Goal: Task Accomplishment & Management: Manage account settings

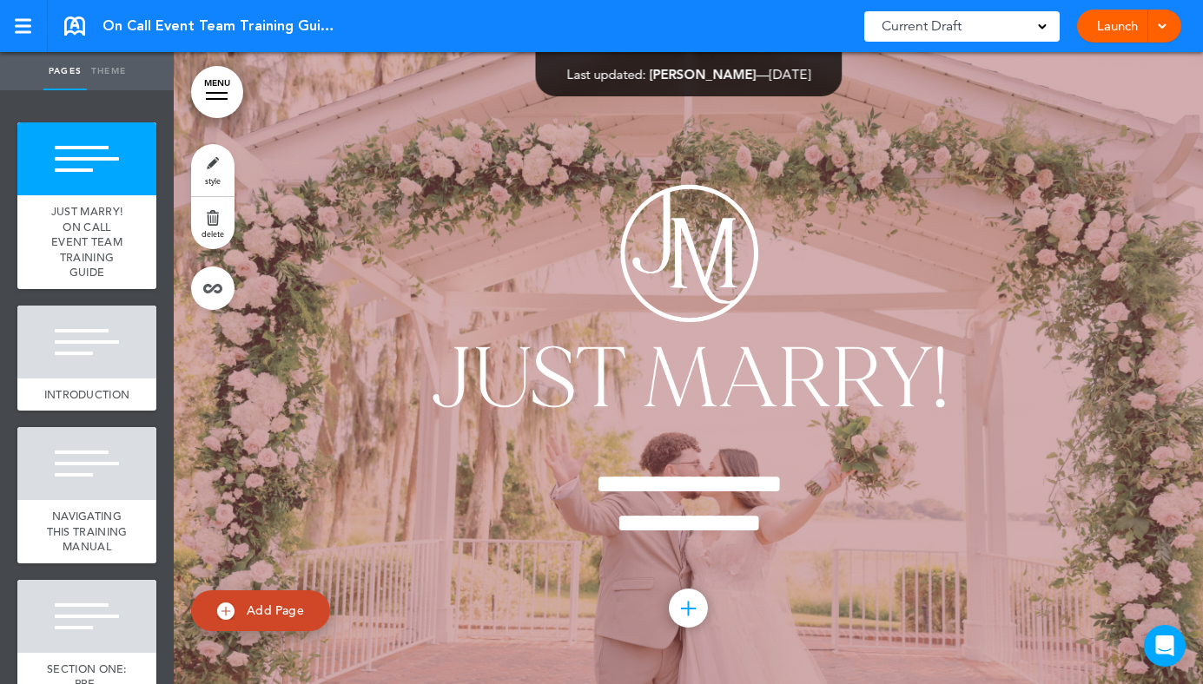
click at [1164, 30] on span at bounding box center [1161, 24] width 11 height 11
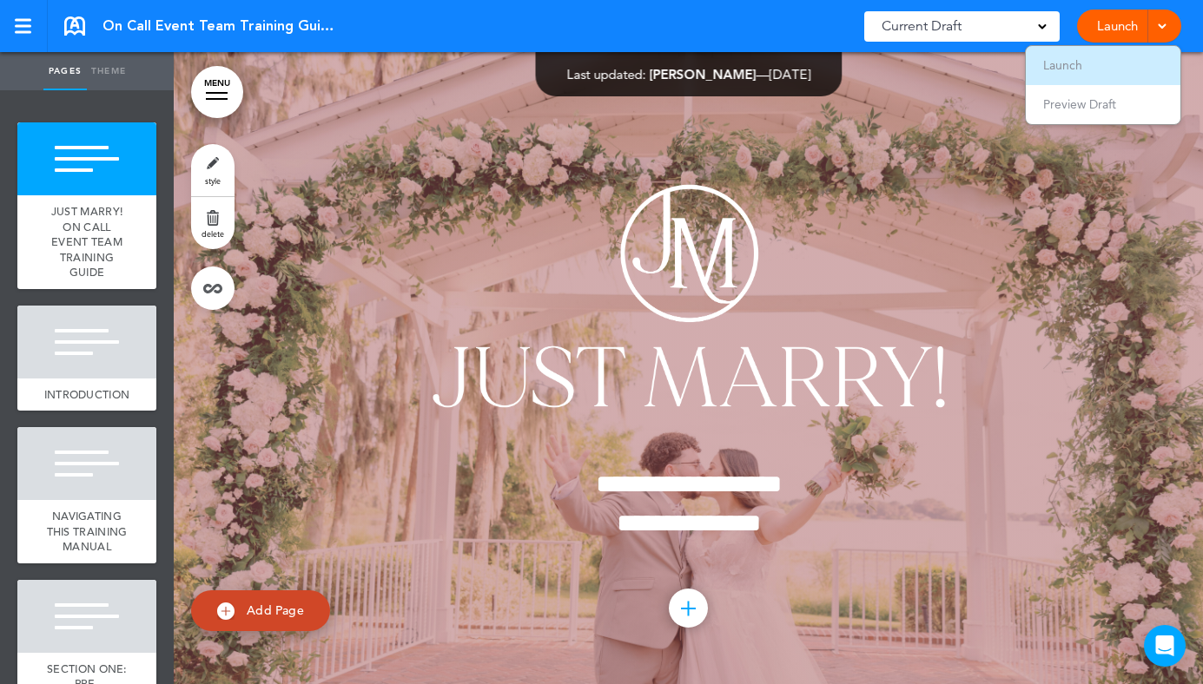
click at [1137, 61] on li "Launch" at bounding box center [1102, 65] width 155 height 39
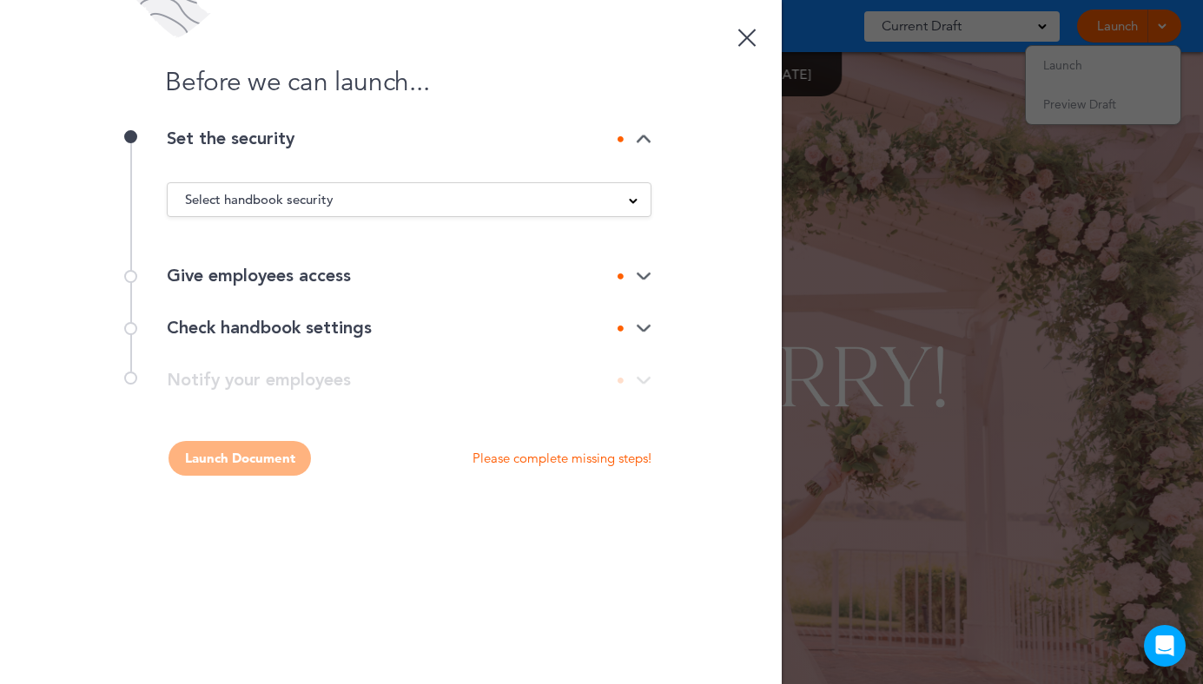
click at [373, 202] on div "Select handbook security" at bounding box center [409, 199] width 483 height 19
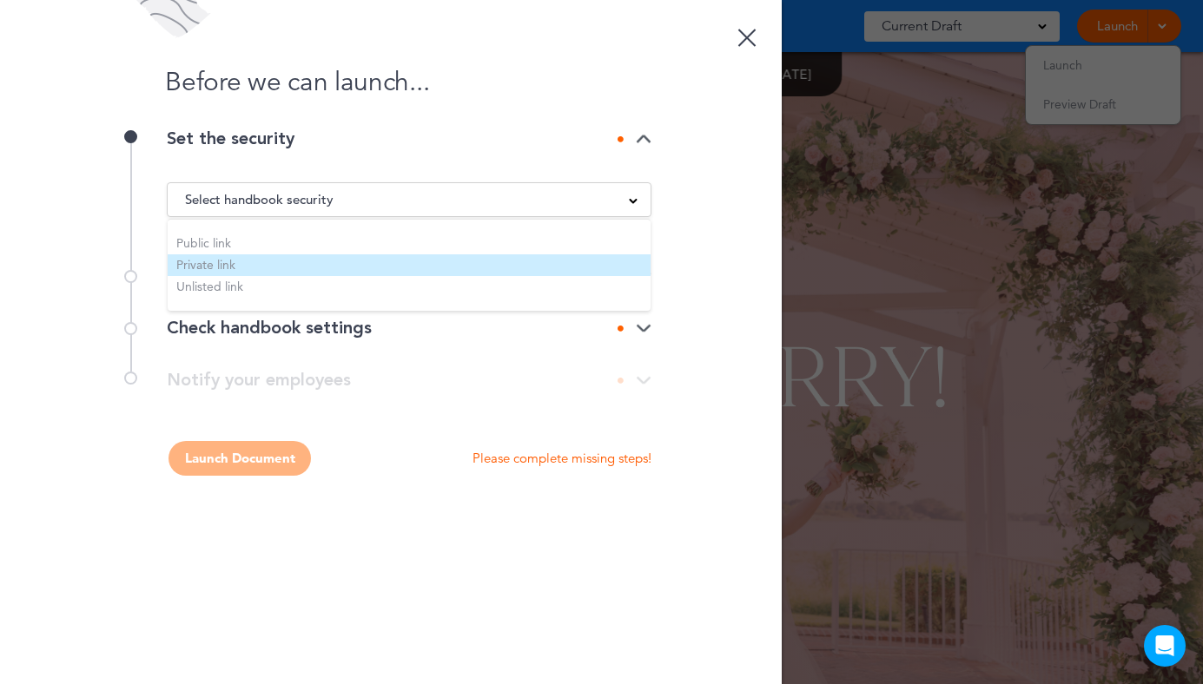
click at [291, 260] on li "Private link" at bounding box center [409, 265] width 483 height 22
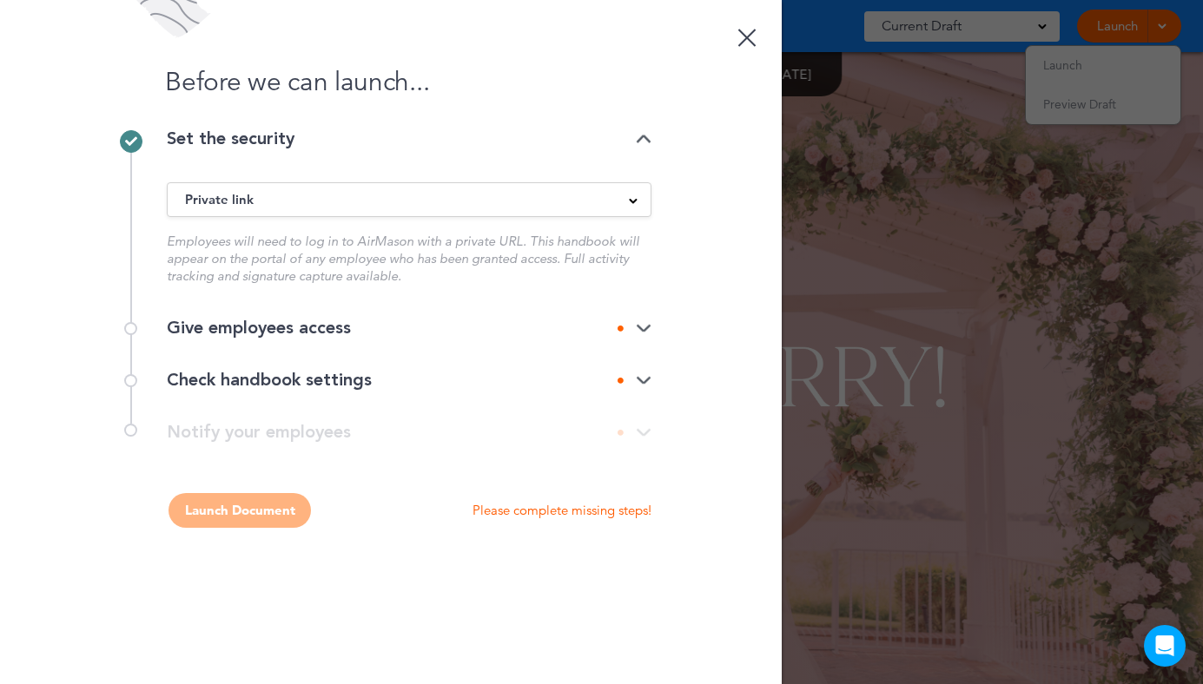
click at [645, 327] on img at bounding box center [644, 328] width 16 height 11
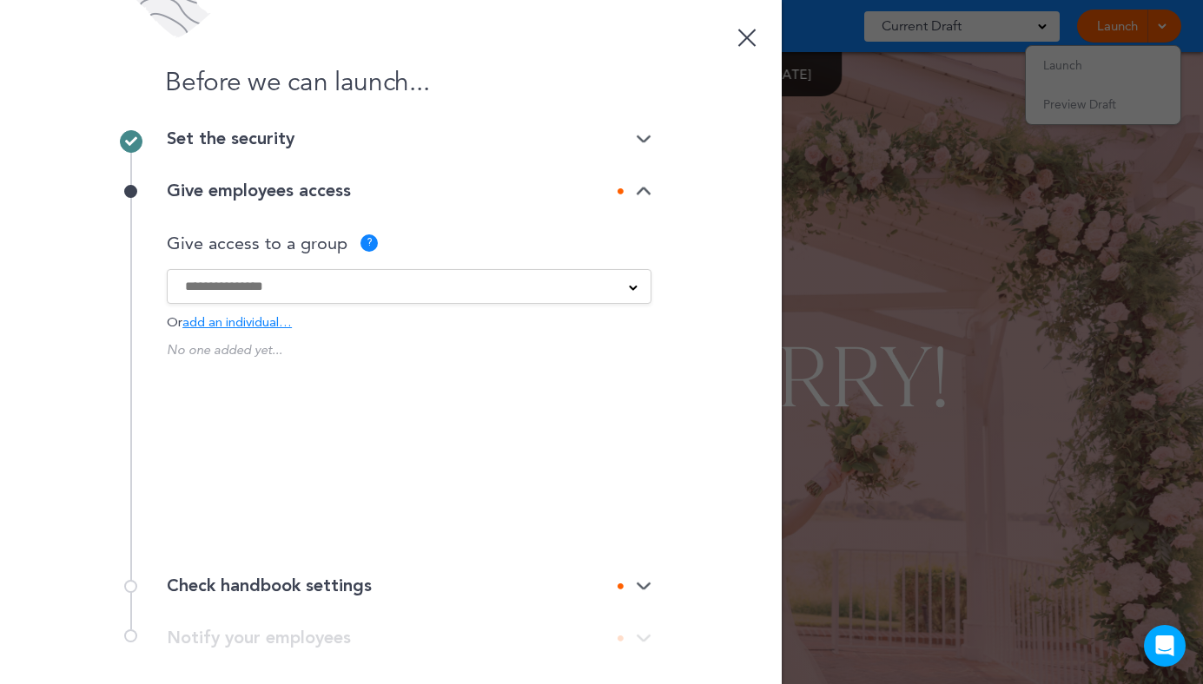
click at [600, 275] on div "Field Staff Field Staff California Just Marry Just Marry California Just Right …" at bounding box center [409, 286] width 484 height 35
click at [631, 283] on span at bounding box center [633, 286] width 9 height 9
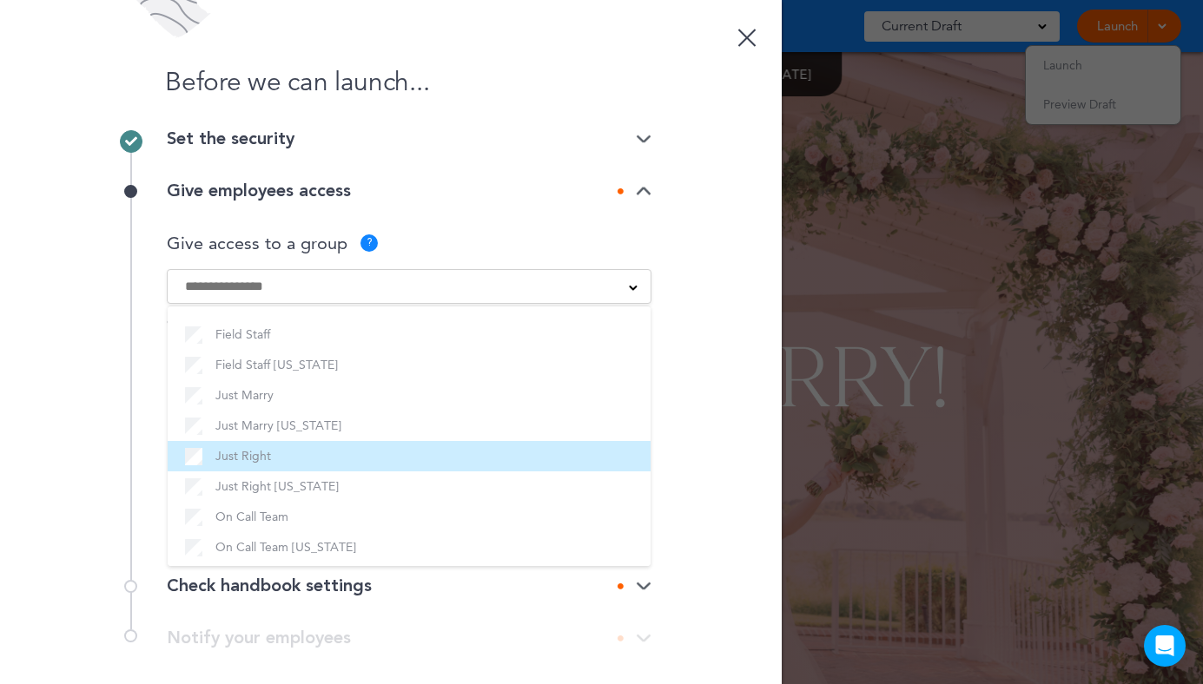
scroll to position [10, 0]
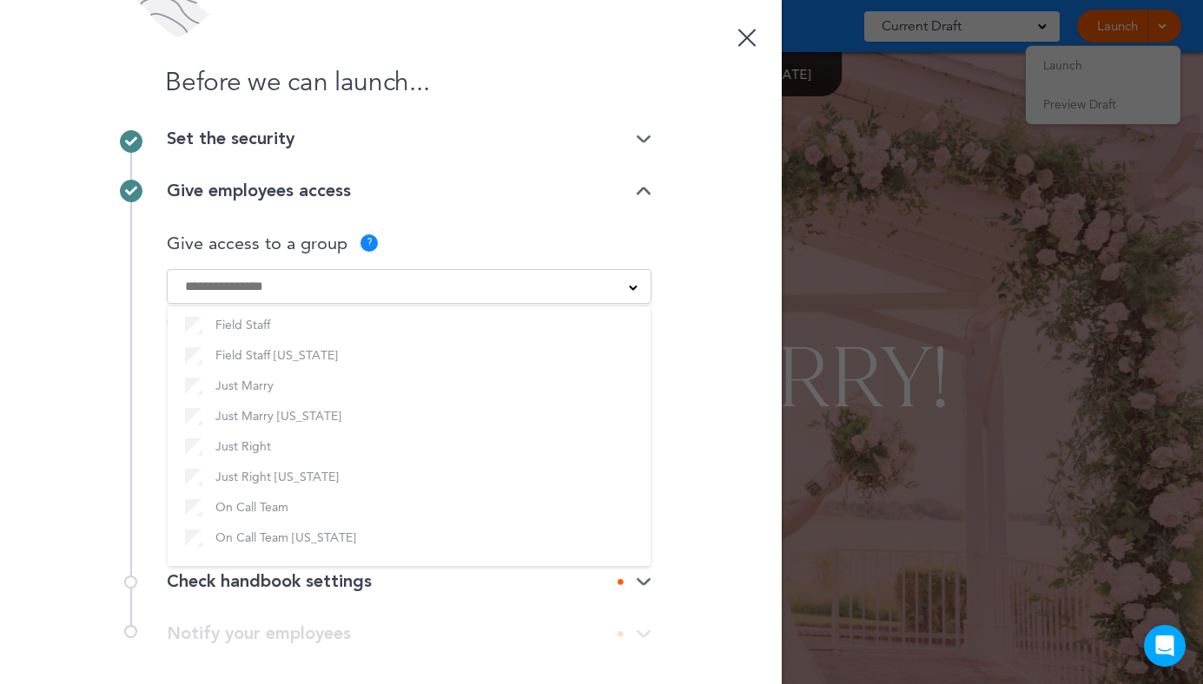
click at [157, 412] on div "Give employees access Give access to a group ? Field Staff Field Staff Californ…" at bounding box center [390, 360] width 521 height 391
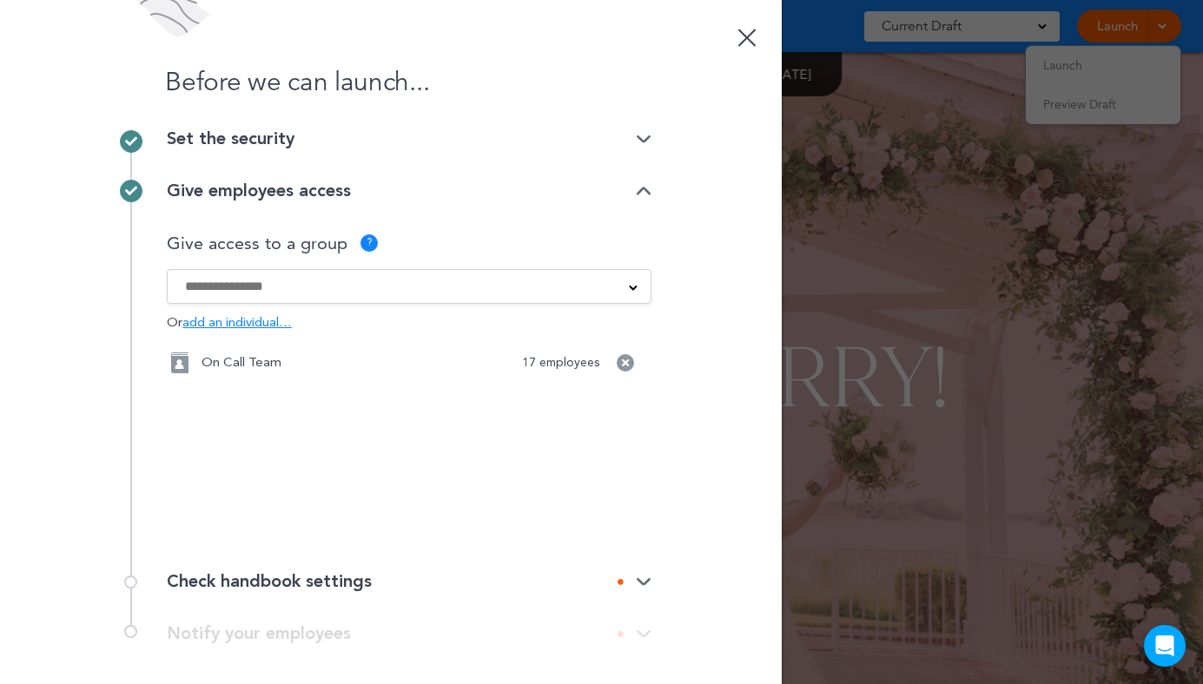
scroll to position [80, 0]
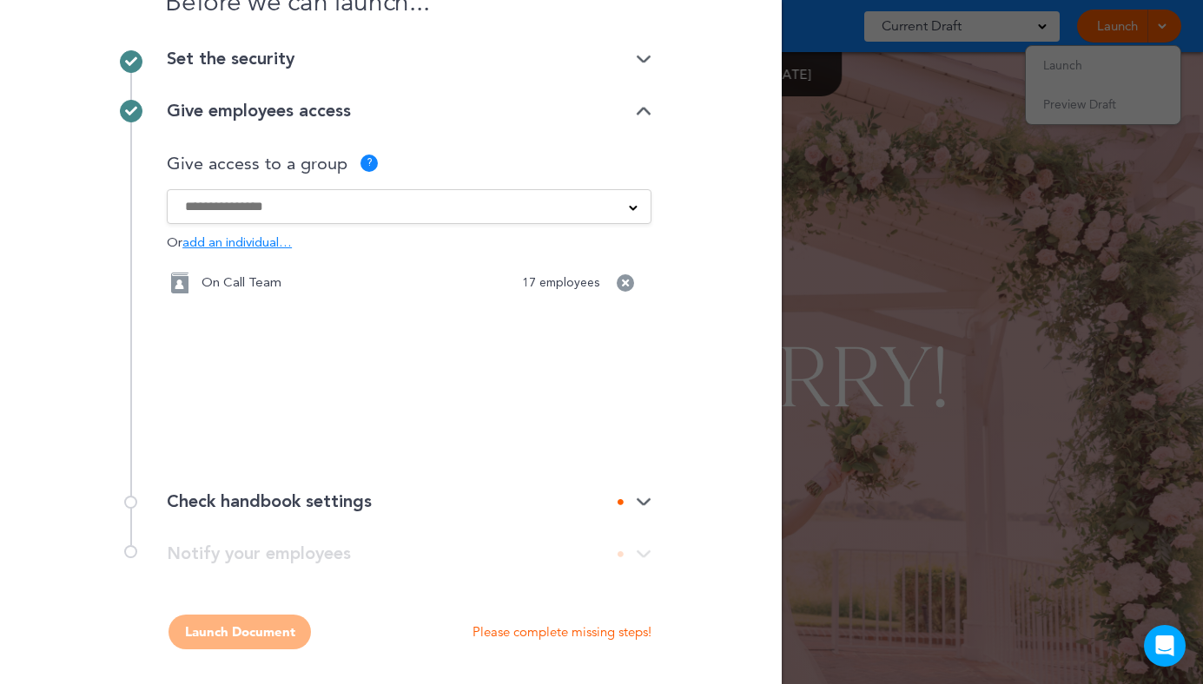
click at [299, 206] on input at bounding box center [397, 206] width 425 height 19
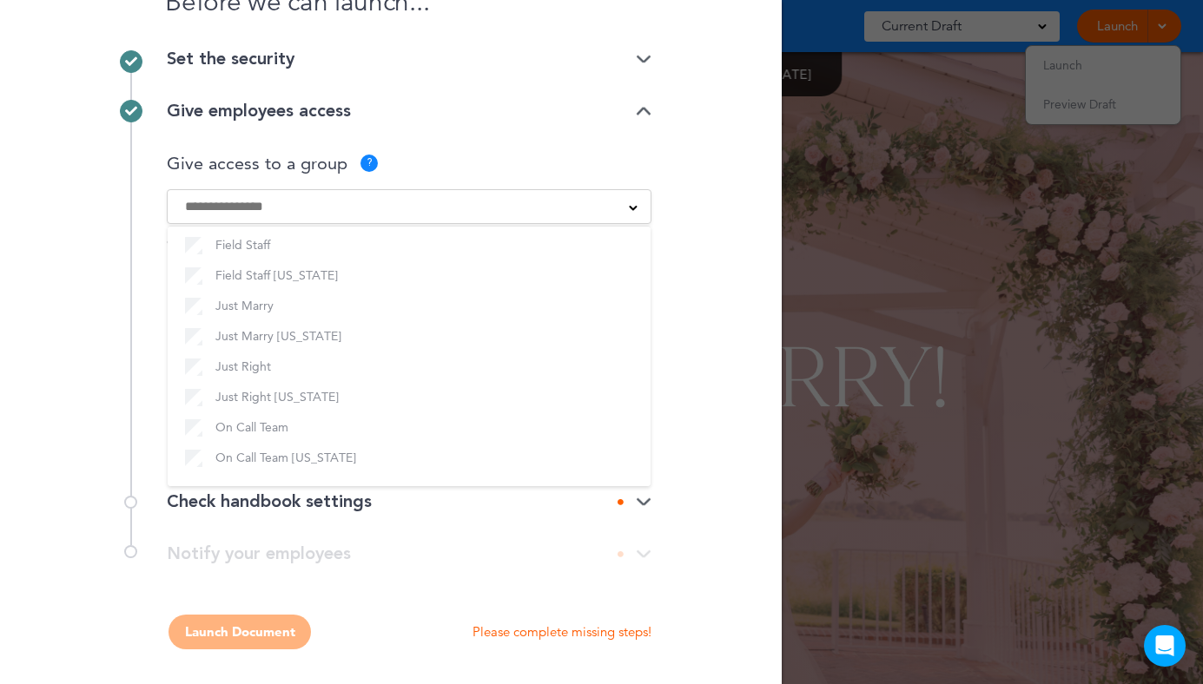
click at [36, 266] on div "Before we can launch... Set the security Private link Public link Private link …" at bounding box center [390, 342] width 781 height 684
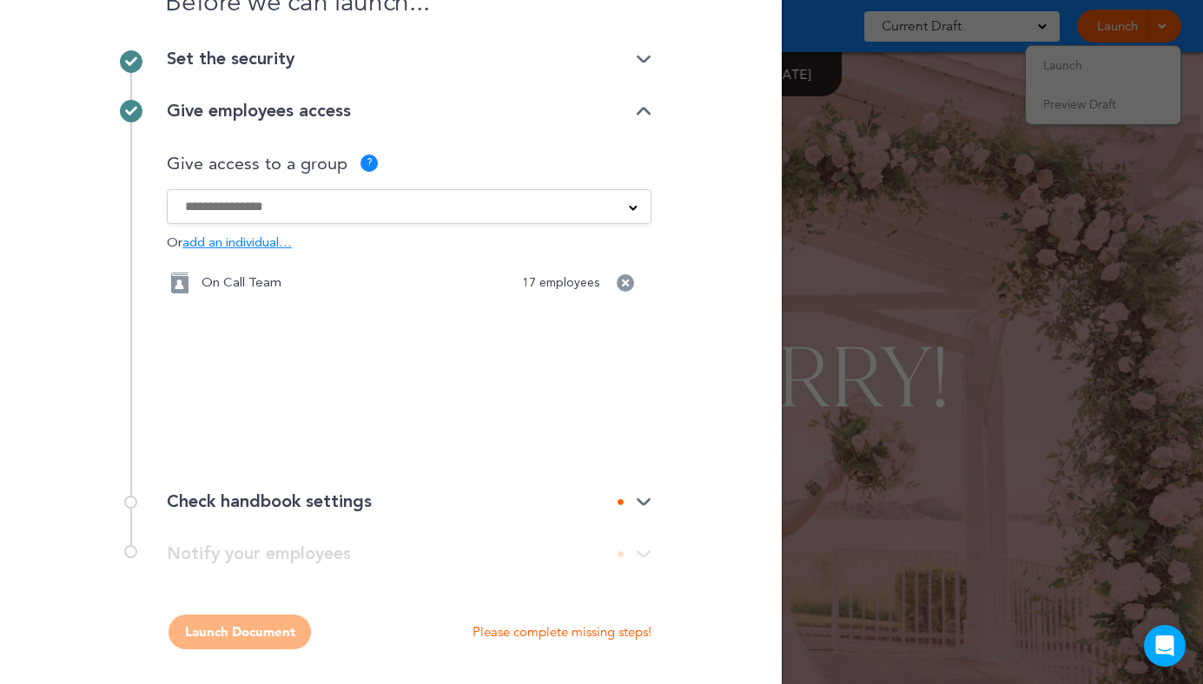
click at [415, 498] on div "Check handbook settings" at bounding box center [409, 501] width 484 height 17
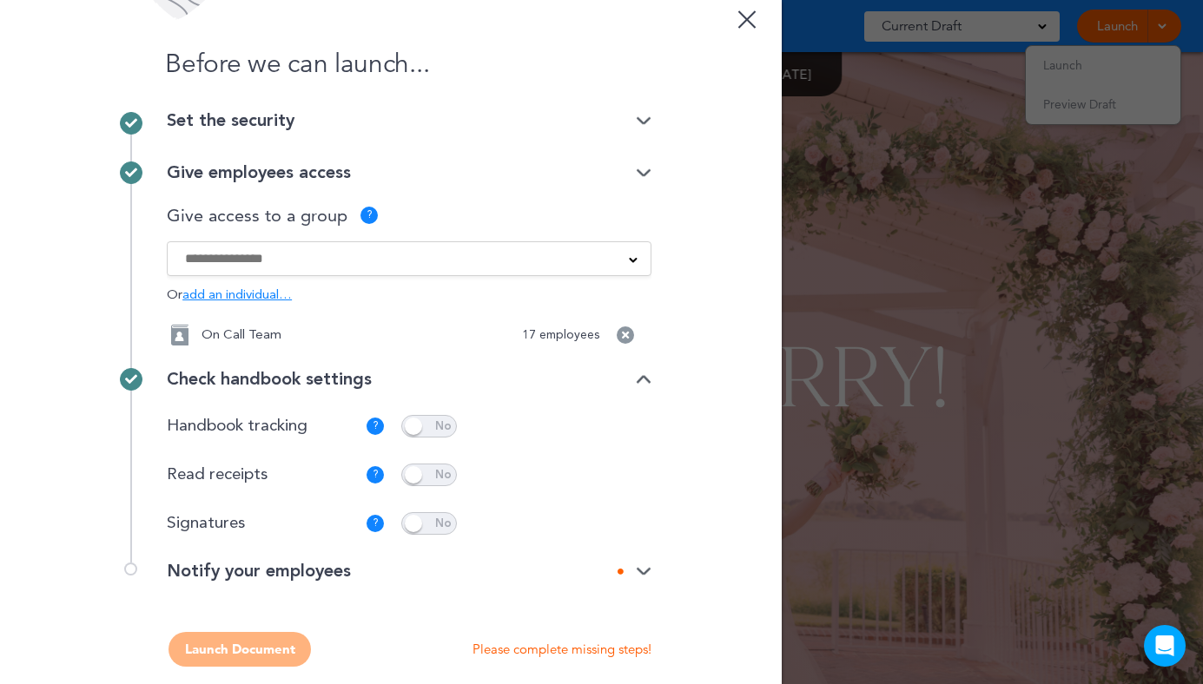
scroll to position [0, 0]
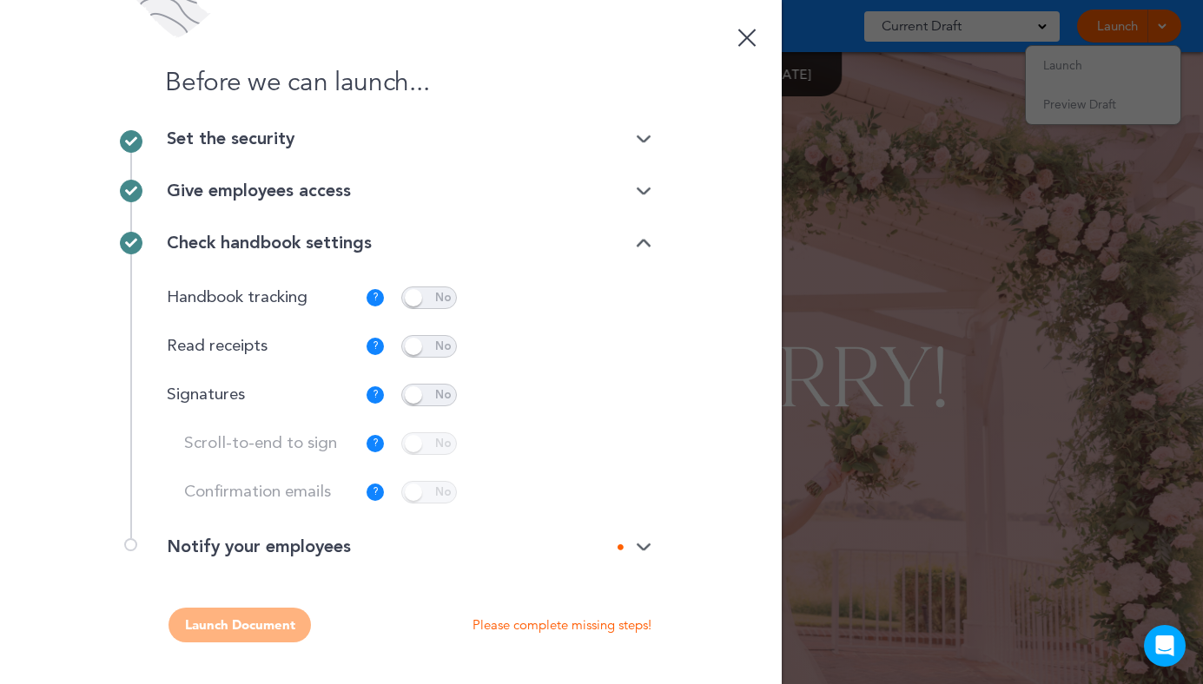
click at [445, 395] on span at bounding box center [429, 395] width 56 height 23
click at [436, 451] on span at bounding box center [429, 443] width 56 height 23
click at [422, 491] on span at bounding box center [429, 492] width 56 height 23
click at [583, 394] on p "Customize" at bounding box center [595, 395] width 59 height 11
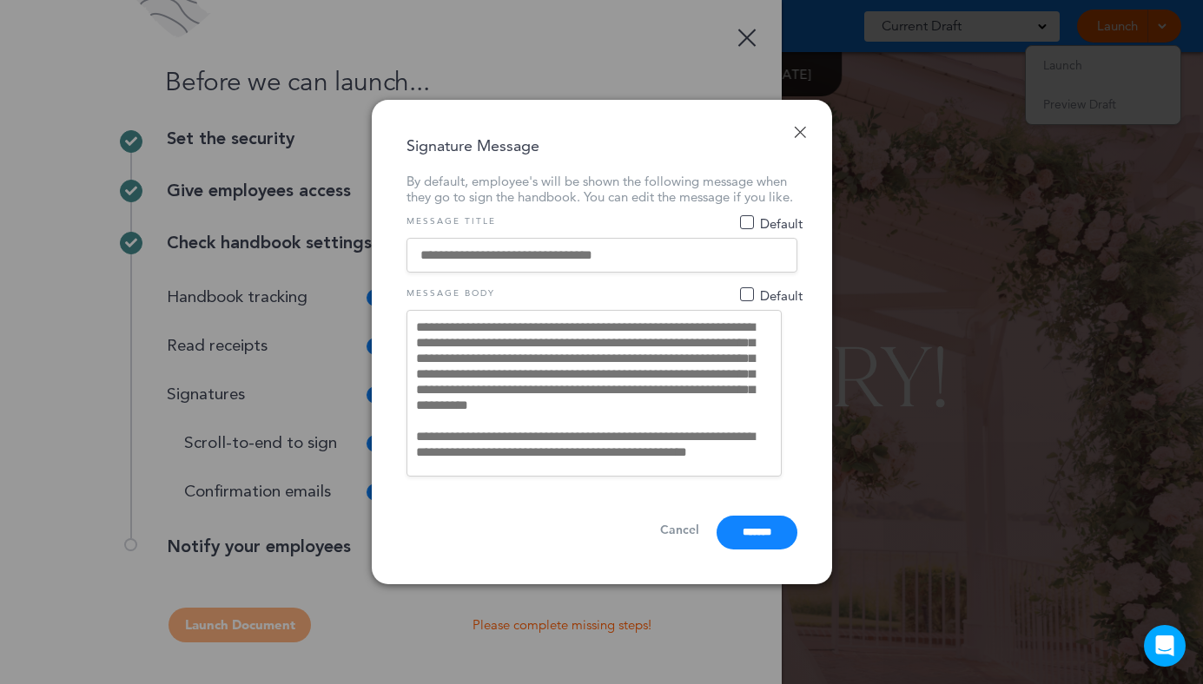
click at [795, 126] on link "Done" at bounding box center [800, 132] width 12 height 12
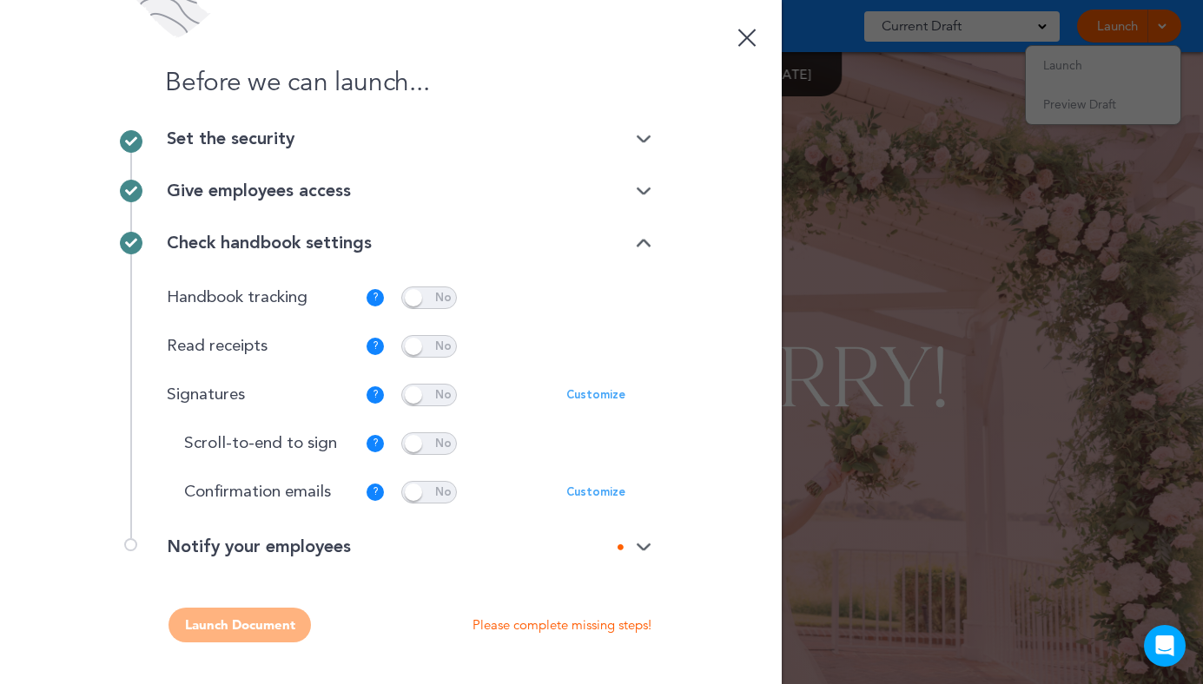
click at [590, 390] on p "Customize" at bounding box center [595, 395] width 59 height 11
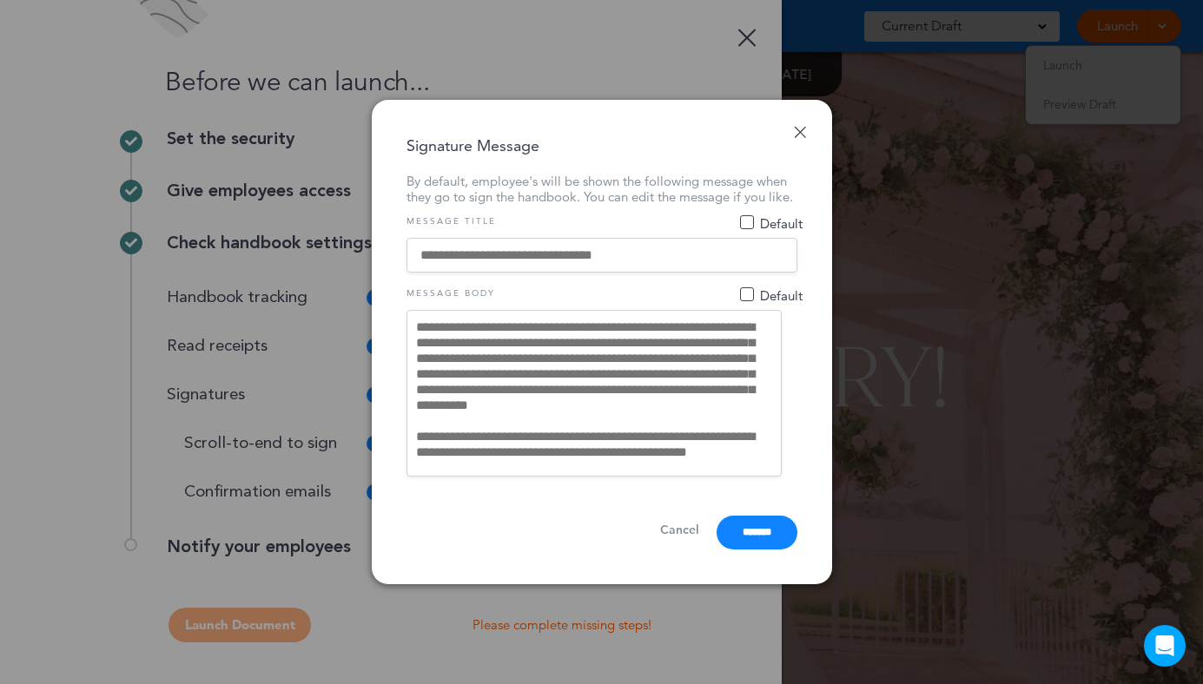
click at [801, 126] on link "Done" at bounding box center [800, 132] width 12 height 12
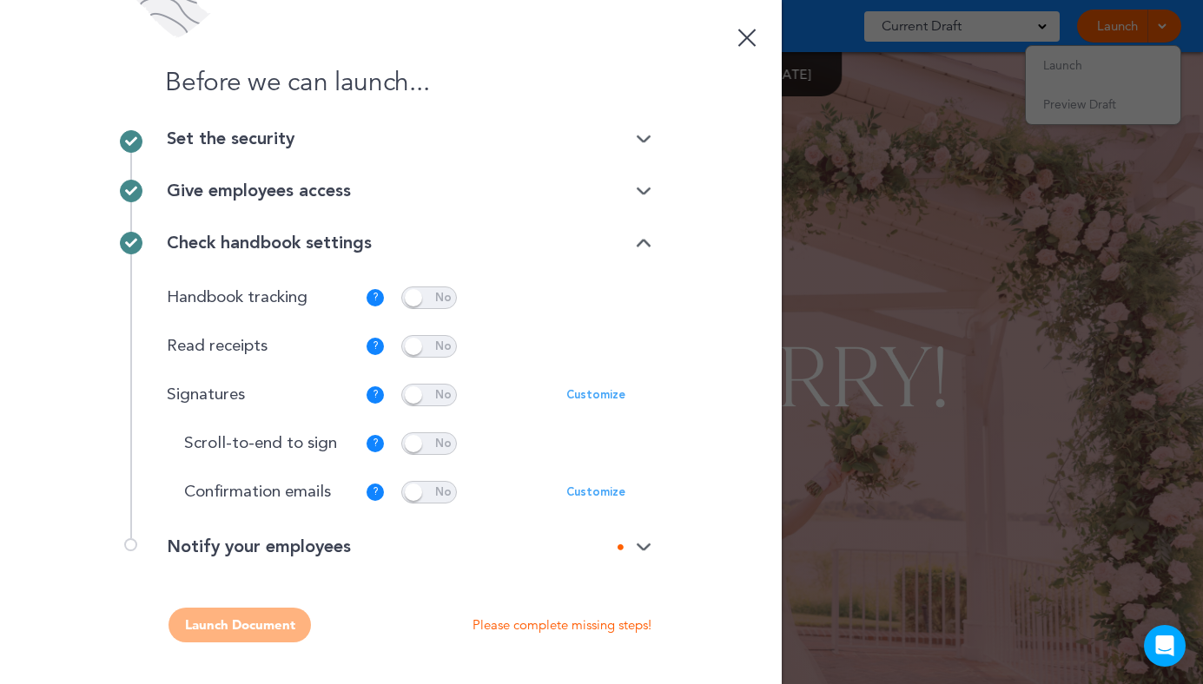
click at [596, 392] on p "Customize" at bounding box center [595, 395] width 59 height 11
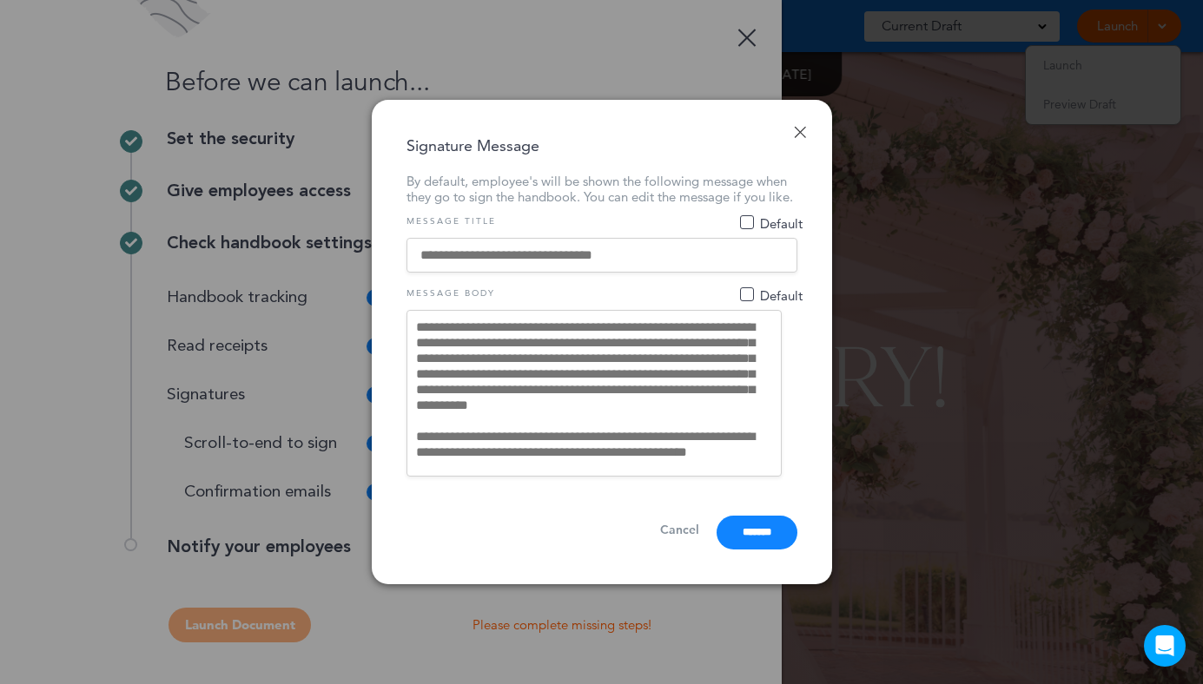
drag, startPoint x: 738, startPoint y: 450, endPoint x: 689, endPoint y: 432, distance: 51.6
click at [689, 432] on textarea "**********" at bounding box center [593, 393] width 375 height 167
click at [667, 414] on textarea "**********" at bounding box center [593, 393] width 375 height 167
click at [690, 369] on textarea "**********" at bounding box center [593, 393] width 375 height 167
click at [667, 379] on textarea "**********" at bounding box center [593, 393] width 375 height 167
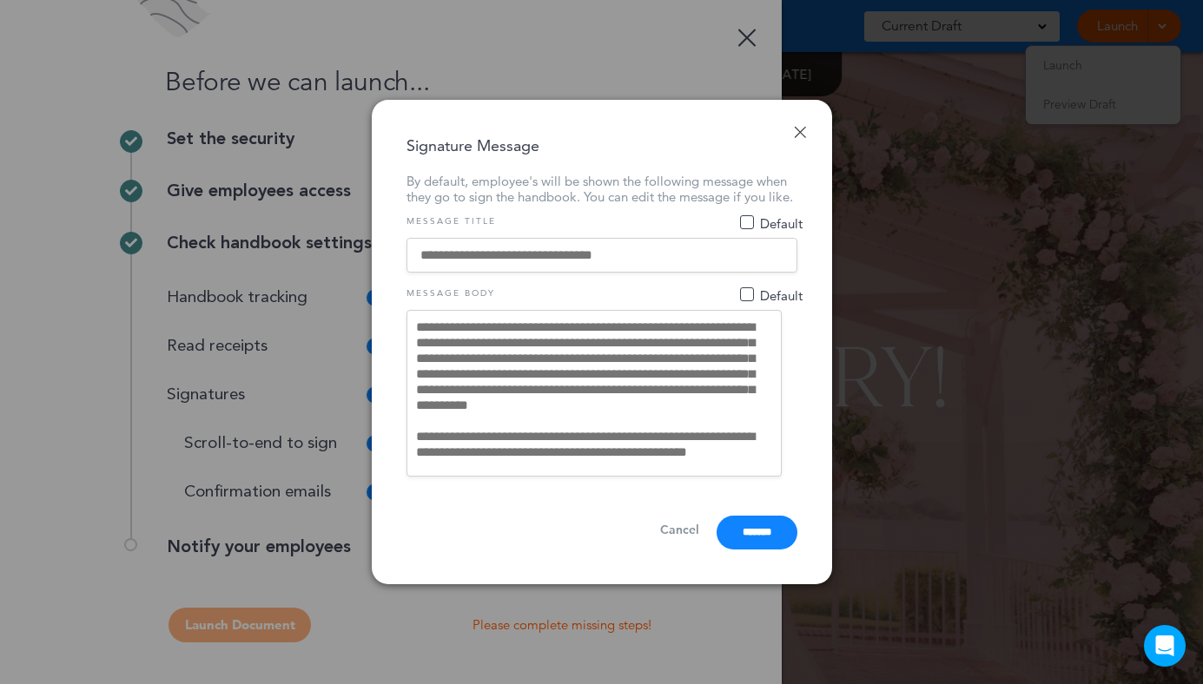
drag, startPoint x: 670, startPoint y: 407, endPoint x: 603, endPoint y: 392, distance: 69.3
click at [603, 392] on textarea "**********" at bounding box center [593, 393] width 375 height 167
click at [741, 255] on input at bounding box center [601, 255] width 391 height 35
click at [688, 257] on input at bounding box center [601, 255] width 391 height 35
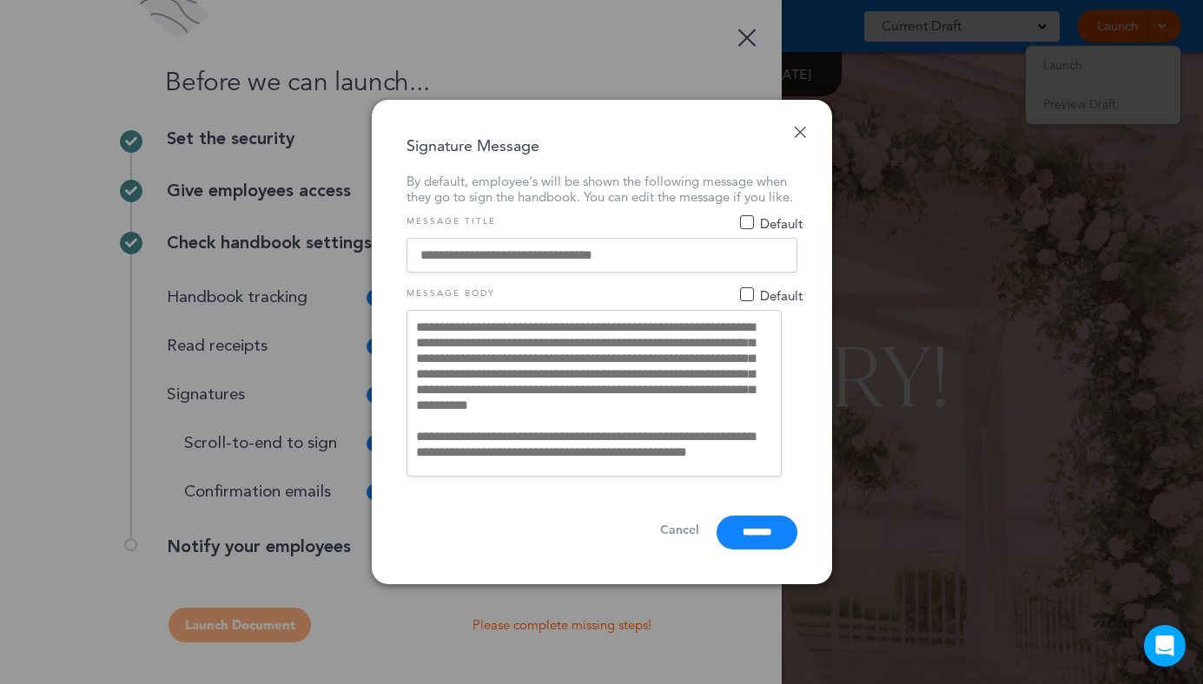
click at [801, 126] on link "Done" at bounding box center [800, 132] width 12 height 12
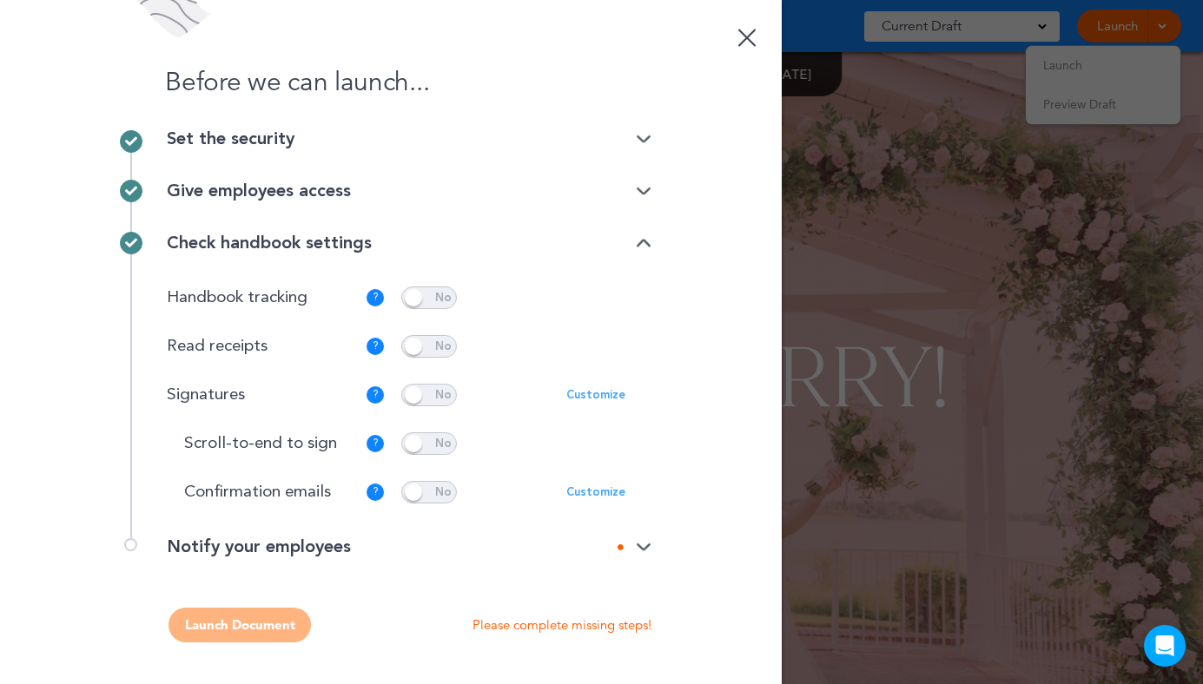
click at [597, 491] on p "Customize" at bounding box center [595, 492] width 59 height 11
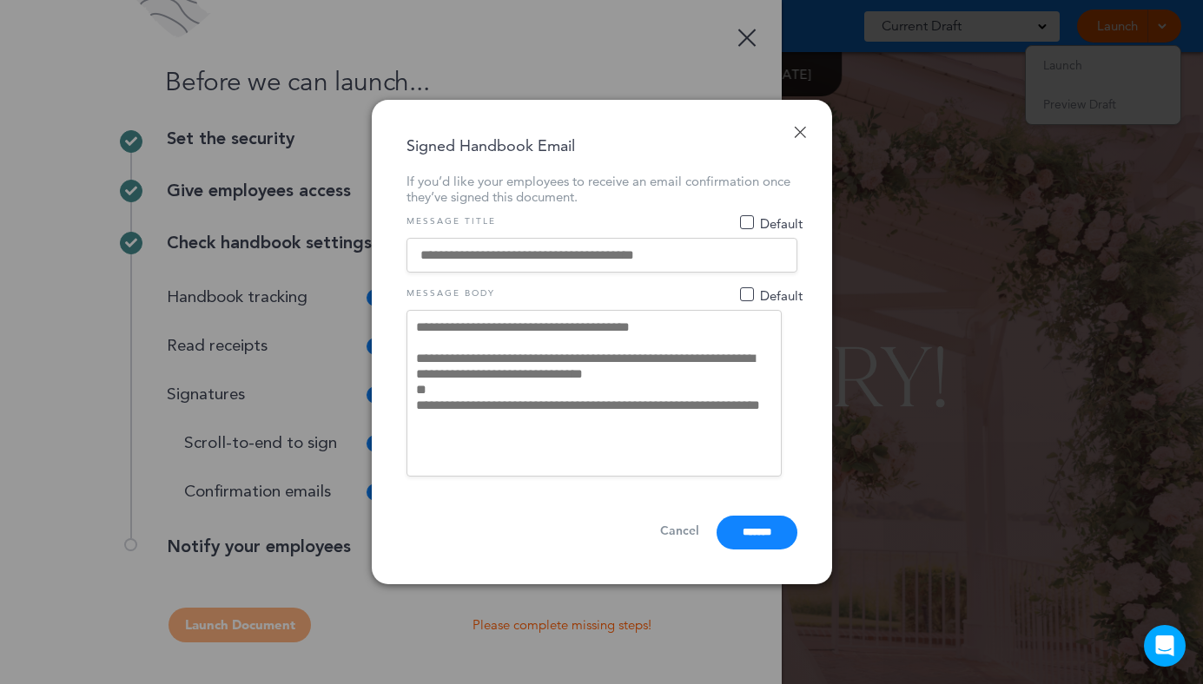
click at [798, 126] on link "Done" at bounding box center [800, 132] width 12 height 12
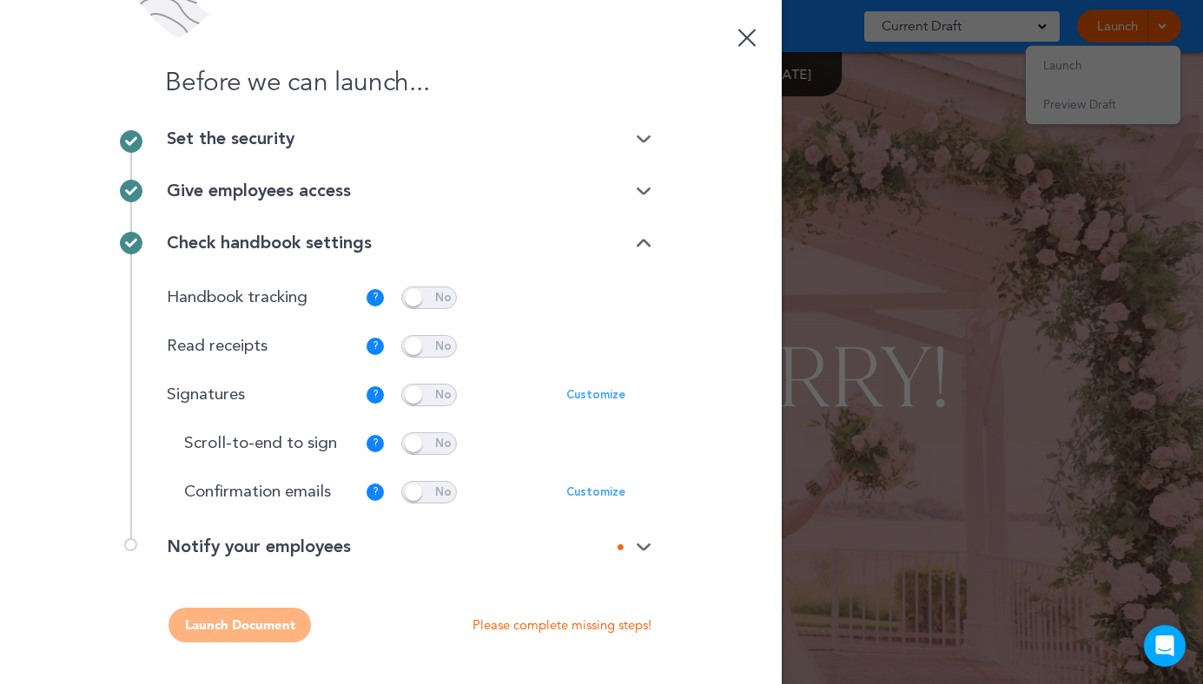
click at [600, 391] on p "Customize" at bounding box center [595, 395] width 59 height 11
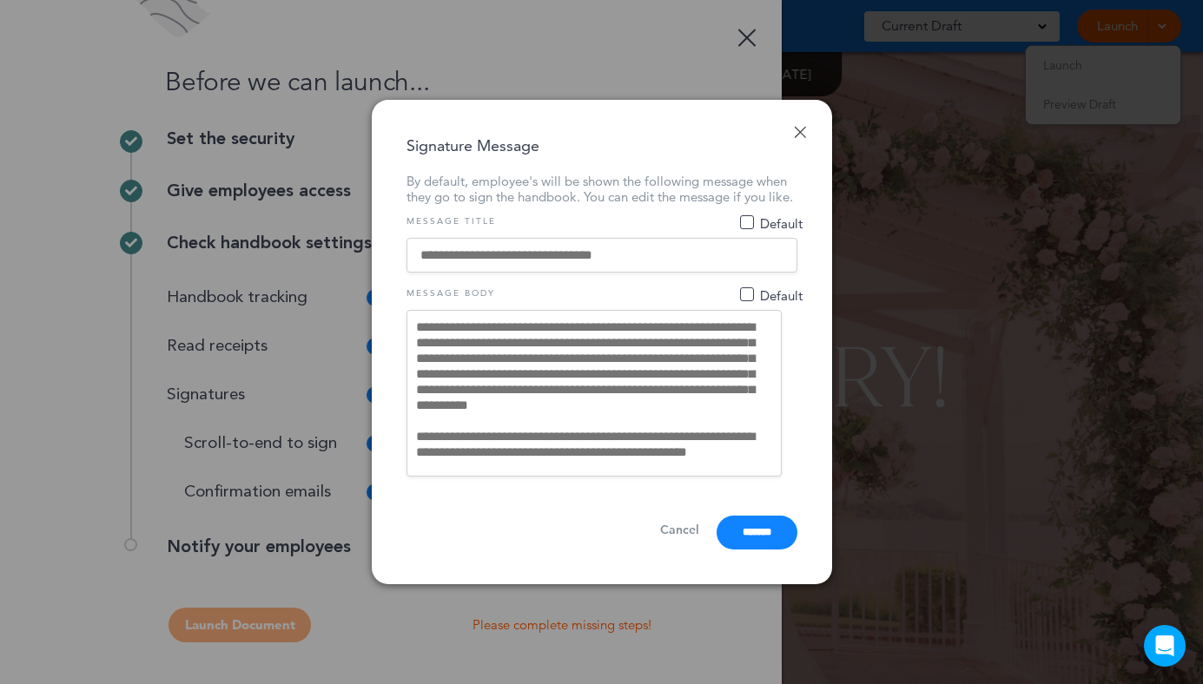
click at [746, 296] on span "Default" at bounding box center [747, 294] width 14 height 14
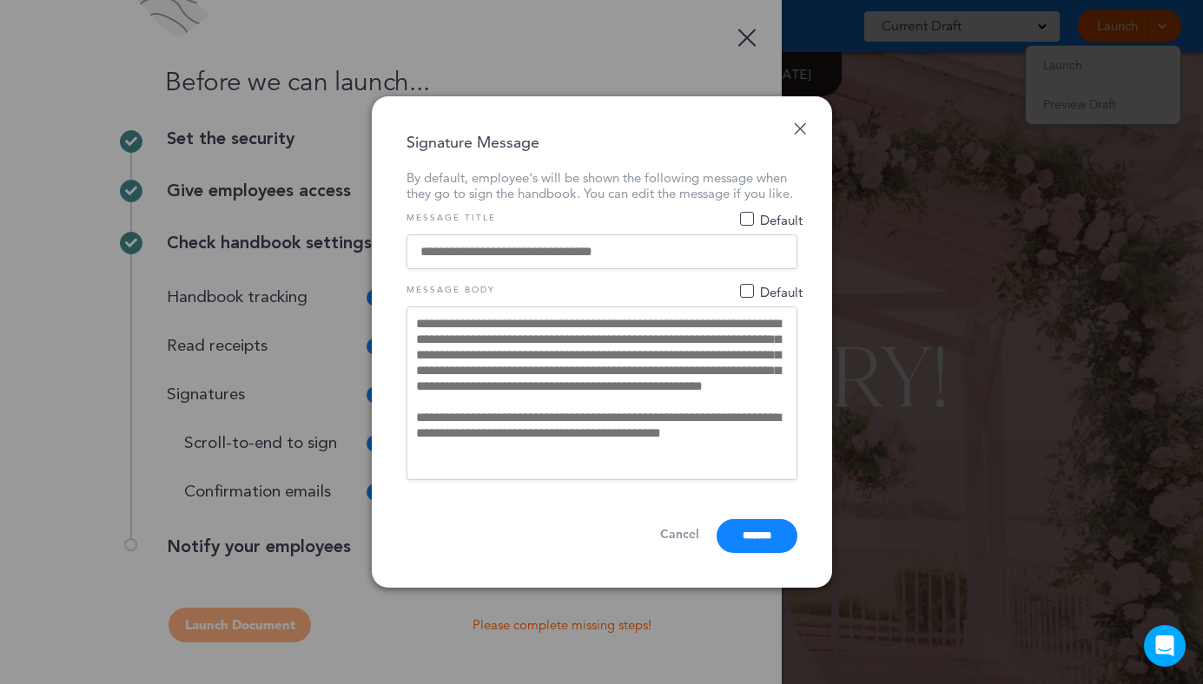
click at [728, 415] on textarea "**********" at bounding box center [601, 393] width 391 height 174
click at [736, 451] on textarea "**********" at bounding box center [601, 393] width 391 height 174
drag, startPoint x: 717, startPoint y: 459, endPoint x: 497, endPoint y: 371, distance: 237.7
click at [497, 371] on textarea "**********" at bounding box center [601, 393] width 391 height 174
drag, startPoint x: 425, startPoint y: 334, endPoint x: 554, endPoint y: 386, distance: 139.5
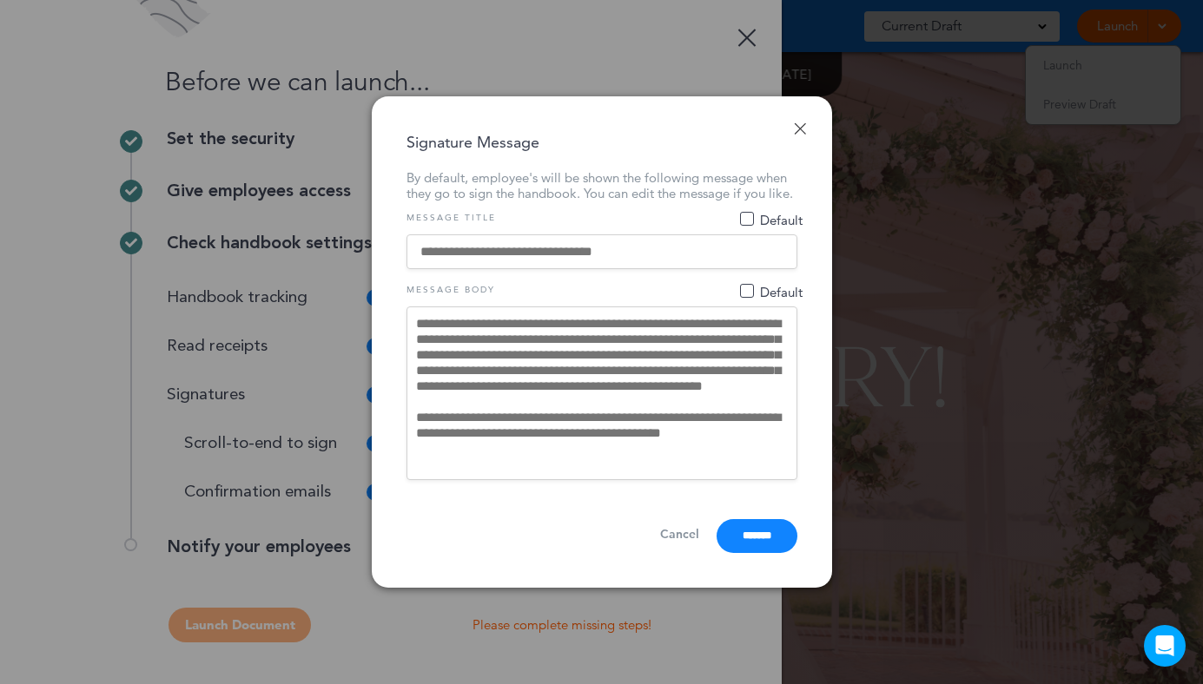
click at [554, 386] on textarea "**********" at bounding box center [601, 393] width 391 height 174
click at [640, 399] on textarea "**********" at bounding box center [601, 393] width 391 height 174
click at [687, 418] on textarea "**********" at bounding box center [601, 393] width 391 height 174
click at [656, 421] on textarea "**********" at bounding box center [601, 393] width 391 height 174
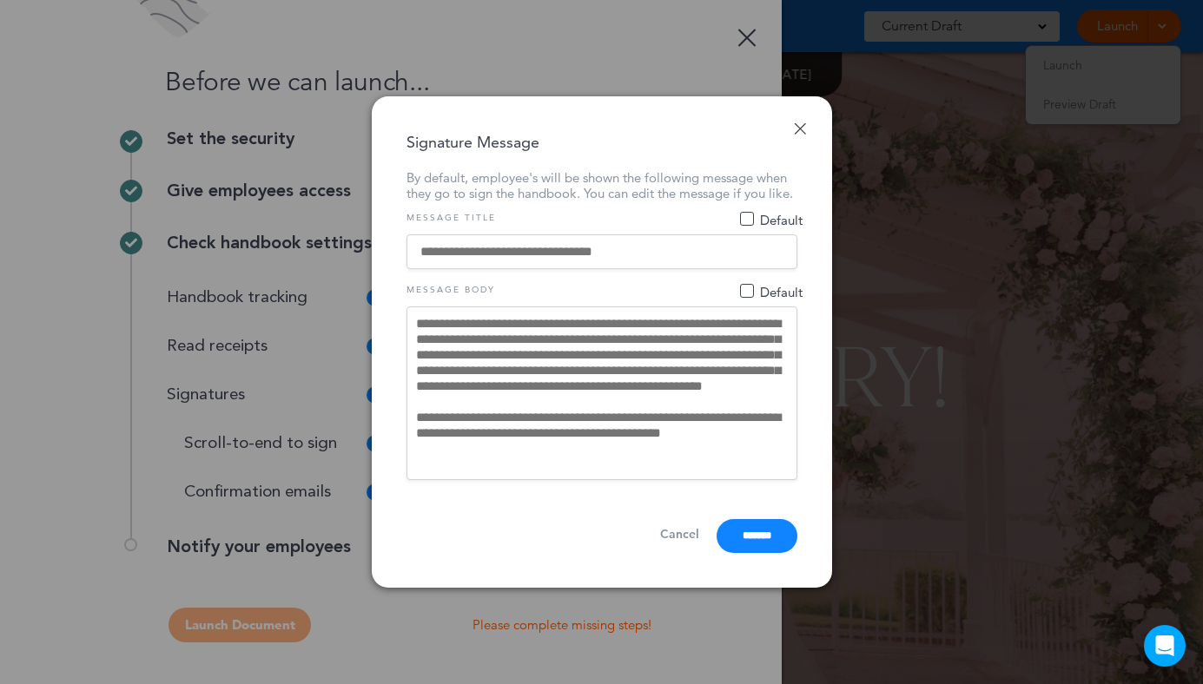
click at [636, 409] on textarea "**********" at bounding box center [601, 393] width 391 height 174
paste textarea "**********"
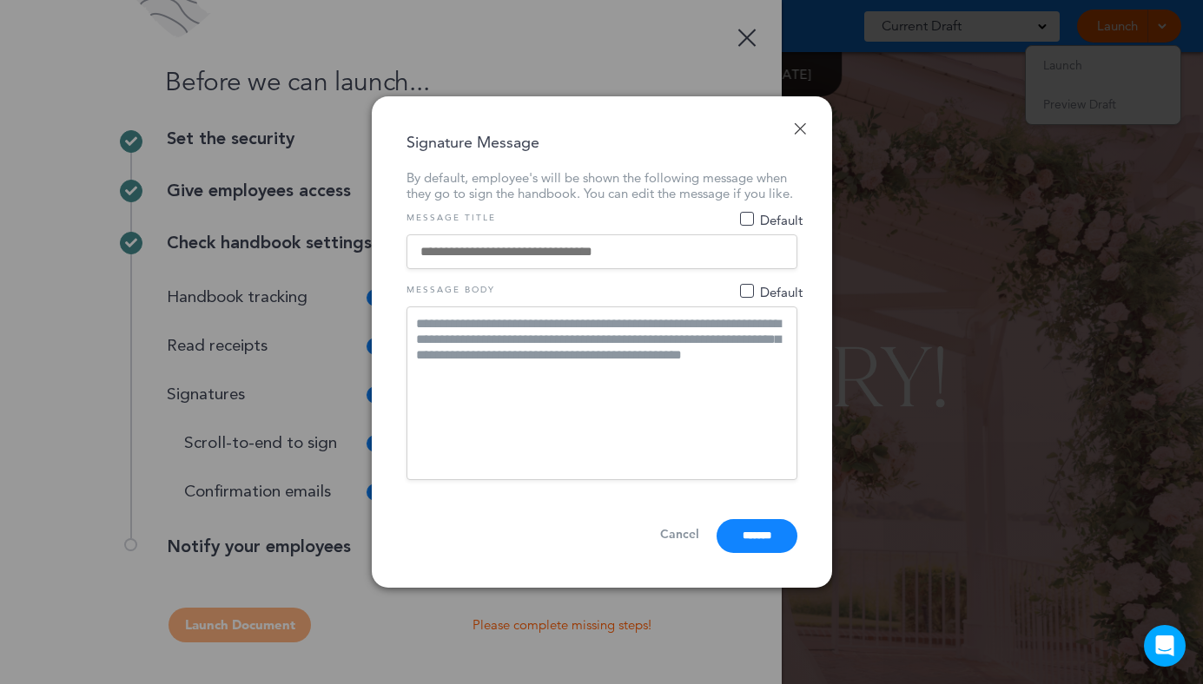
click at [584, 391] on textarea "**********" at bounding box center [601, 393] width 391 height 174
type textarea "**********"
click at [554, 257] on input at bounding box center [601, 251] width 391 height 35
click at [596, 257] on input at bounding box center [601, 251] width 391 height 35
click at [619, 257] on input at bounding box center [601, 251] width 391 height 35
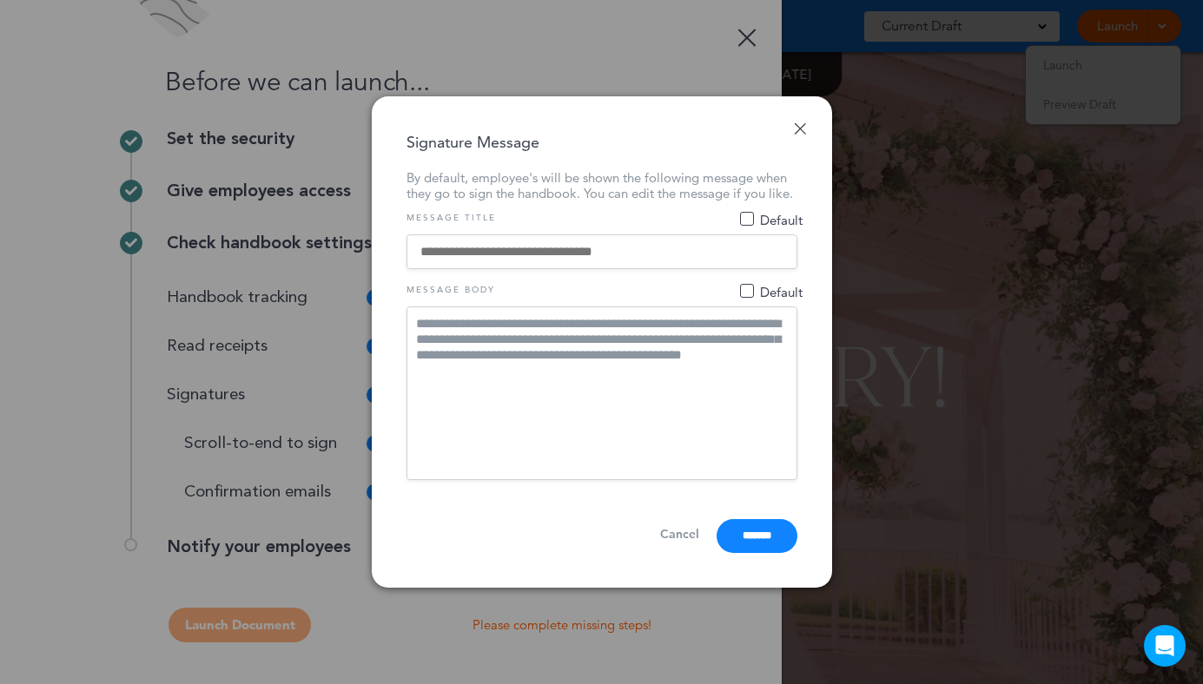
drag, startPoint x: 633, startPoint y: 257, endPoint x: 557, endPoint y: 254, distance: 75.6
click at [557, 254] on input at bounding box center [601, 251] width 391 height 35
click at [535, 336] on textarea "**********" at bounding box center [601, 393] width 391 height 174
click at [521, 260] on input at bounding box center [601, 251] width 391 height 35
click at [497, 260] on input at bounding box center [601, 251] width 391 height 35
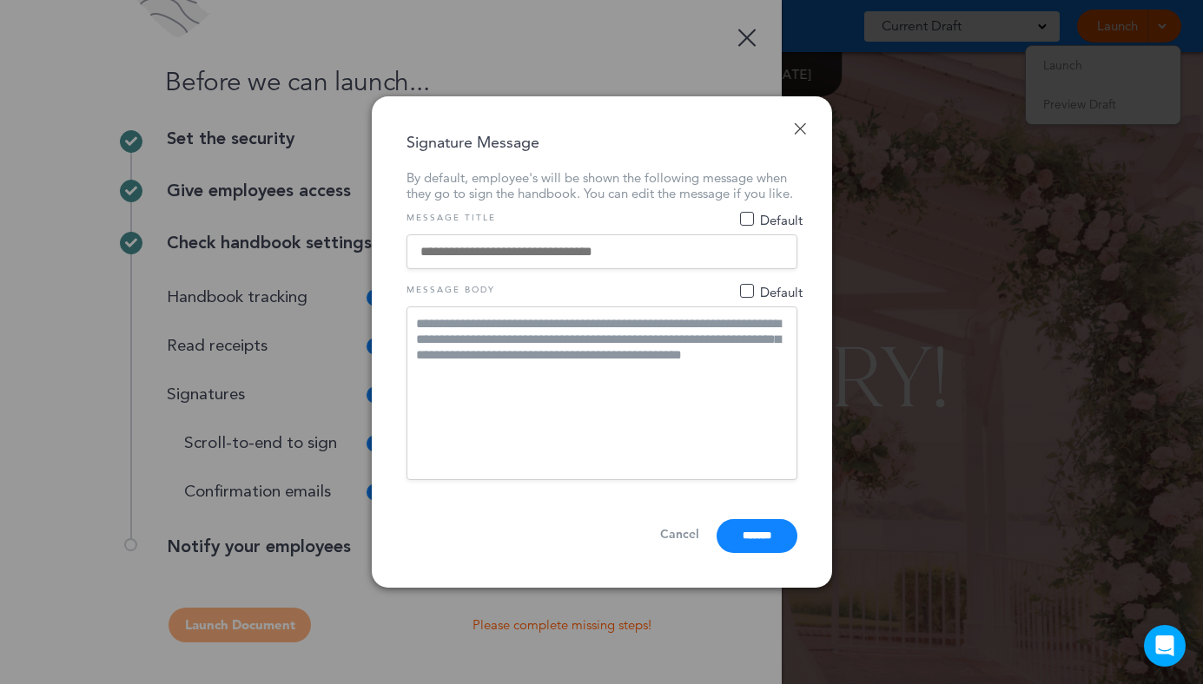
click at [513, 265] on input at bounding box center [601, 251] width 391 height 35
click at [557, 266] on input at bounding box center [601, 251] width 391 height 35
click at [552, 258] on input at bounding box center [601, 251] width 391 height 35
click at [741, 226] on span "Default" at bounding box center [747, 219] width 14 height 14
click at [690, 241] on input at bounding box center [601, 251] width 391 height 35
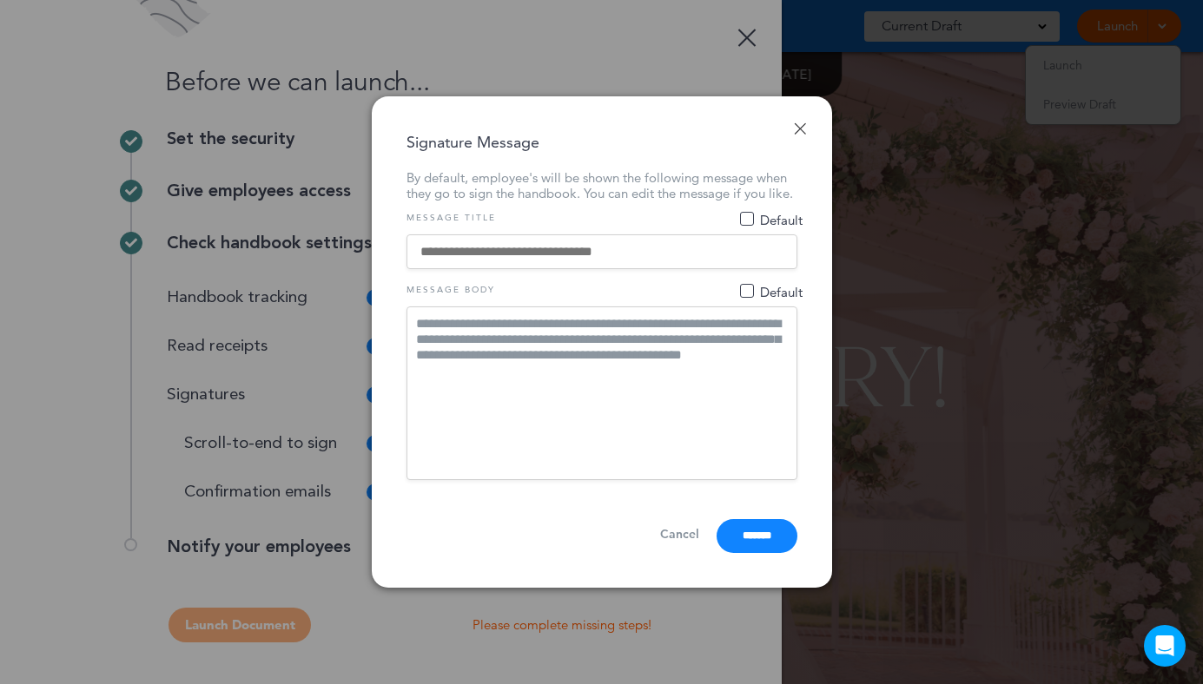
click at [662, 254] on input at bounding box center [601, 251] width 391 height 35
click at [638, 258] on input at bounding box center [601, 251] width 391 height 35
drag, startPoint x: 548, startPoint y: 256, endPoint x: 568, endPoint y: 247, distance: 21.8
click at [547, 256] on input at bounding box center [601, 251] width 391 height 35
click at [558, 261] on input "**********" at bounding box center [601, 251] width 391 height 35
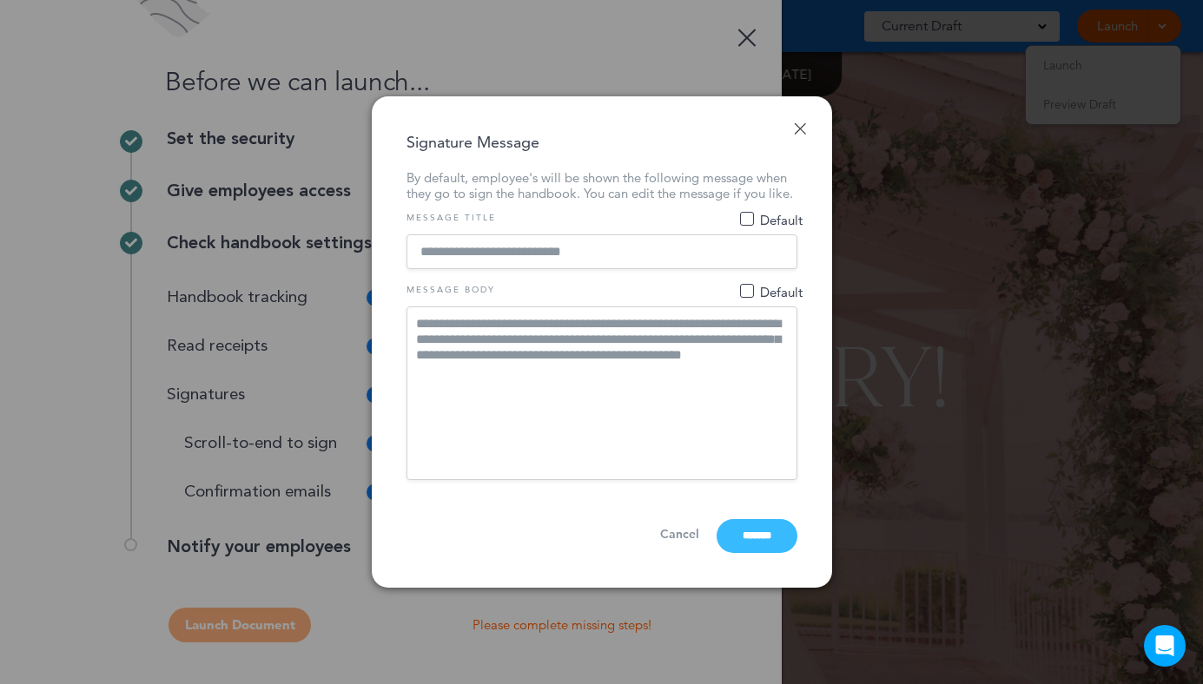
type input "**********"
click at [750, 539] on input "*******" at bounding box center [756, 536] width 81 height 34
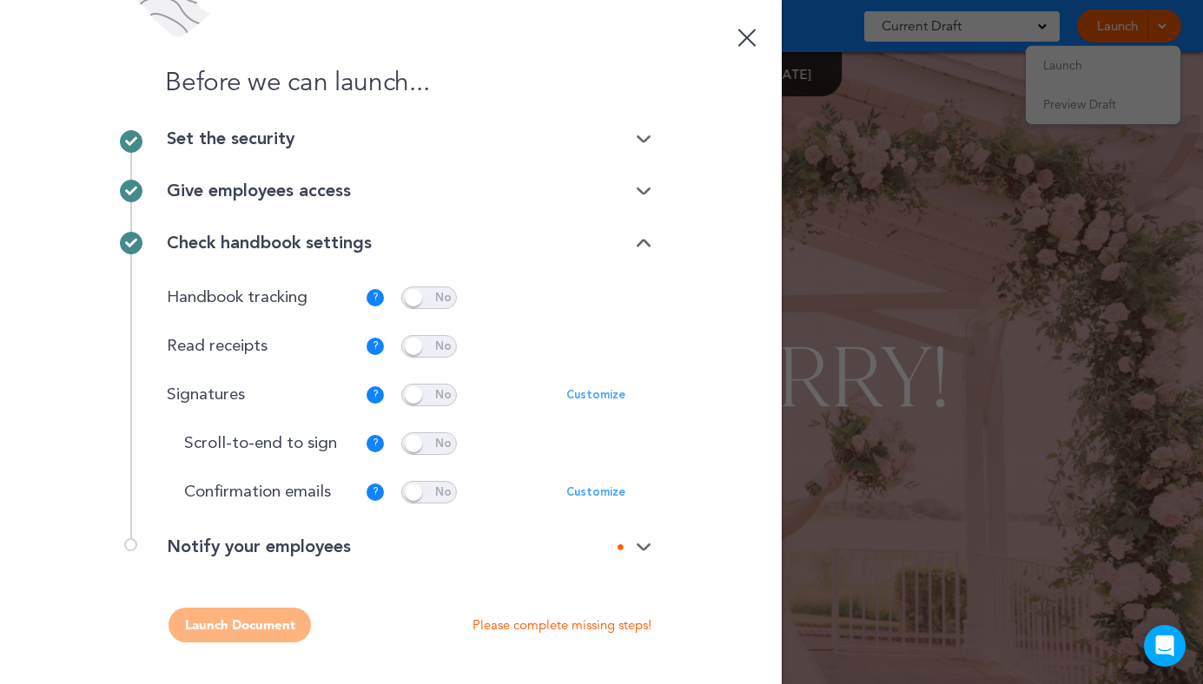
click at [649, 549] on img at bounding box center [644, 547] width 16 height 11
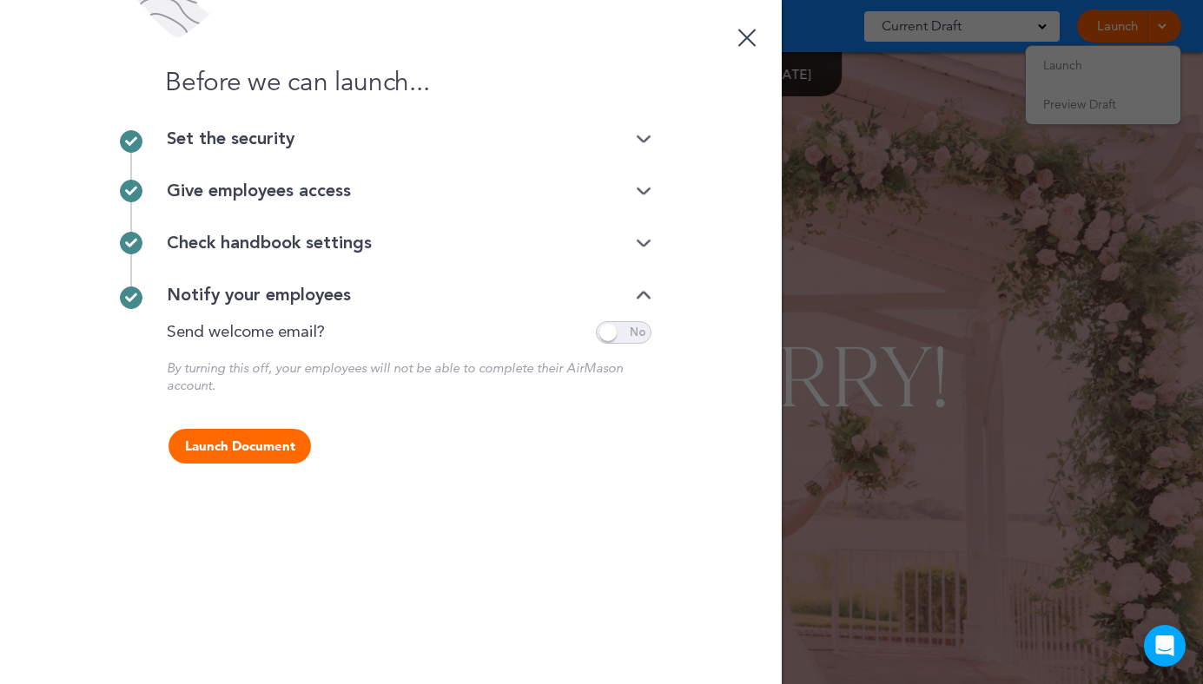
click at [636, 320] on div "Notify your employees" at bounding box center [409, 304] width 484 height 35
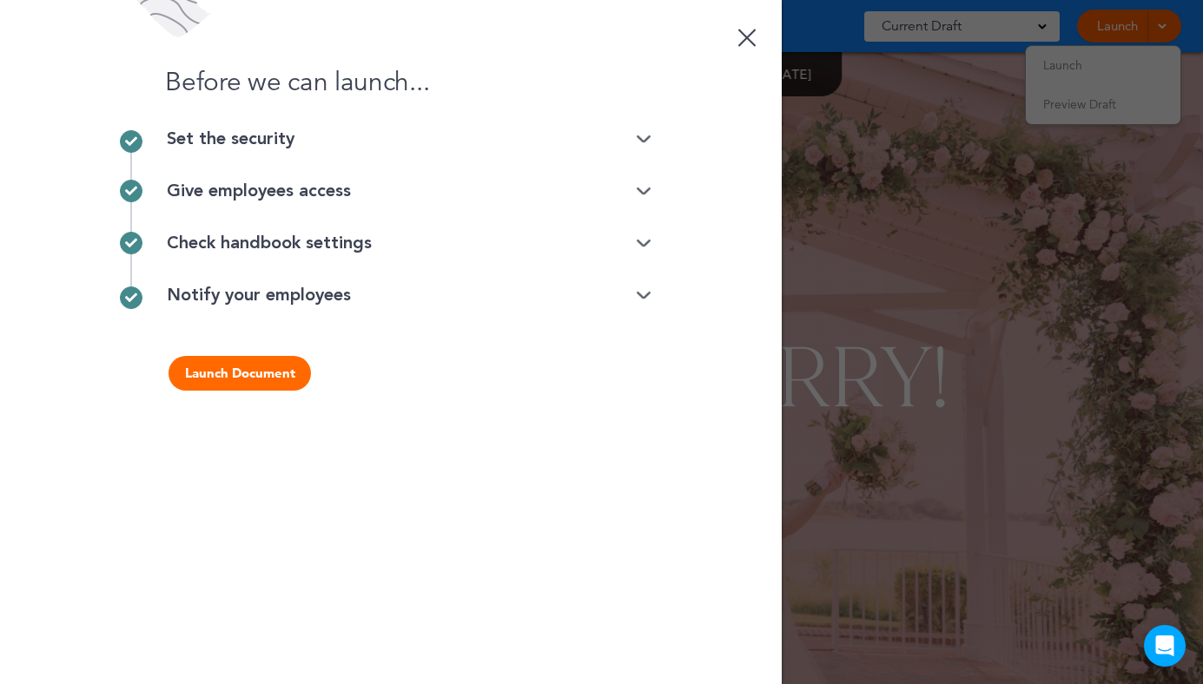
click at [645, 301] on div "Notify your employees" at bounding box center [409, 295] width 484 height 17
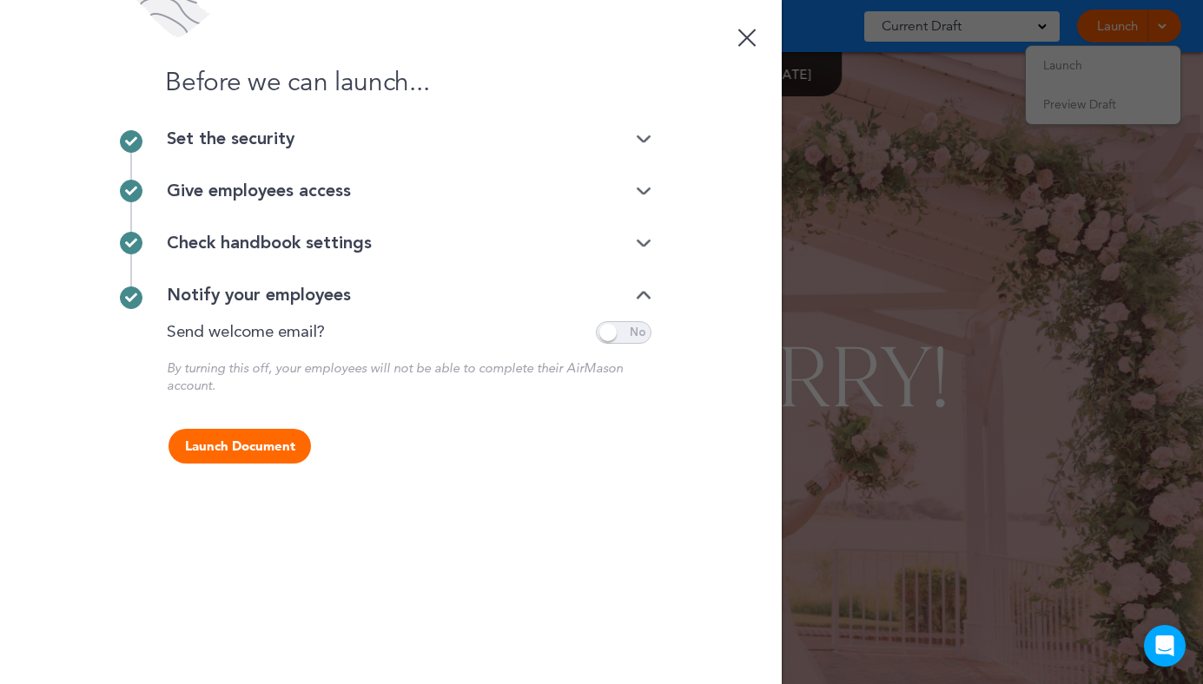
click at [638, 341] on span at bounding box center [624, 332] width 56 height 23
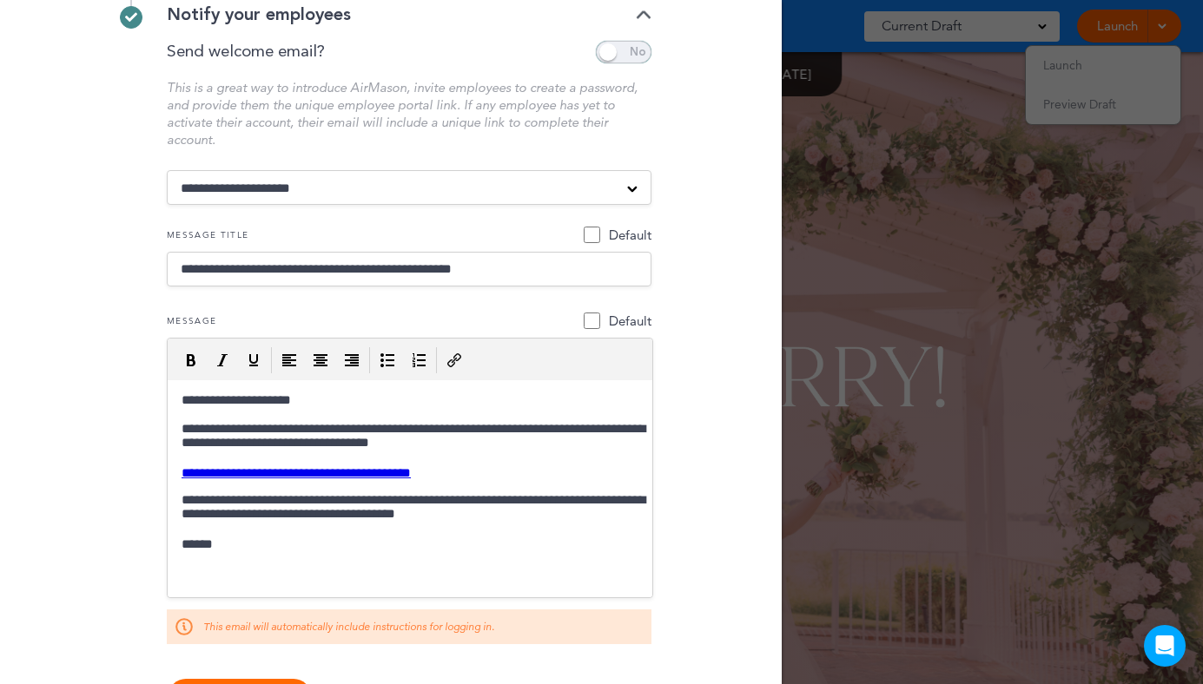
scroll to position [345, 0]
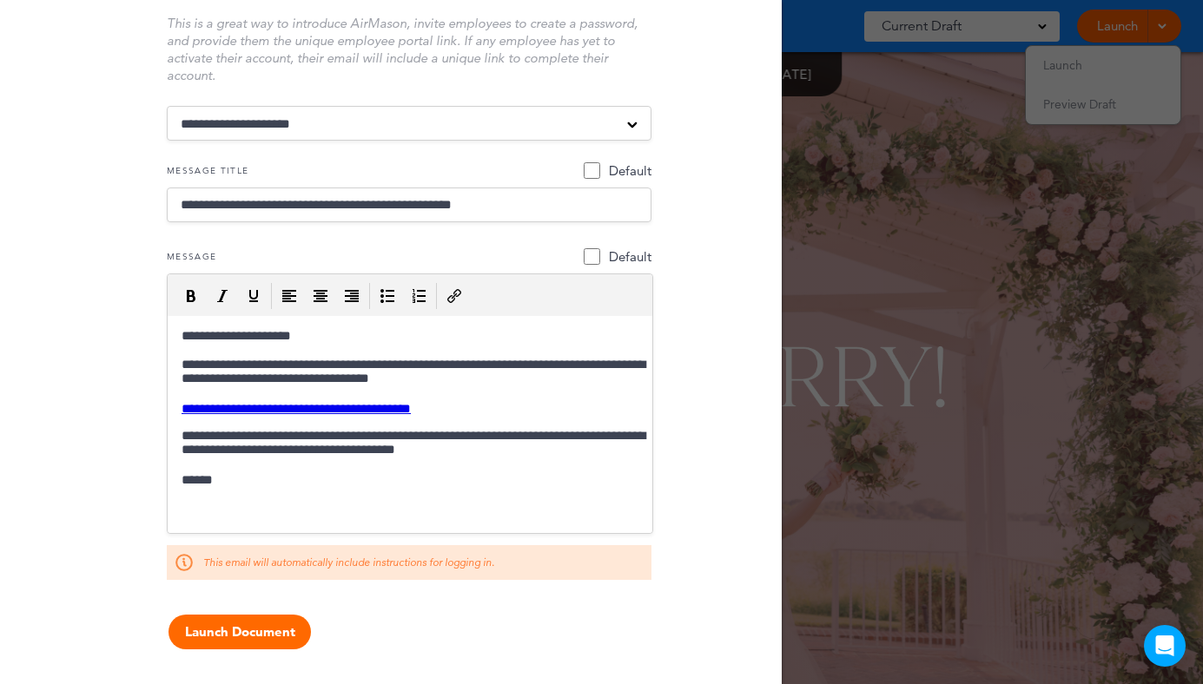
click at [471, 400] on body "**********" at bounding box center [410, 409] width 471 height 160
click at [483, 414] on p "**********" at bounding box center [410, 409] width 471 height 14
click at [511, 408] on p "**********" at bounding box center [410, 409] width 471 height 14
drag, startPoint x: 515, startPoint y: 411, endPoint x: 161, endPoint y: 406, distance: 354.3
click at [168, 406] on html "**********" at bounding box center [410, 409] width 484 height 186
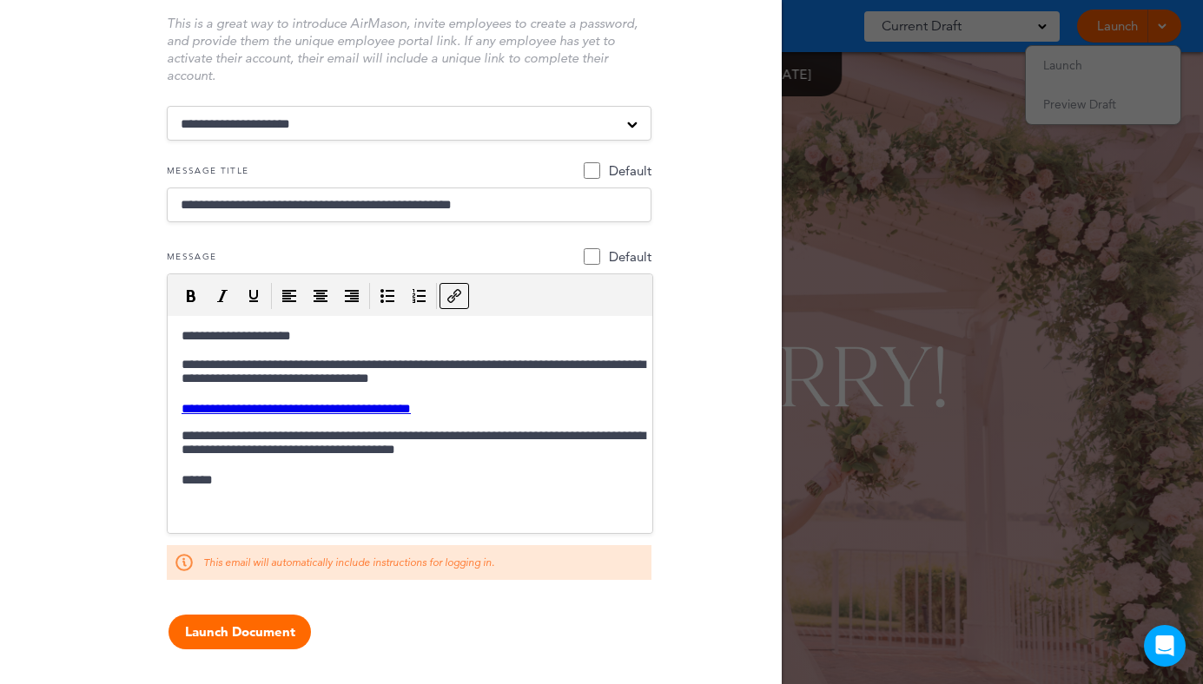
click at [490, 410] on p "**********" at bounding box center [410, 409] width 471 height 14
drag, startPoint x: 500, startPoint y: 412, endPoint x: 169, endPoint y: 412, distance: 330.8
click at [169, 412] on html "**********" at bounding box center [410, 409] width 484 height 186
click at [640, 426] on body "**********" at bounding box center [410, 409] width 471 height 161
drag, startPoint x: 638, startPoint y: 416, endPoint x: 158, endPoint y: 406, distance: 480.2
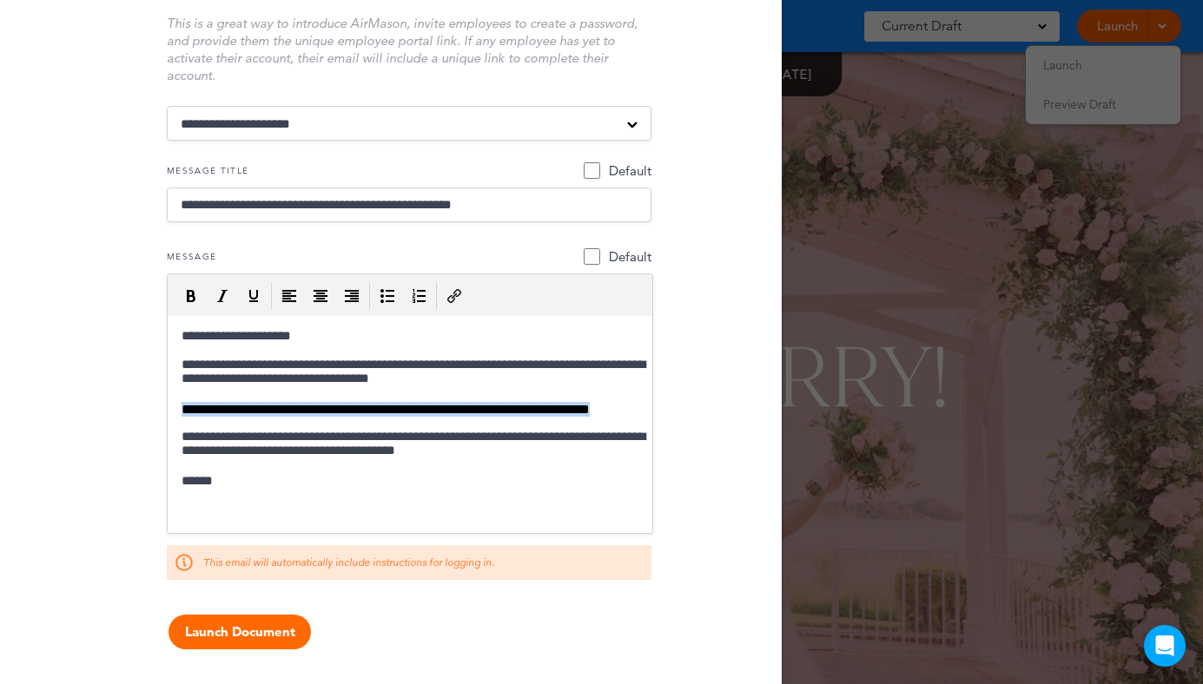
click at [168, 406] on html "**********" at bounding box center [410, 409] width 484 height 187
click at [449, 300] on icon "Insert/edit link" at bounding box center [454, 296] width 14 height 14
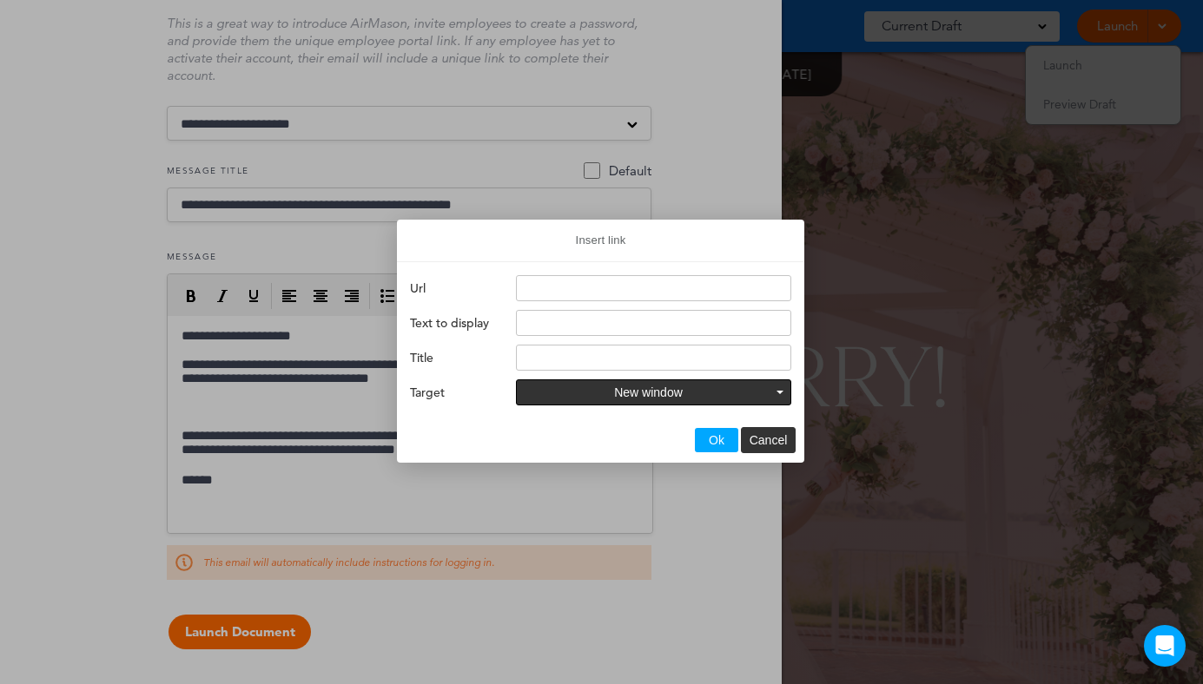
type input "**********"
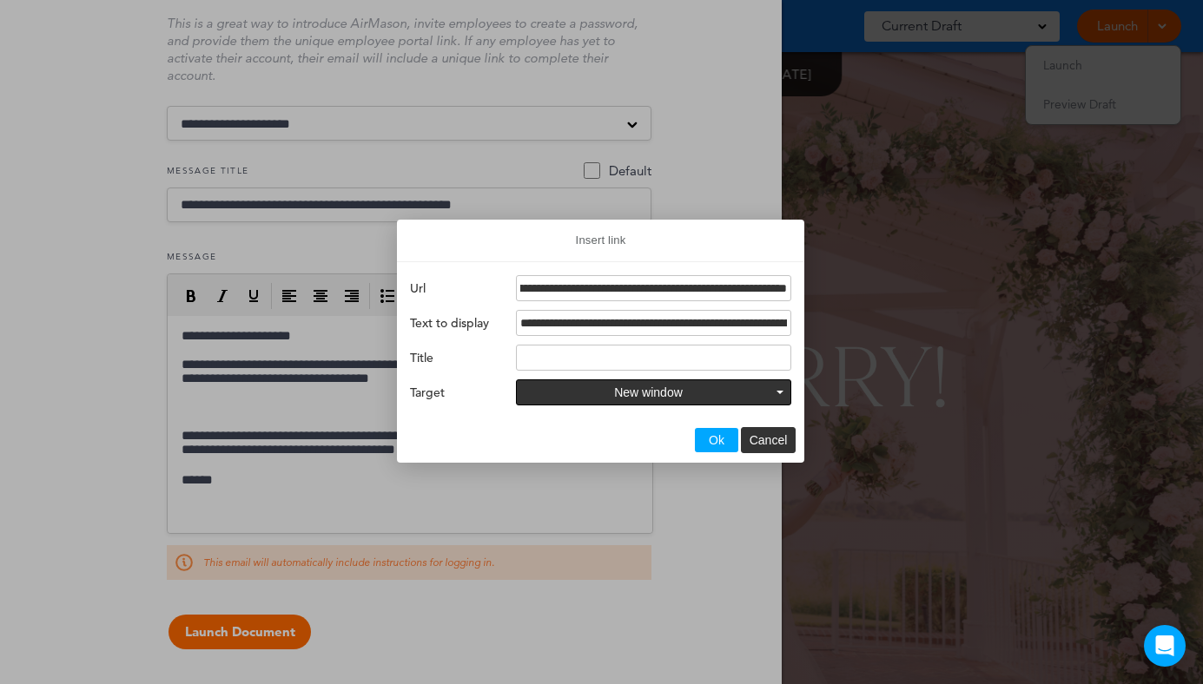
click at [722, 443] on span "Ok" at bounding box center [716, 440] width 16 height 14
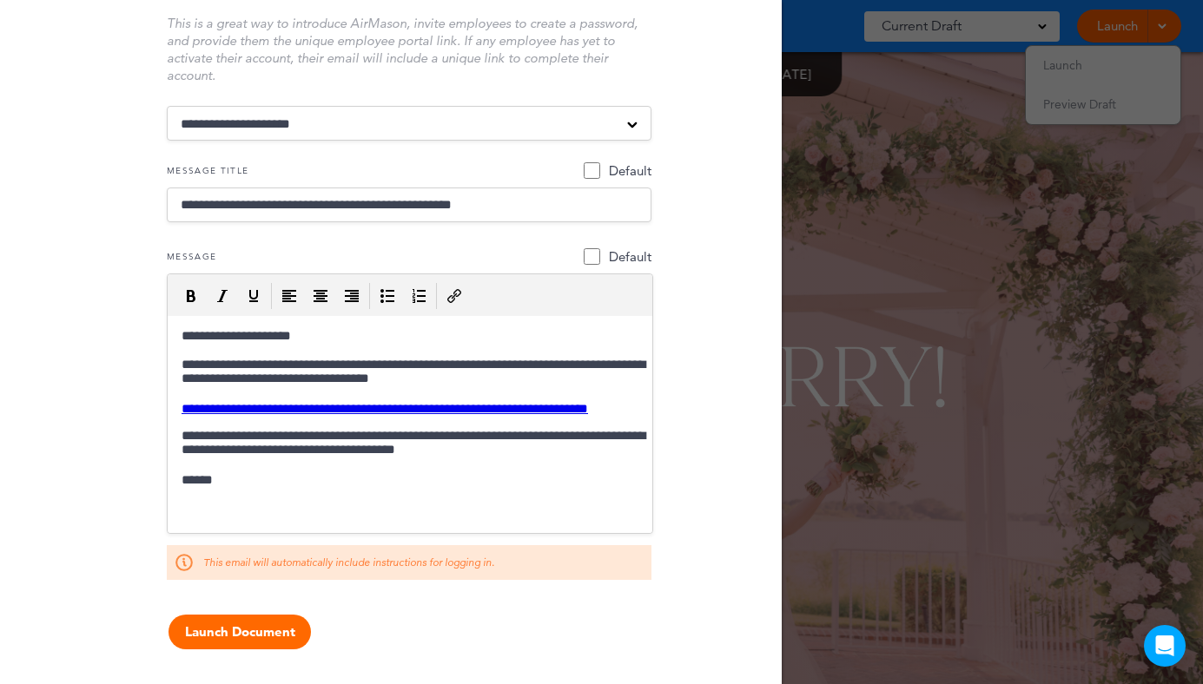
click at [550, 435] on body "**********" at bounding box center [410, 409] width 471 height 160
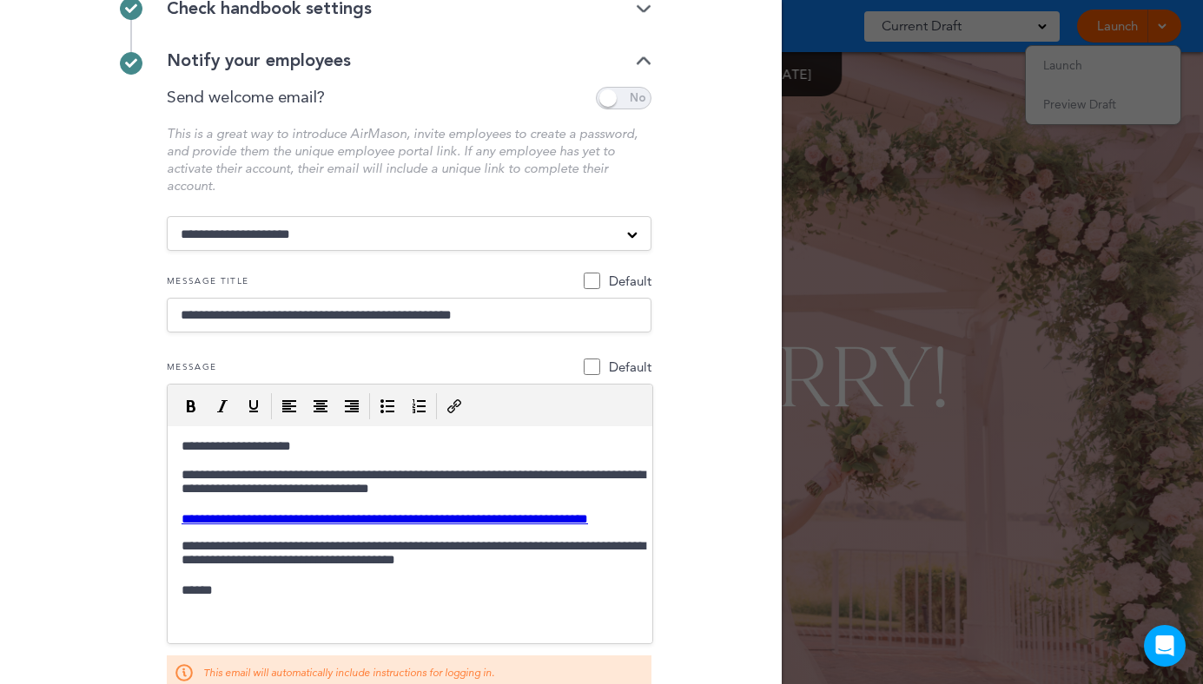
scroll to position [345, 0]
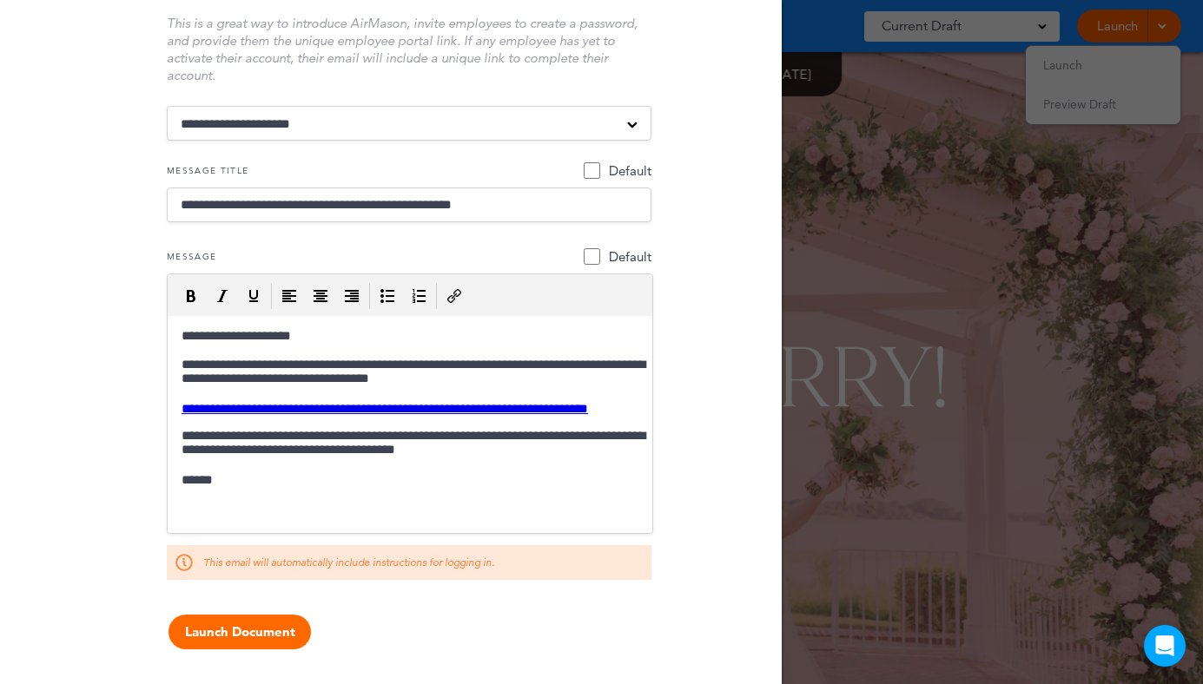
click at [371, 489] on p "******" at bounding box center [410, 481] width 471 height 16
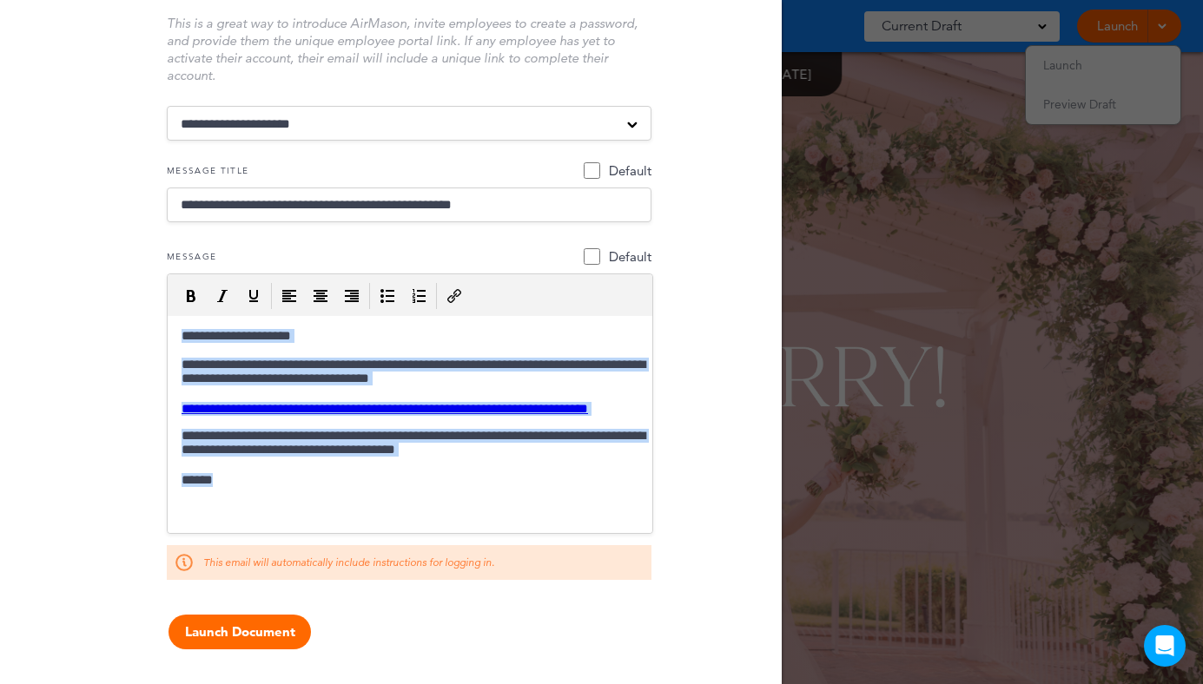
drag, startPoint x: 463, startPoint y: 498, endPoint x: 130, endPoint y: 338, distance: 368.9
click at [168, 338] on html "**********" at bounding box center [410, 409] width 484 height 186
copy body "**********"
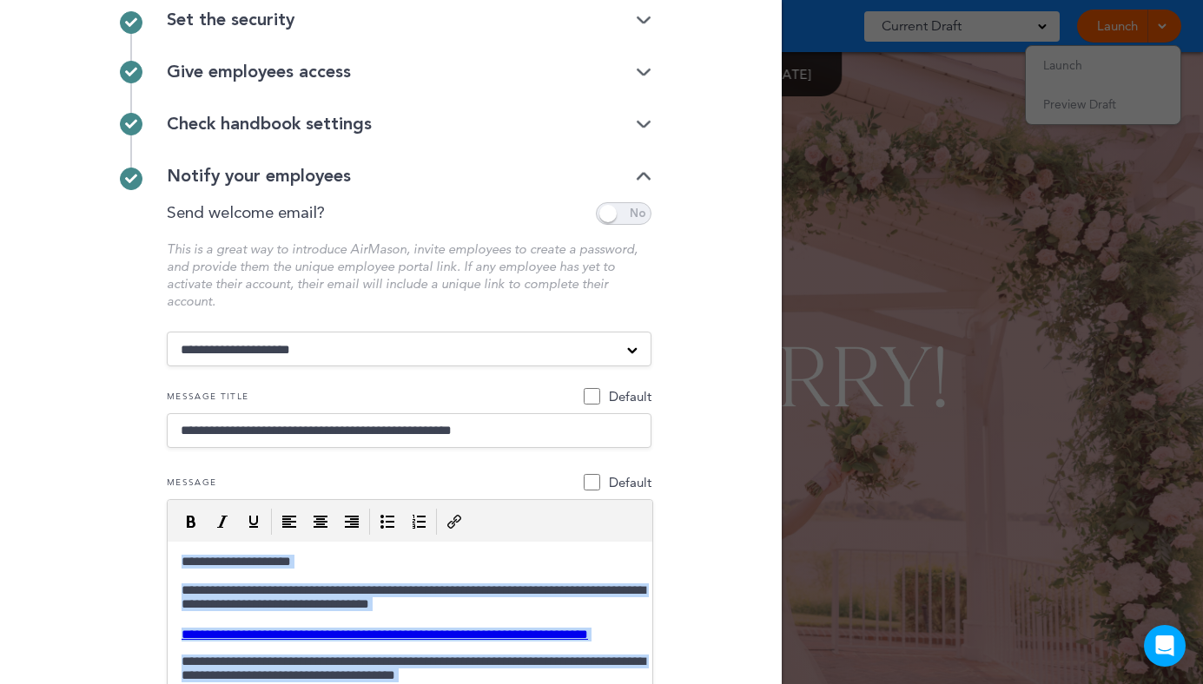
scroll to position [49, 0]
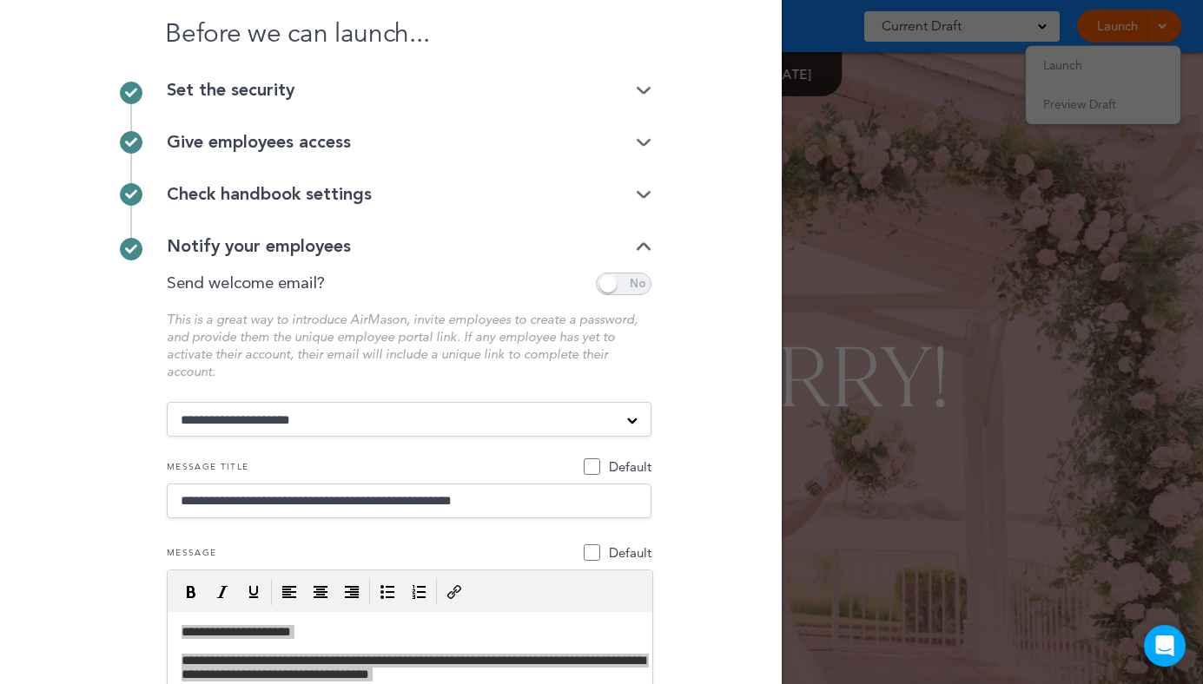
click at [630, 281] on span at bounding box center [624, 284] width 56 height 23
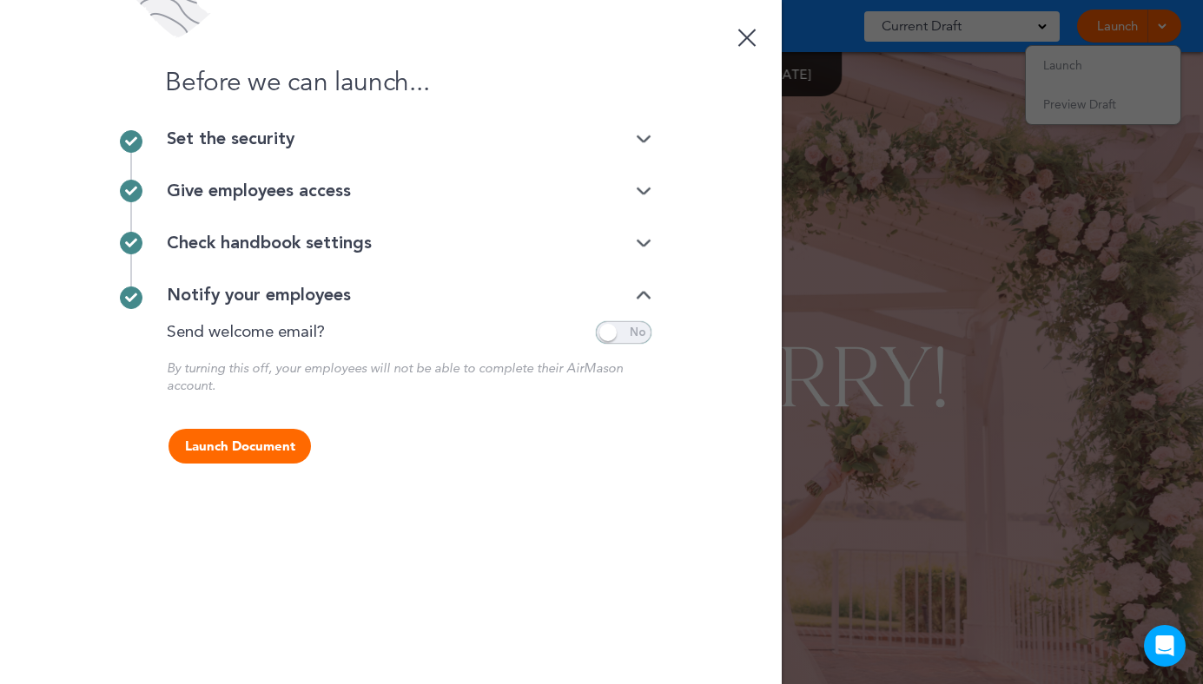
scroll to position [0, 0]
click at [234, 446] on button "Launch Document" at bounding box center [239, 446] width 142 height 35
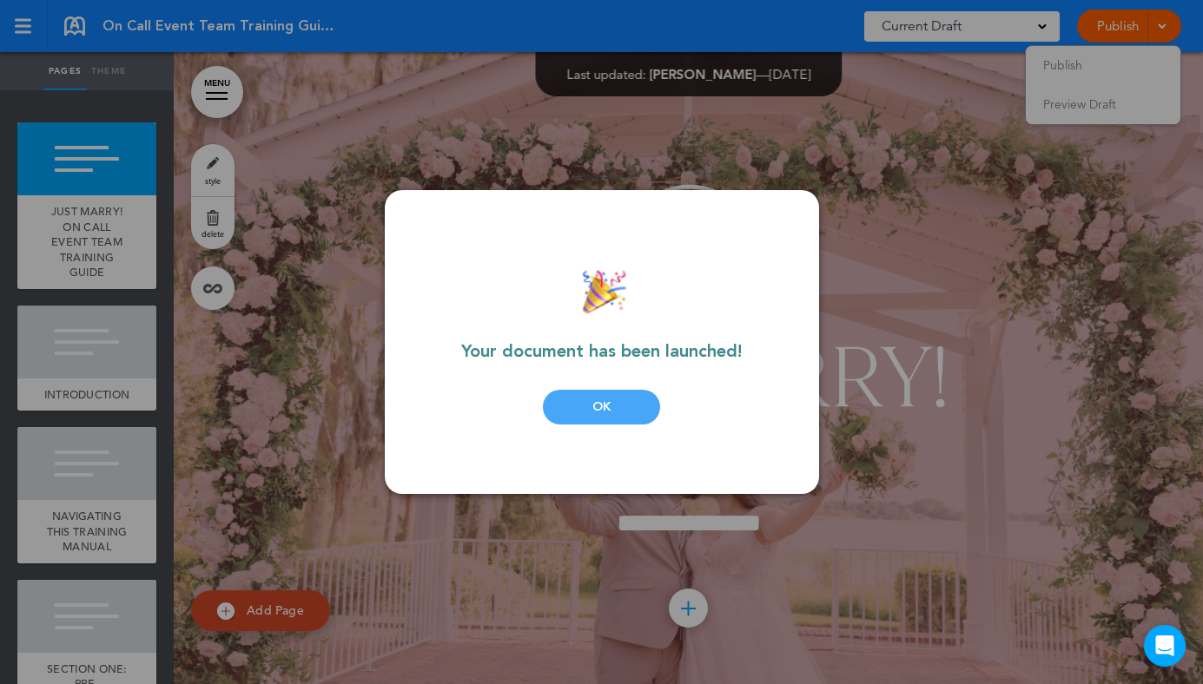
click at [597, 405] on div "OK" at bounding box center [601, 407] width 117 height 35
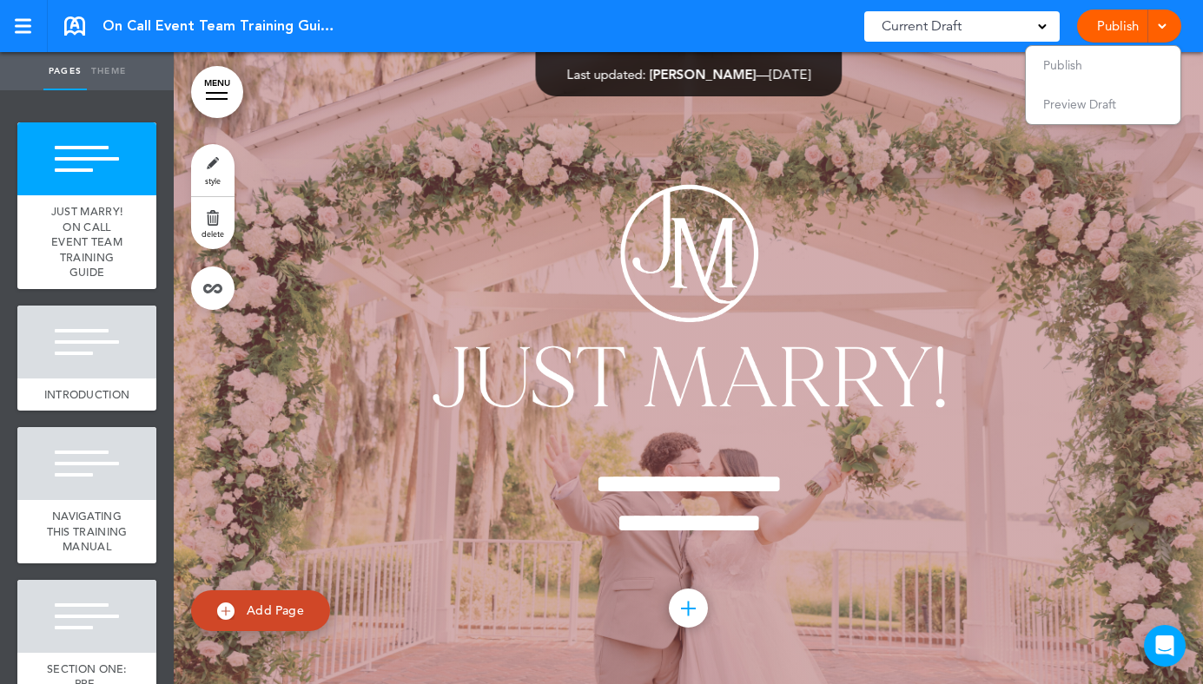
click at [511, 105] on div at bounding box center [688, 368] width 1029 height 632
click at [820, 141] on div "**********" at bounding box center [688, 368] width 868 height 518
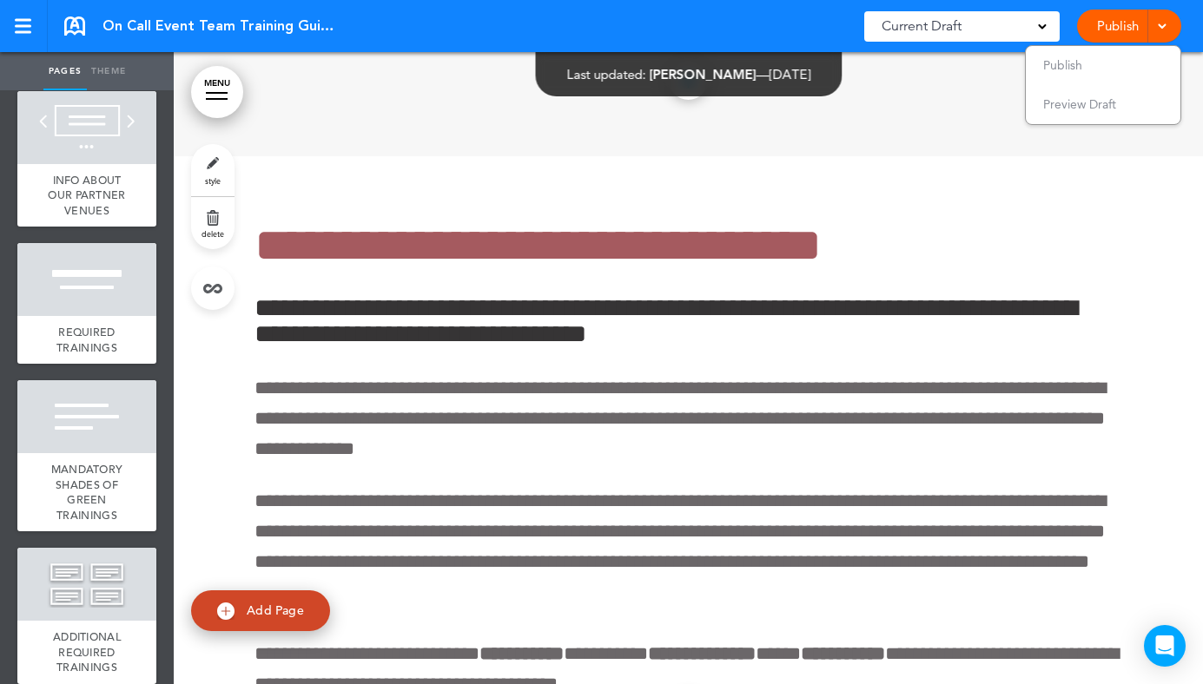
scroll to position [4617, 0]
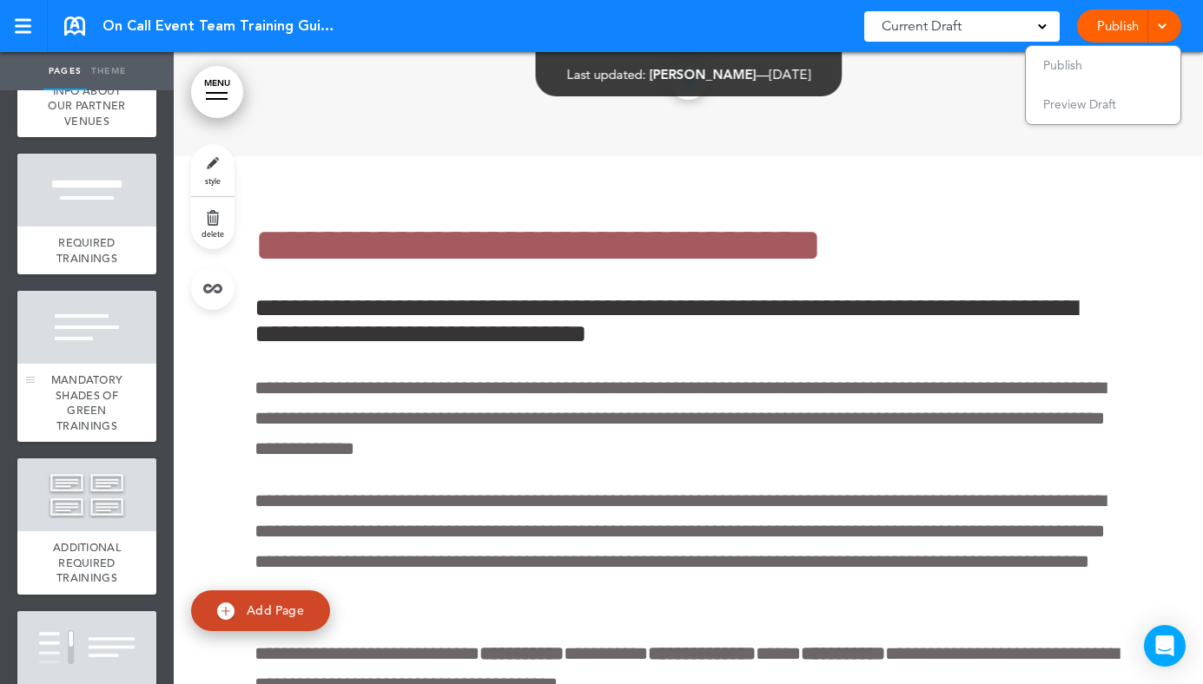
click at [88, 425] on span "MANDATORY SHADES OF GREEN TRAININGS" at bounding box center [87, 402] width 72 height 61
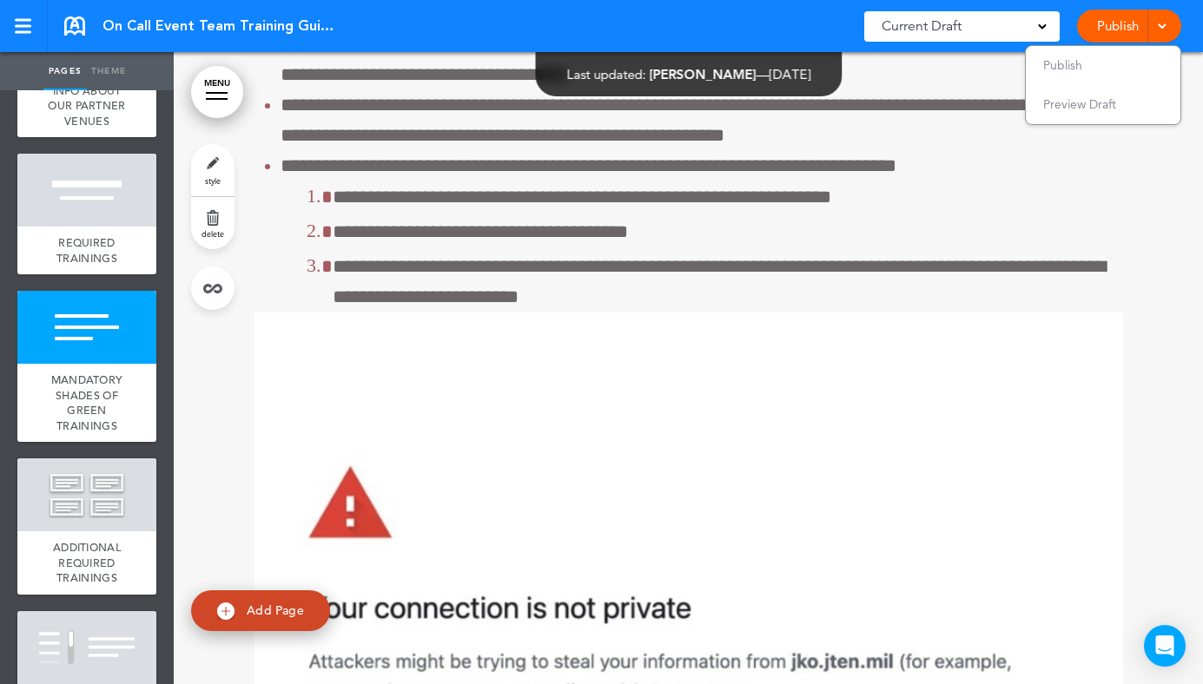
scroll to position [41174, 0]
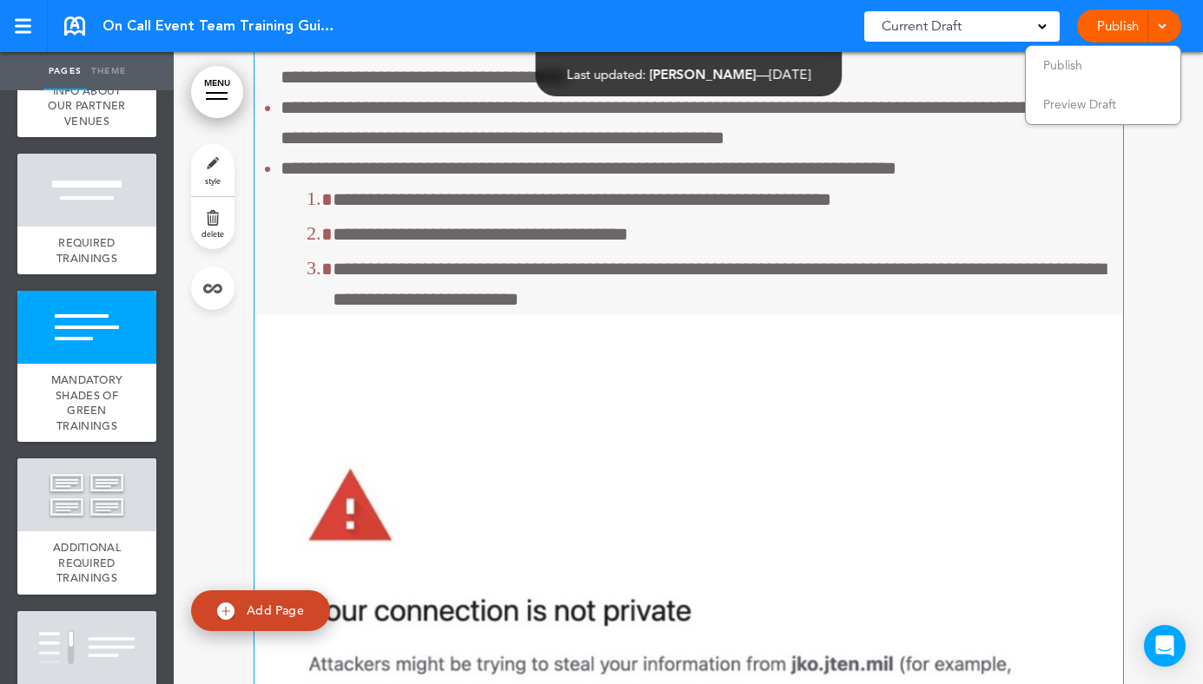
click at [276, 315] on ul "**********" at bounding box center [688, 127] width 868 height 375
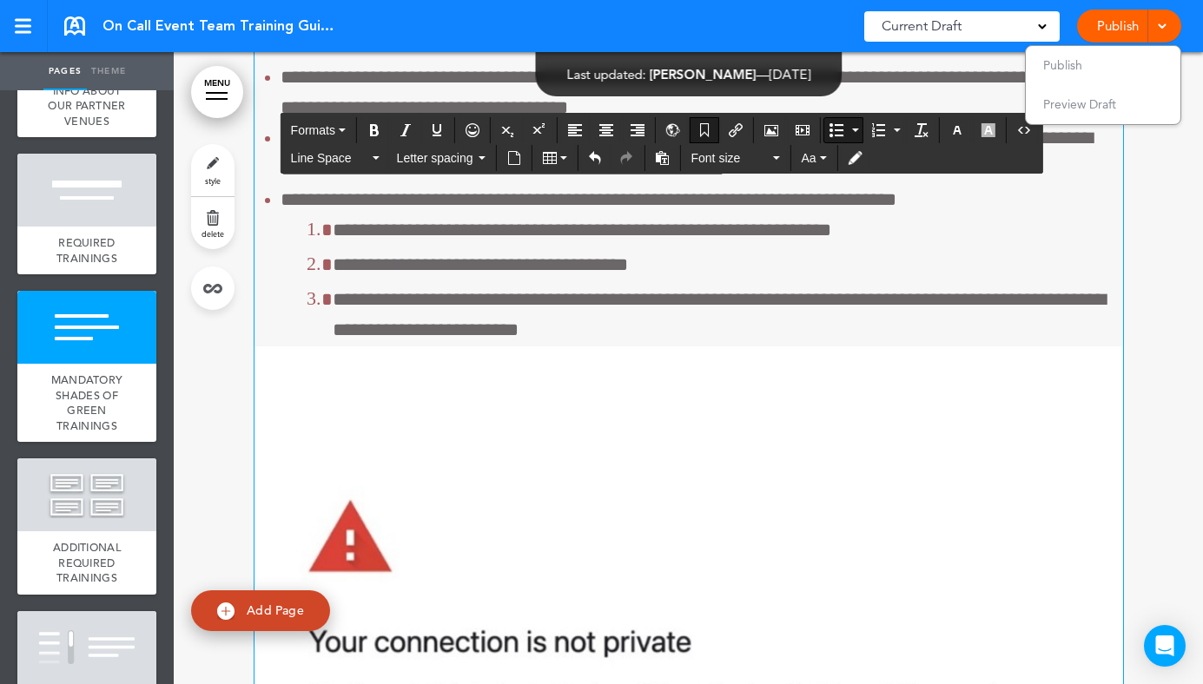
scroll to position [41204, 0]
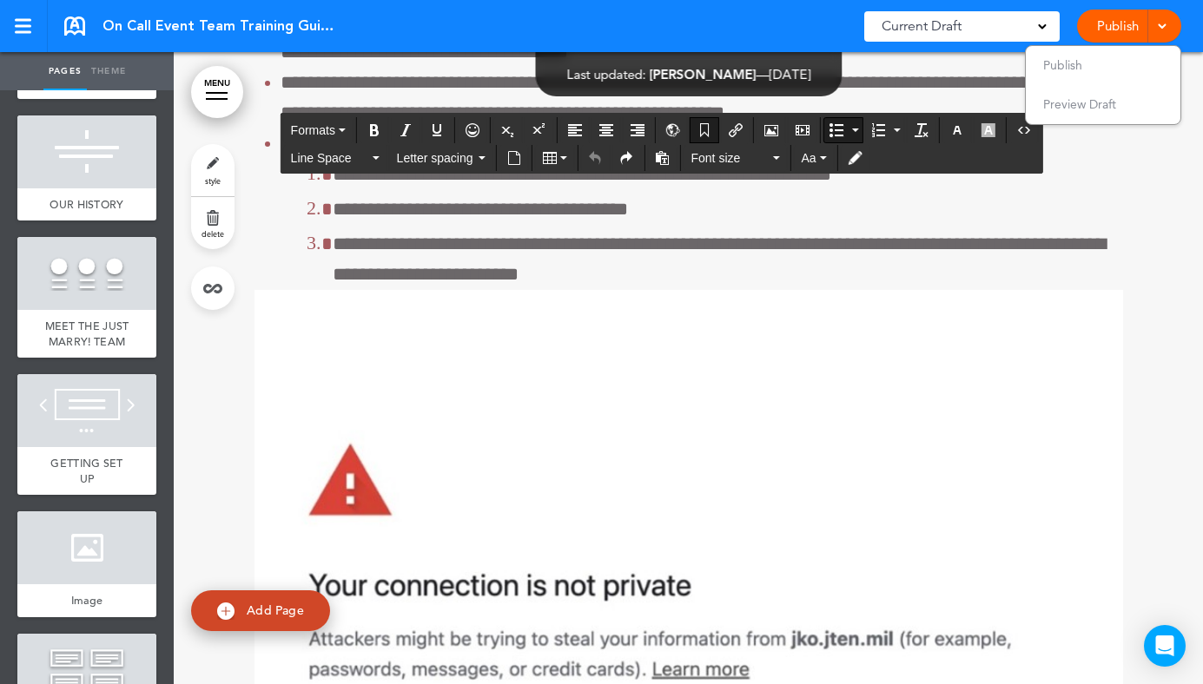
scroll to position [803, 0]
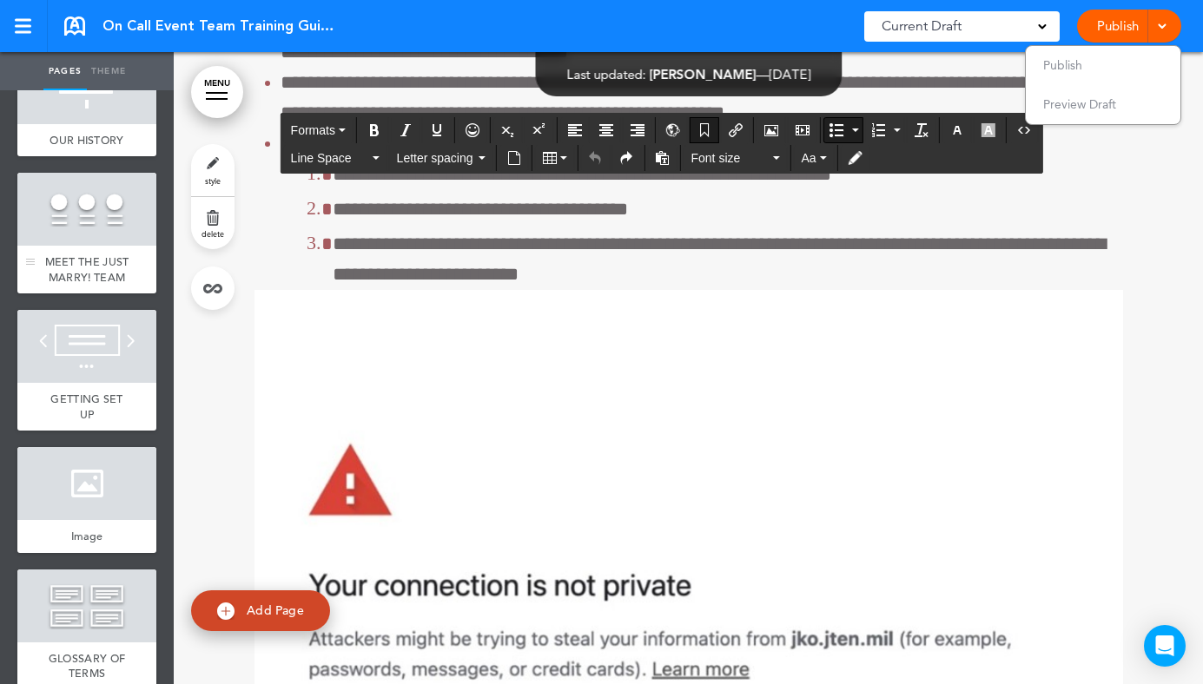
click at [96, 266] on div "MEET THE JUST MARRY! TEAM" at bounding box center [86, 270] width 139 height 48
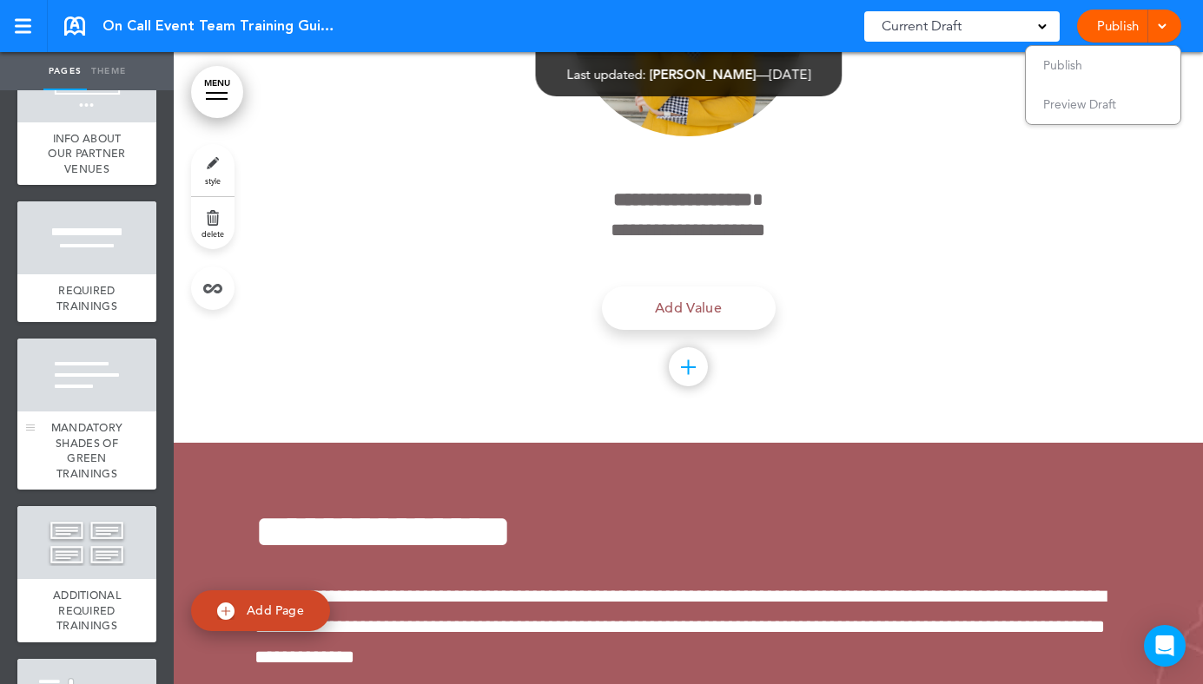
scroll to position [4573, 0]
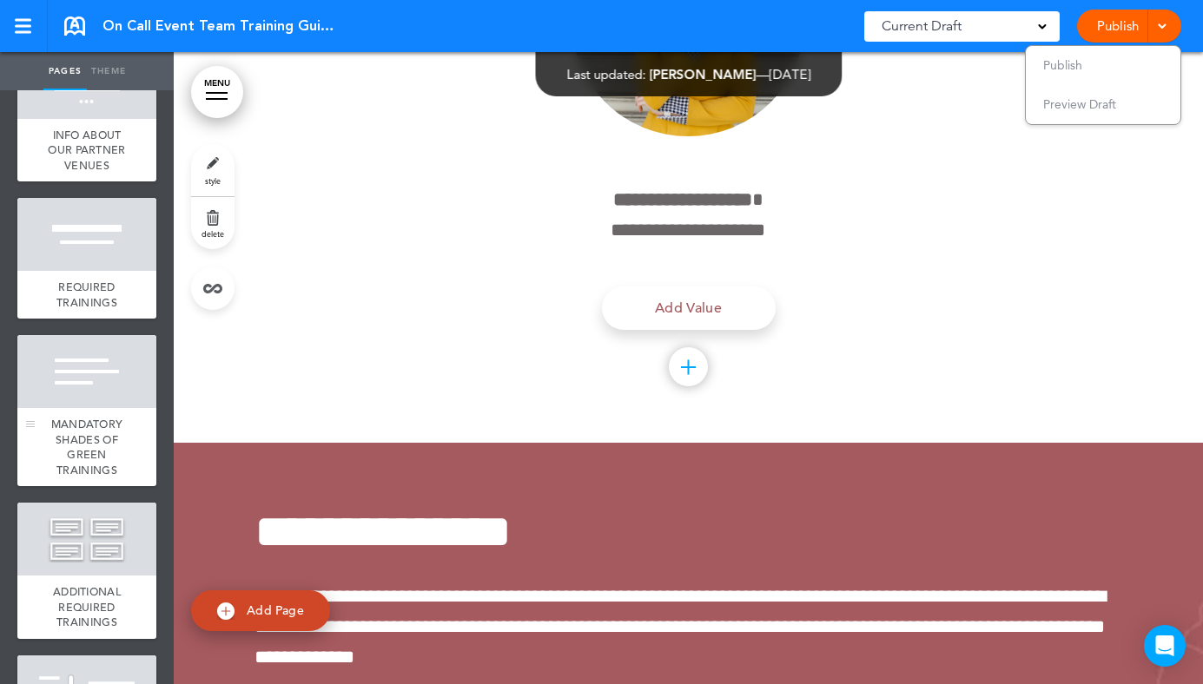
click at [88, 466] on span "MANDATORY SHADES OF GREEN TRAININGS" at bounding box center [87, 447] width 72 height 61
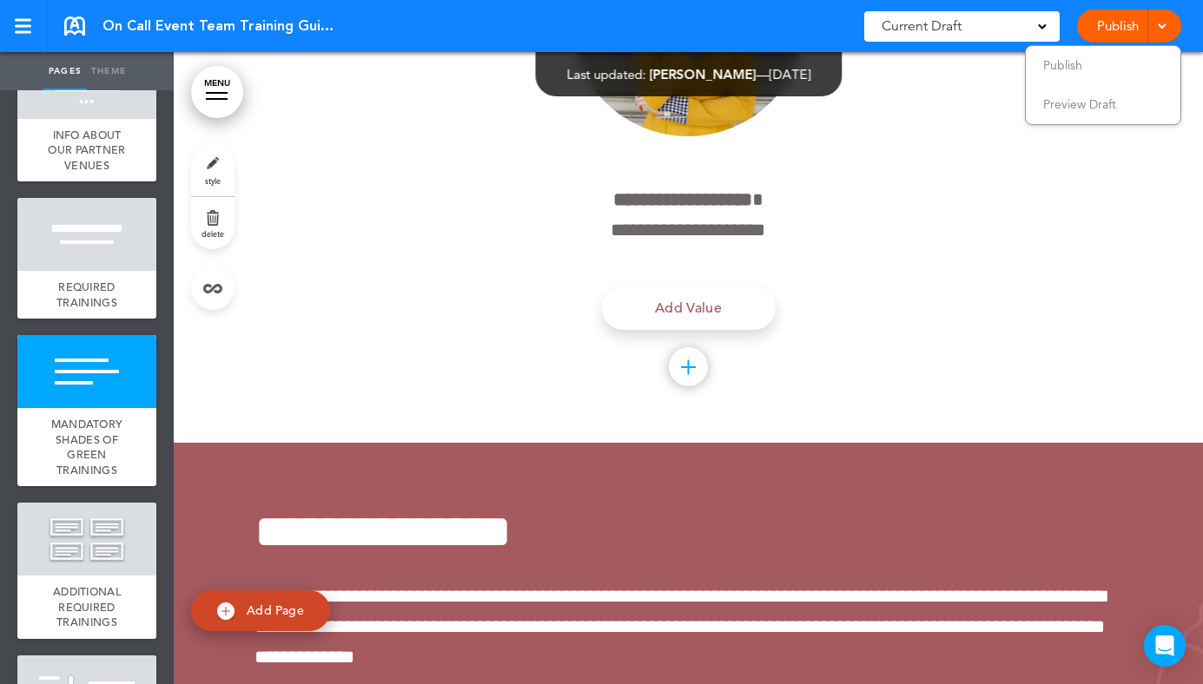
scroll to position [41162, 0]
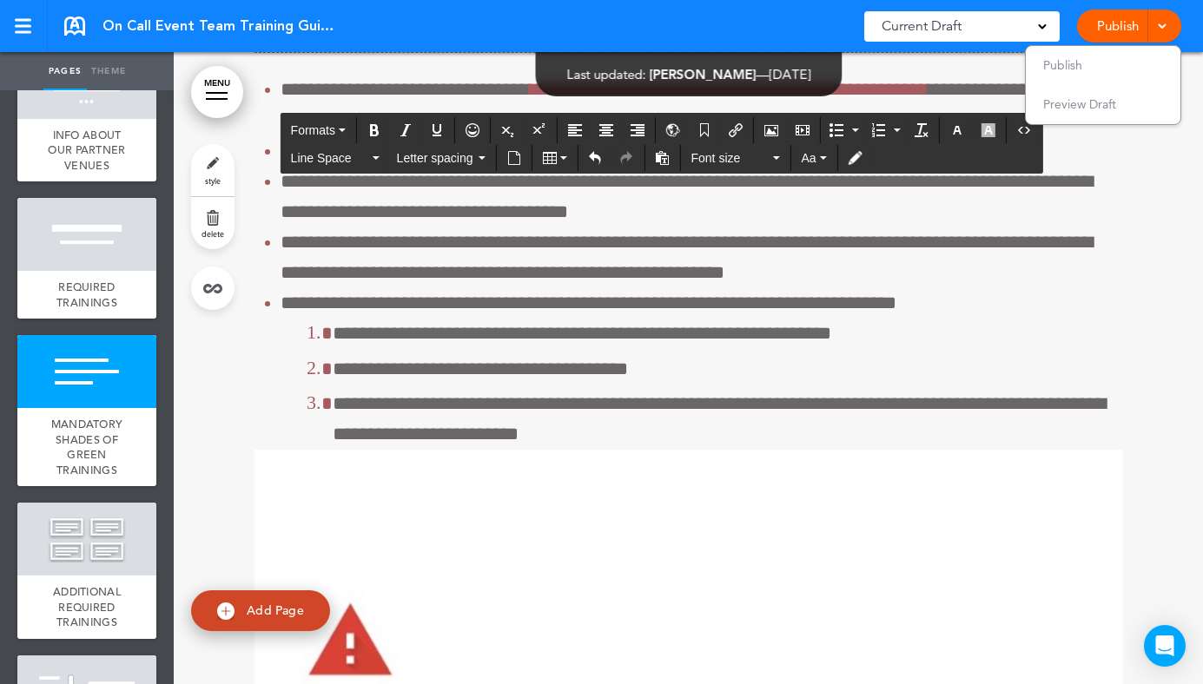
drag, startPoint x: 498, startPoint y: 495, endPoint x: 862, endPoint y: 386, distance: 380.5
click at [372, 127] on icon "Bold" at bounding box center [374, 130] width 14 height 14
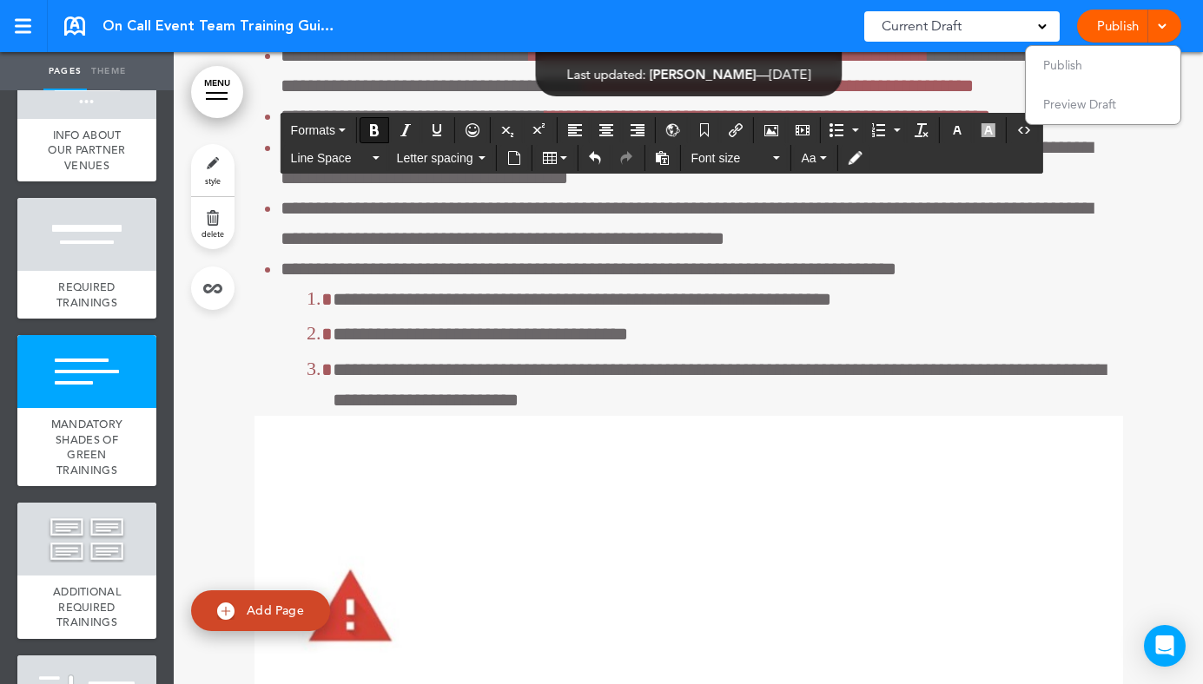
scroll to position [41230, 0]
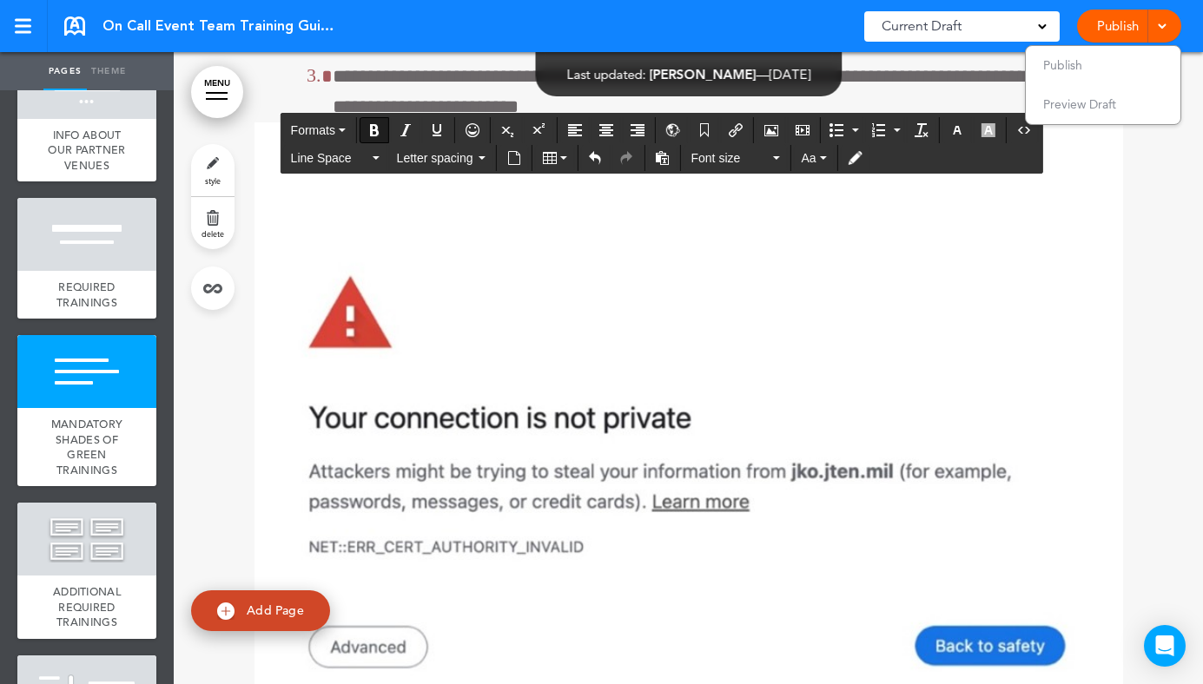
scroll to position [41175, 0]
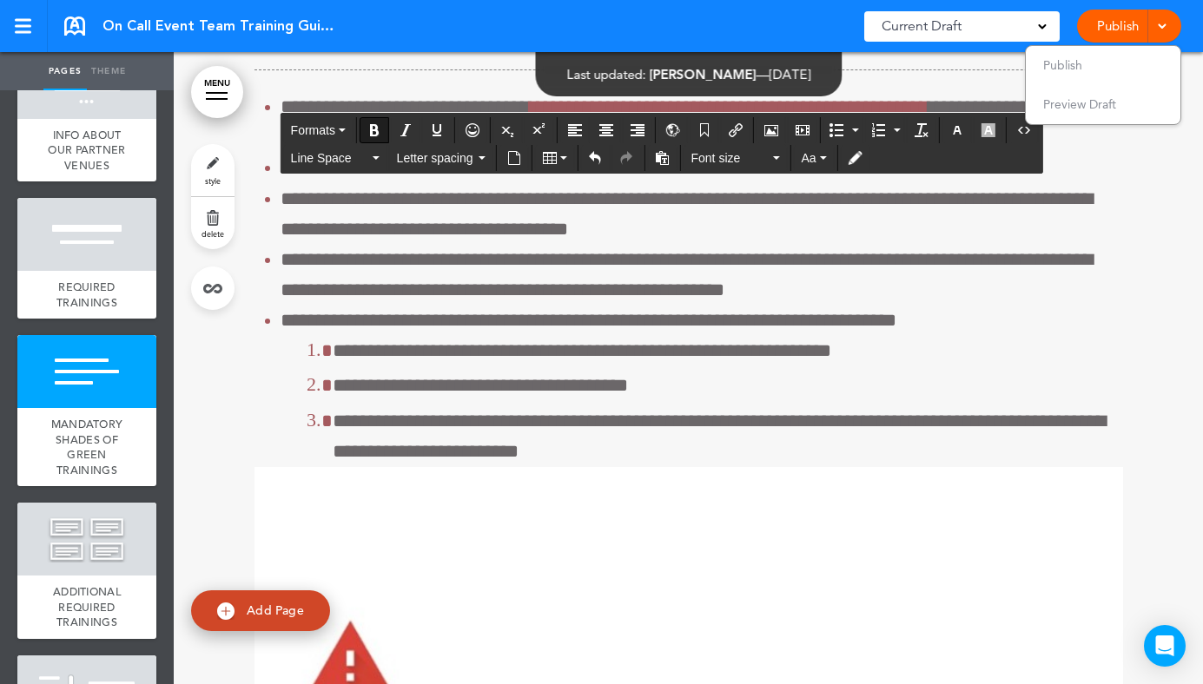
drag, startPoint x: 521, startPoint y: 482, endPoint x: 472, endPoint y: 483, distance: 48.6
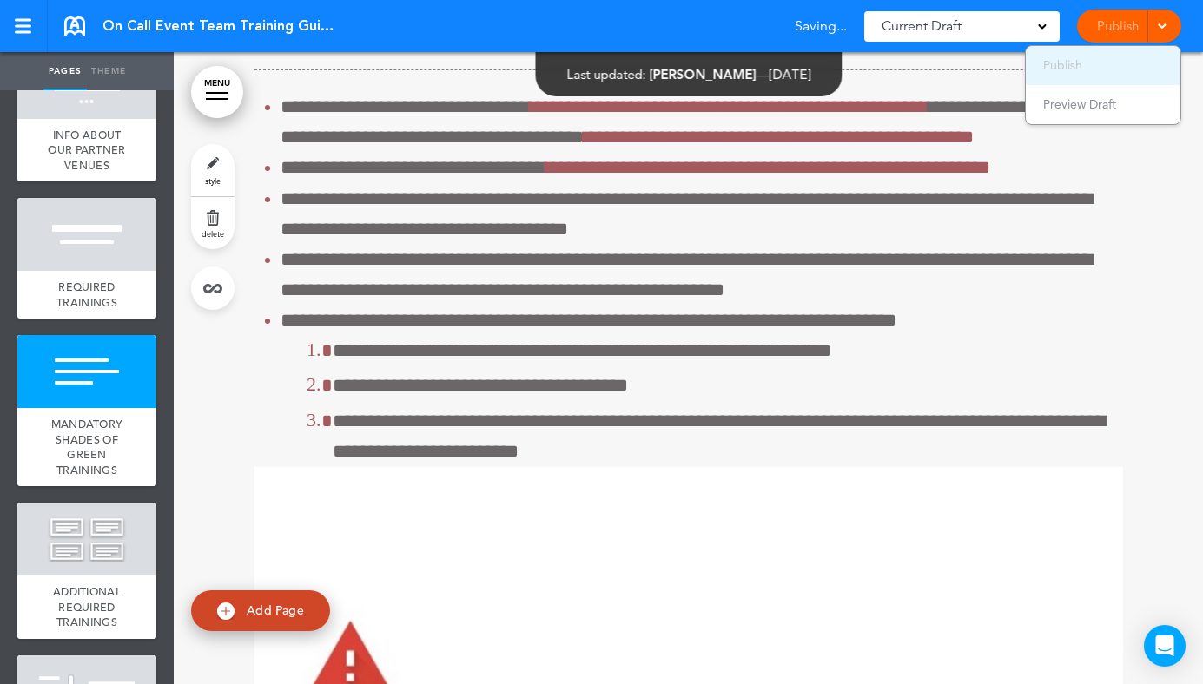
click at [1071, 69] on ul "Publish Preview Draft" at bounding box center [1103, 85] width 156 height 80
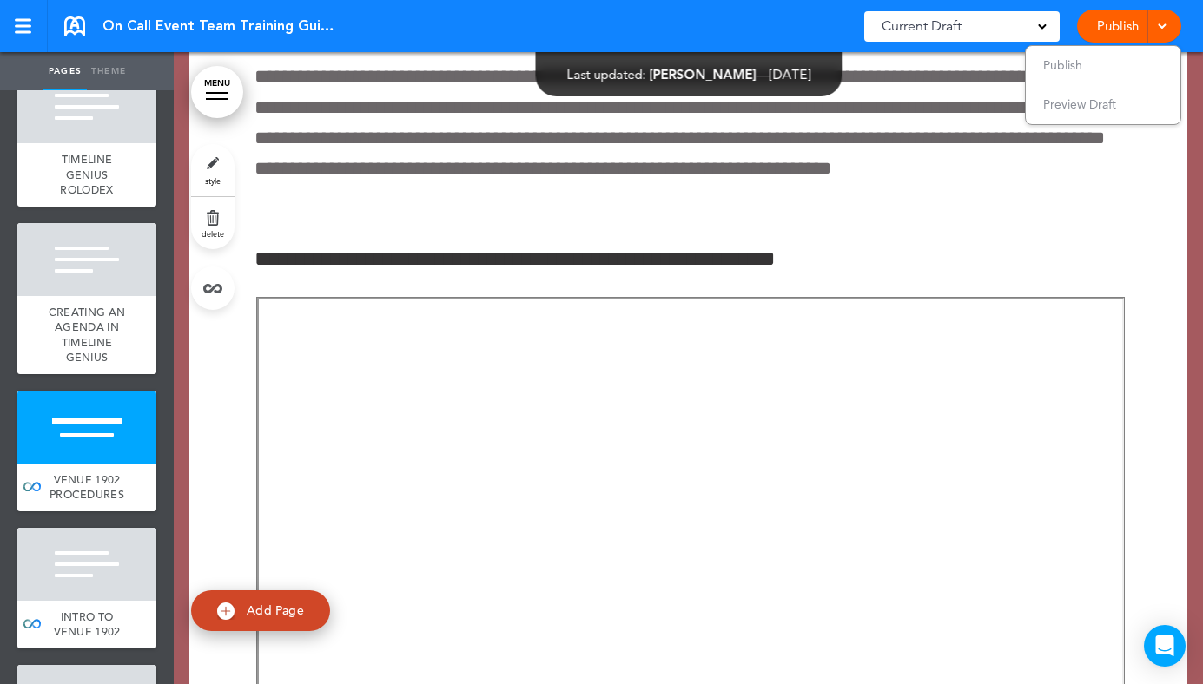
scroll to position [7403, 0]
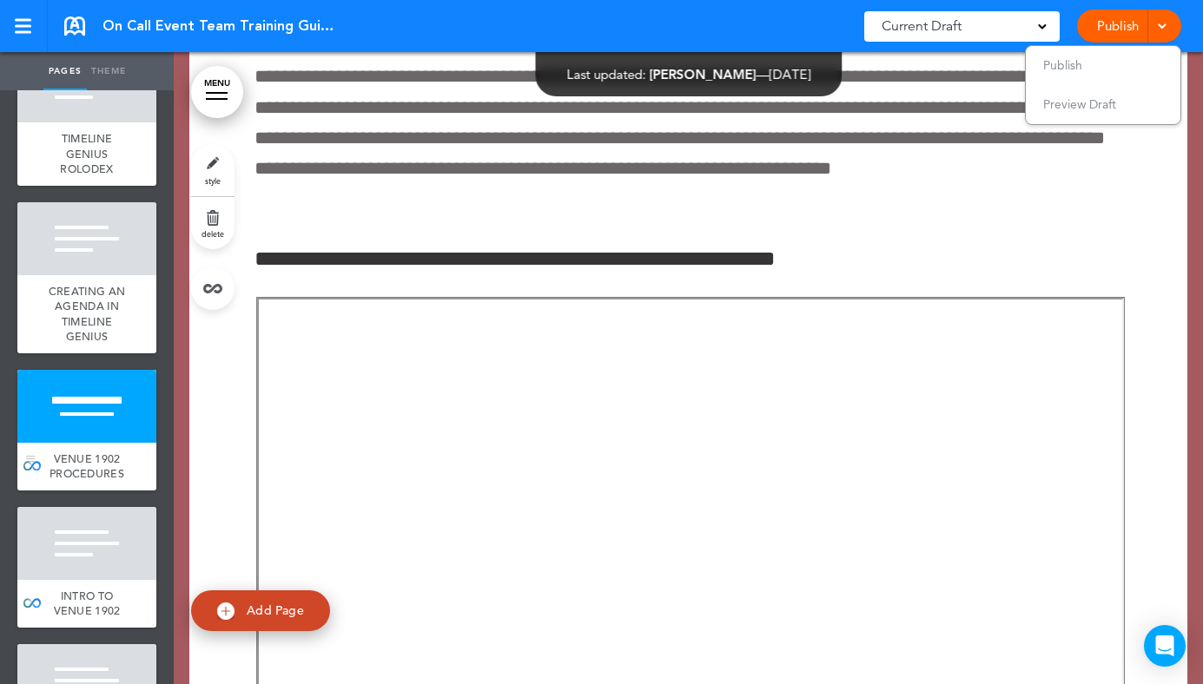
click at [118, 479] on span "VENUE 1902 PROCEDURES" at bounding box center [86, 466] width 75 height 30
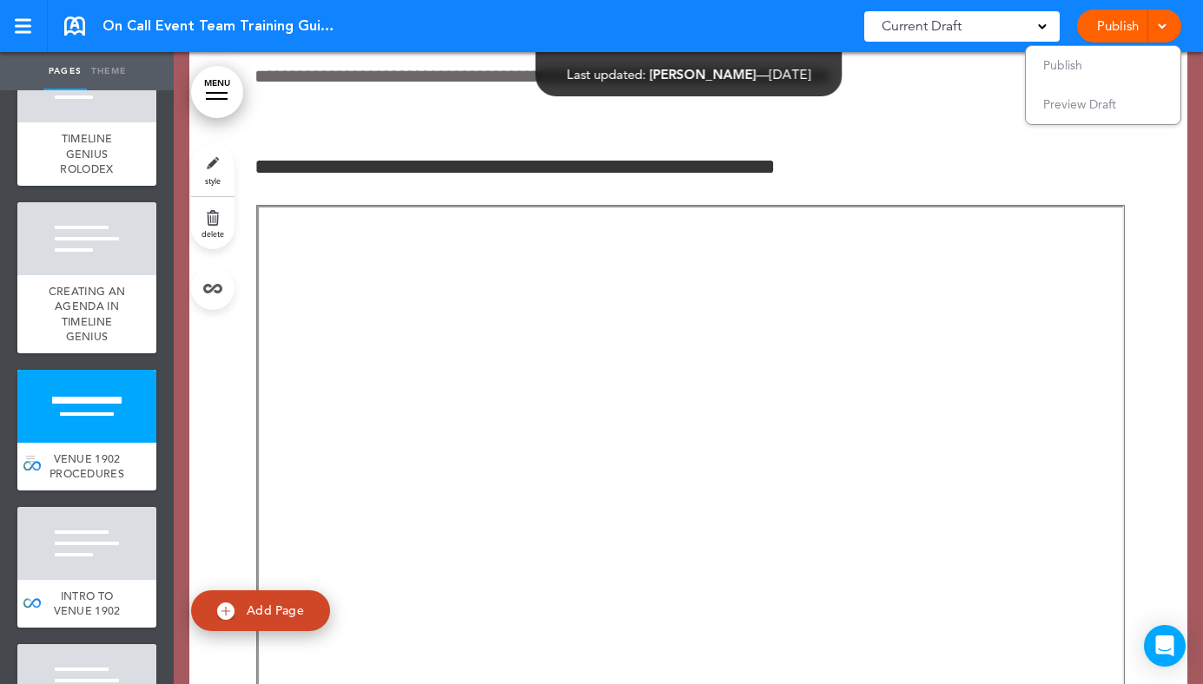
scroll to position [68819, 0]
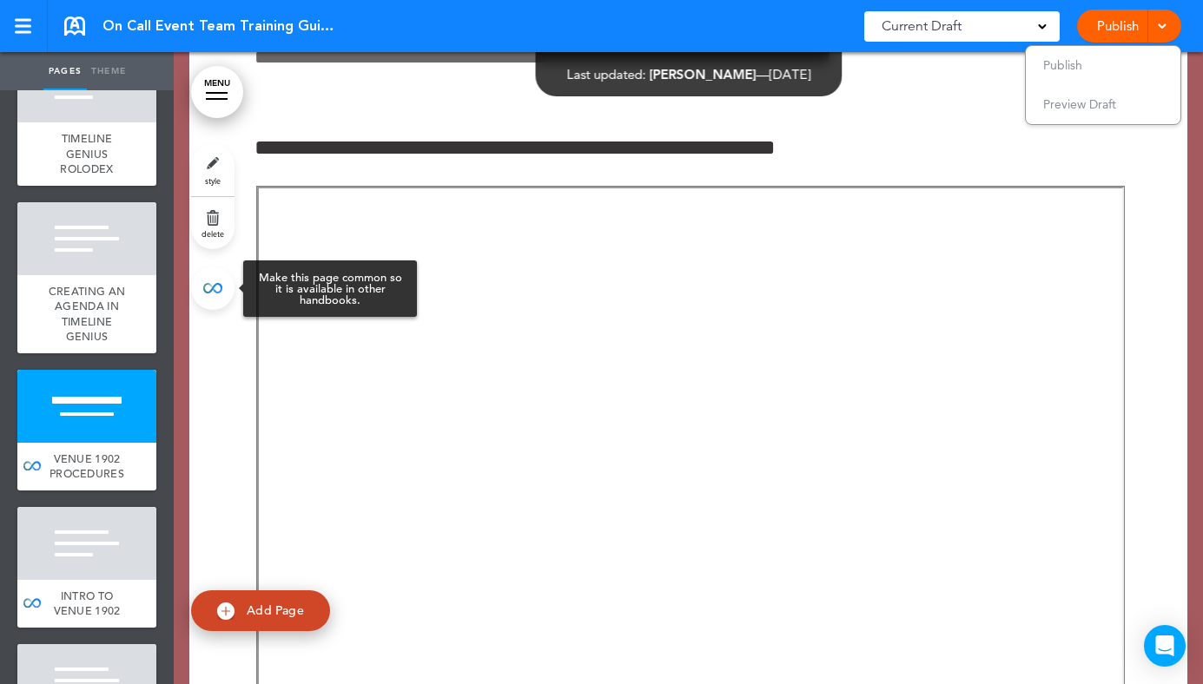
click at [207, 283] on link at bounding box center [212, 288] width 43 height 43
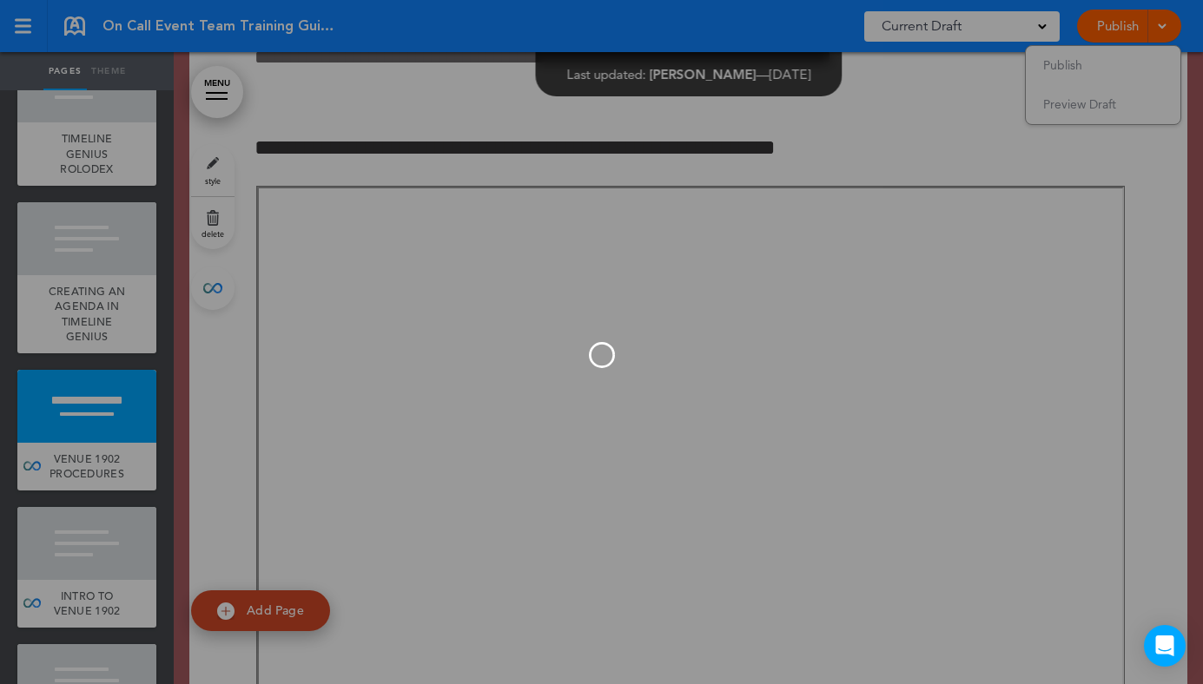
type input "**********"
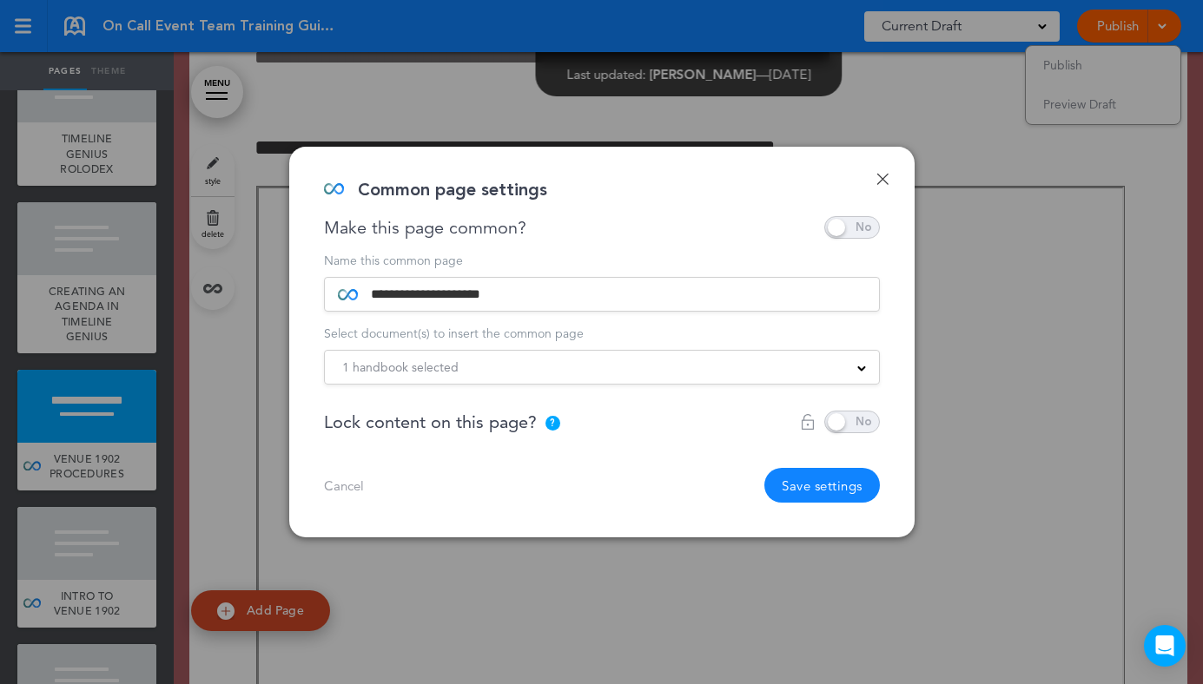
click at [857, 223] on span at bounding box center [852, 227] width 56 height 23
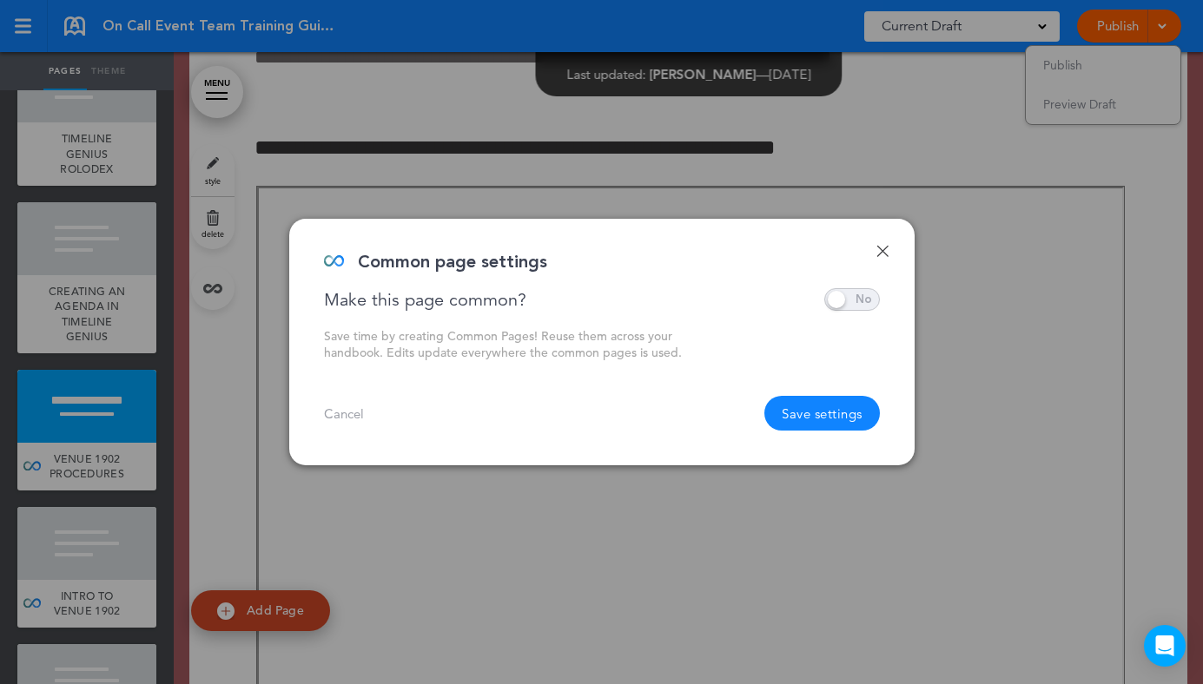
click at [845, 405] on button "Save settings" at bounding box center [821, 413] width 115 height 35
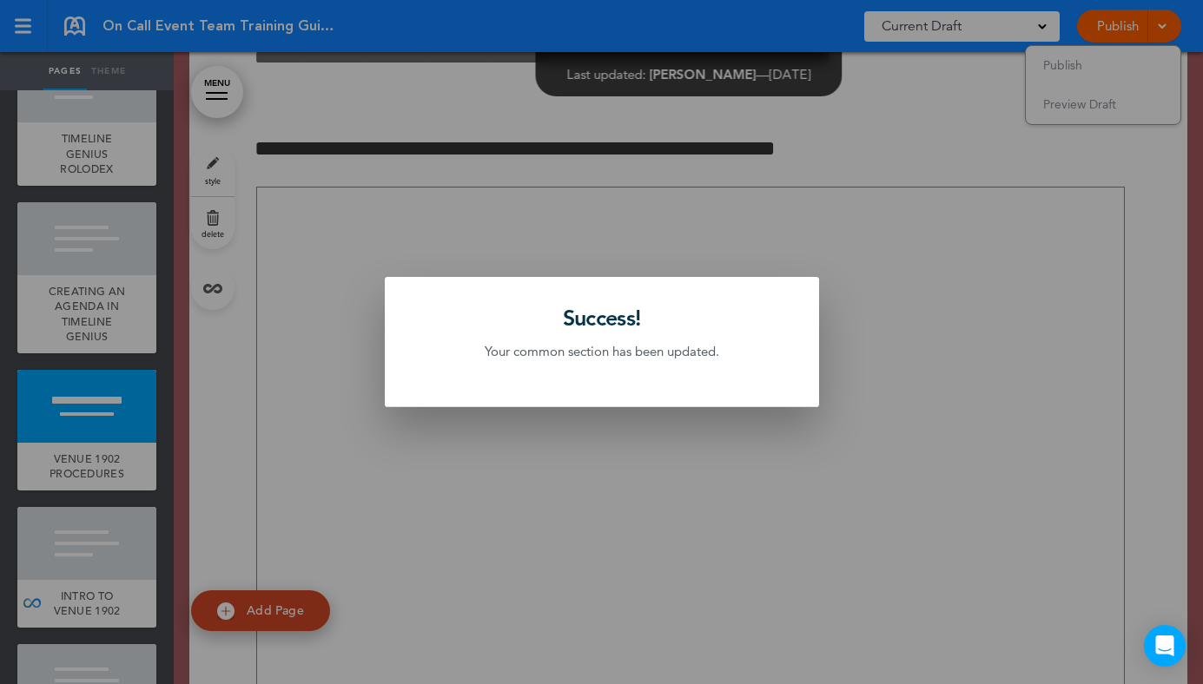
click at [646, 520] on div at bounding box center [601, 342] width 1203 height 684
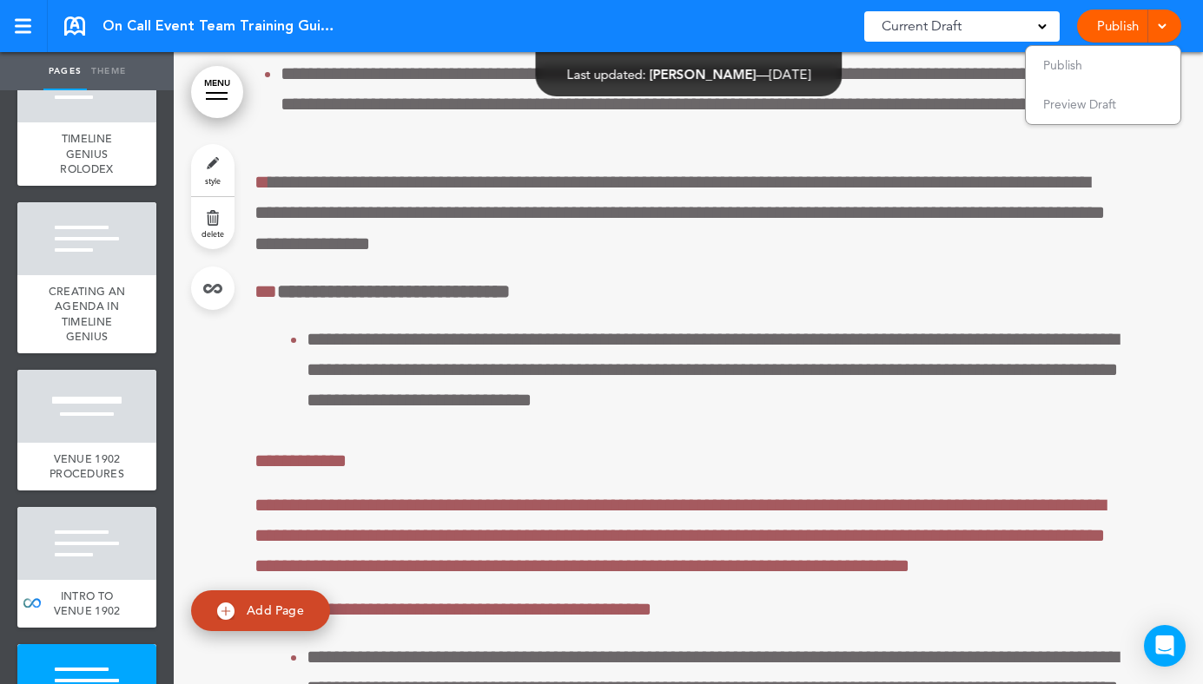
scroll to position [70477, 0]
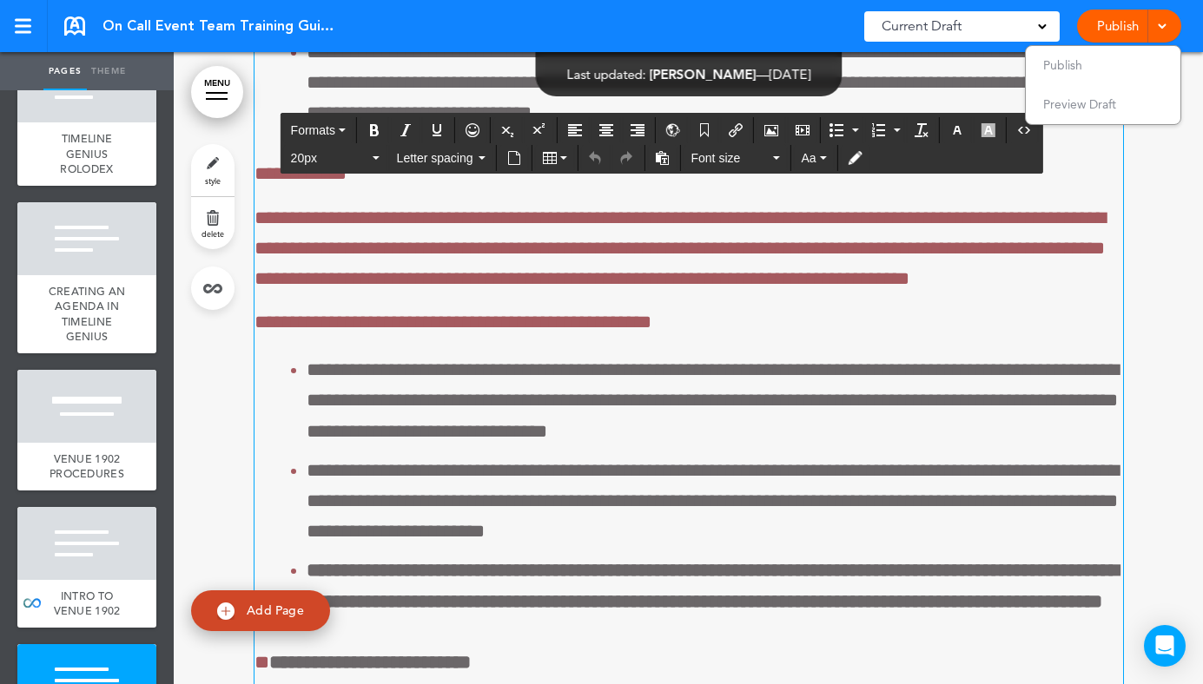
scroll to position [70679, 0]
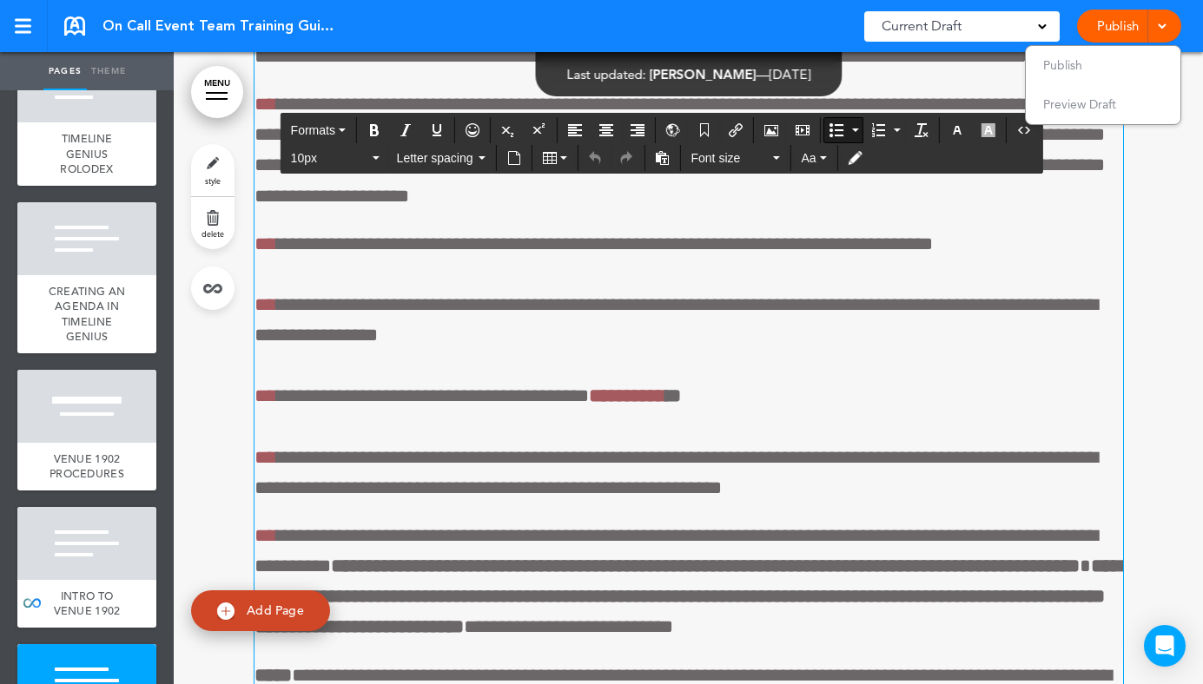
scroll to position [72015, 0]
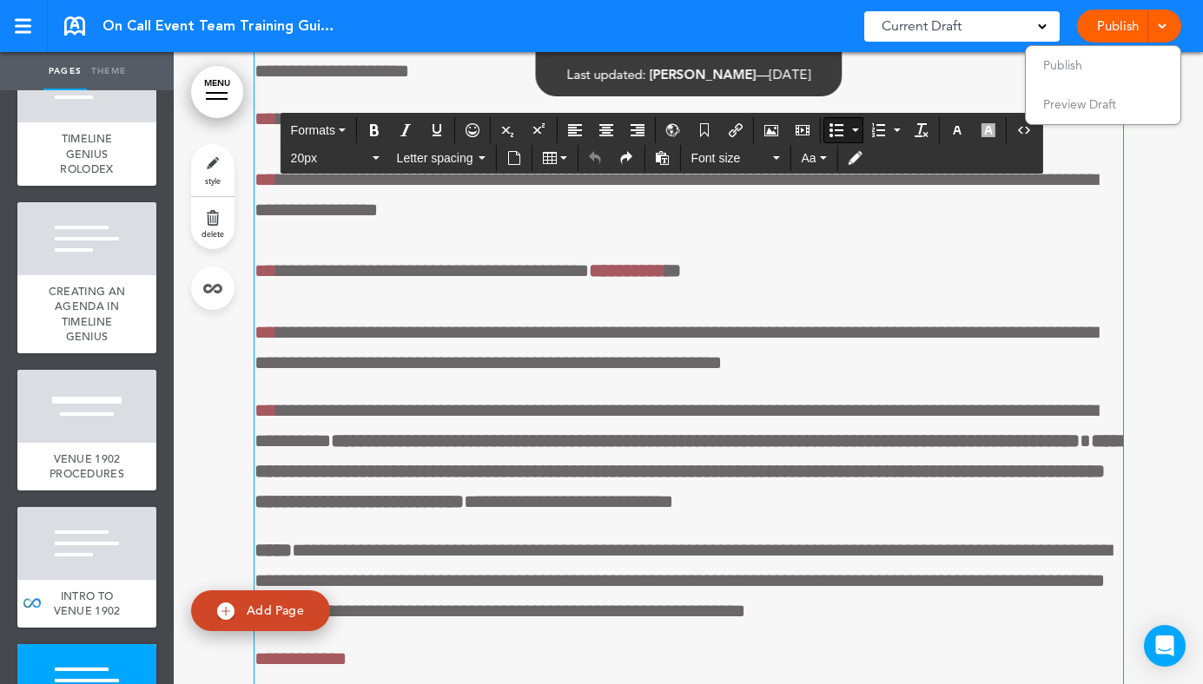
scroll to position [72414, 0]
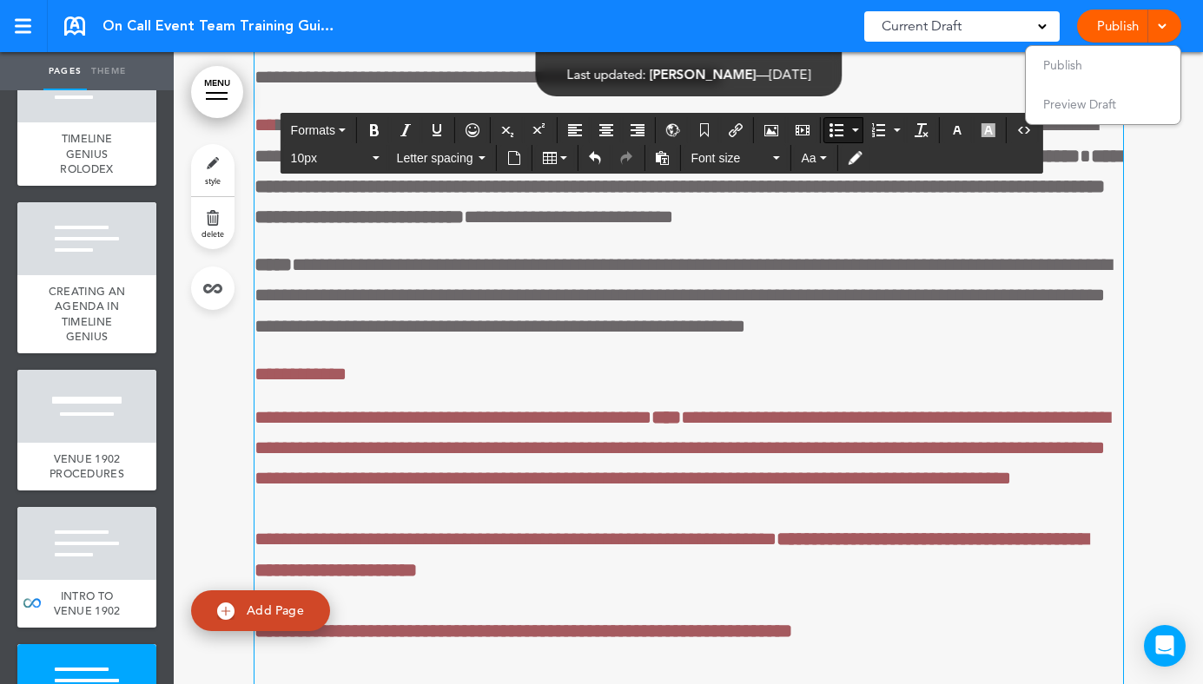
scroll to position [72469, 0]
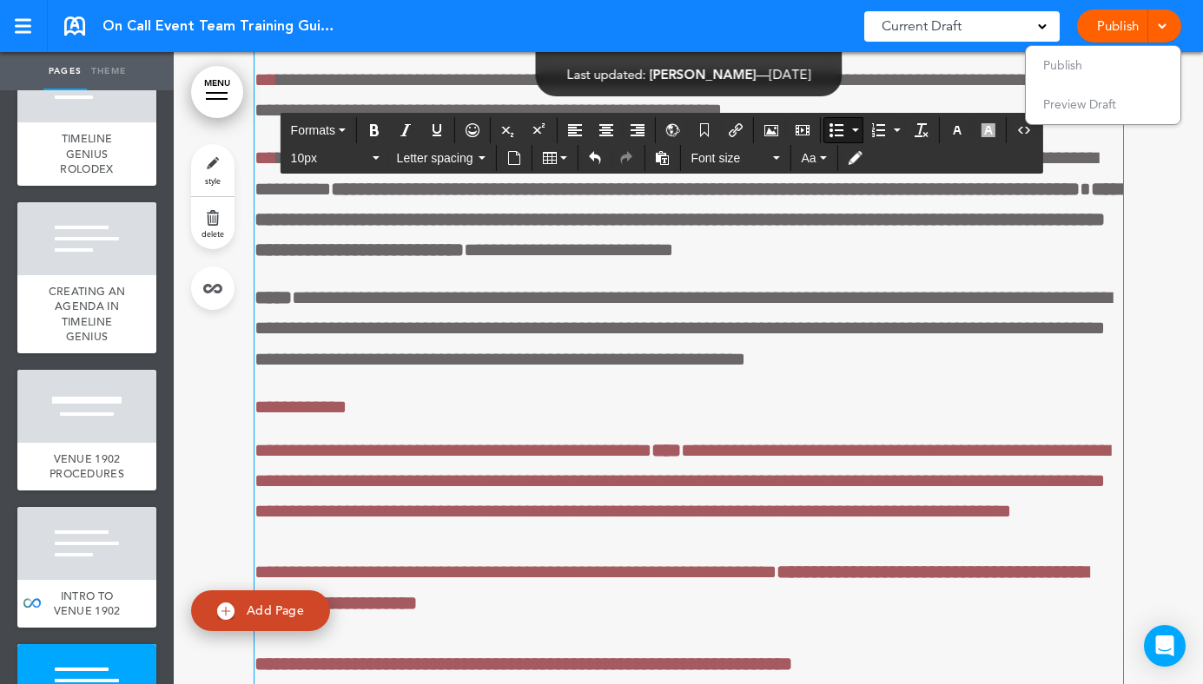
drag, startPoint x: 784, startPoint y: 349, endPoint x: 557, endPoint y: 342, distance: 227.6
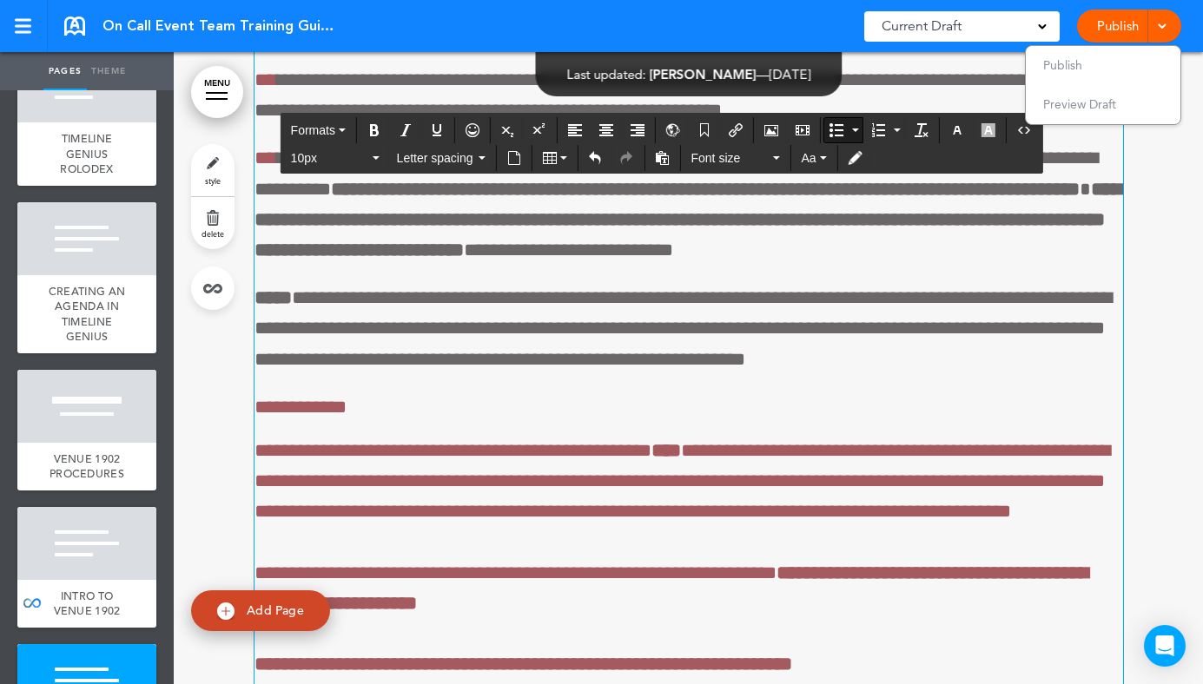
drag, startPoint x: 785, startPoint y: 342, endPoint x: 726, endPoint y: 342, distance: 59.0
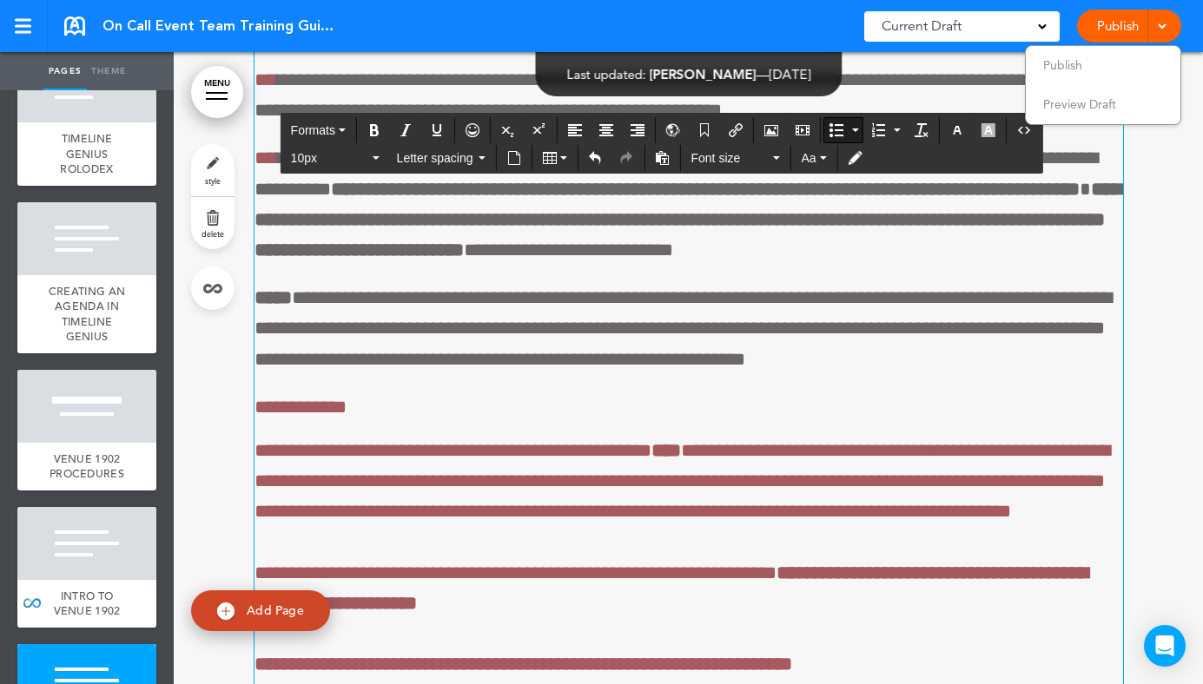
drag, startPoint x: 282, startPoint y: 405, endPoint x: 282, endPoint y: 386, distance: 19.1
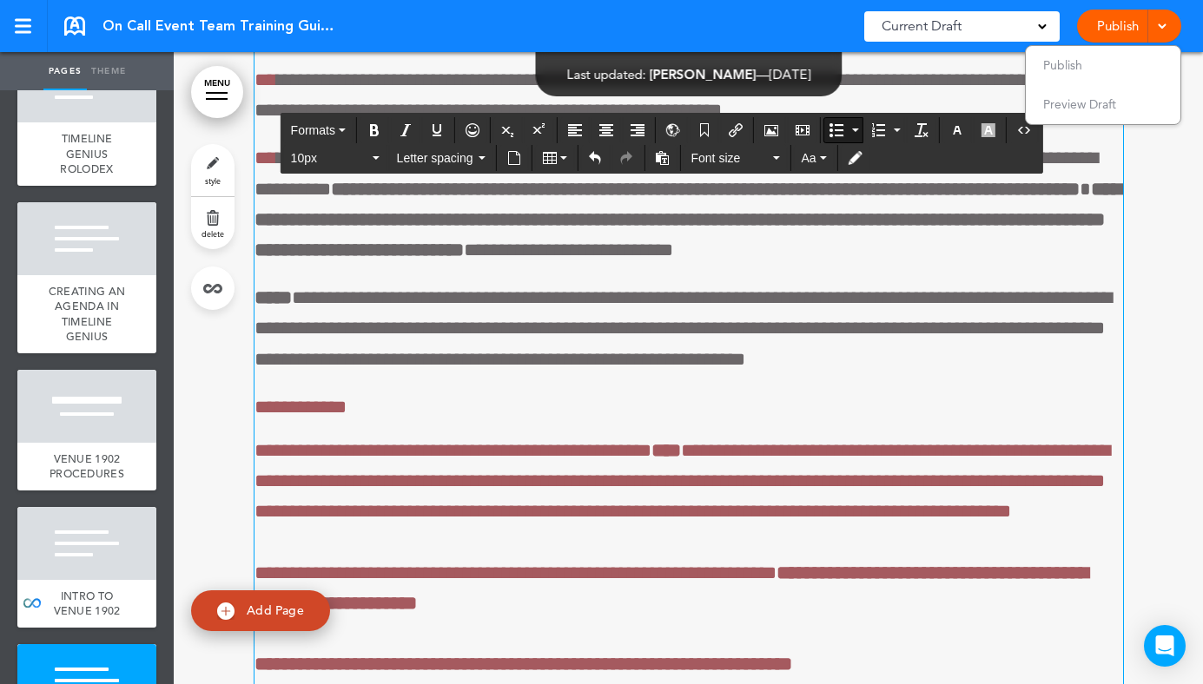
drag, startPoint x: 760, startPoint y: 406, endPoint x: 495, endPoint y: 406, distance: 264.8
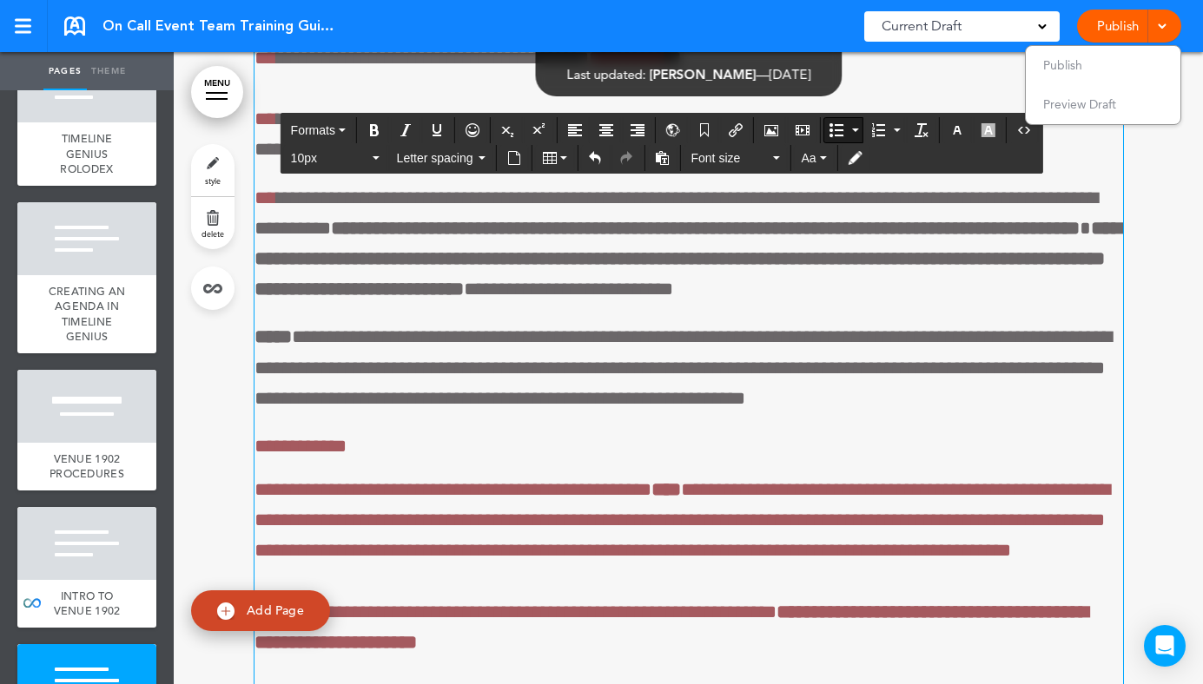
drag, startPoint x: 941, startPoint y: 448, endPoint x: 704, endPoint y: 449, distance: 237.0
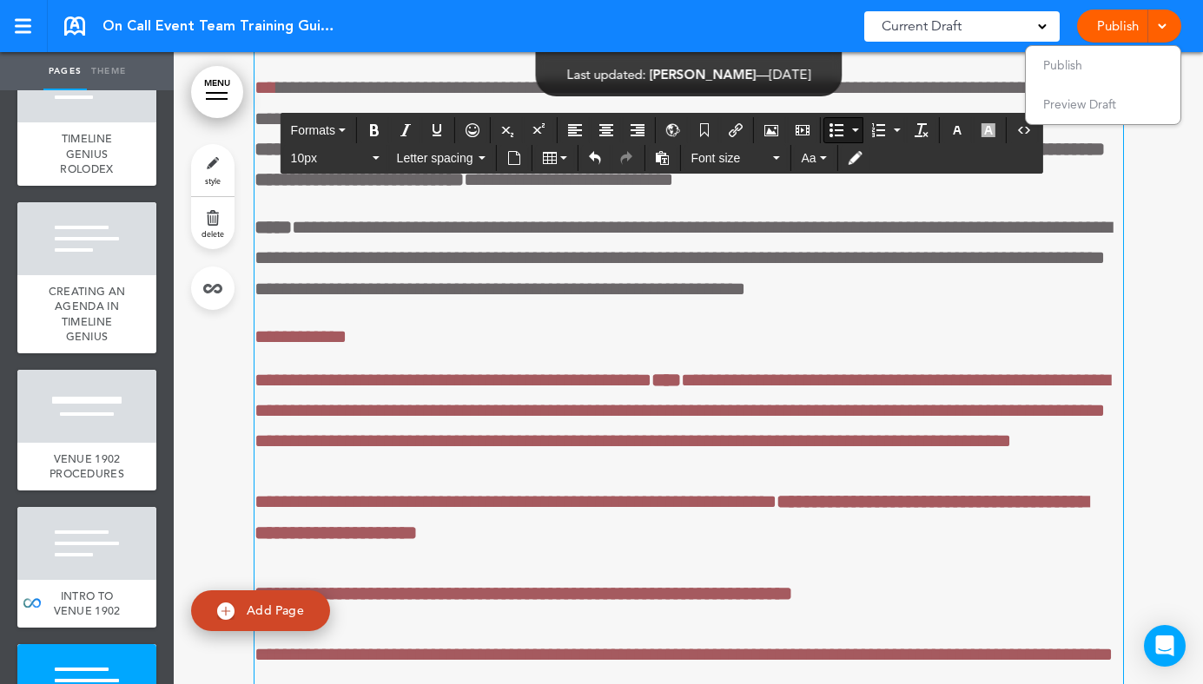
scroll to position [72553, 0]
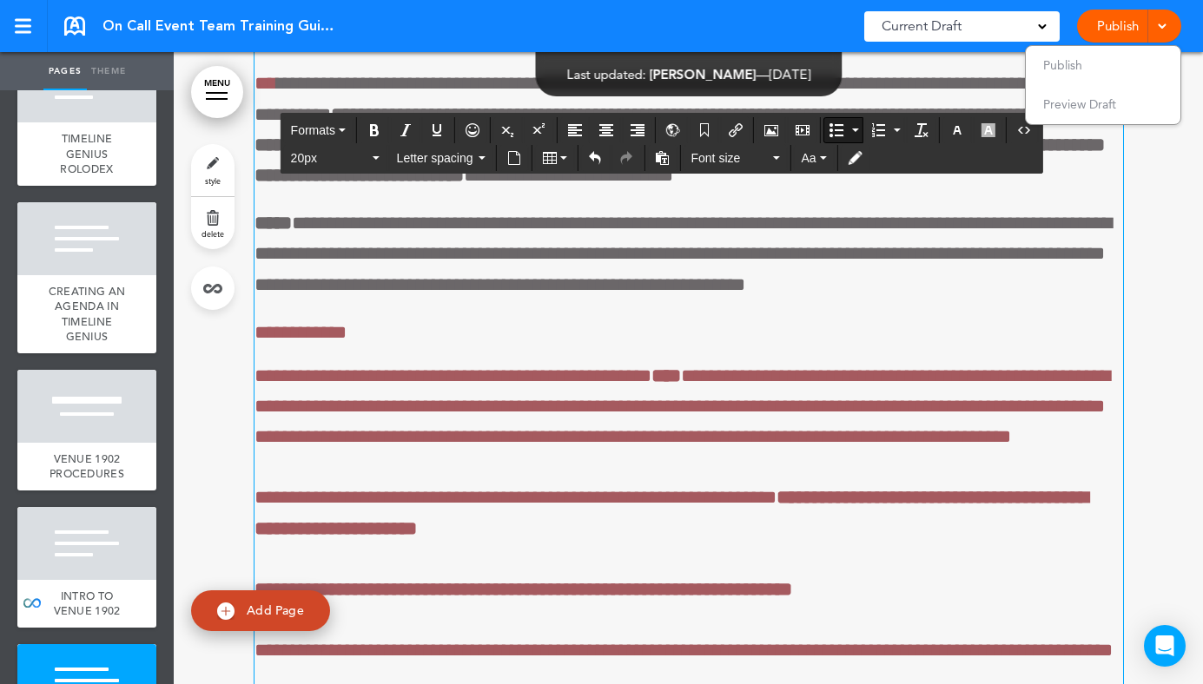
drag, startPoint x: 444, startPoint y: 464, endPoint x: 331, endPoint y: 464, distance: 112.9
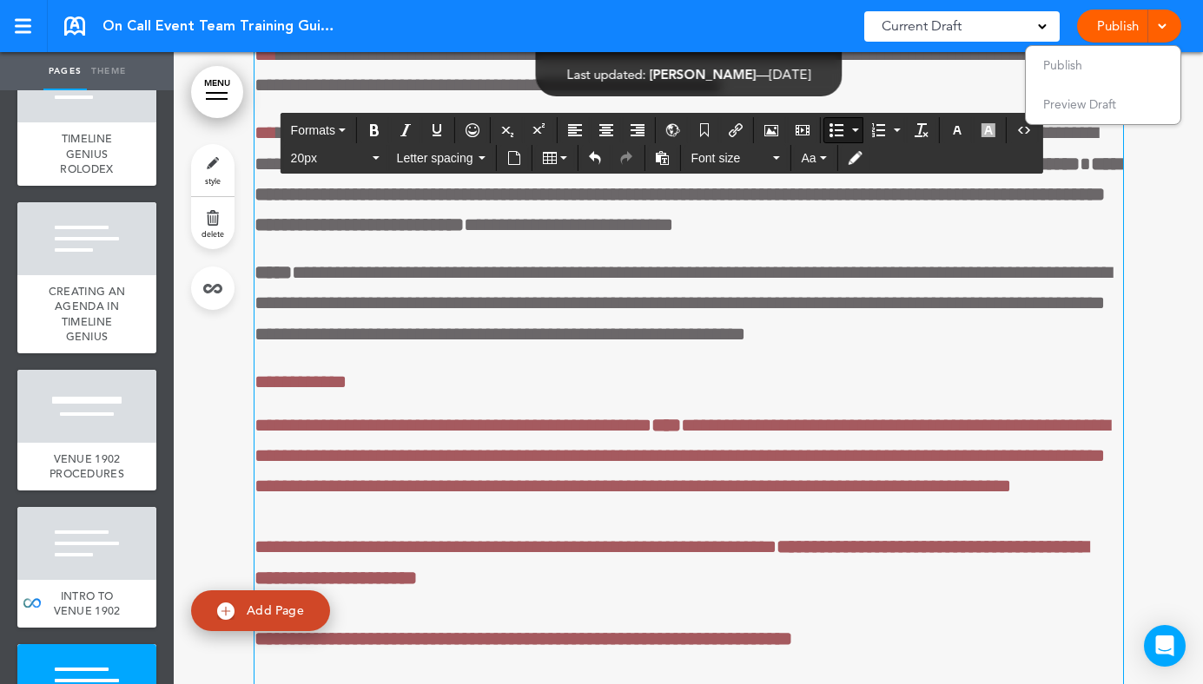
scroll to position [72502, 0]
drag, startPoint x: 730, startPoint y: 541, endPoint x: 277, endPoint y: 497, distance: 455.4
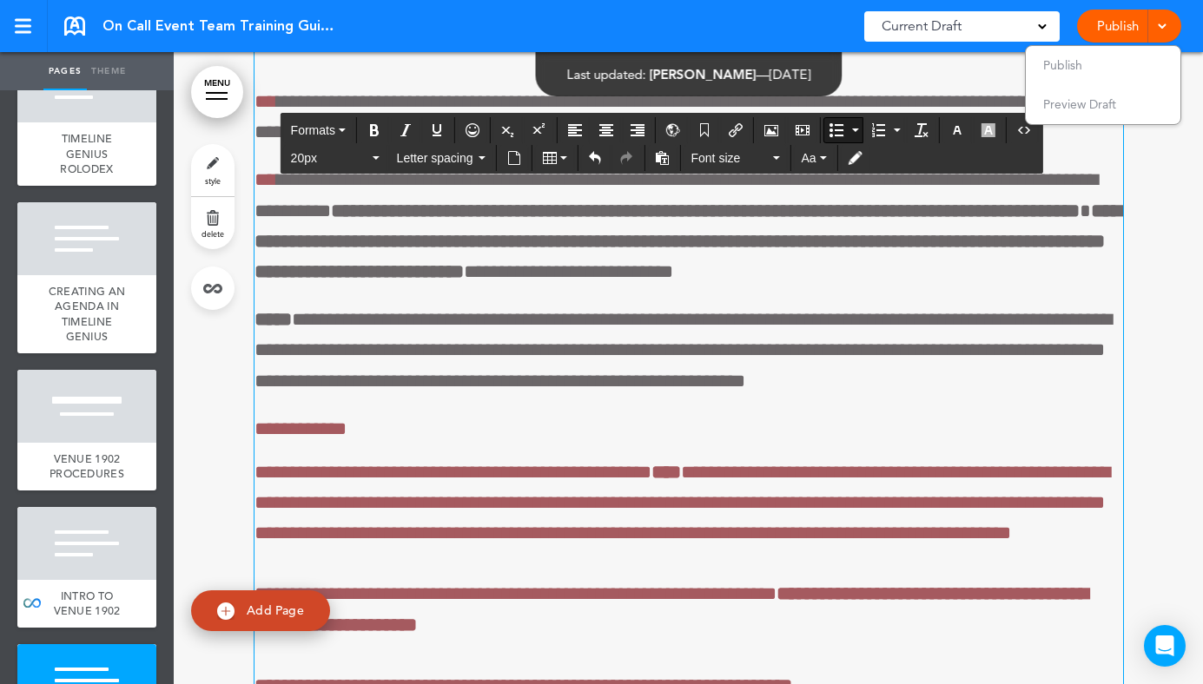
scroll to position [72453, 0]
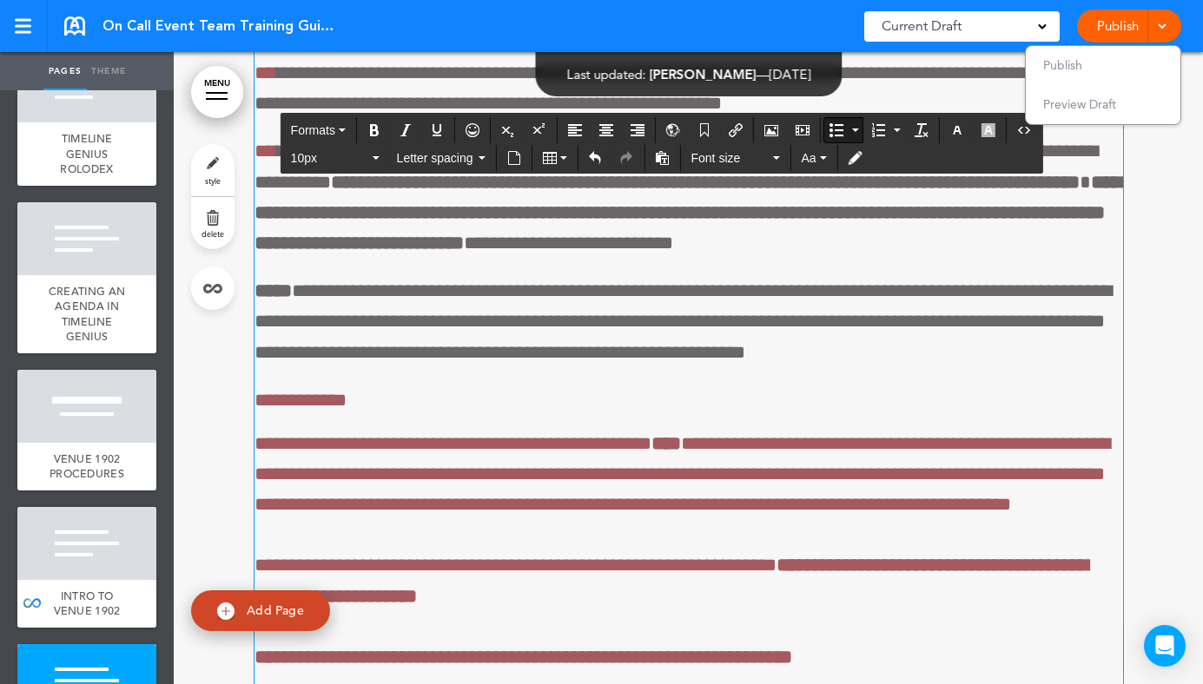
scroll to position [72491, 0]
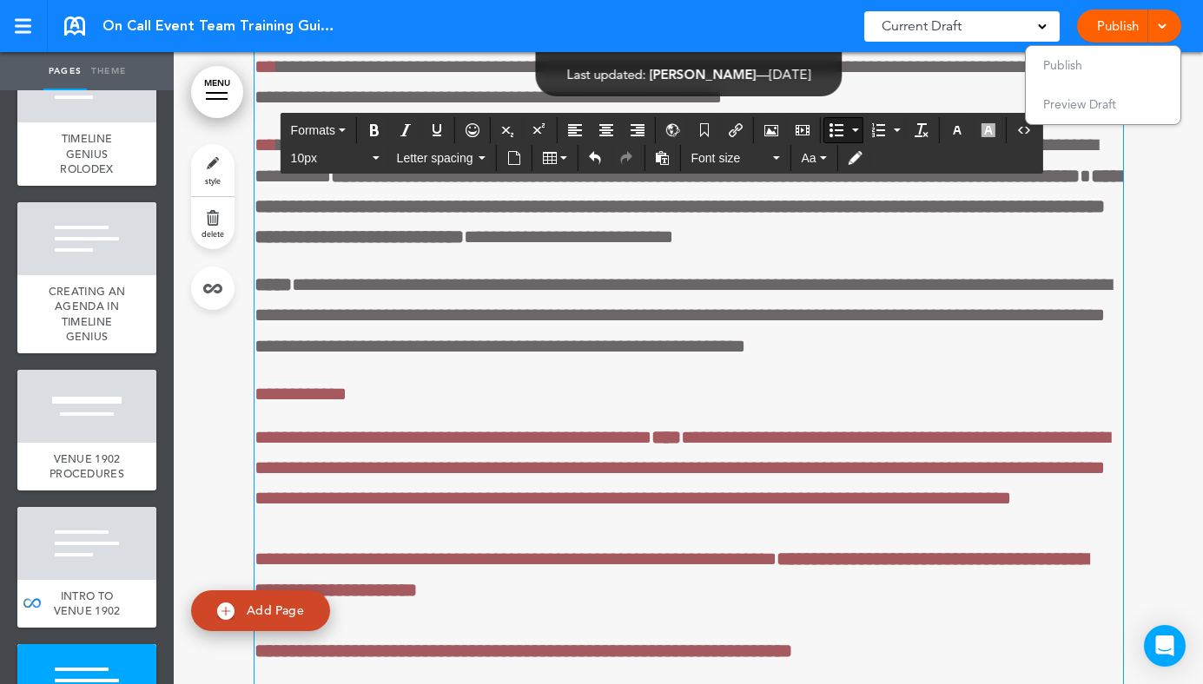
drag, startPoint x: 715, startPoint y: 561, endPoint x: 290, endPoint y: 474, distance: 434.2
copy p "**********"
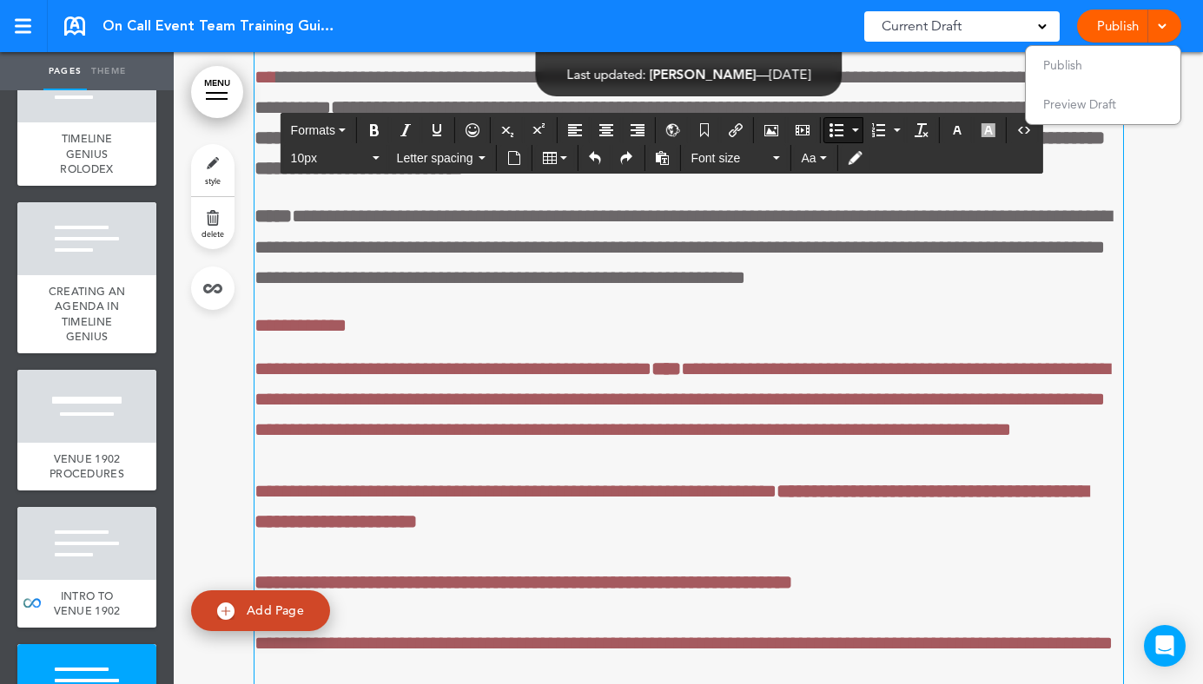
scroll to position [72593, 0]
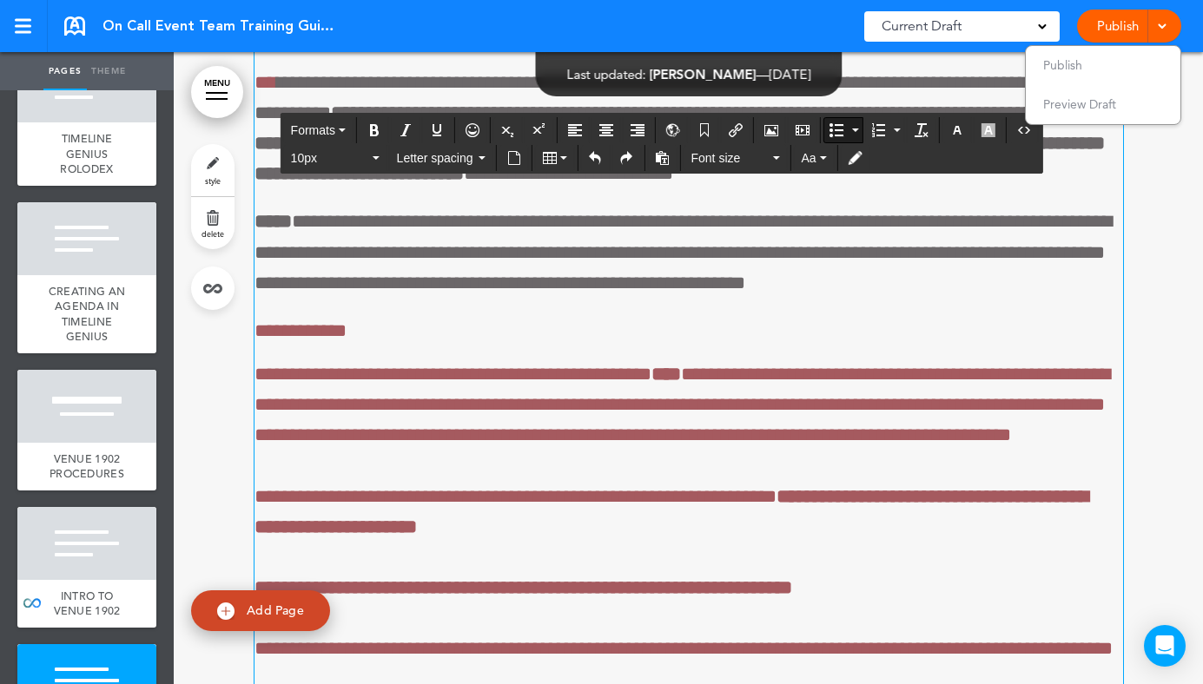
drag, startPoint x: 522, startPoint y: 470, endPoint x: 271, endPoint y: 427, distance: 254.5
copy p "**********"
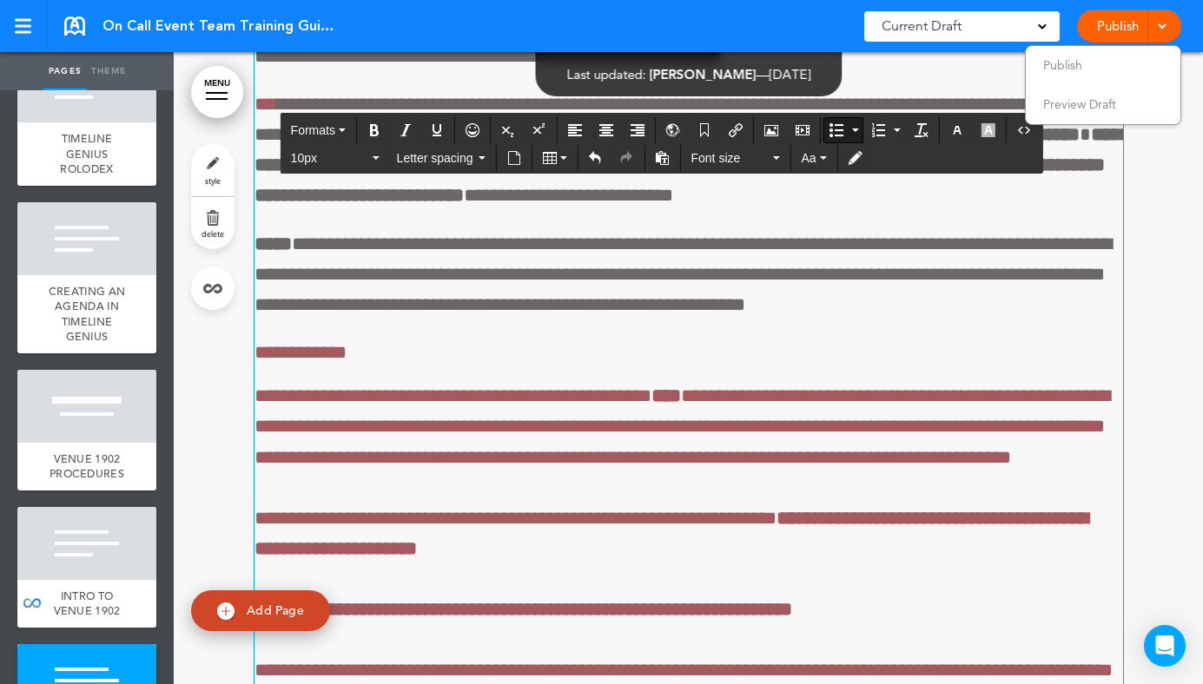
drag, startPoint x: 697, startPoint y: 515, endPoint x: 263, endPoint y: 451, distance: 438.8
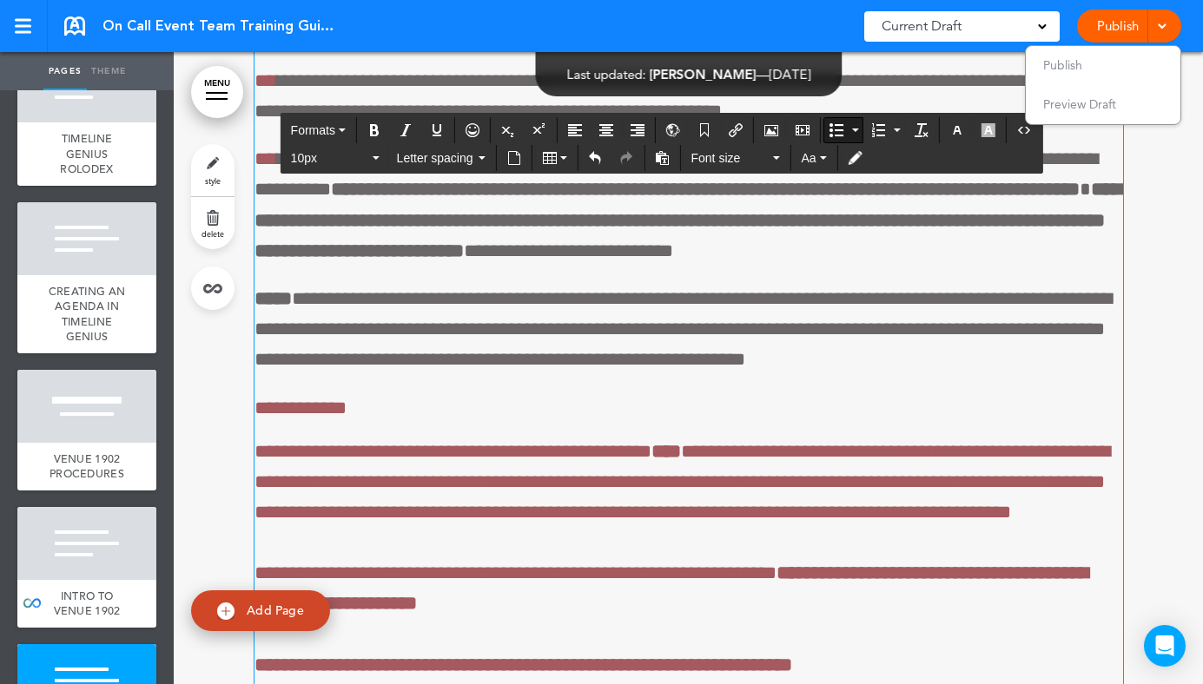
scroll to position [72415, 0]
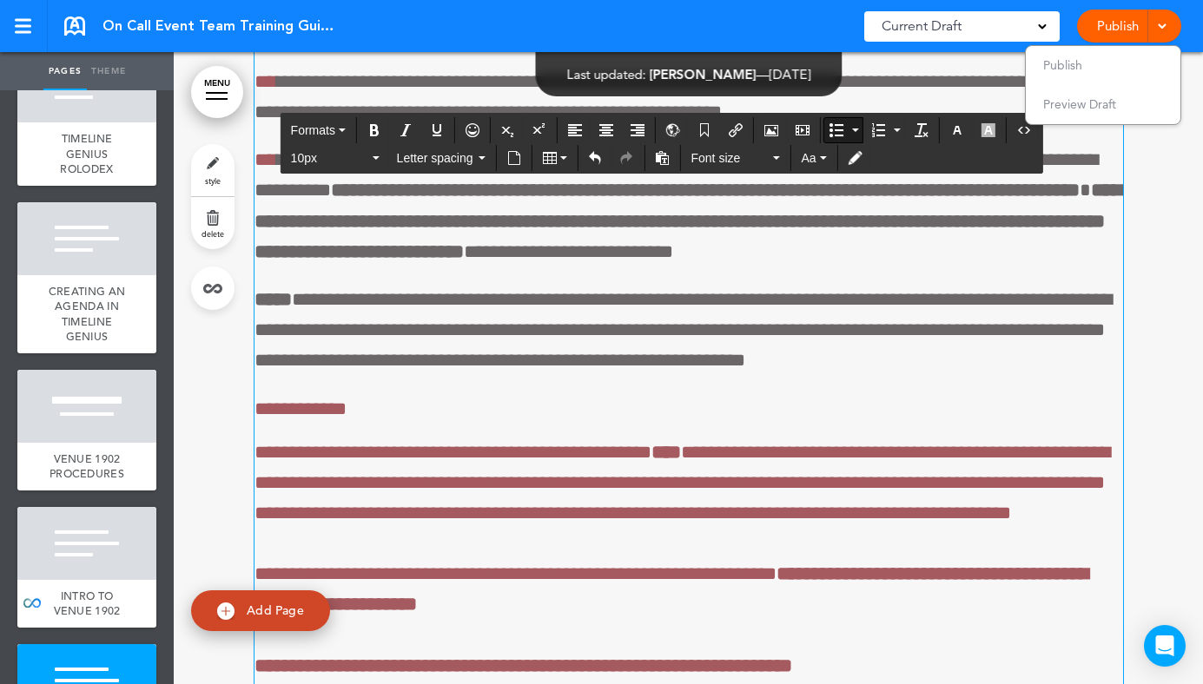
drag, startPoint x: 995, startPoint y: 610, endPoint x: 623, endPoint y: 451, distance: 404.1
click at [623, 451] on div "**********" at bounding box center [688, 38] width 868 height 1530
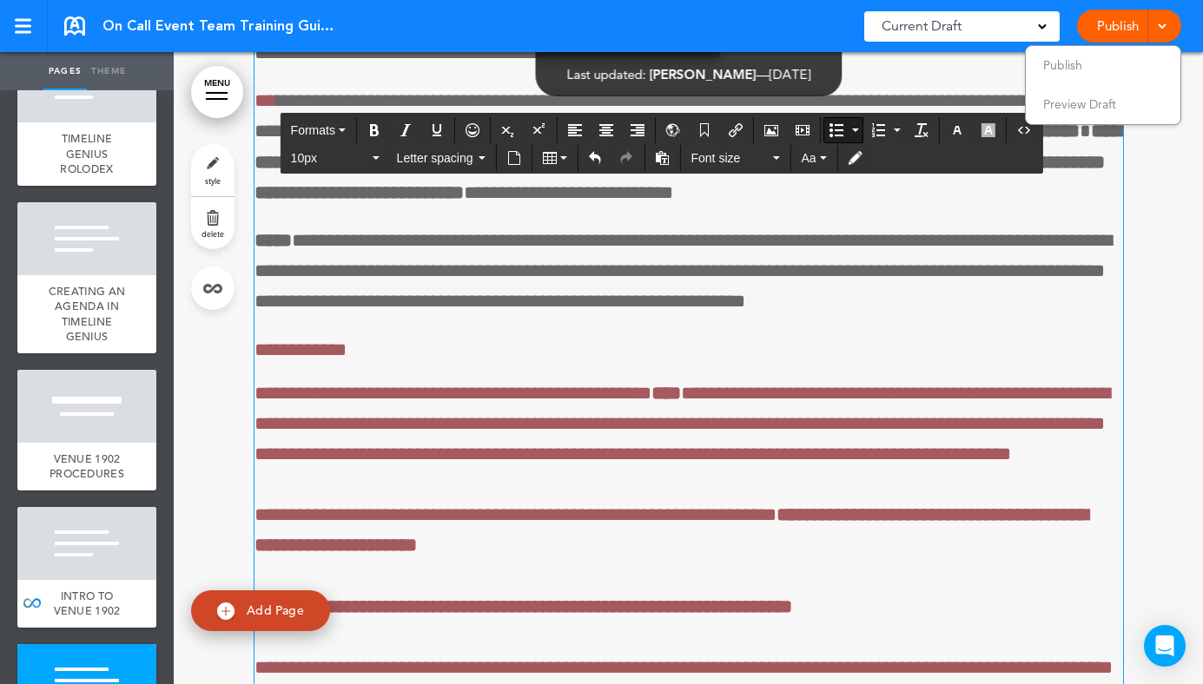
scroll to position [72495, 0]
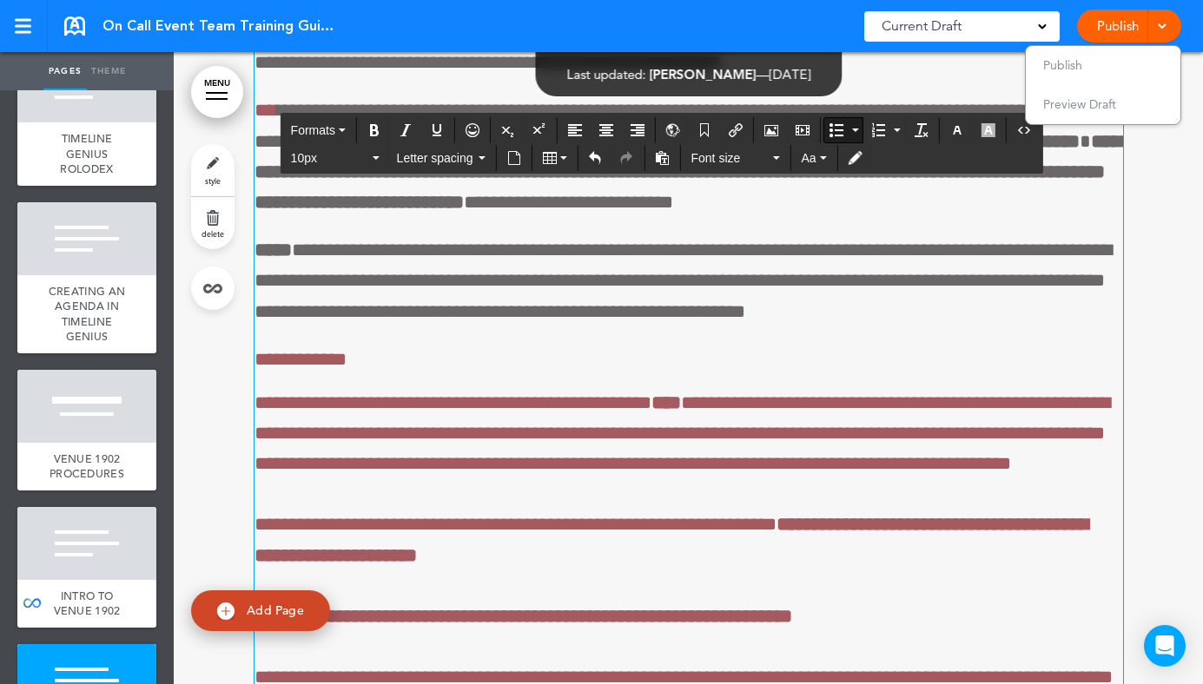
drag, startPoint x: 1028, startPoint y: 512, endPoint x: 280, endPoint y: 188, distance: 815.8
click at [360, 150] on span "10px" at bounding box center [330, 157] width 78 height 17
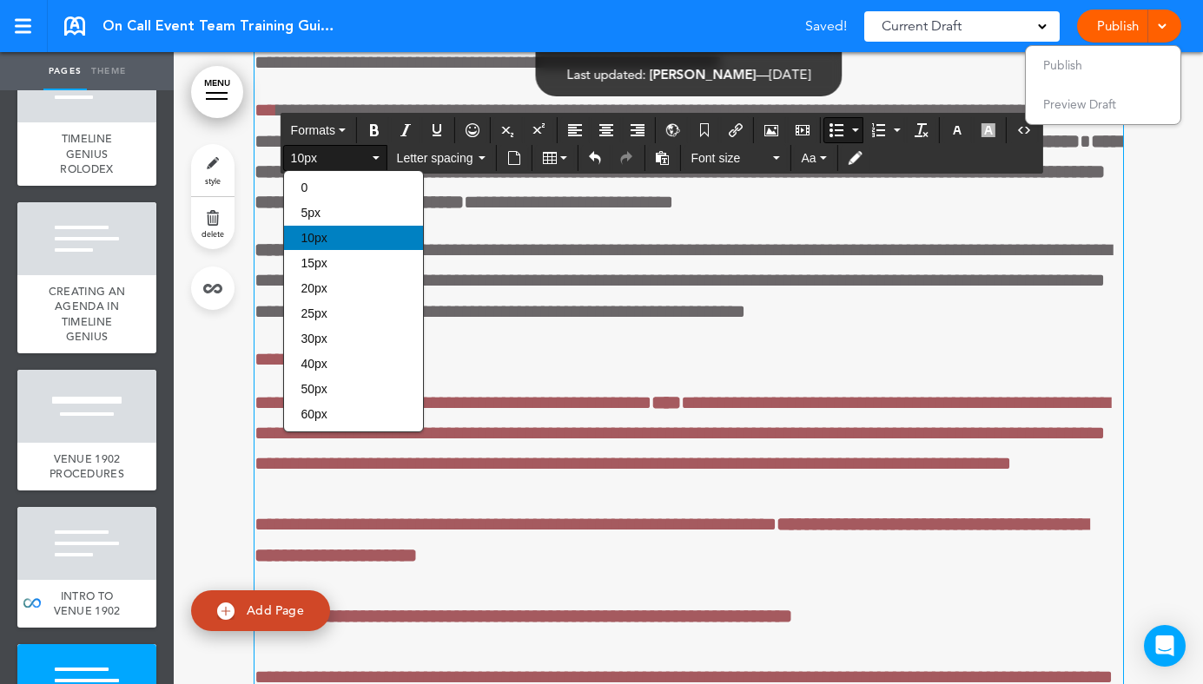
click at [331, 233] on div "10px" at bounding box center [353, 238] width 139 height 24
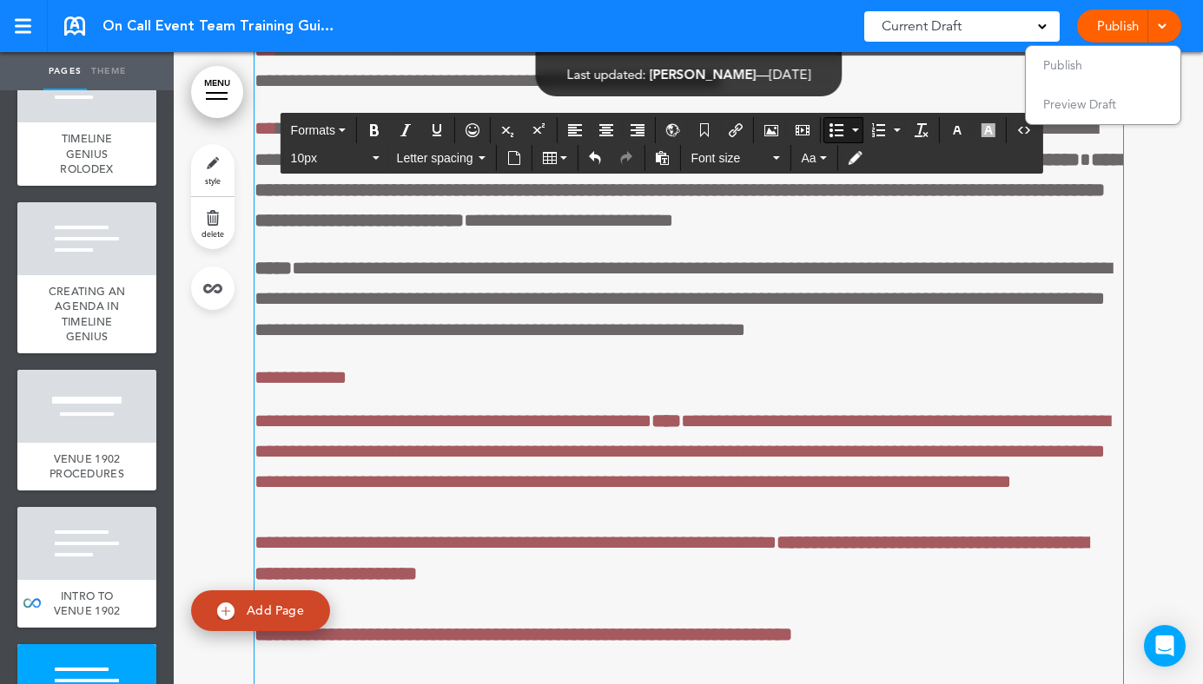
scroll to position [72425, 0]
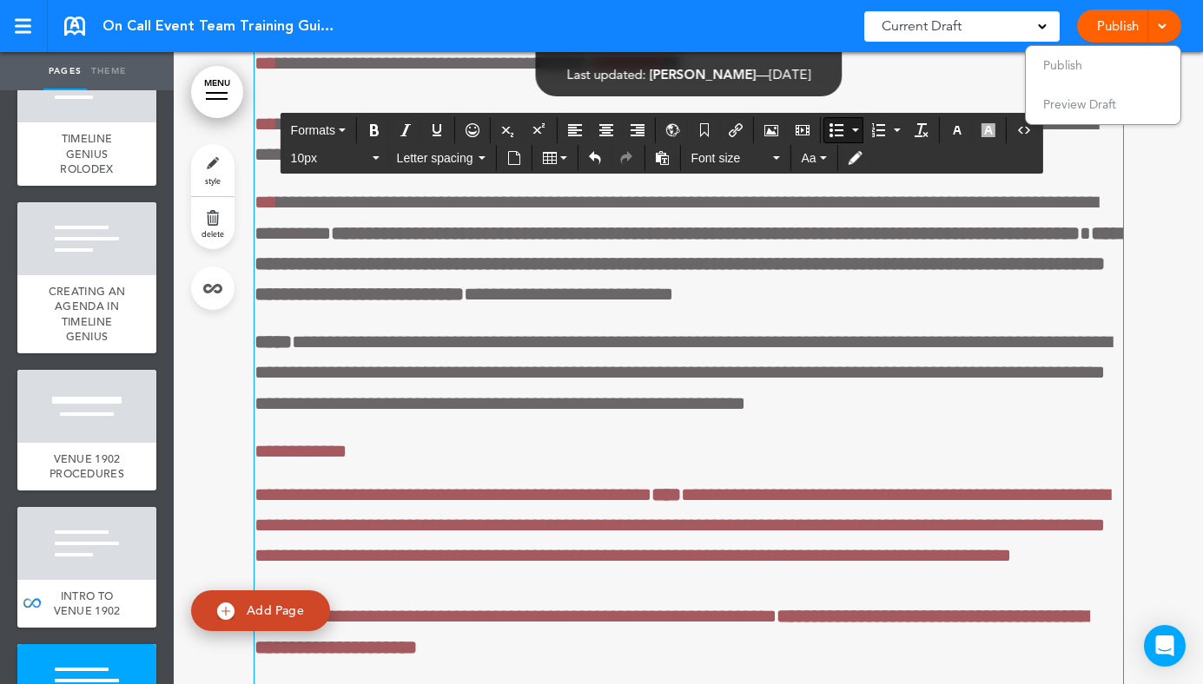
drag, startPoint x: 966, startPoint y: 475, endPoint x: 262, endPoint y: 254, distance: 738.1
click at [352, 168] on button "10px" at bounding box center [335, 158] width 102 height 24
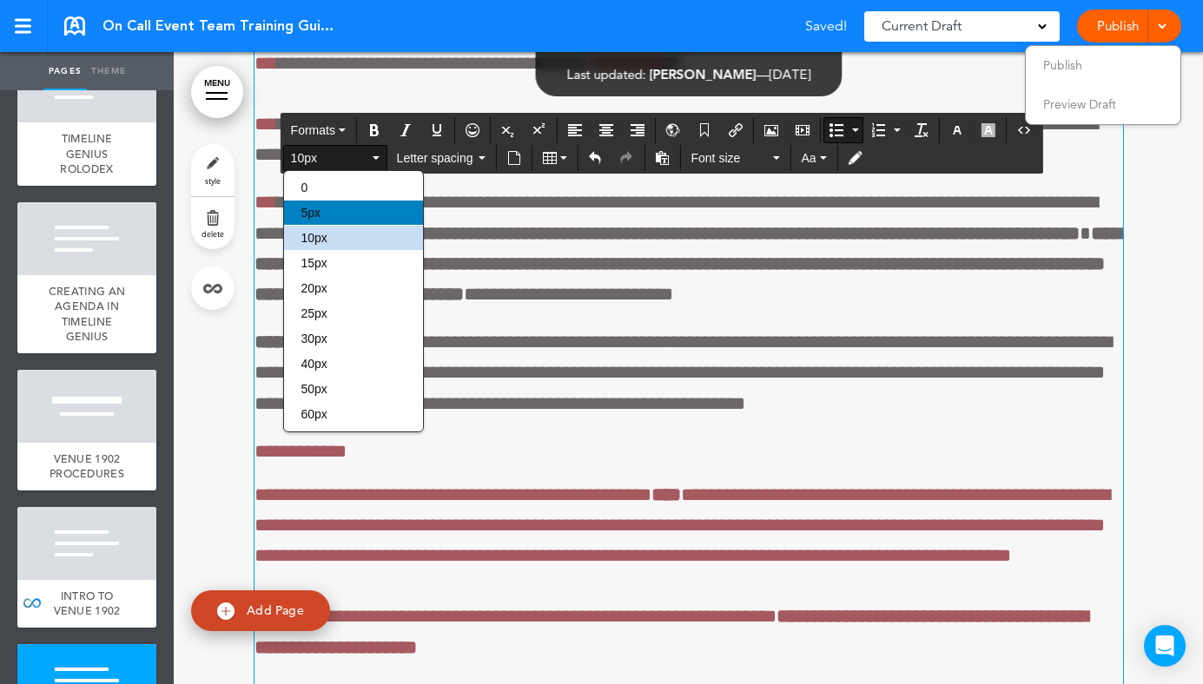
click at [353, 221] on div "5px" at bounding box center [353, 213] width 139 height 24
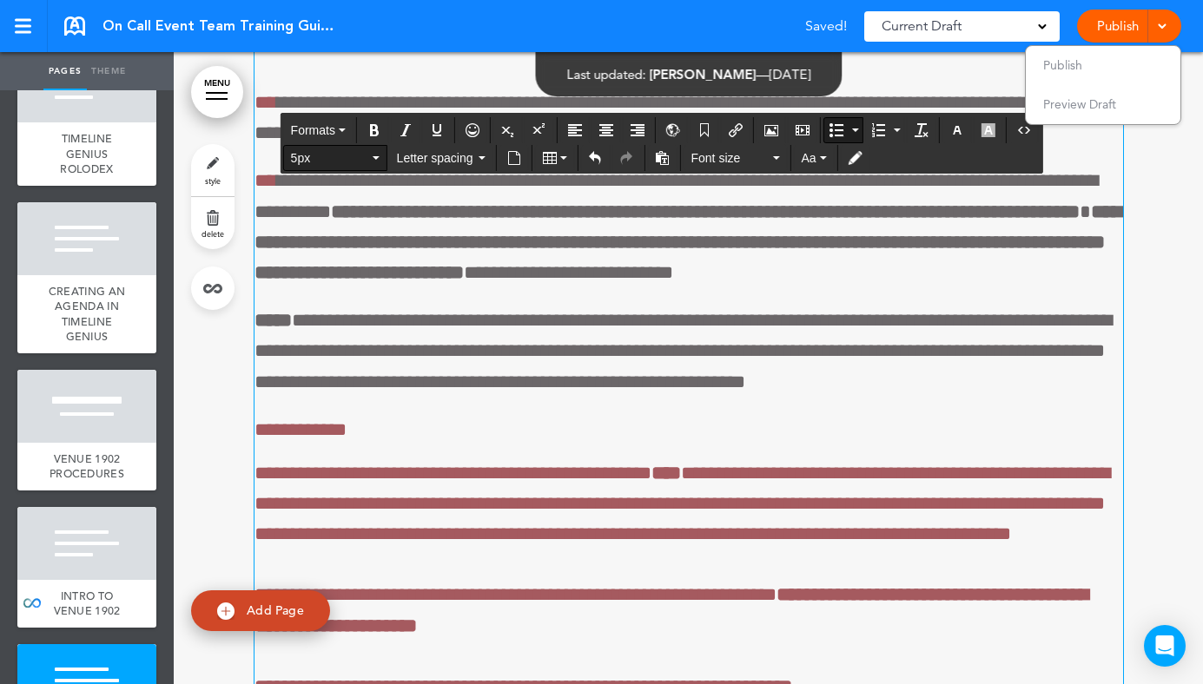
click at [376, 165] on button "5px" at bounding box center [335, 158] width 102 height 24
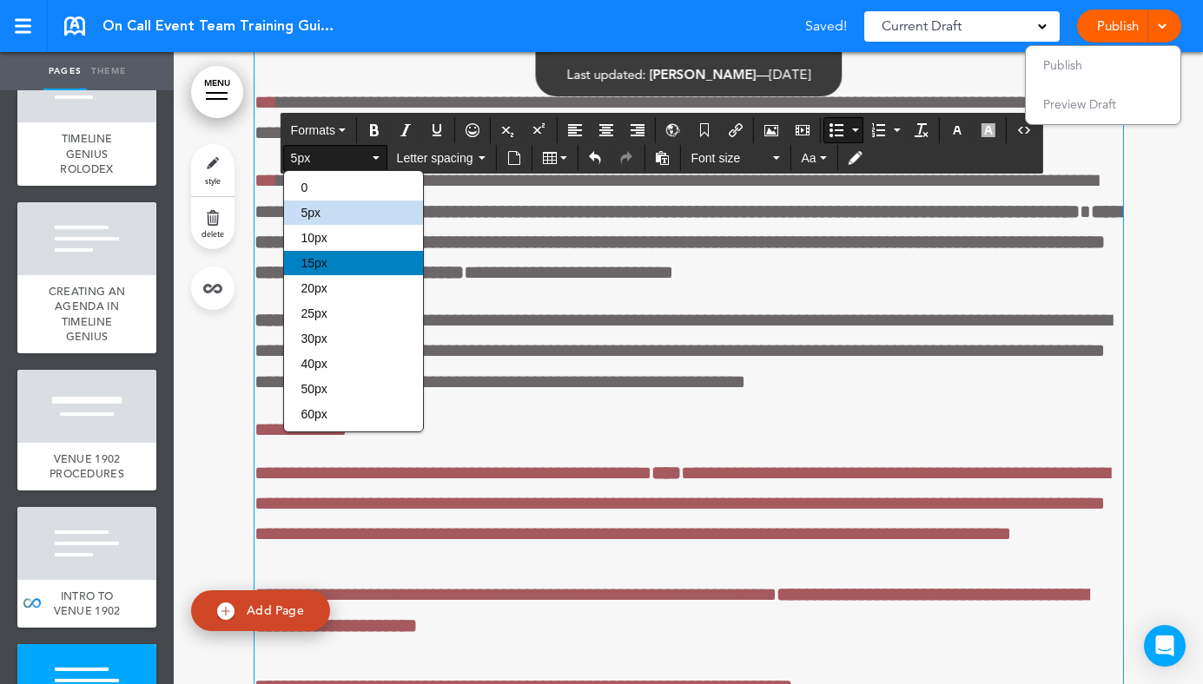
click at [348, 260] on div "15px" at bounding box center [353, 263] width 139 height 24
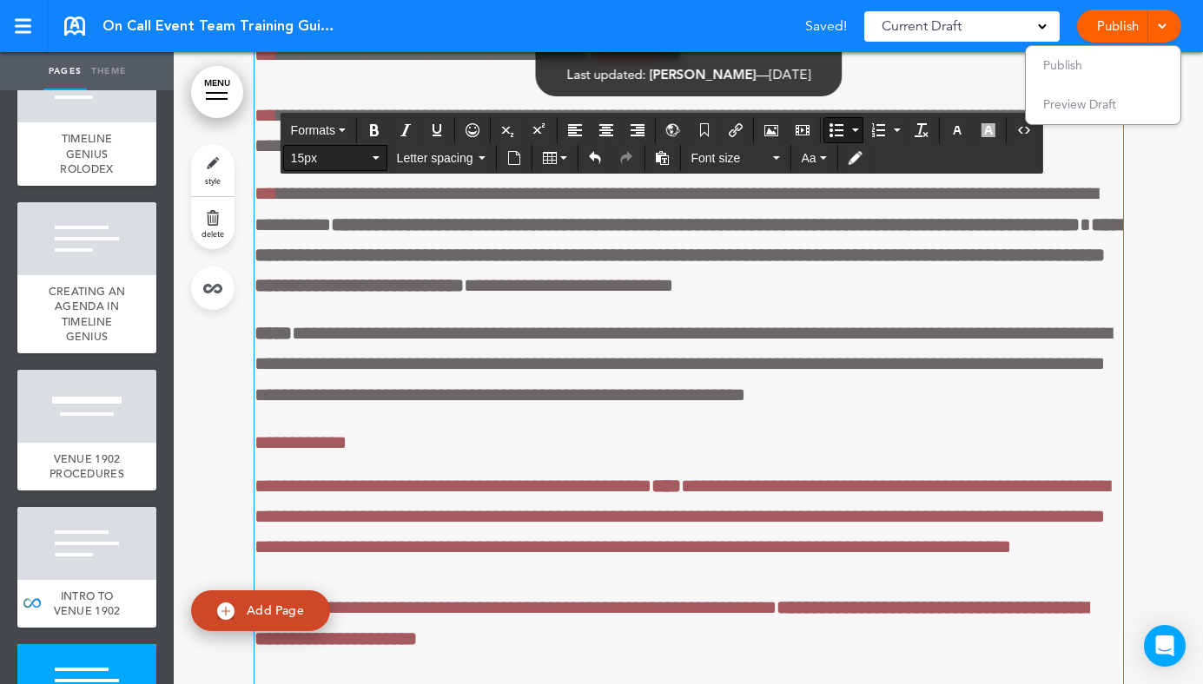
click at [377, 163] on button "15px" at bounding box center [335, 158] width 102 height 24
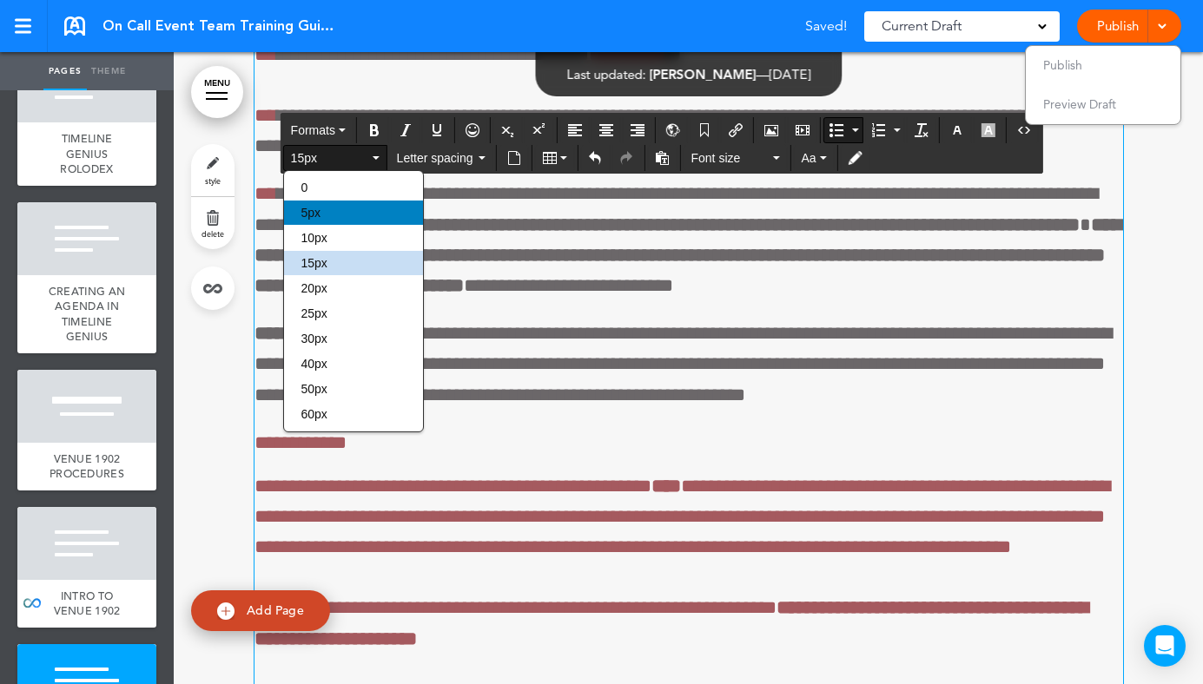
click at [337, 225] on div "5px" at bounding box center [353, 213] width 139 height 24
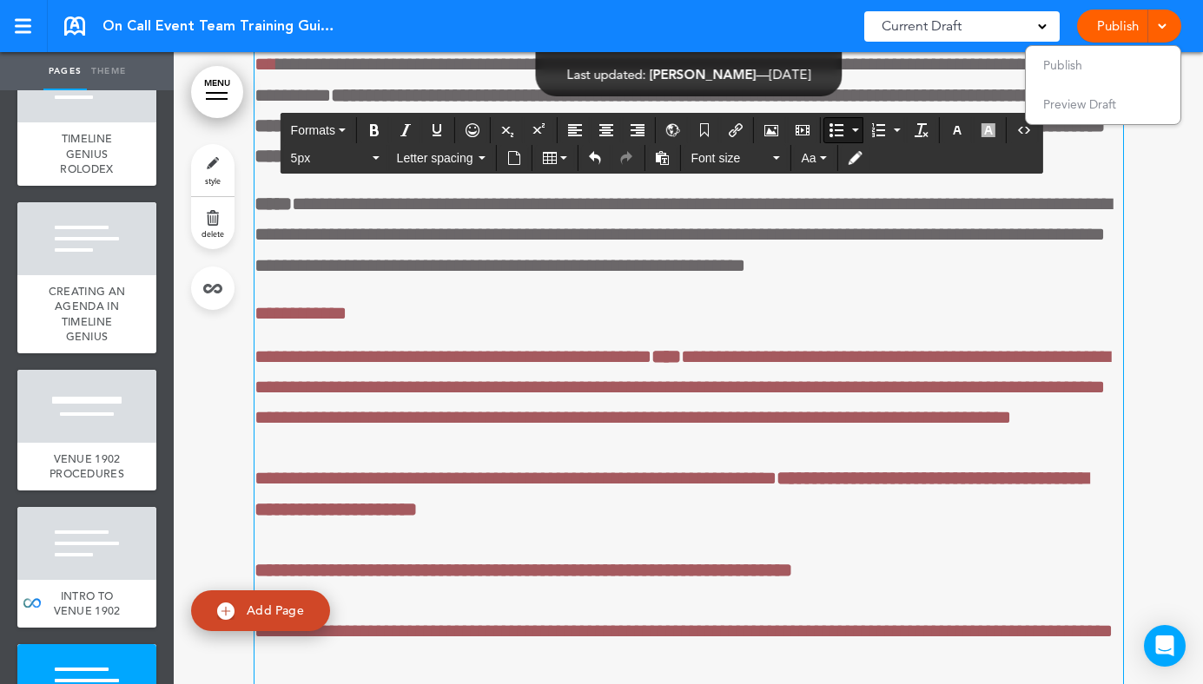
scroll to position [72606, 0]
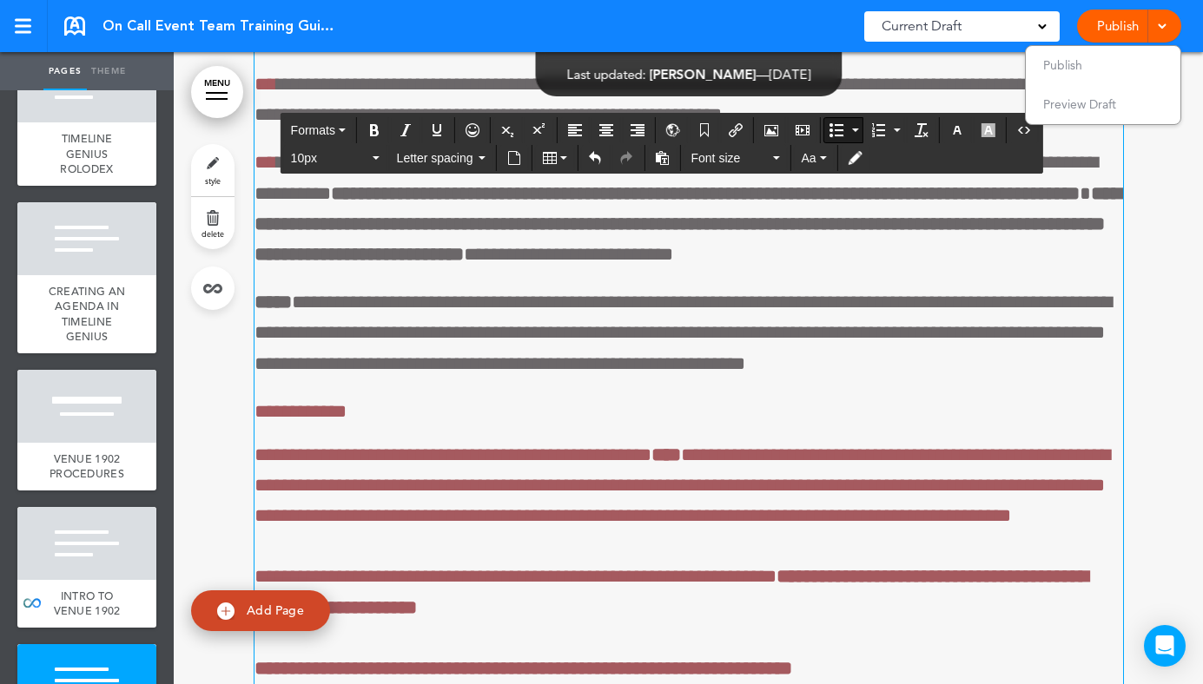
scroll to position [72451, 0]
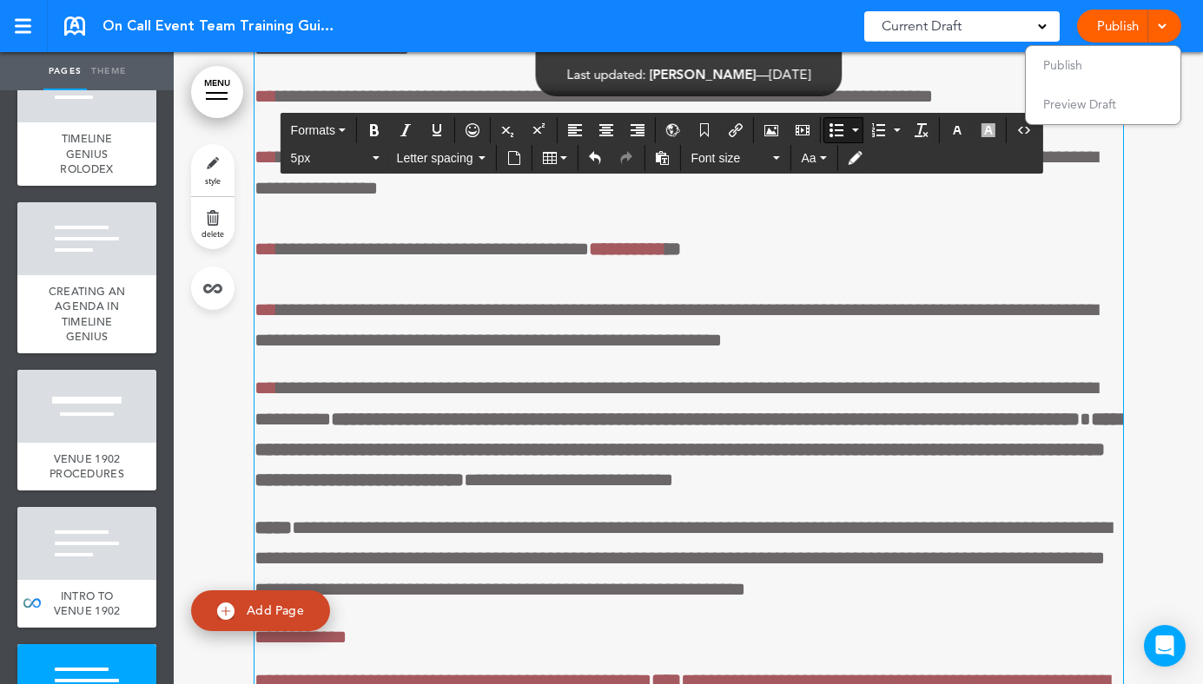
scroll to position [72367, 0]
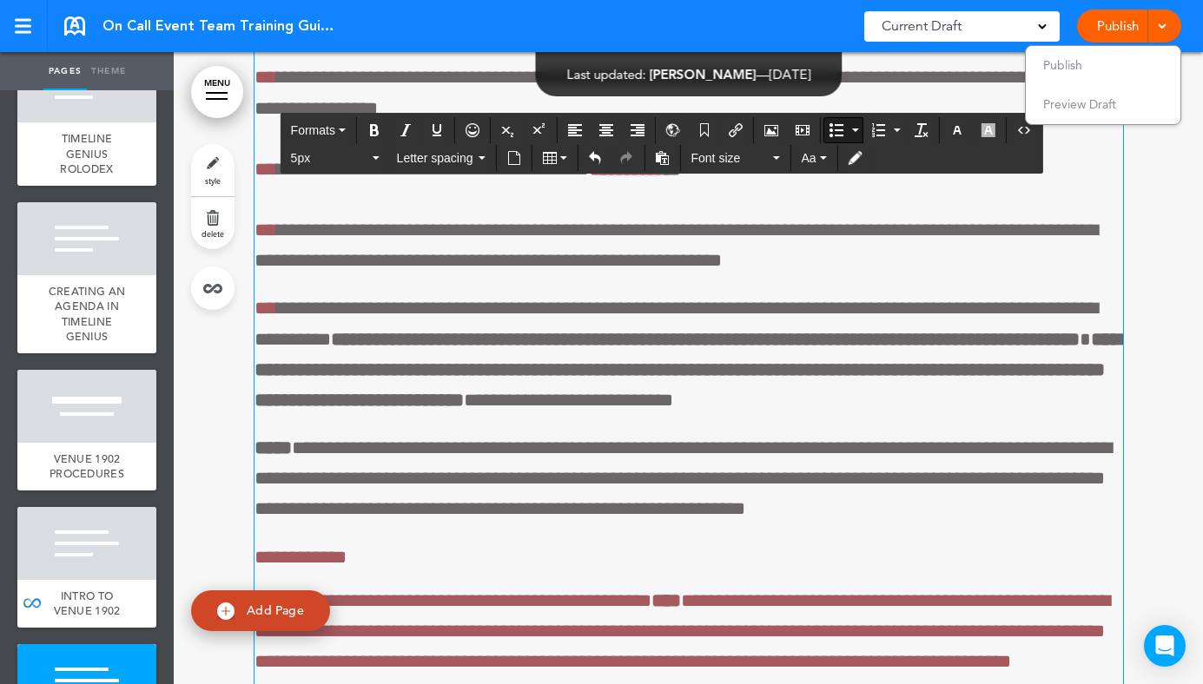
scroll to position [72454, 0]
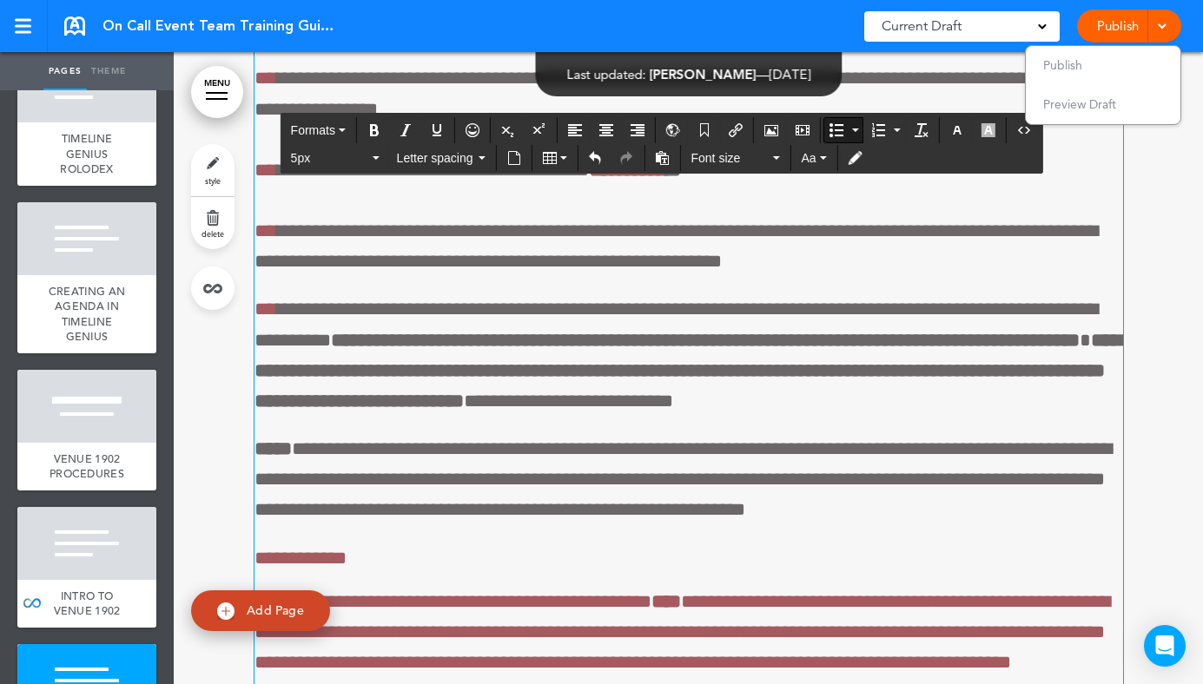
drag, startPoint x: 386, startPoint y: 326, endPoint x: 275, endPoint y: 291, distance: 116.7
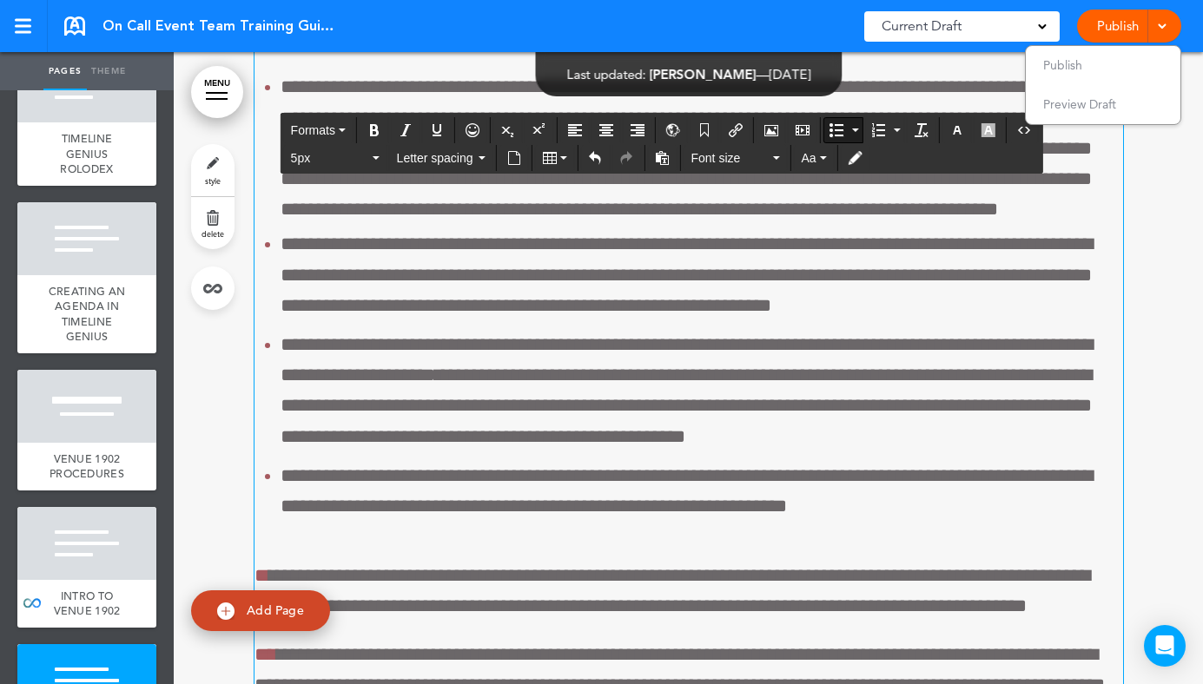
scroll to position [71666, 0]
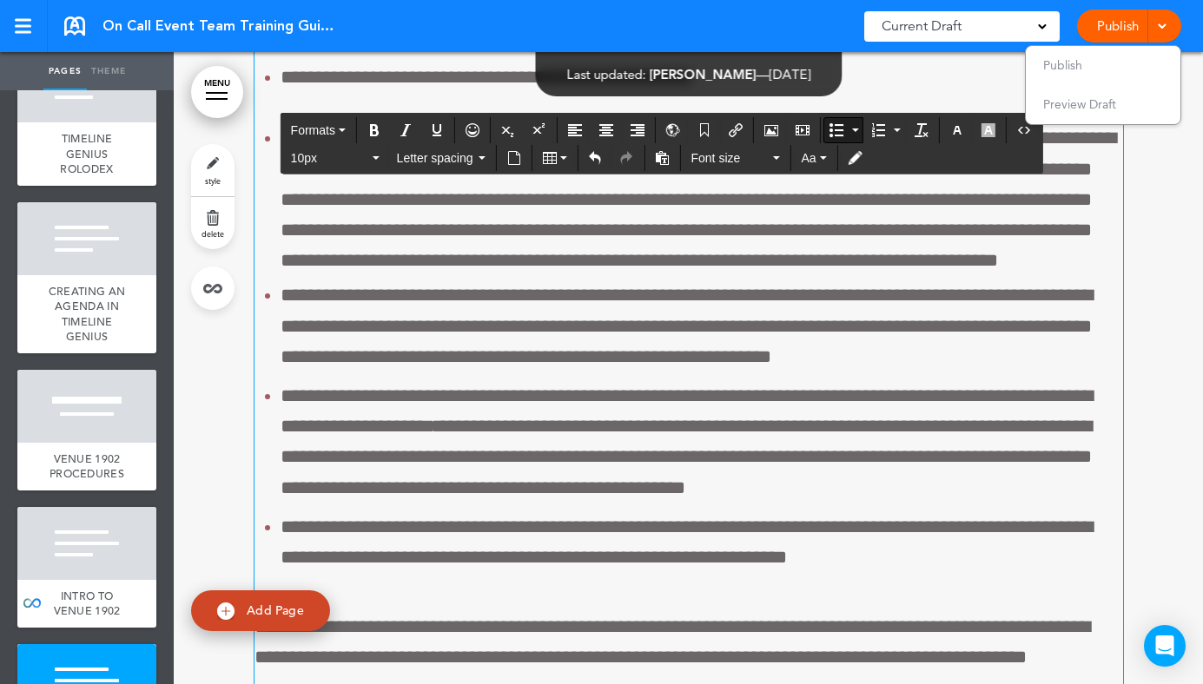
scroll to position [71611, 0]
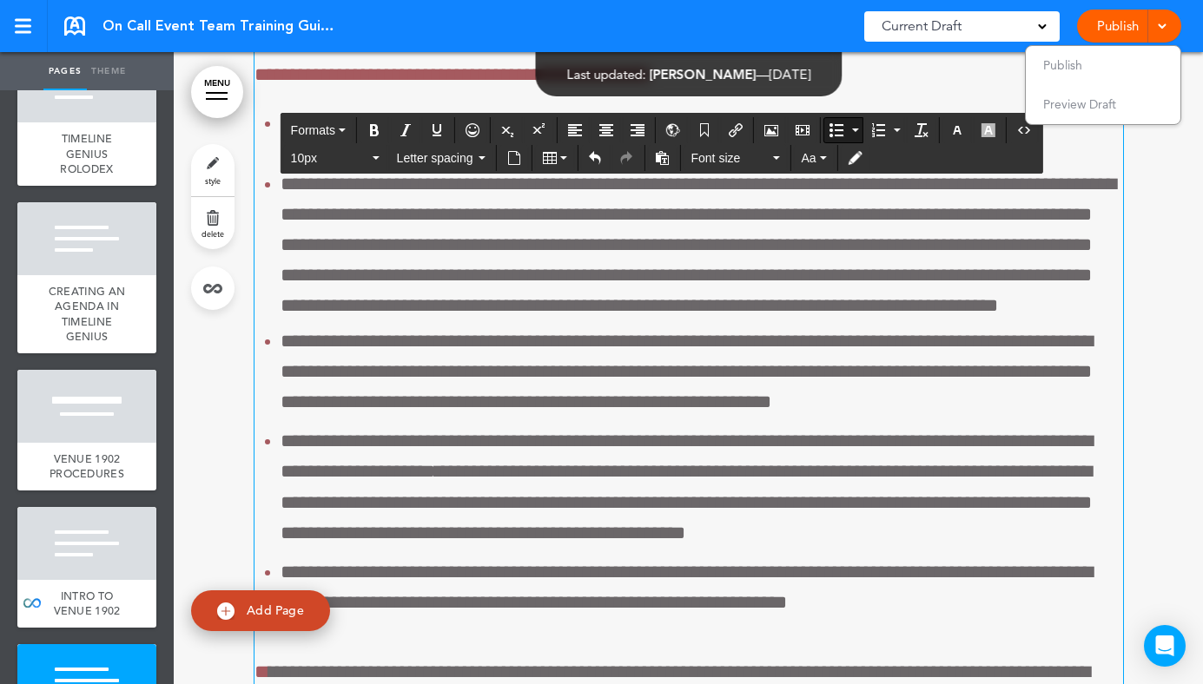
drag, startPoint x: 988, startPoint y: 411, endPoint x: 594, endPoint y: 412, distance: 394.2
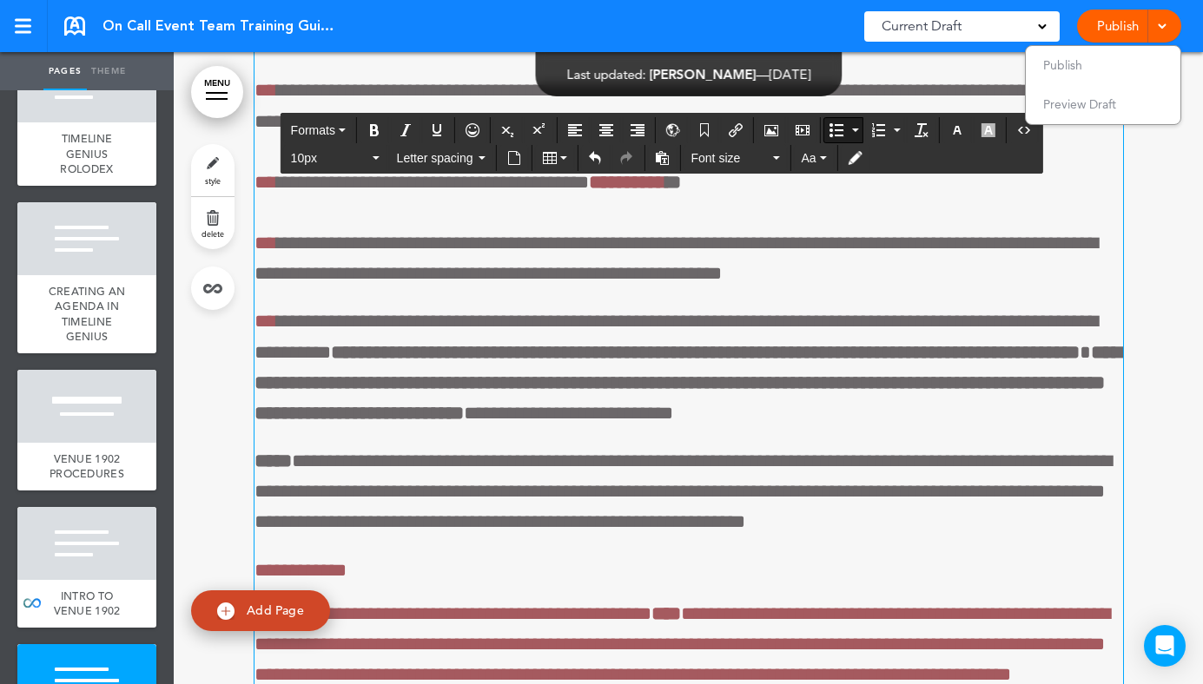
scroll to position [72445, 0]
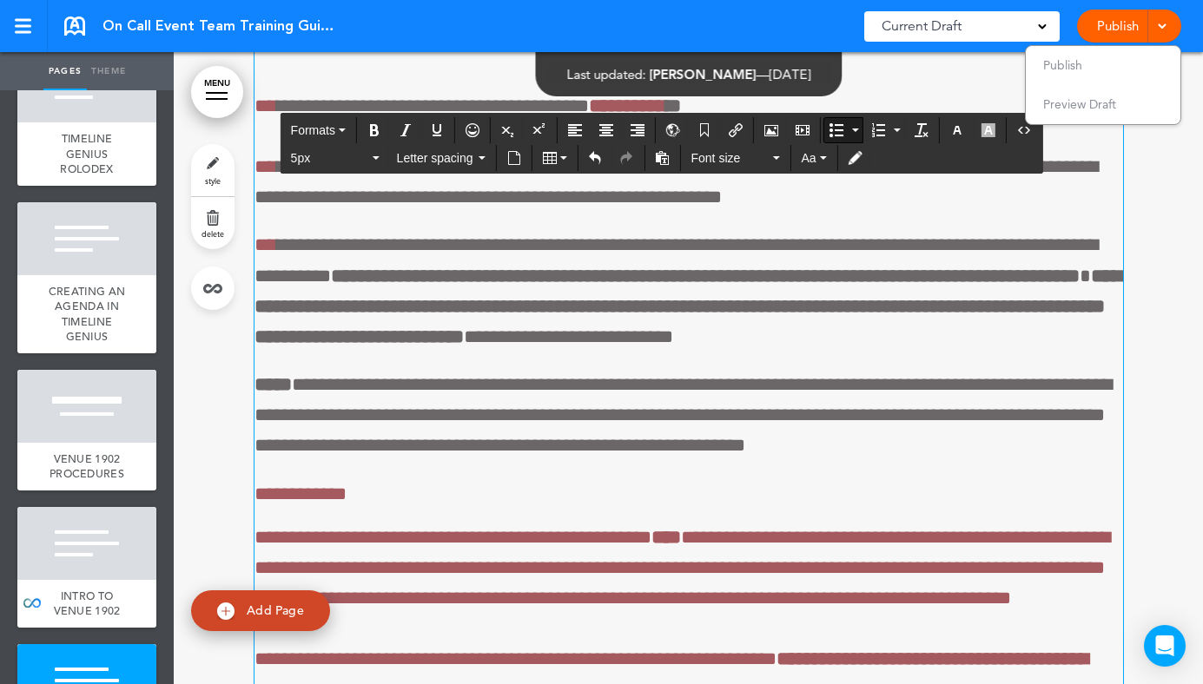
scroll to position [72524, 0]
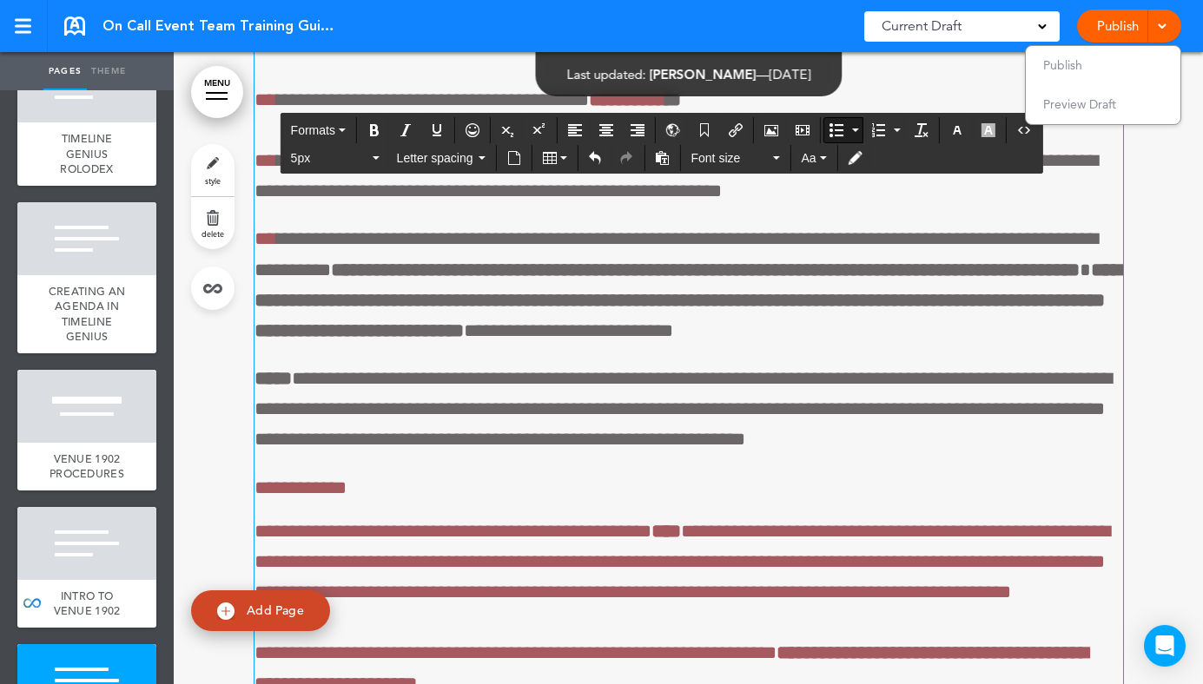
drag, startPoint x: 1042, startPoint y: 498, endPoint x: 540, endPoint y: 478, distance: 502.2
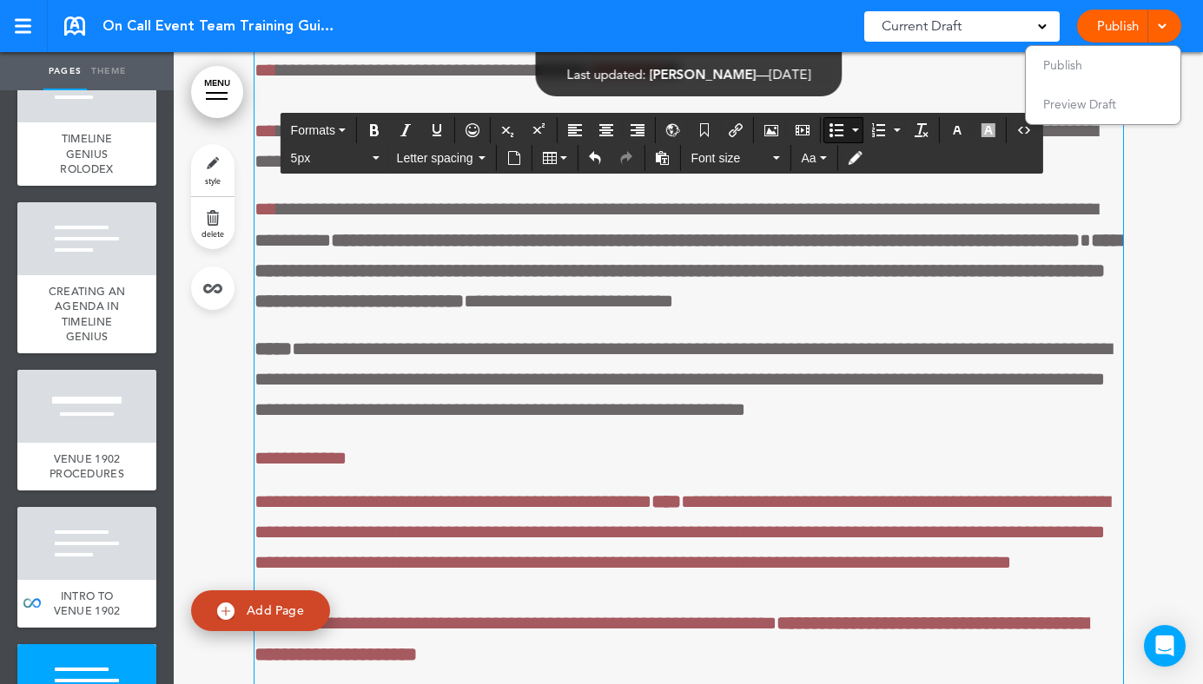
scroll to position [72573, 0]
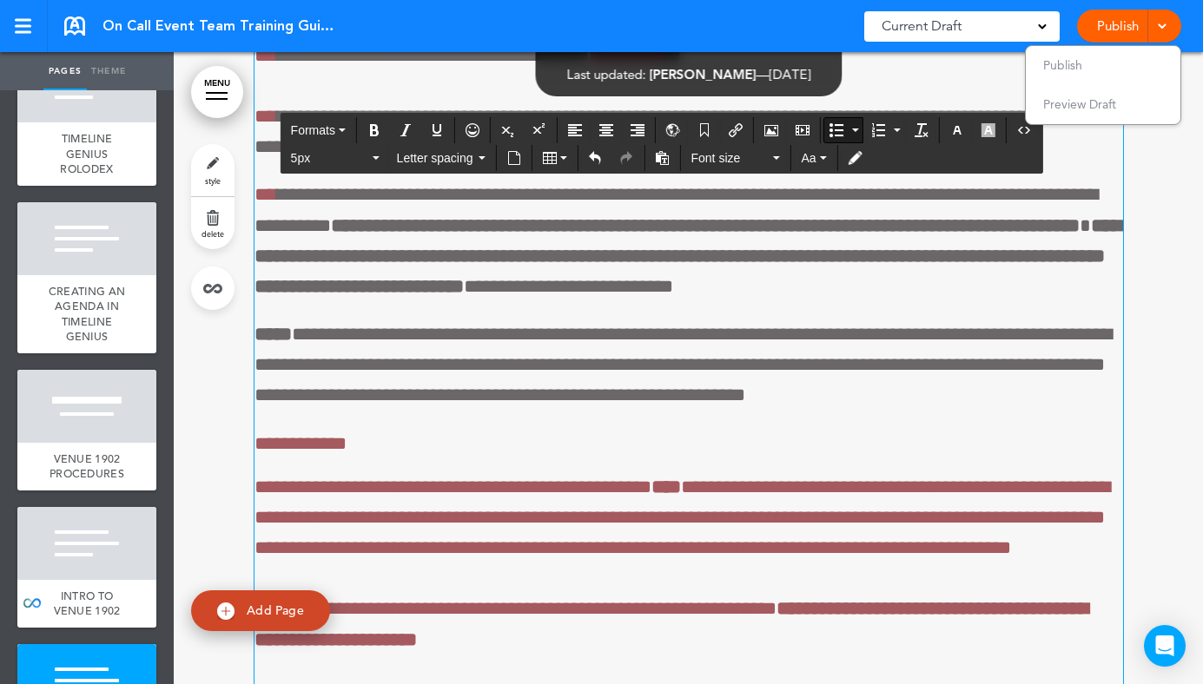
drag, startPoint x: 1010, startPoint y: 481, endPoint x: 1061, endPoint y: 457, distance: 56.7
copy span "**********"
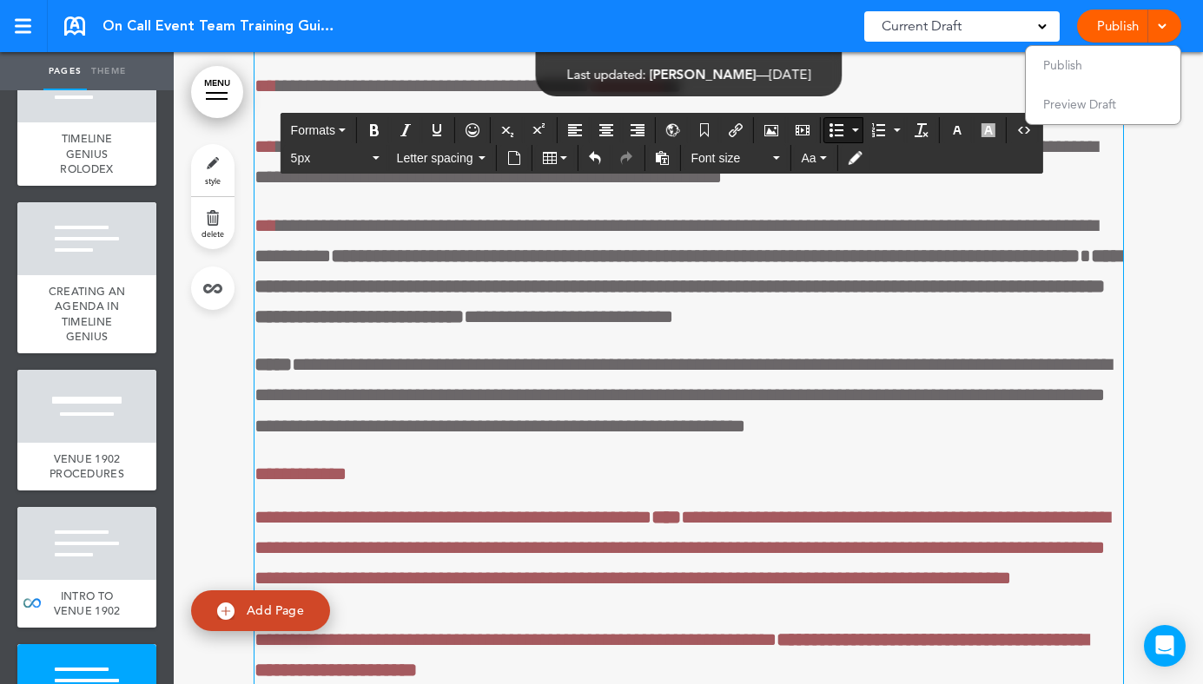
drag, startPoint x: 692, startPoint y: 472, endPoint x: 283, endPoint y: 458, distance: 409.2
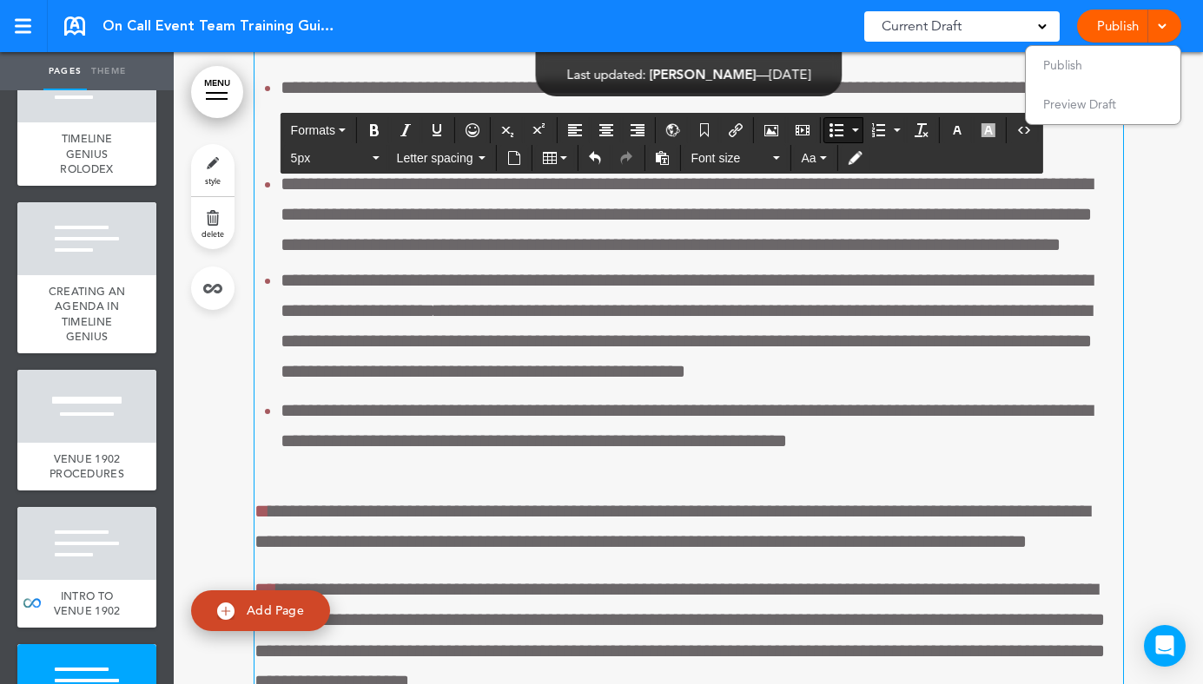
scroll to position [71694, 0]
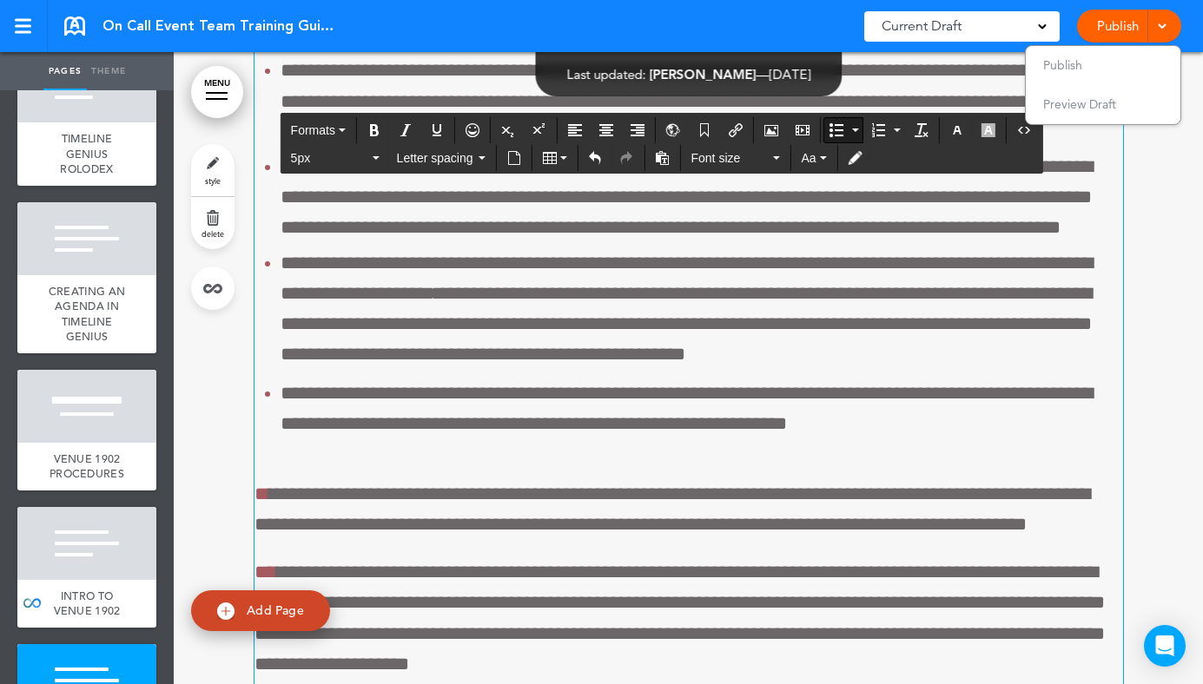
drag, startPoint x: 734, startPoint y: 491, endPoint x: 310, endPoint y: 432, distance: 427.8
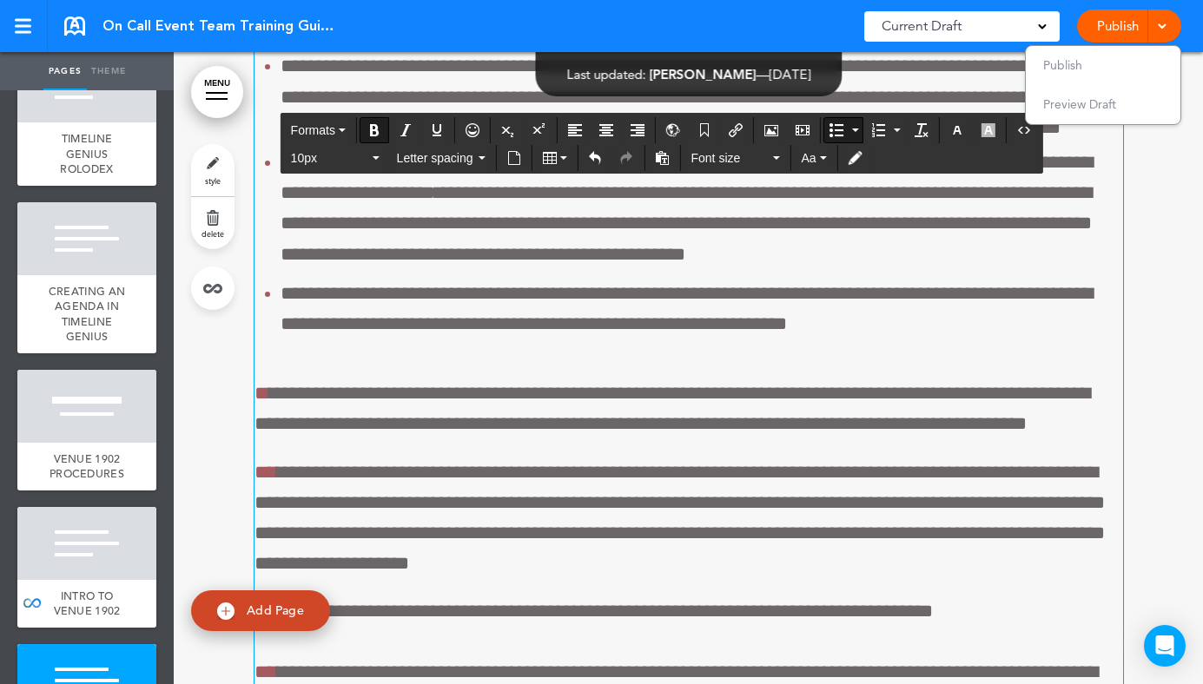
drag, startPoint x: 521, startPoint y: 484, endPoint x: 317, endPoint y: 409, distance: 217.6
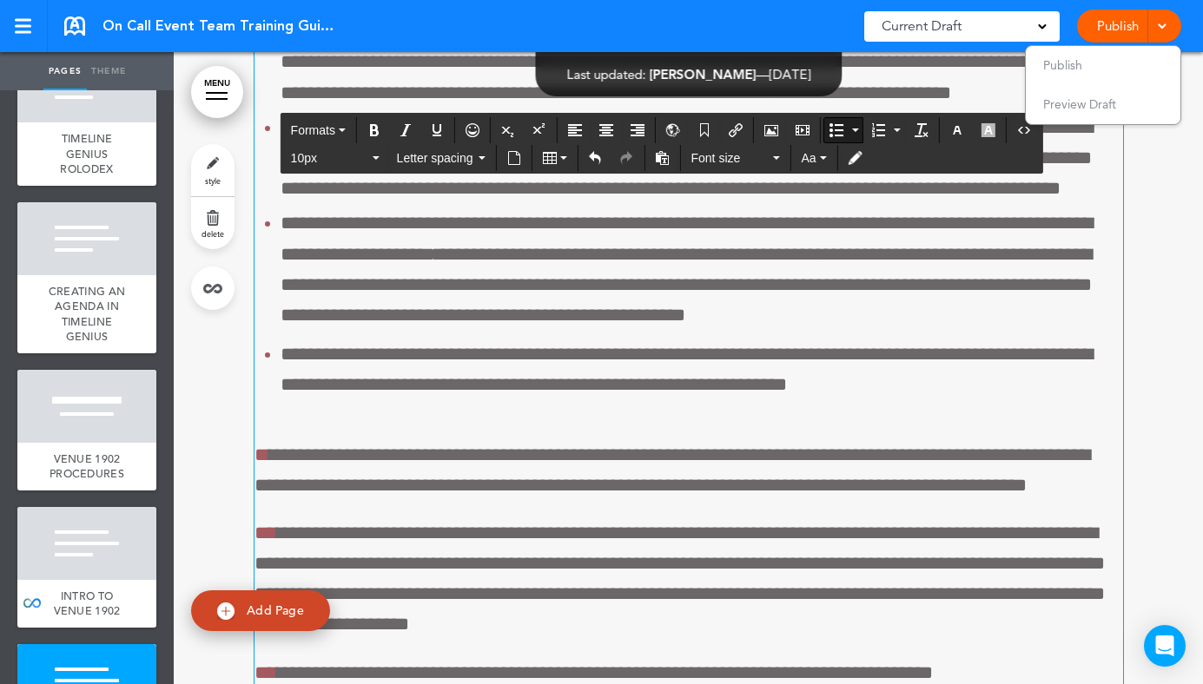
drag, startPoint x: 380, startPoint y: 494, endPoint x: 295, endPoint y: 436, distance: 103.1
click at [372, 128] on icon "Bold" at bounding box center [374, 130] width 14 height 14
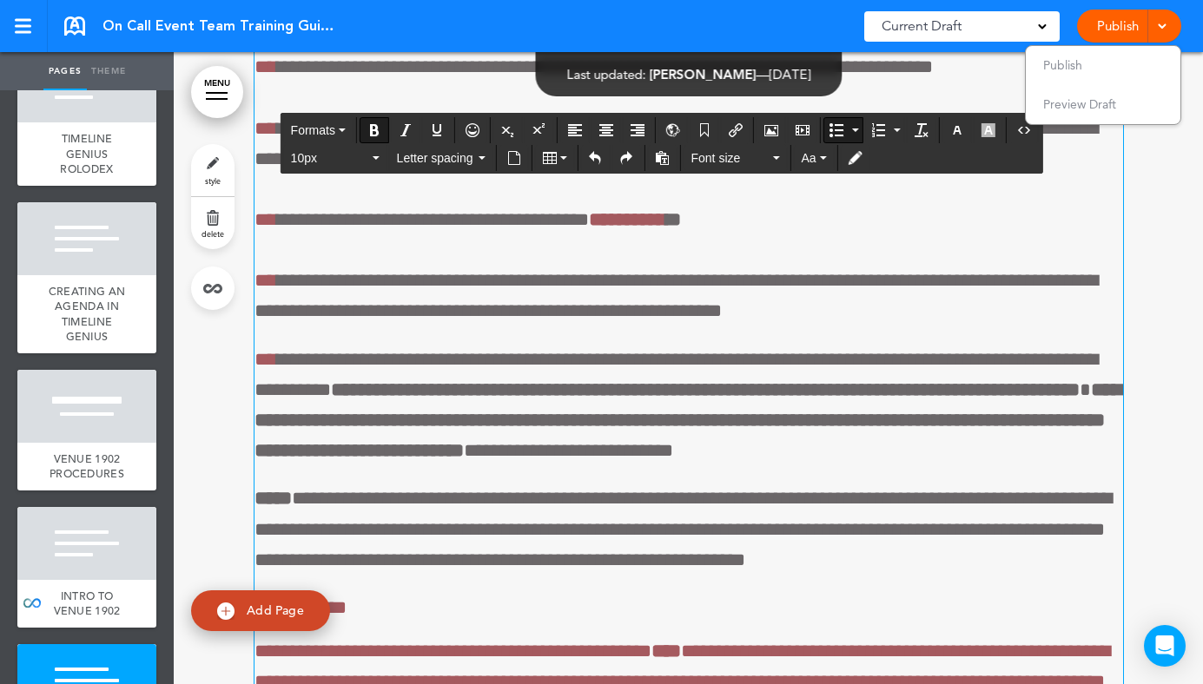
scroll to position [72362, 0]
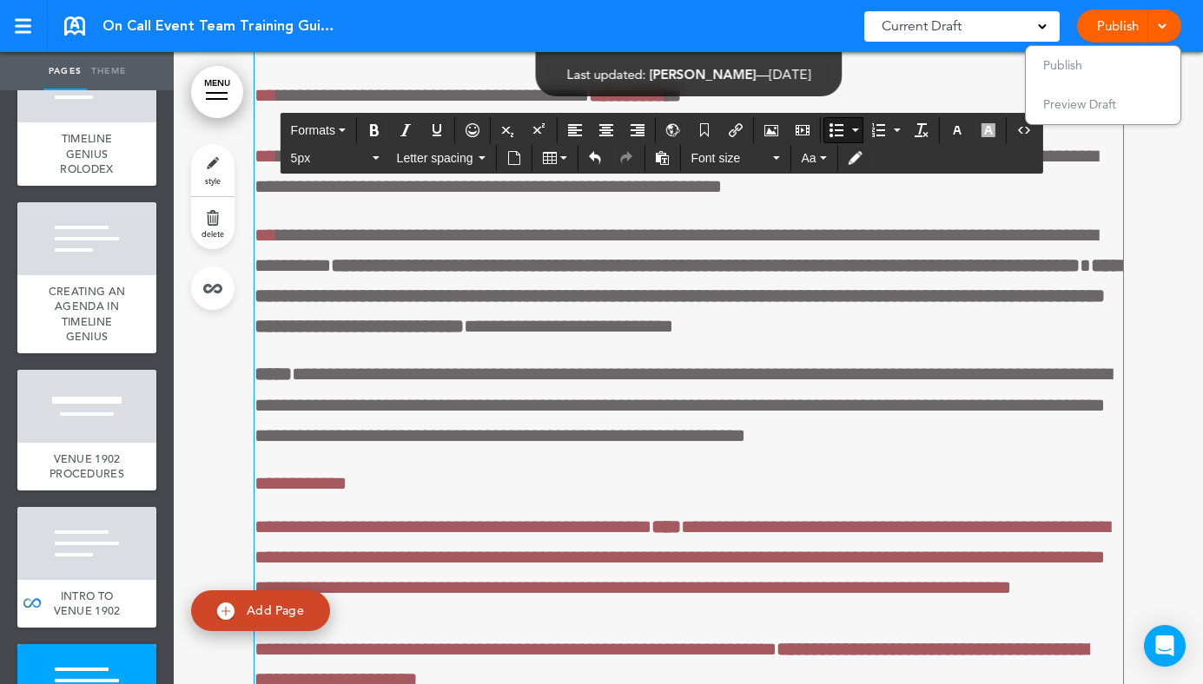
scroll to position [72394, 0]
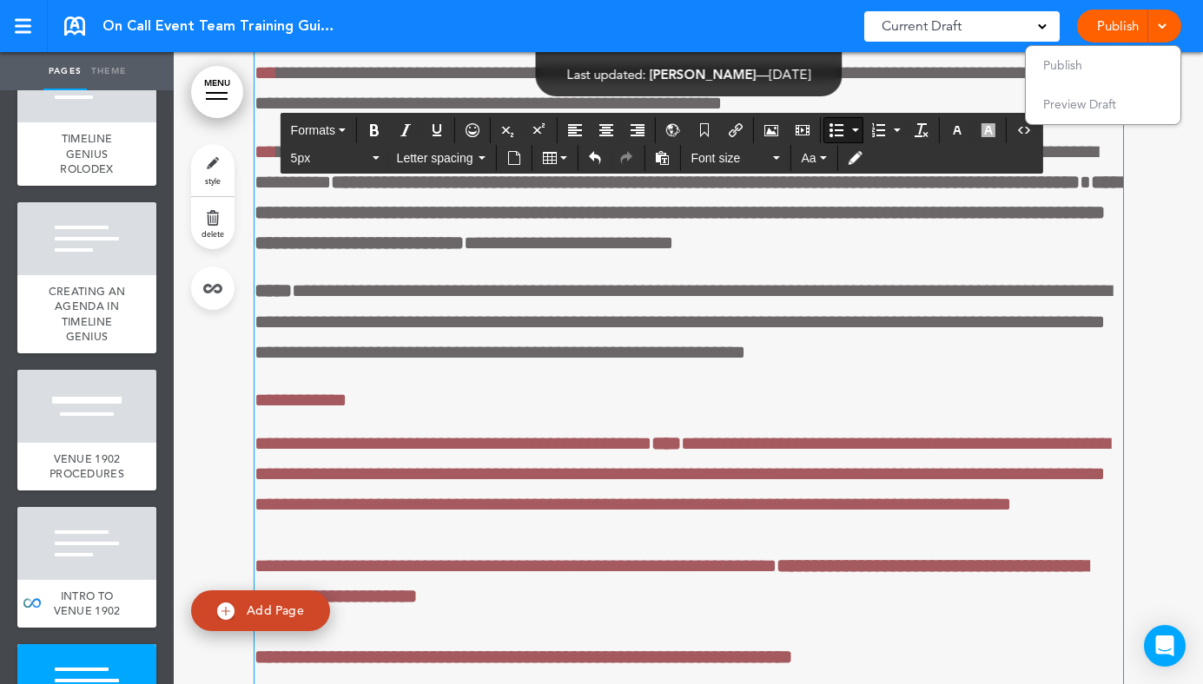
scroll to position [72478, 0]
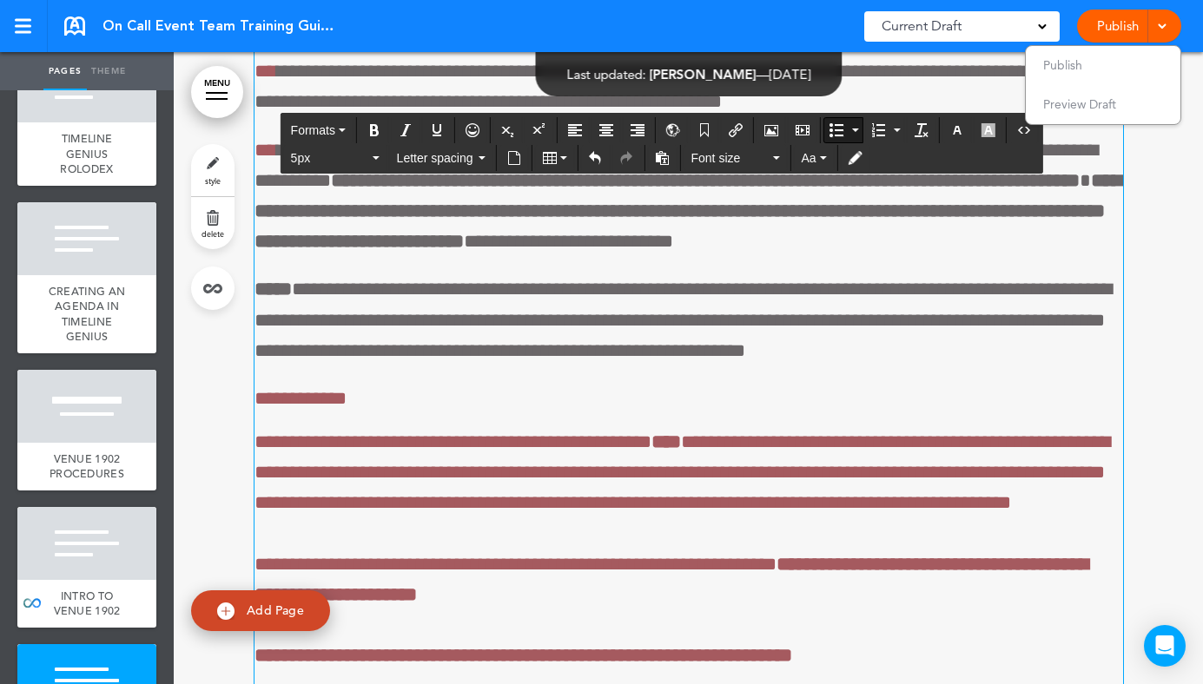
drag, startPoint x: 852, startPoint y: 414, endPoint x: 712, endPoint y: 420, distance: 139.9
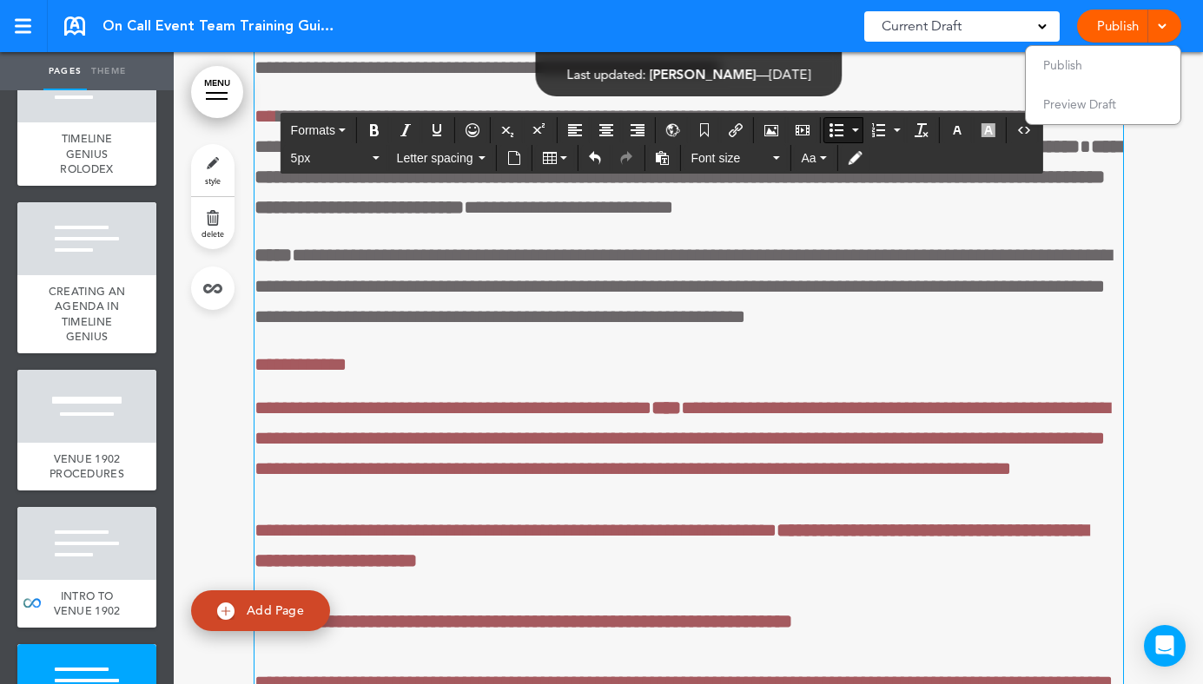
drag, startPoint x: 924, startPoint y: 524, endPoint x: 938, endPoint y: 525, distance: 13.9
drag, startPoint x: 960, startPoint y: 530, endPoint x: 818, endPoint y: 518, distance: 142.8
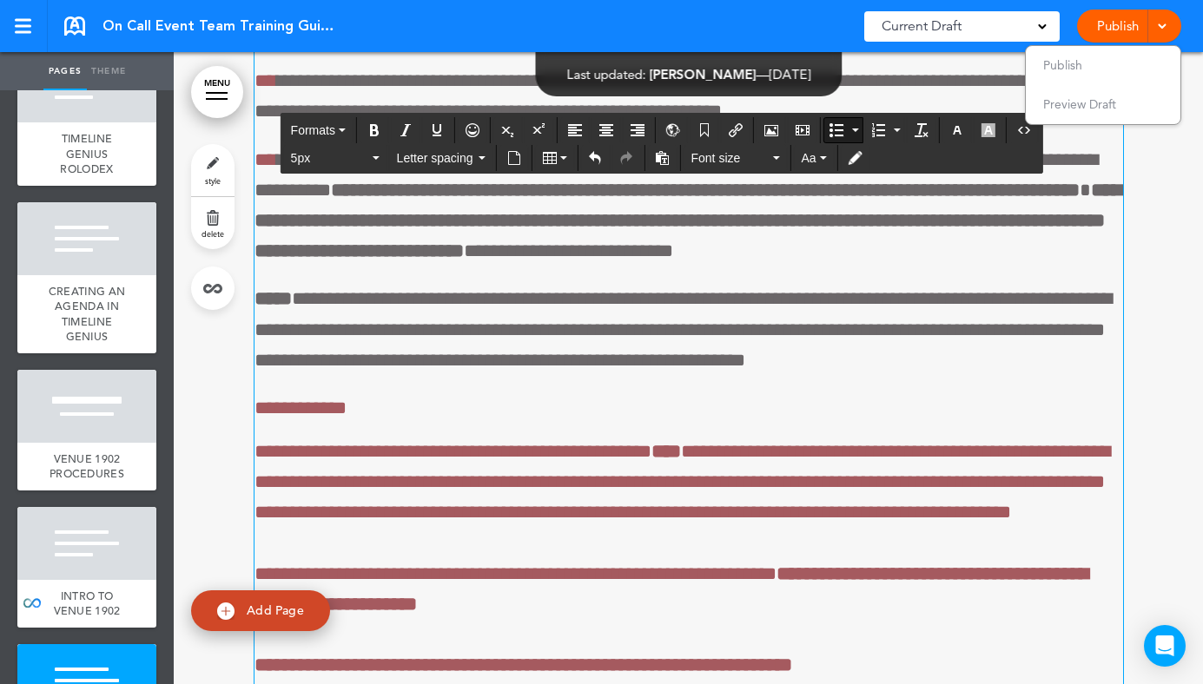
scroll to position [72473, 0]
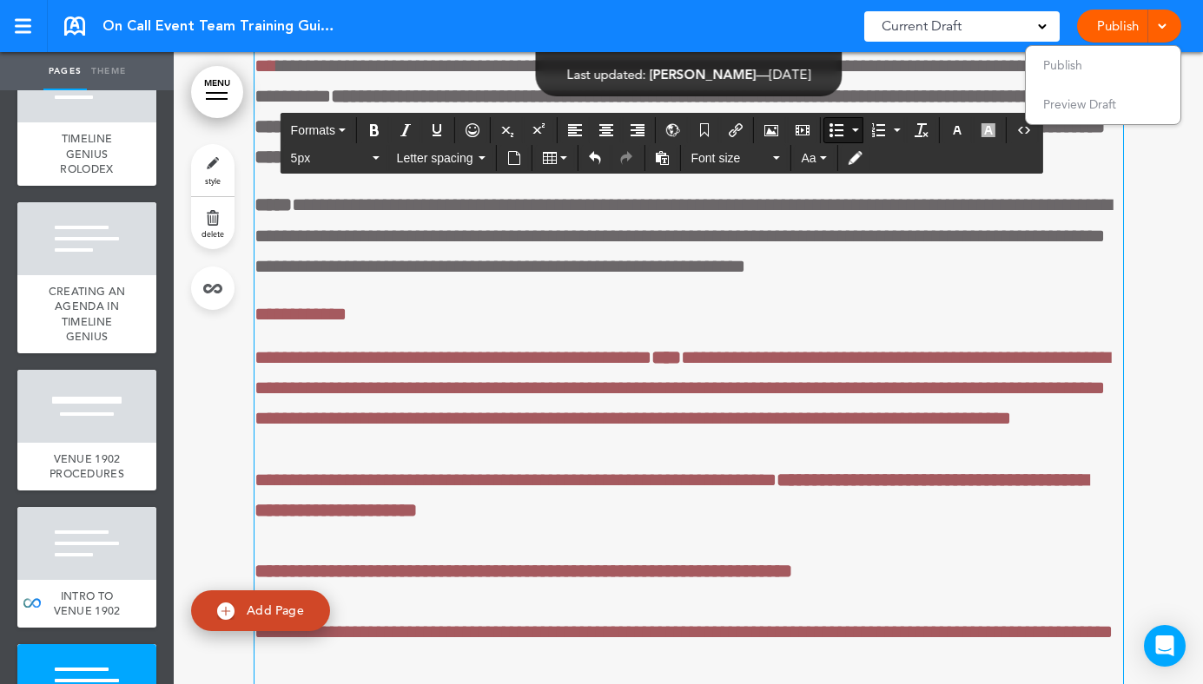
scroll to position [72562, 0]
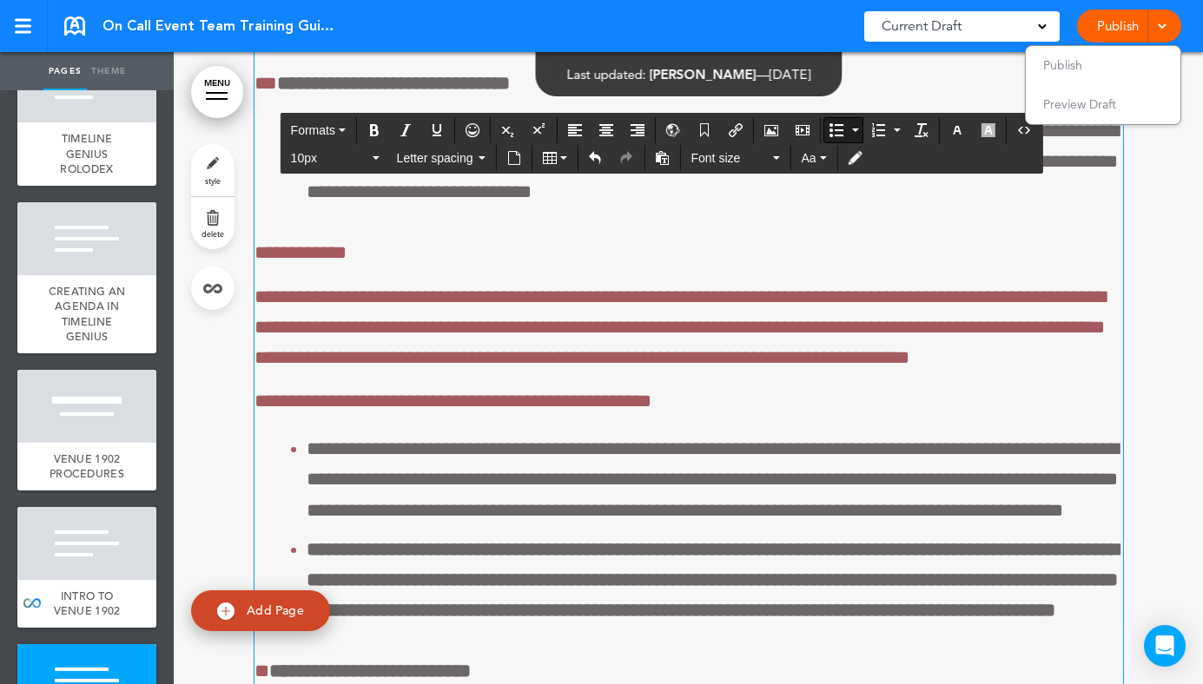
scroll to position [70481, 0]
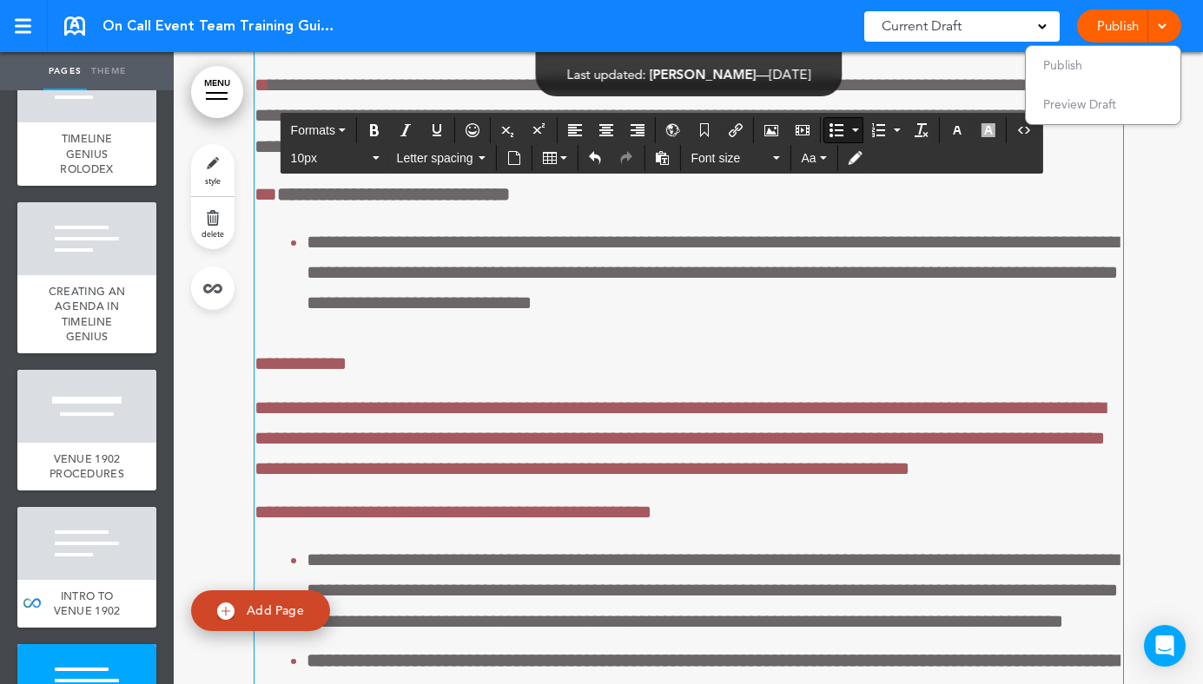
drag, startPoint x: 853, startPoint y: 329, endPoint x: 862, endPoint y: 329, distance: 9.6
drag, startPoint x: 874, startPoint y: 331, endPoint x: 397, endPoint y: 342, distance: 477.7
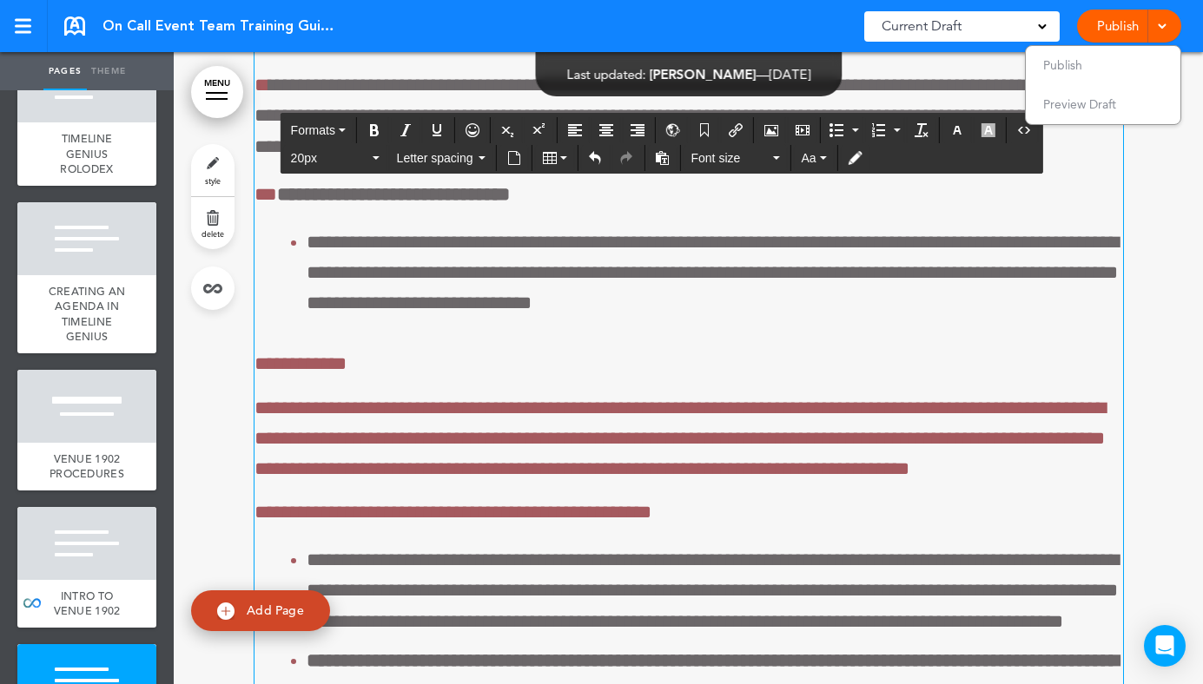
drag, startPoint x: 564, startPoint y: 379, endPoint x: 509, endPoint y: 379, distance: 55.6
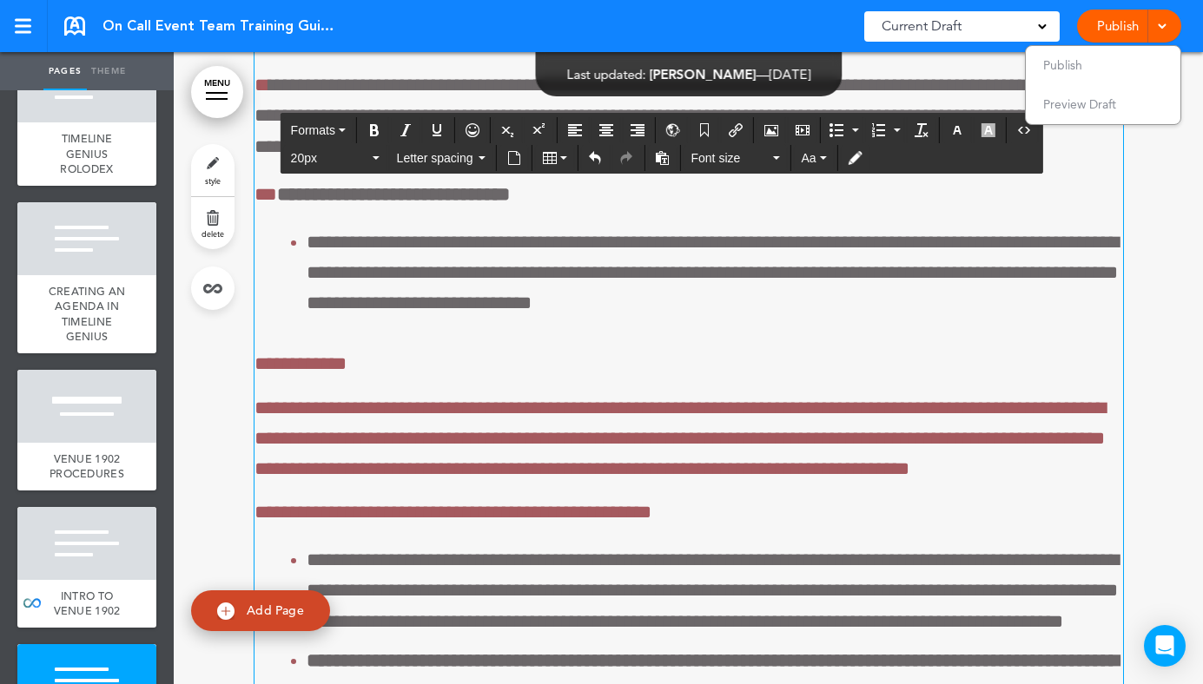
drag, startPoint x: 436, startPoint y: 416, endPoint x: 293, endPoint y: 413, distance: 142.4
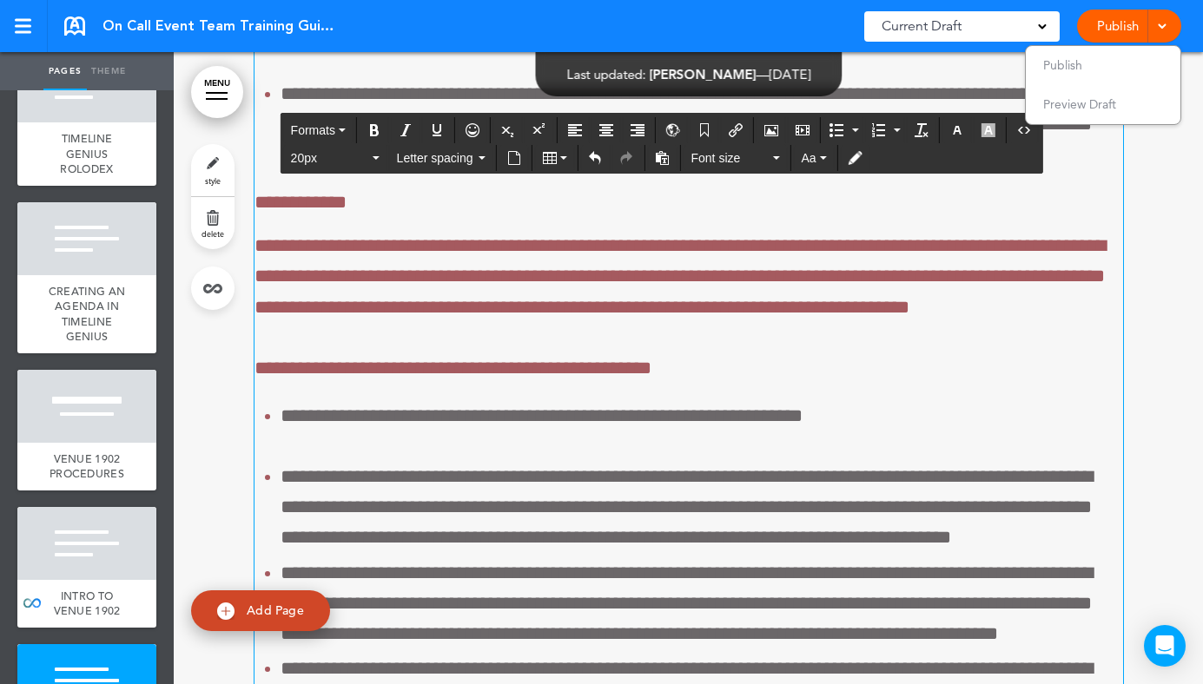
scroll to position [71222, 0]
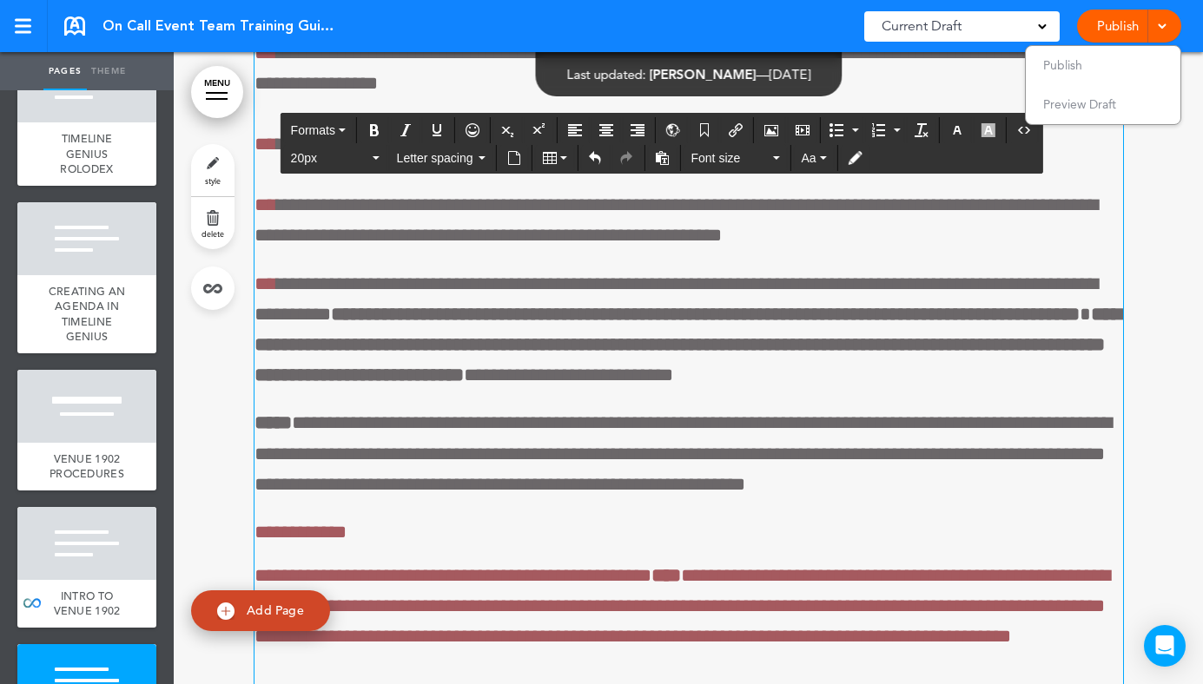
scroll to position [72412, 0]
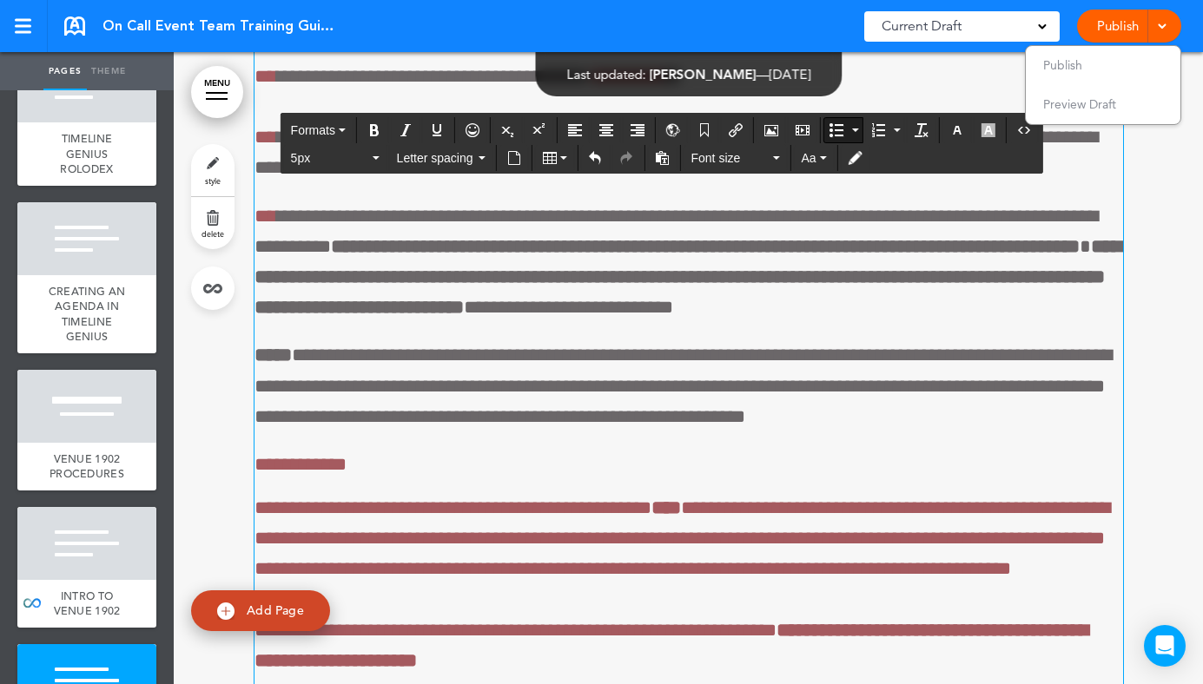
drag, startPoint x: 567, startPoint y: 291, endPoint x: 271, endPoint y: 296, distance: 296.1
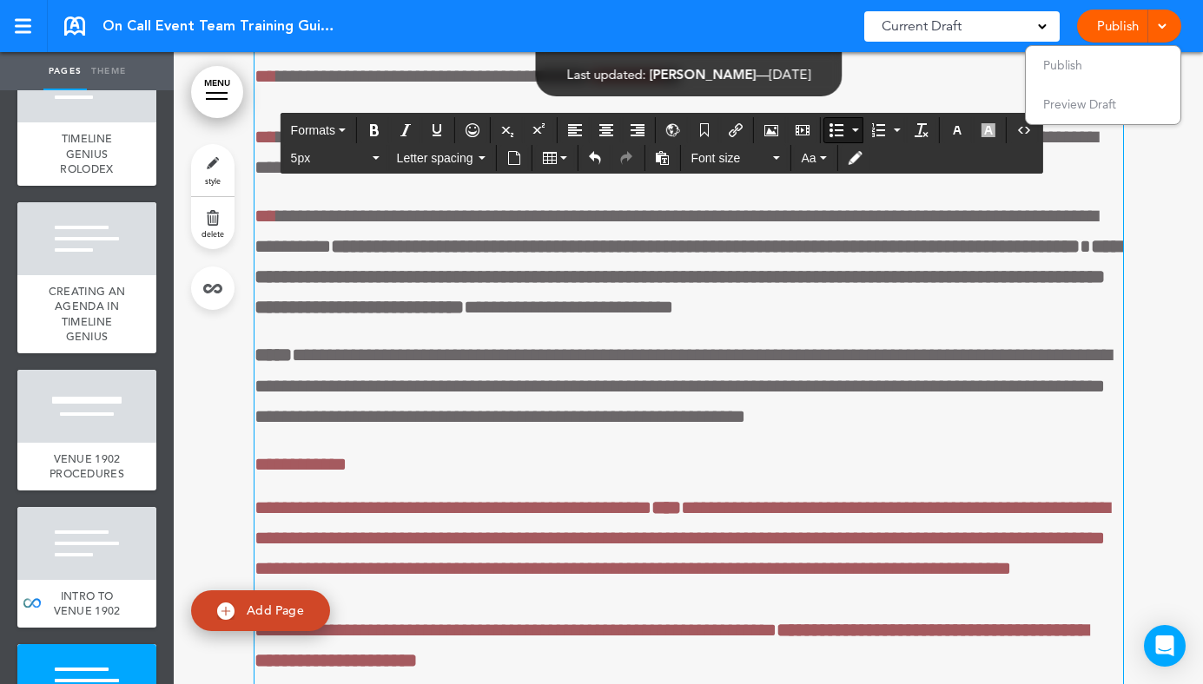
drag, startPoint x: 596, startPoint y: 355, endPoint x: 942, endPoint y: 328, distance: 346.6
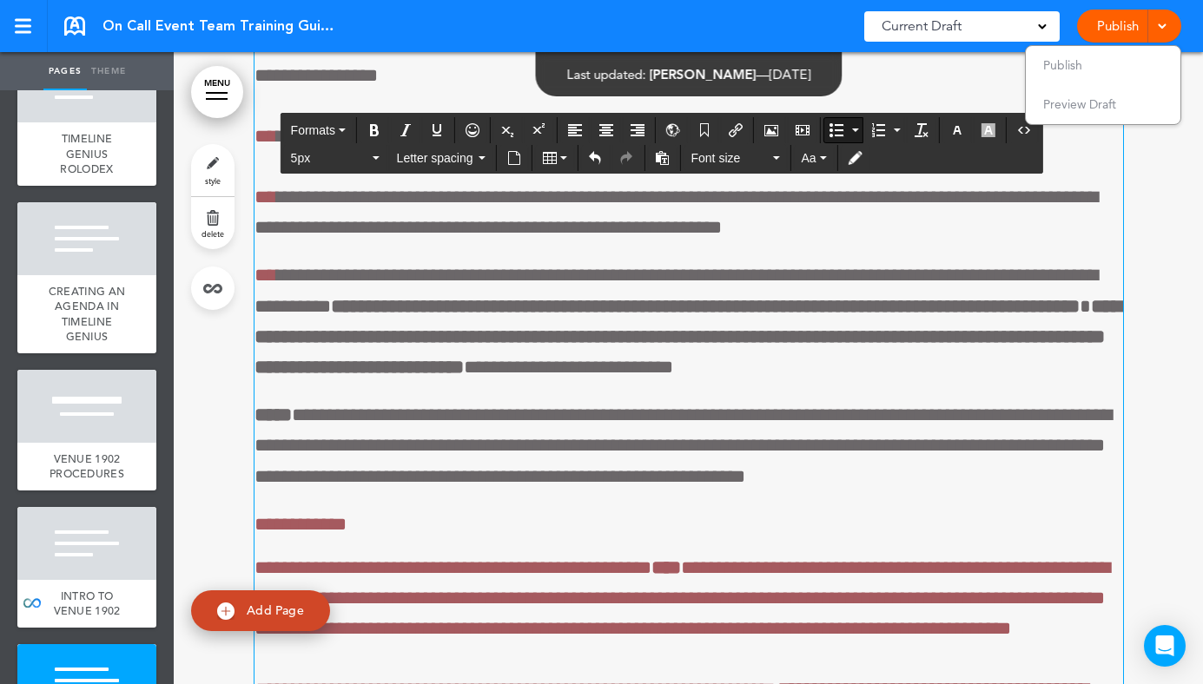
scroll to position [72339, 0]
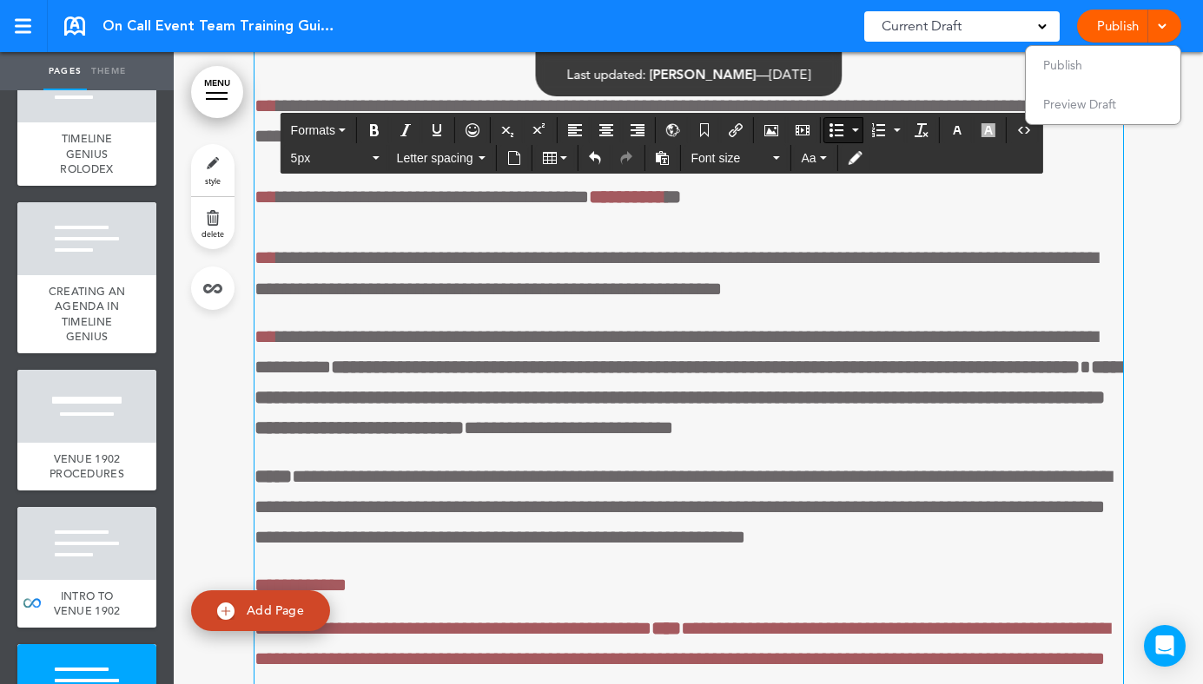
drag, startPoint x: 761, startPoint y: 389, endPoint x: 913, endPoint y: 352, distance: 157.3
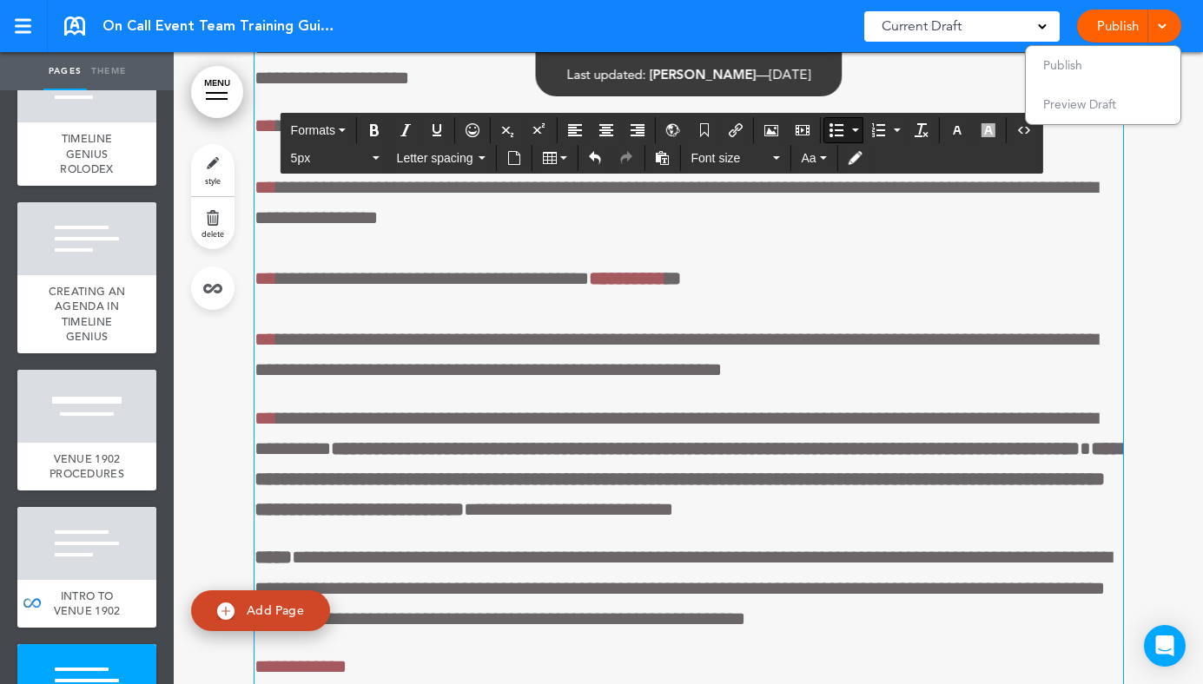
scroll to position [72384, 0]
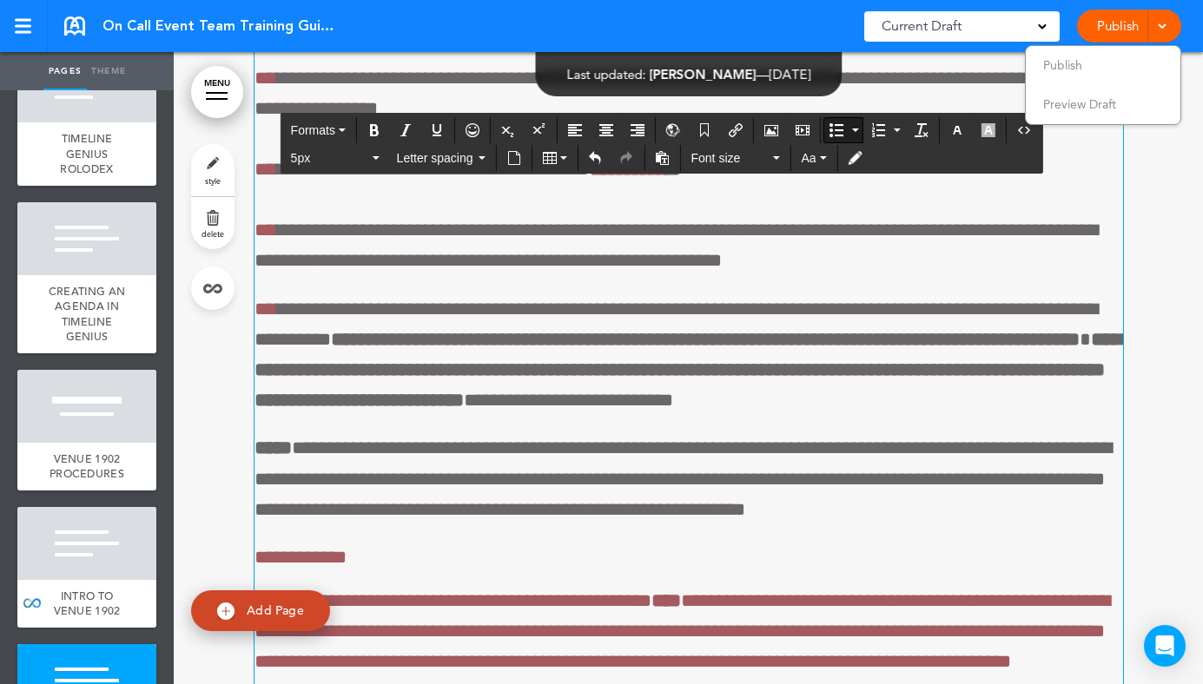
drag, startPoint x: 907, startPoint y: 358, endPoint x: 278, endPoint y: 267, distance: 635.9
copy li "**********"
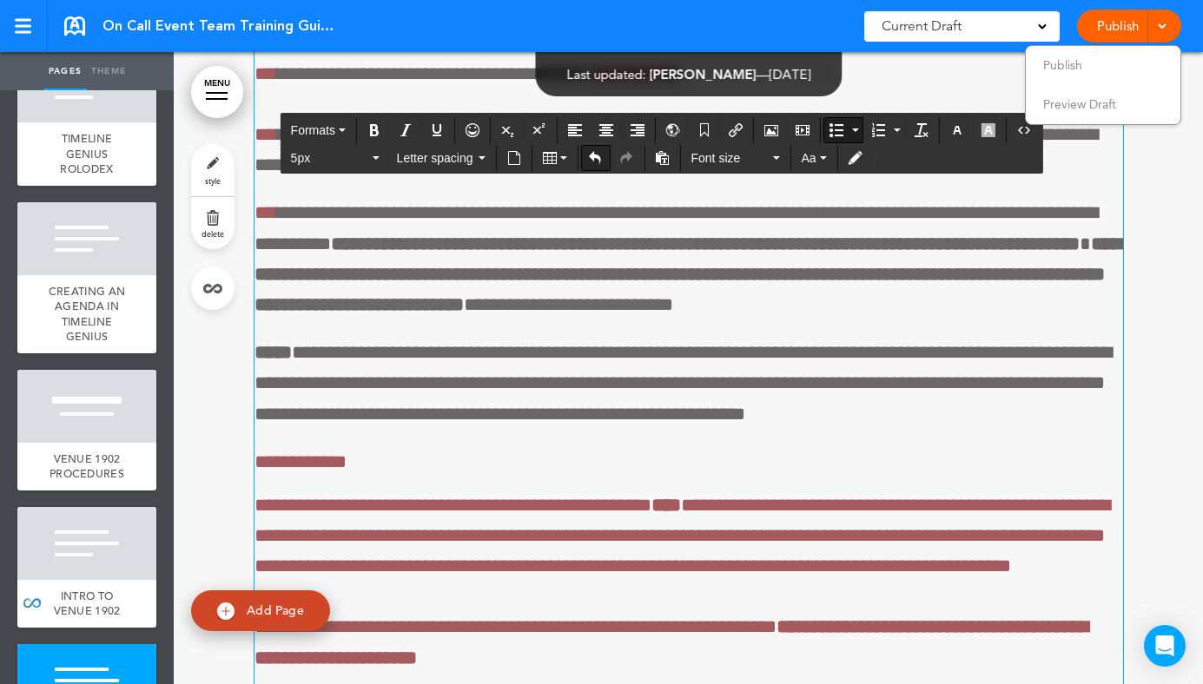
click at [597, 157] on icon "Undo" at bounding box center [595, 158] width 14 height 14
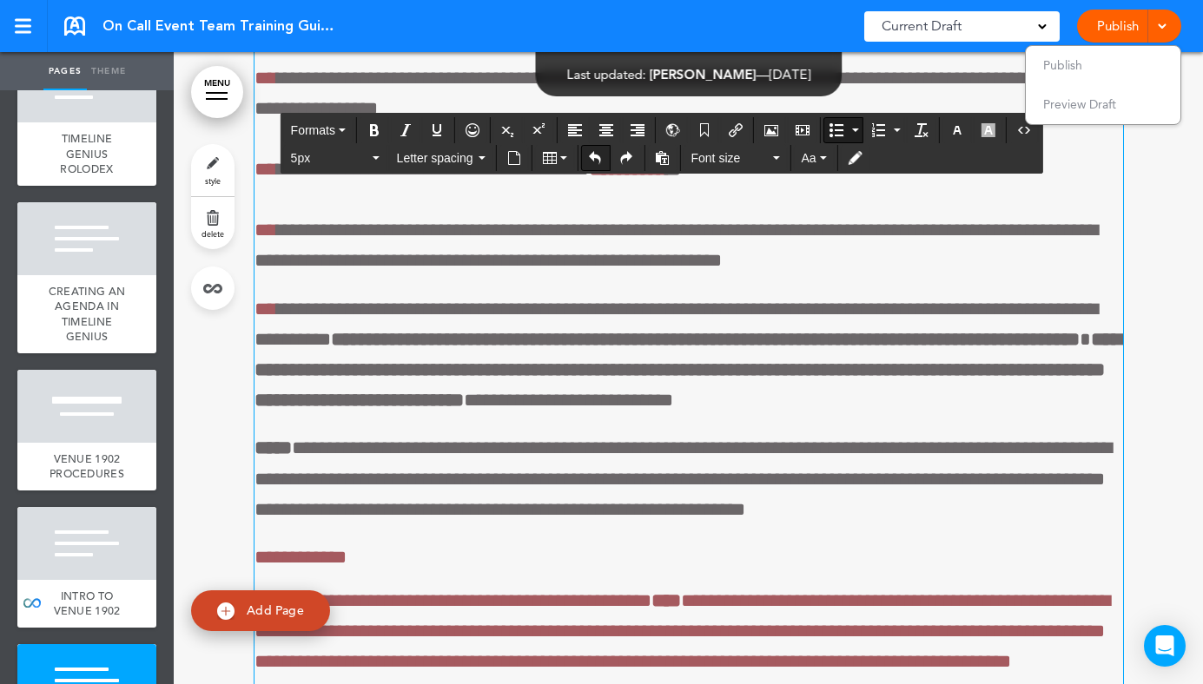
click at [597, 157] on icon "Undo" at bounding box center [595, 158] width 14 height 14
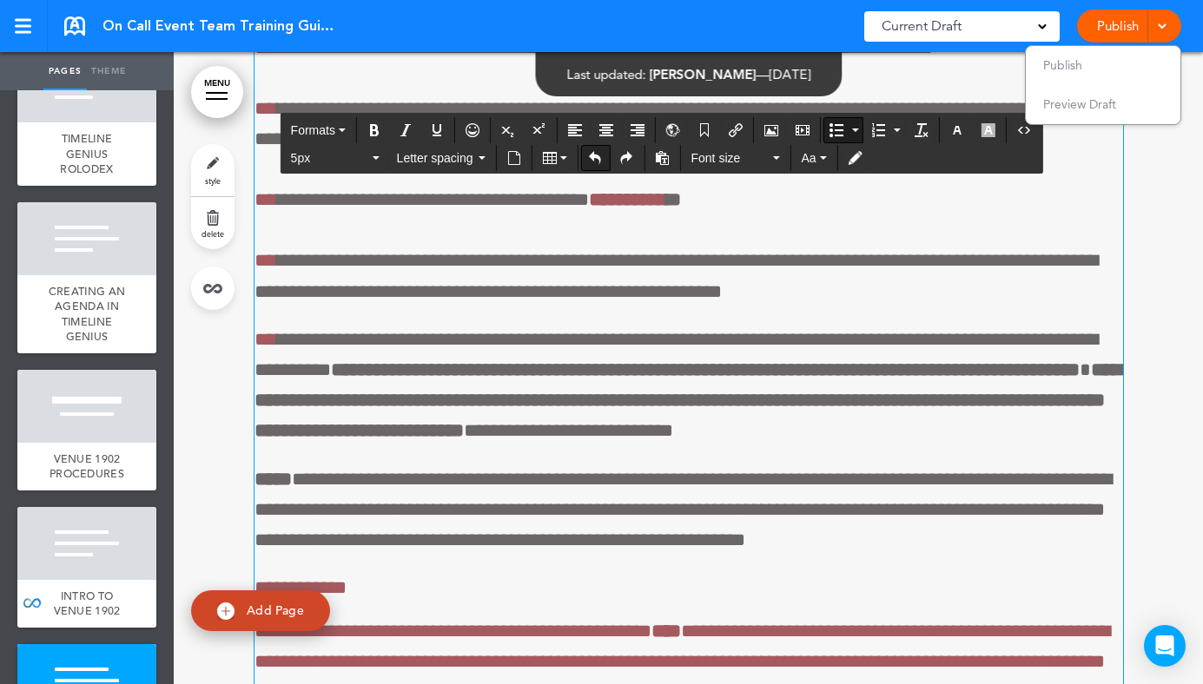
click at [597, 157] on icon "Undo" at bounding box center [595, 158] width 14 height 14
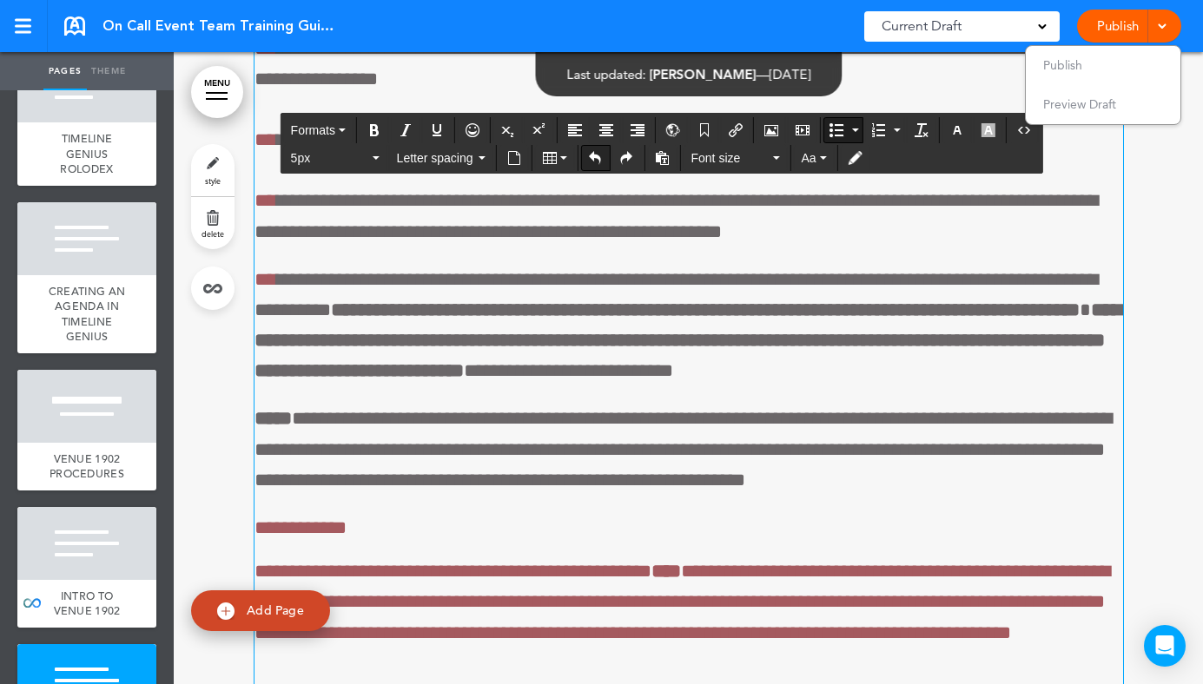
click at [597, 157] on icon "Undo" at bounding box center [595, 158] width 14 height 14
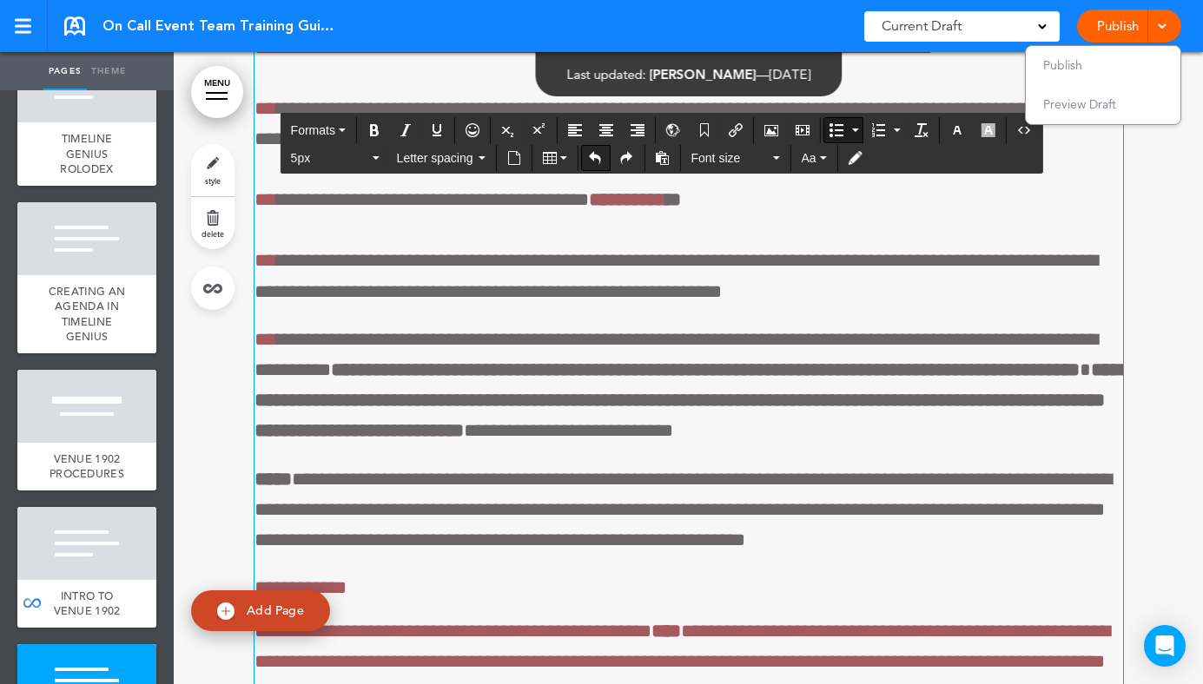
click at [597, 157] on icon "Undo" at bounding box center [595, 158] width 14 height 14
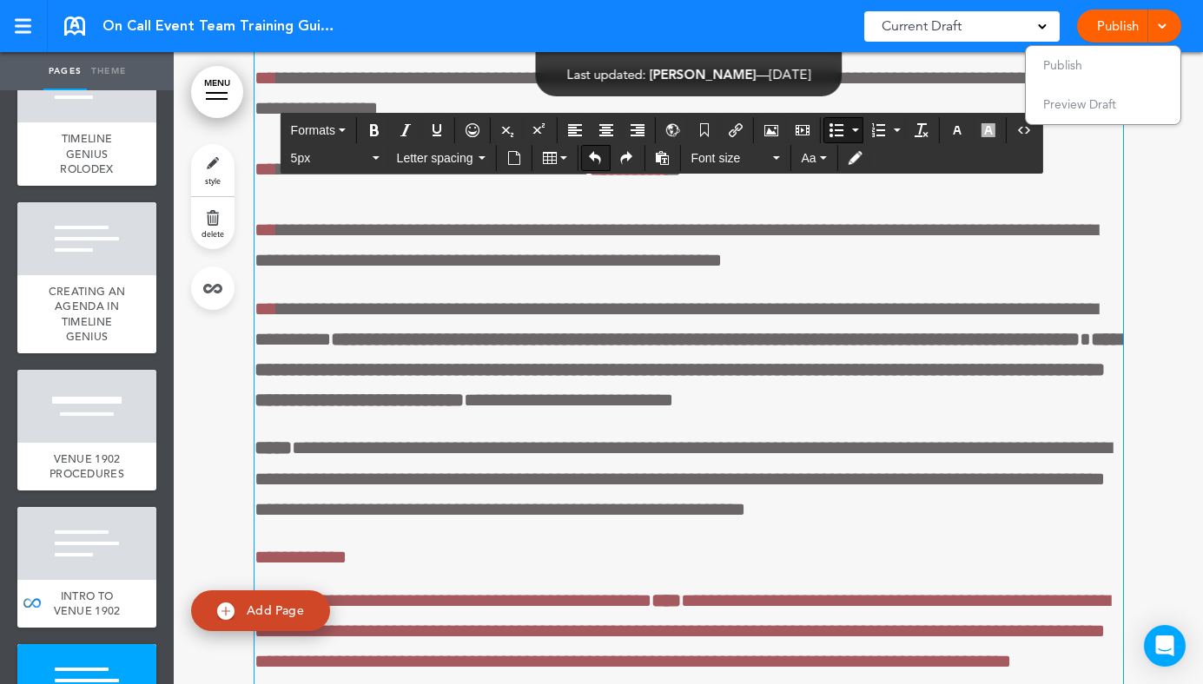
click at [597, 157] on icon "Undo" at bounding box center [595, 158] width 14 height 14
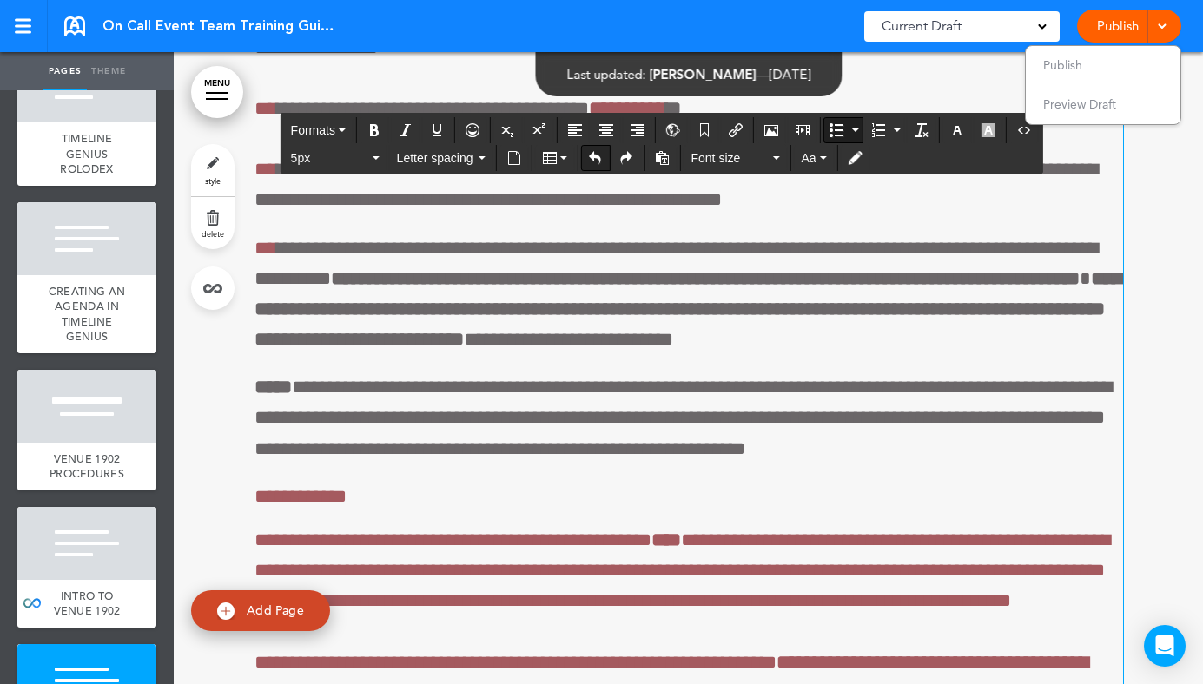
click at [597, 157] on icon "Undo" at bounding box center [595, 158] width 14 height 14
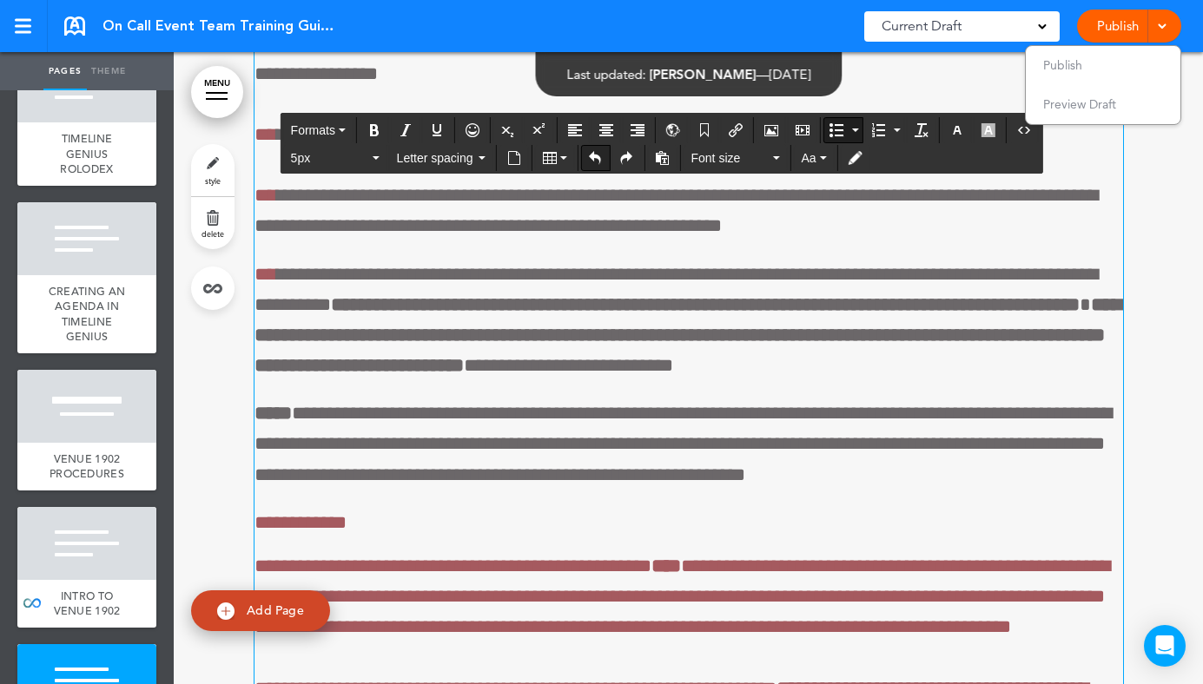
click at [597, 157] on icon "Undo" at bounding box center [595, 158] width 14 height 14
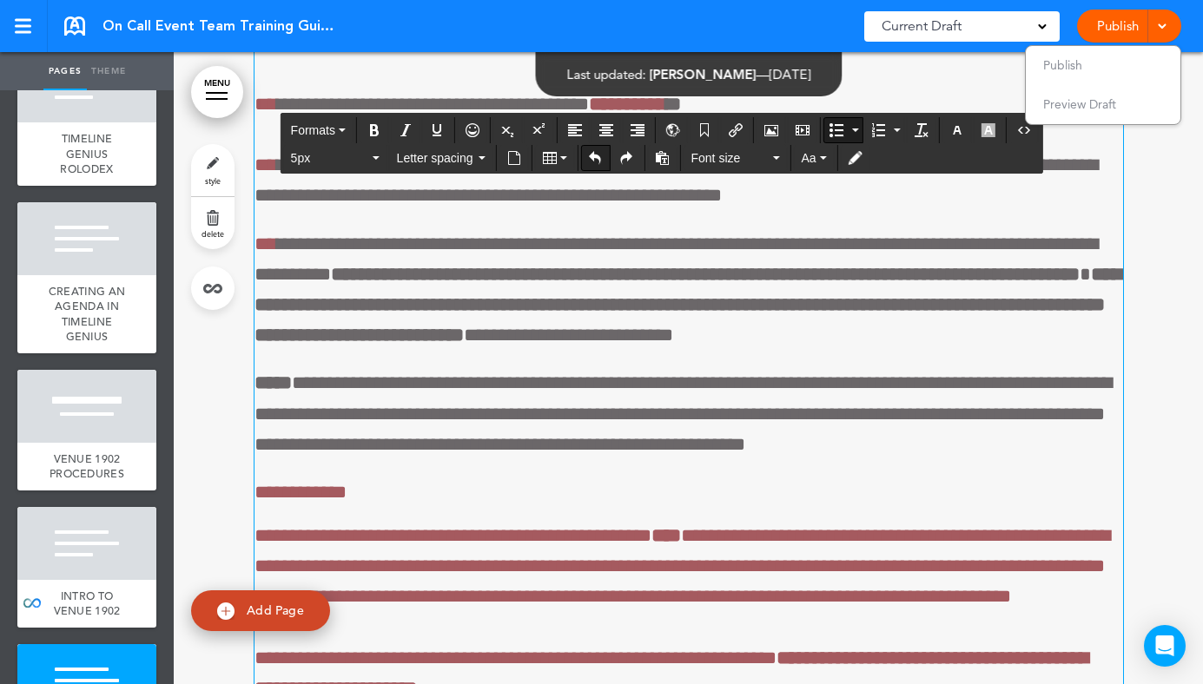
click at [597, 157] on icon "Undo" at bounding box center [595, 158] width 14 height 14
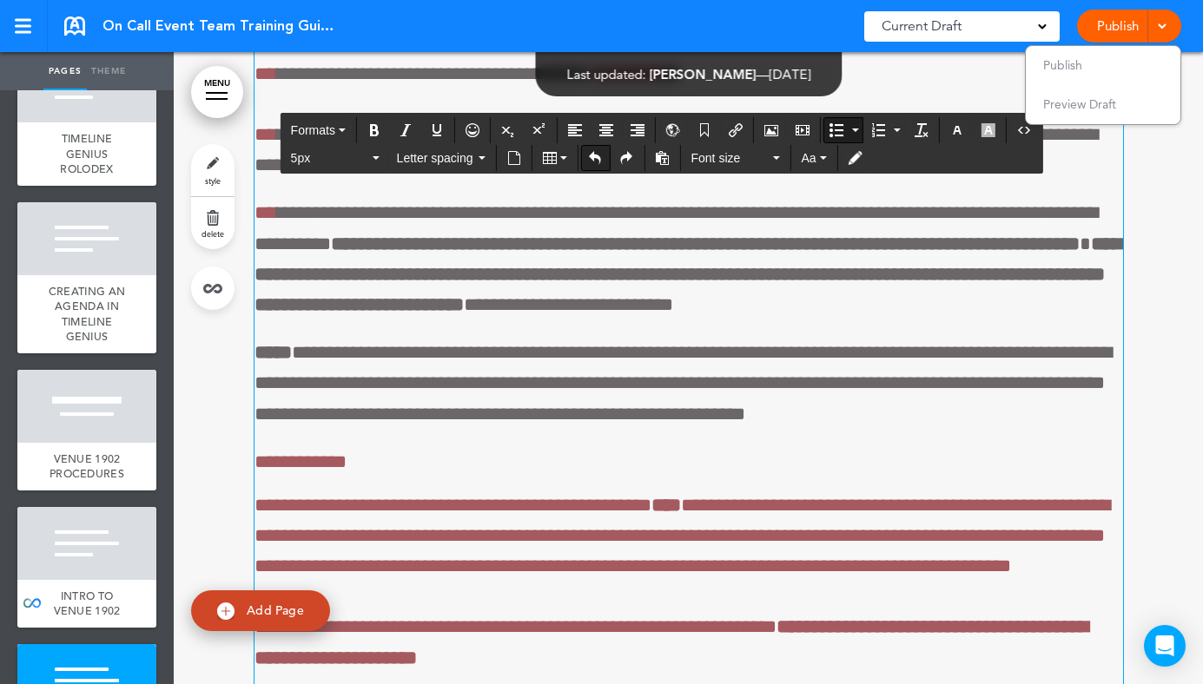
click at [597, 157] on icon "Undo" at bounding box center [595, 158] width 14 height 14
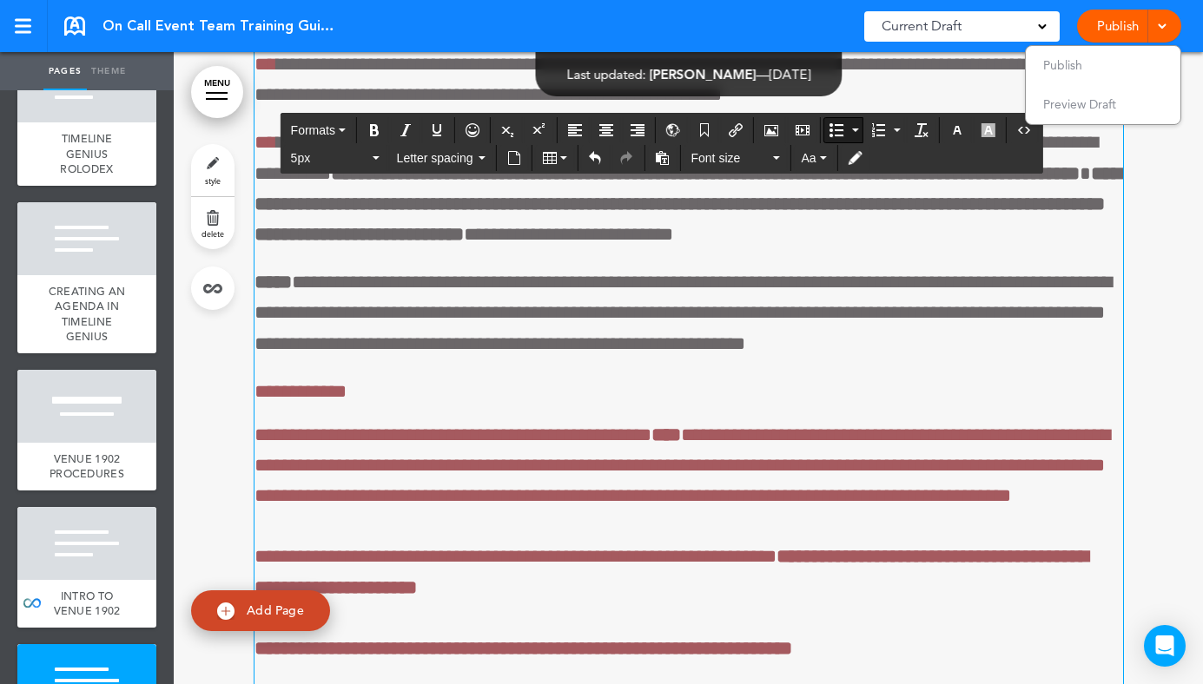
scroll to position [72467, 0]
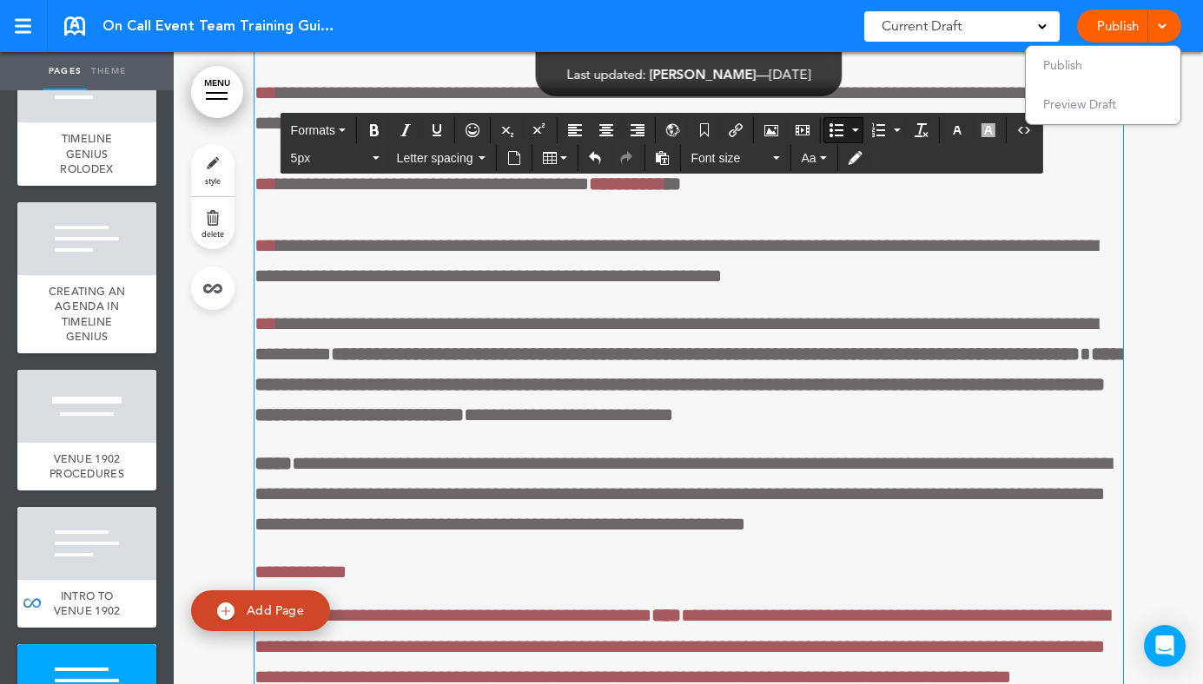
drag, startPoint x: 304, startPoint y: 493, endPoint x: 625, endPoint y: 464, distance: 322.6
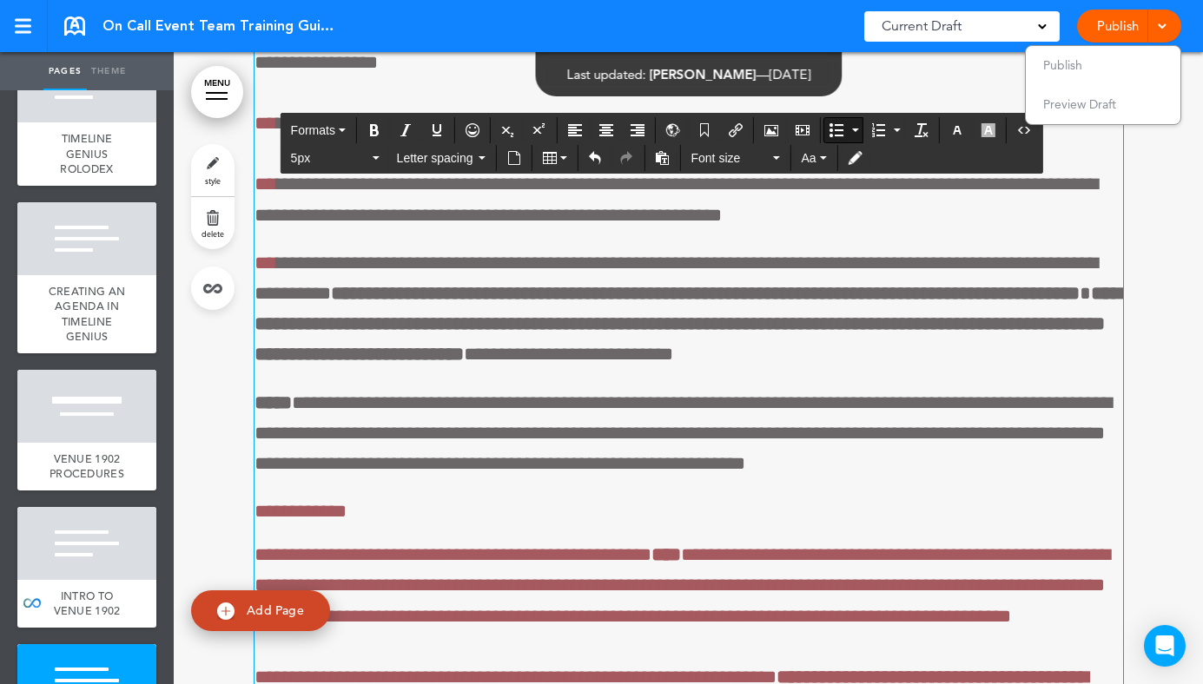
drag, startPoint x: 377, startPoint y: 498, endPoint x: 281, endPoint y: 498, distance: 95.5
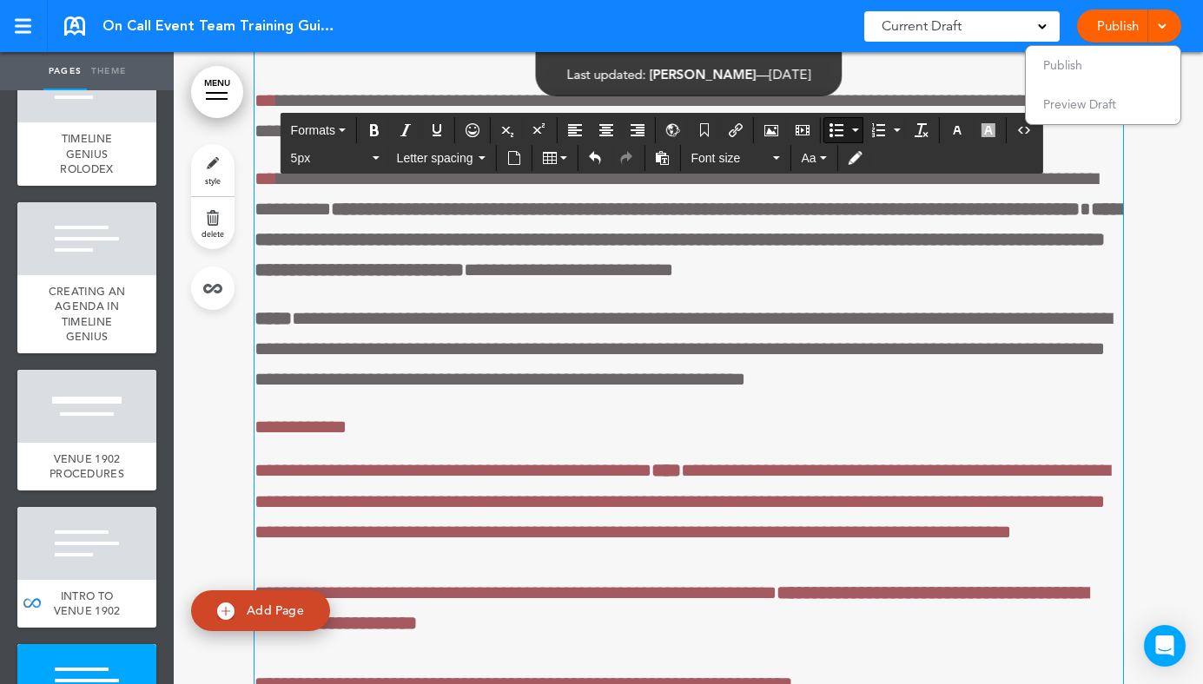
scroll to position [72561, 0]
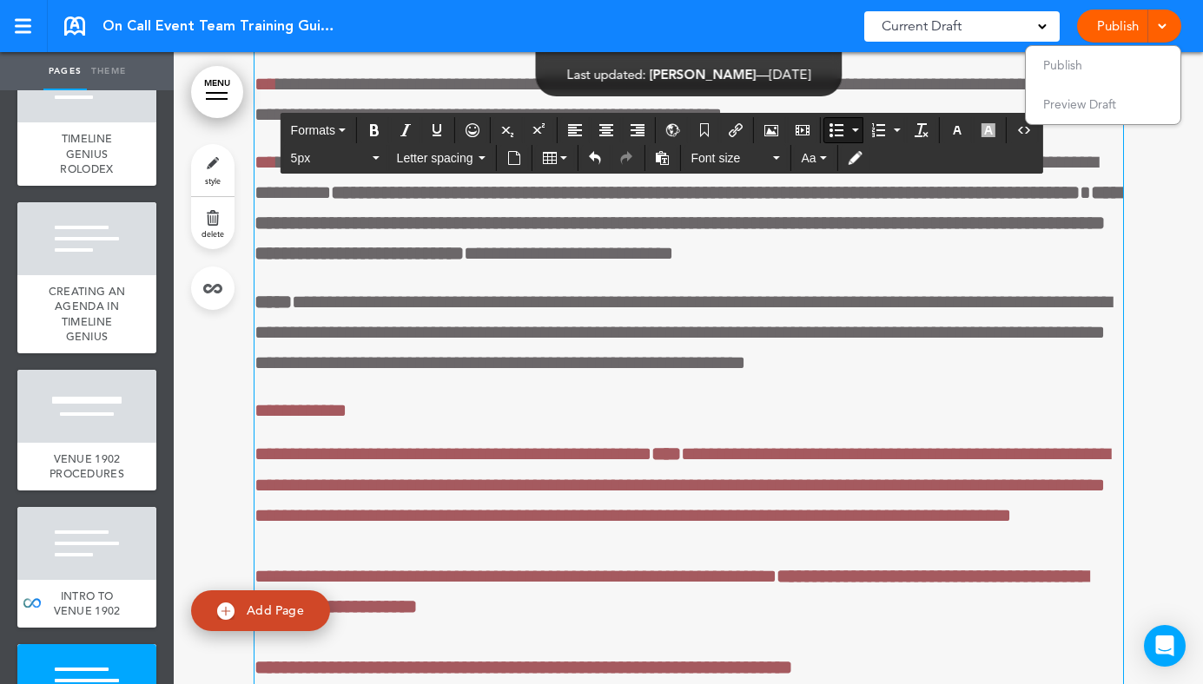
scroll to position [72602, 0]
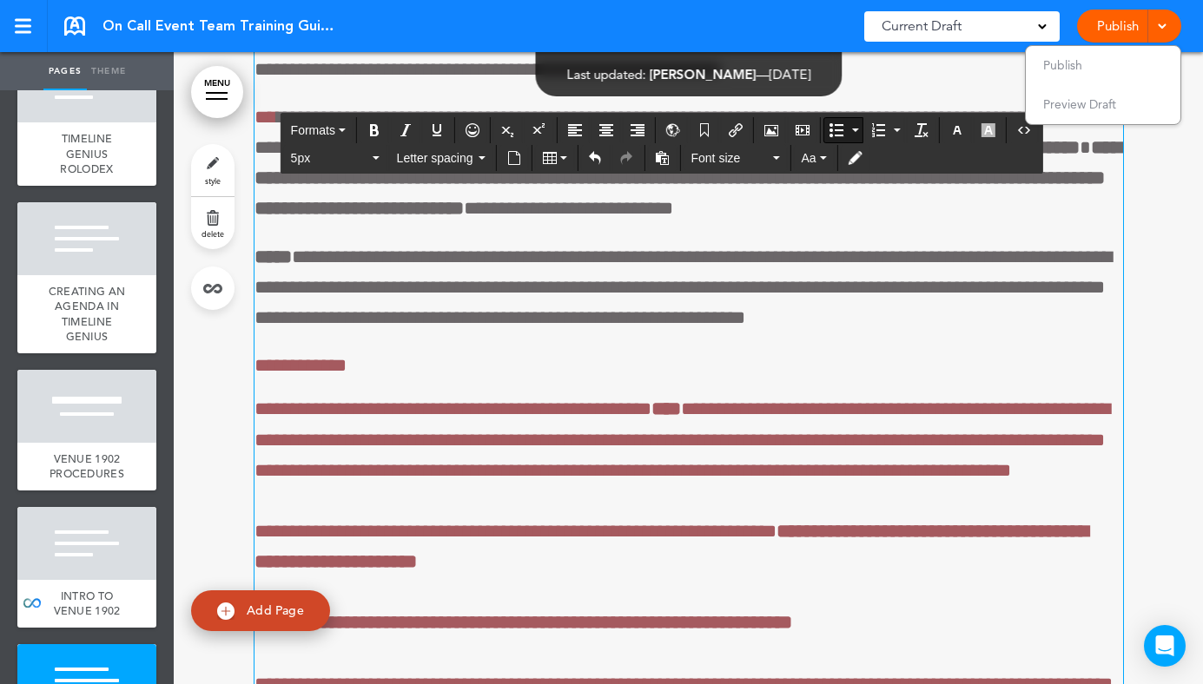
drag, startPoint x: 750, startPoint y: 510, endPoint x: 502, endPoint y: 477, distance: 250.5
copy span "**********"
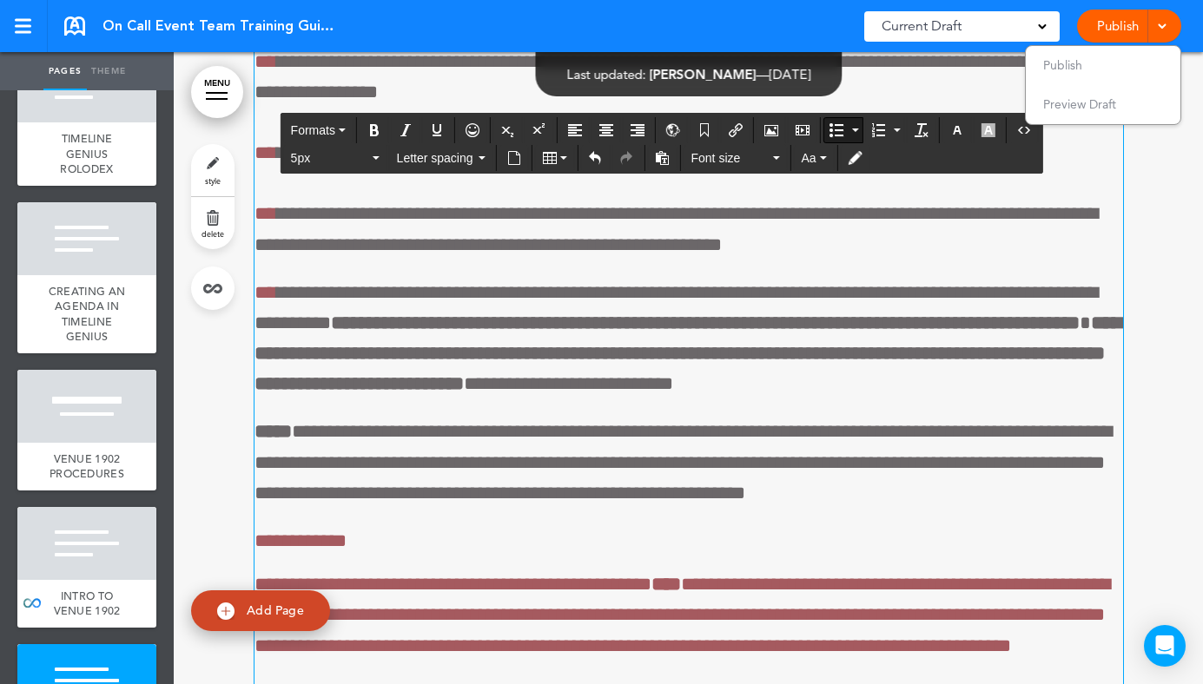
scroll to position [72368, 0]
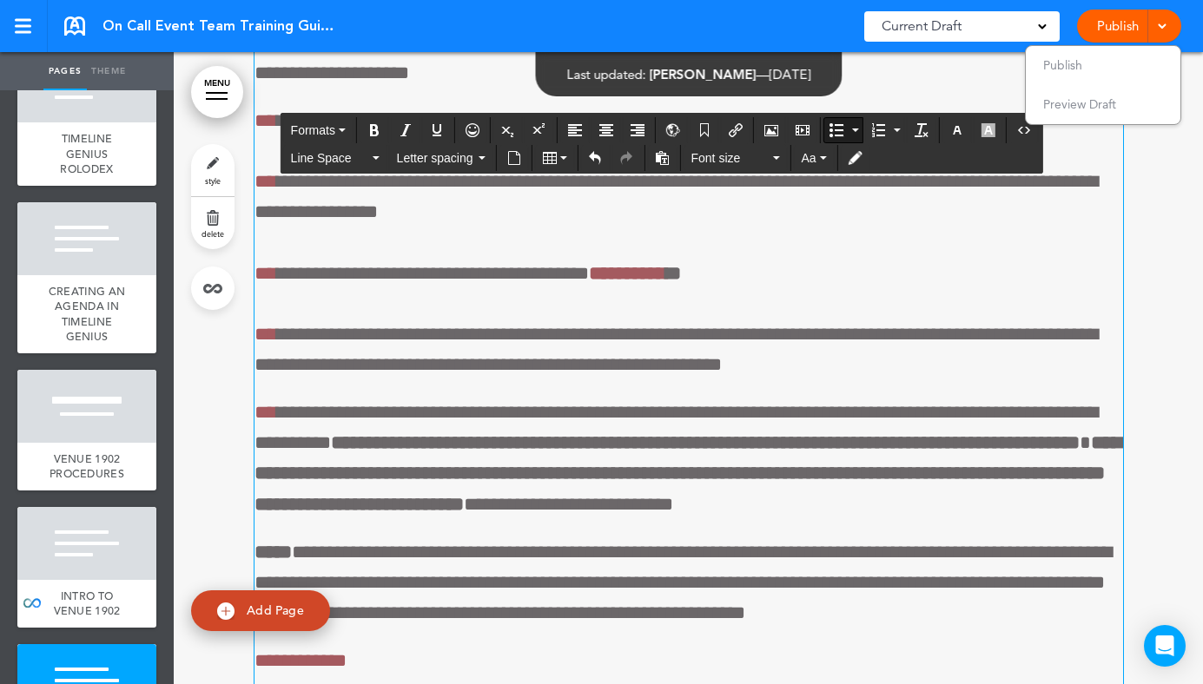
drag, startPoint x: 511, startPoint y: 370, endPoint x: 305, endPoint y: 316, distance: 212.7
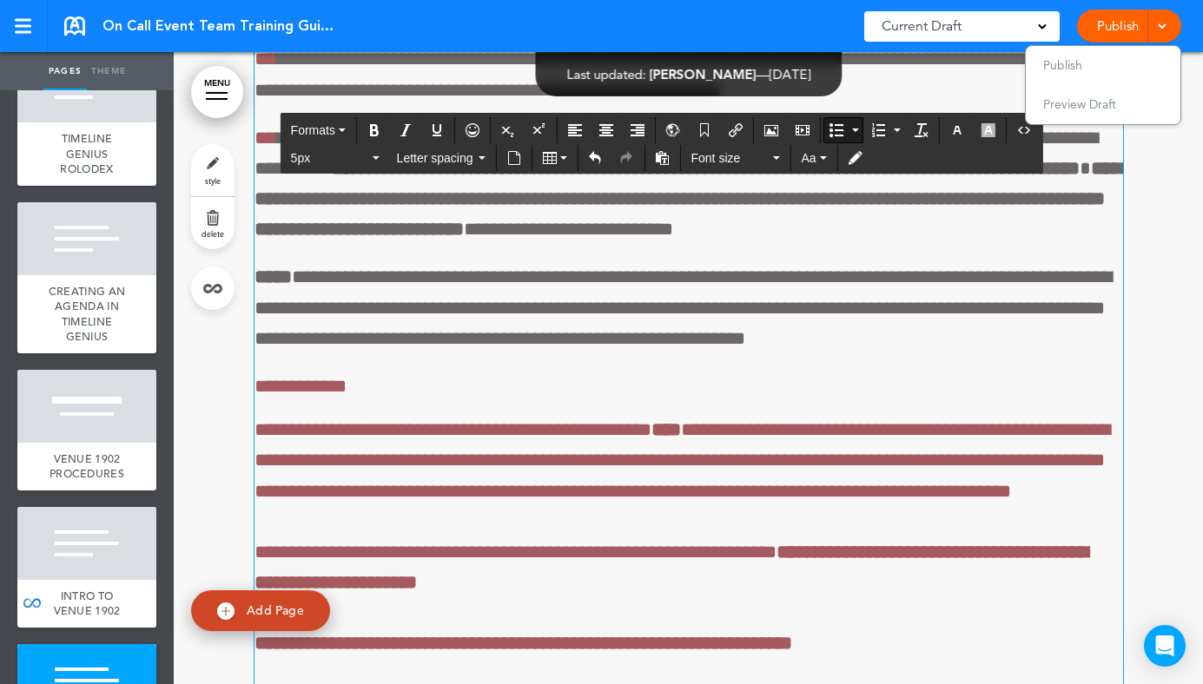
scroll to position [72543, 0]
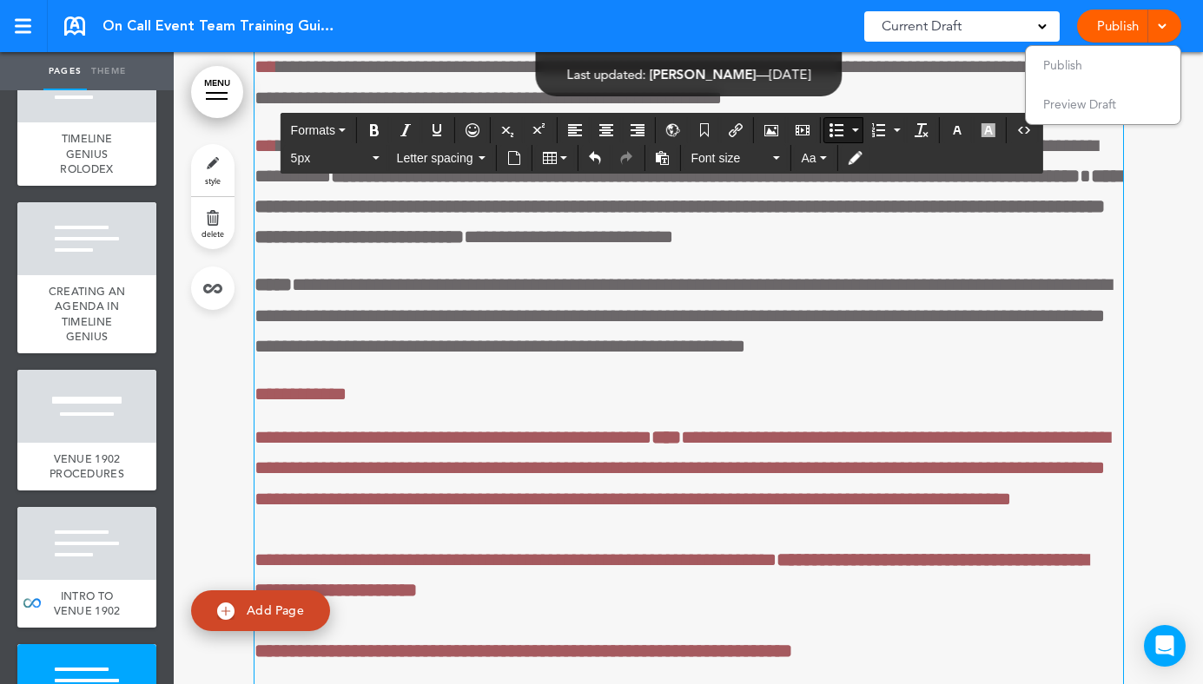
drag, startPoint x: 504, startPoint y: 533, endPoint x: 274, endPoint y: 508, distance: 231.5
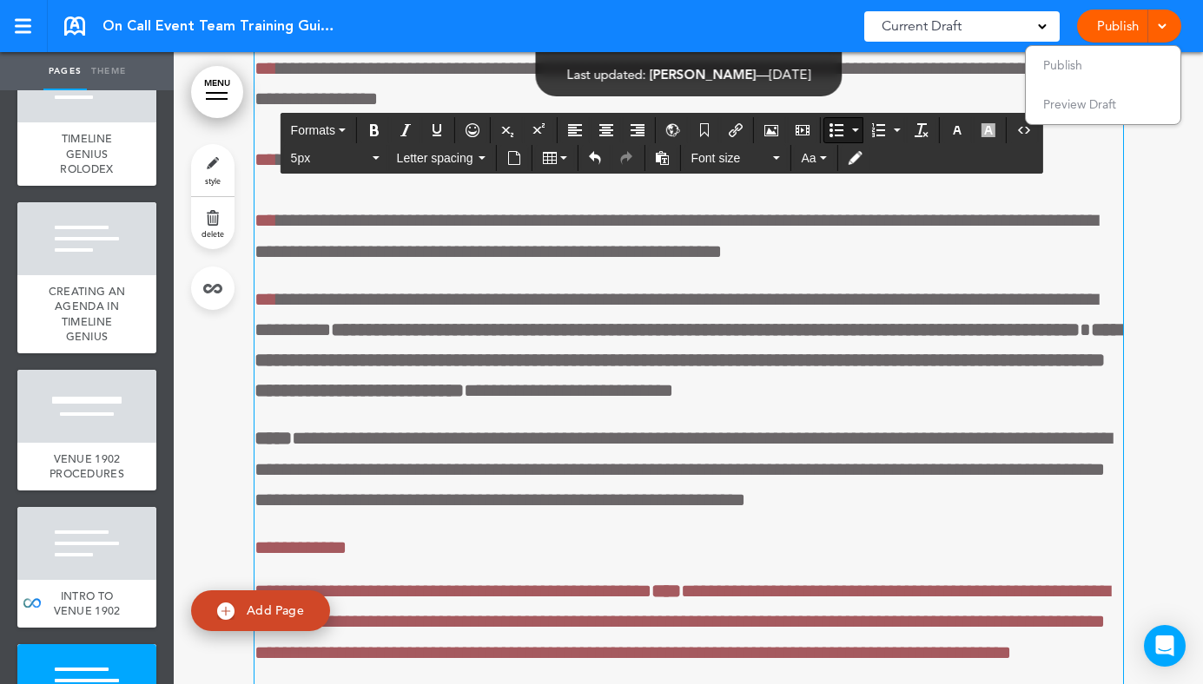
scroll to position [72350, 0]
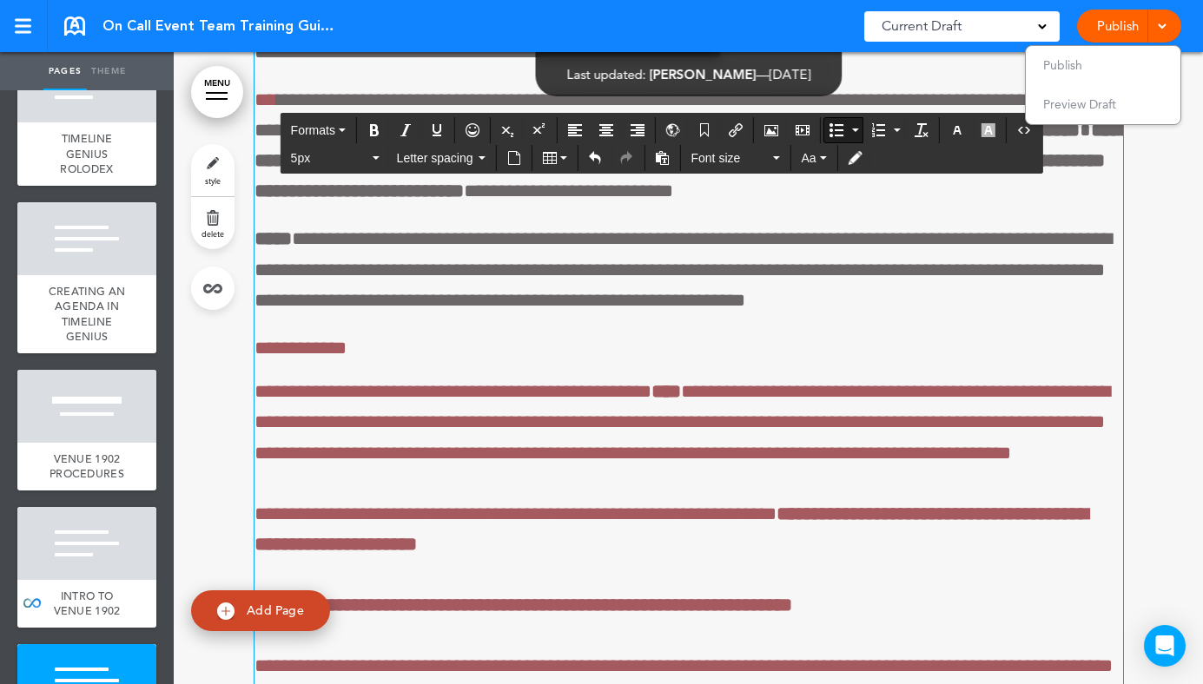
scroll to position [72578, 0]
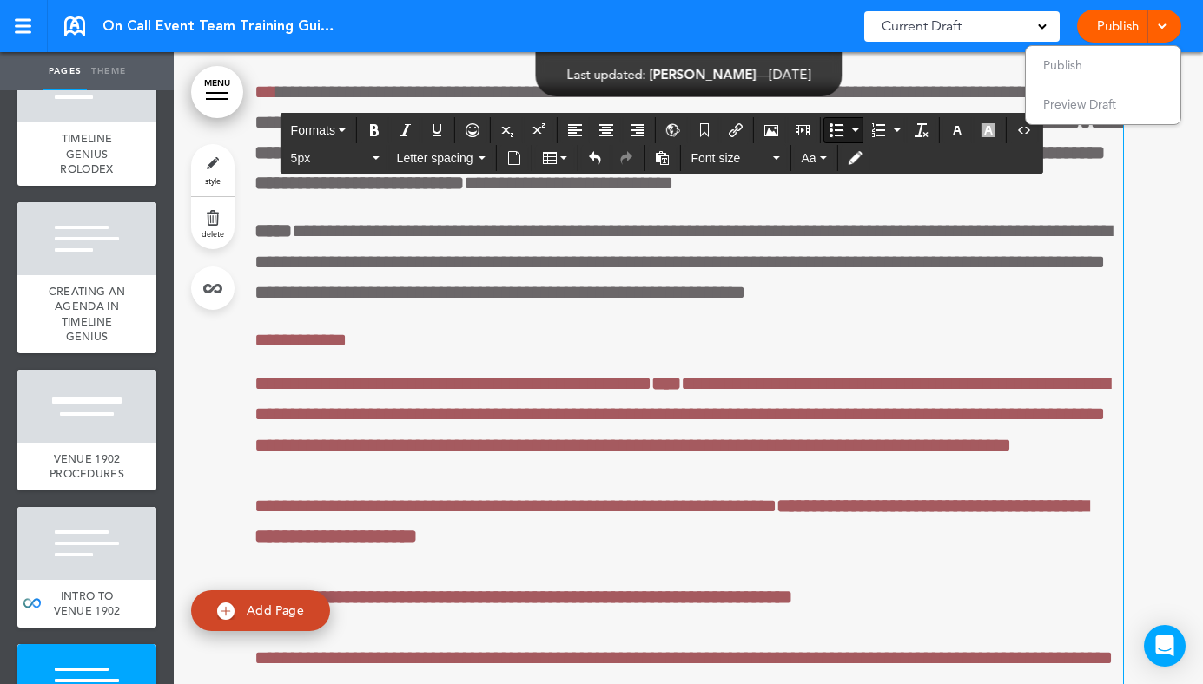
scroll to position [72599, 0]
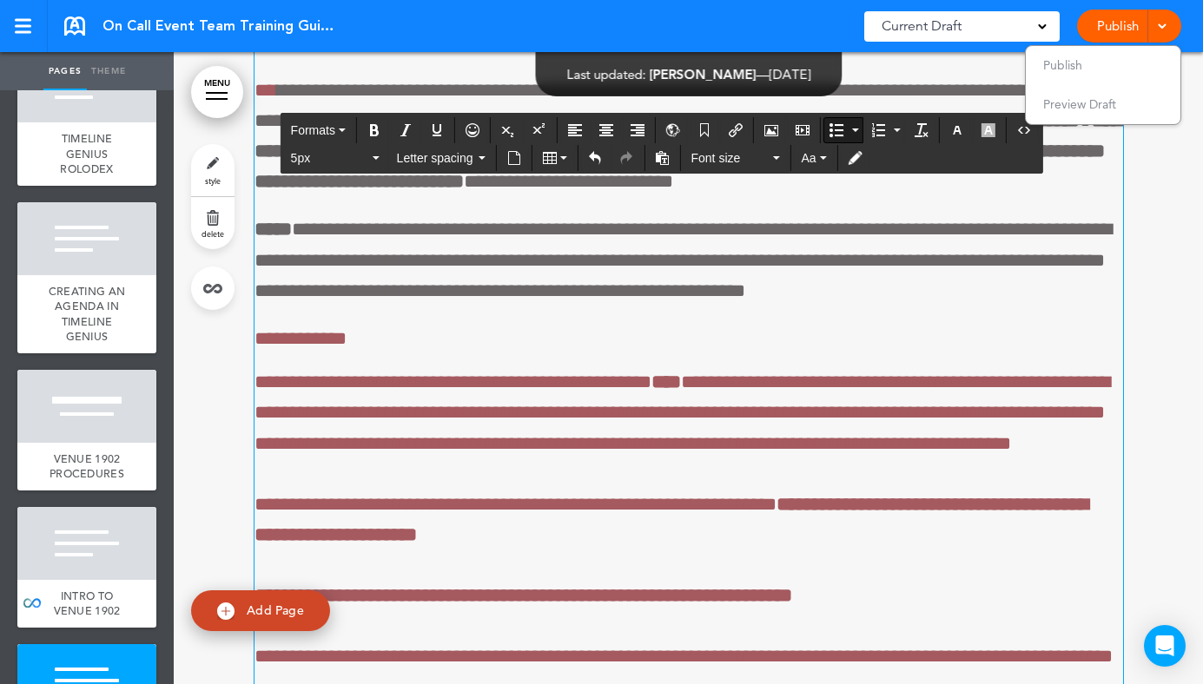
drag, startPoint x: 658, startPoint y: 521, endPoint x: 257, endPoint y: 454, distance: 406.7
copy p "**********"
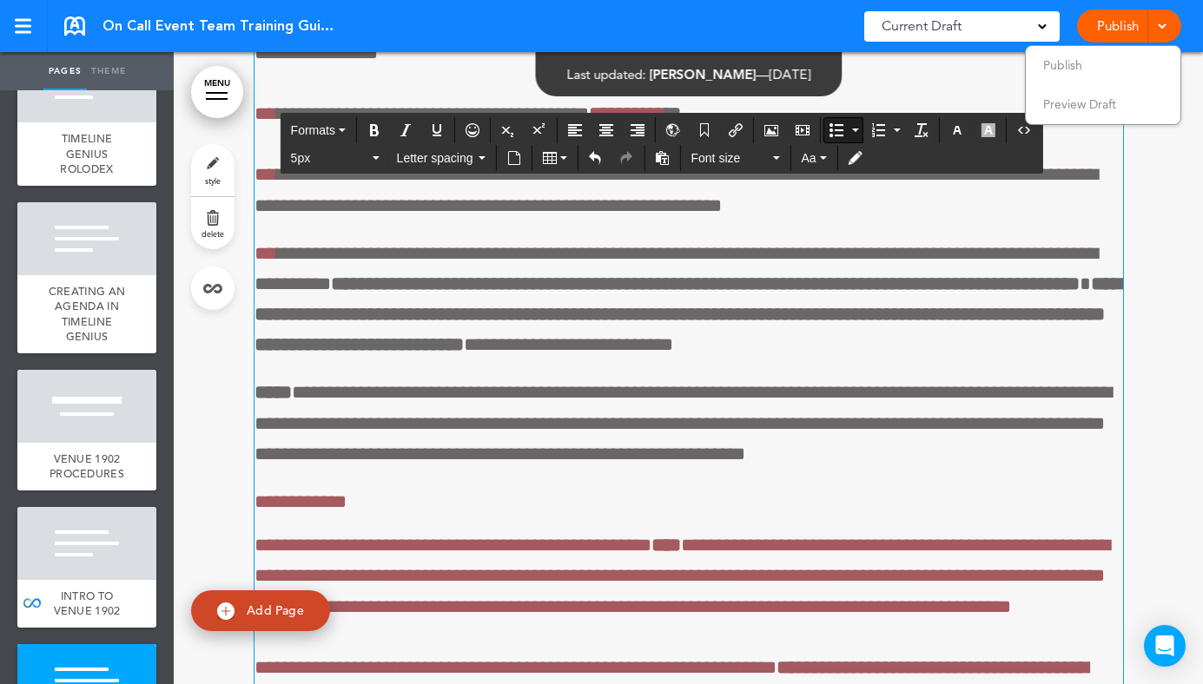
scroll to position [72418, 0]
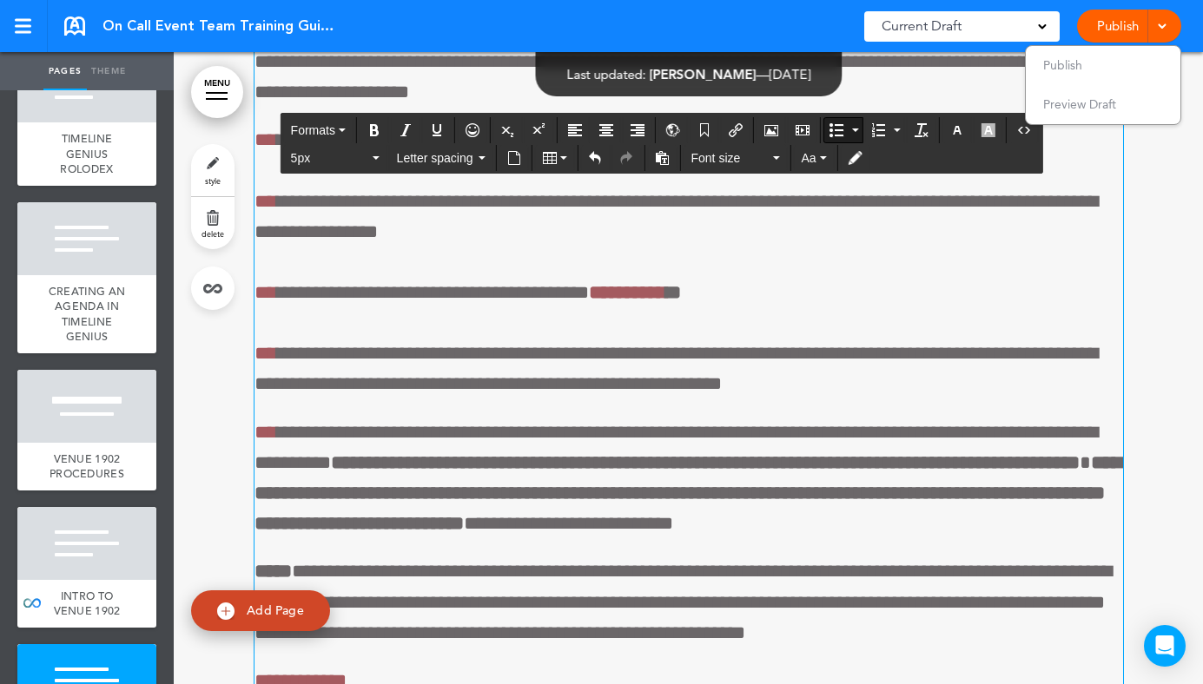
drag, startPoint x: 524, startPoint y: 445, endPoint x: 705, endPoint y: 410, distance: 183.9
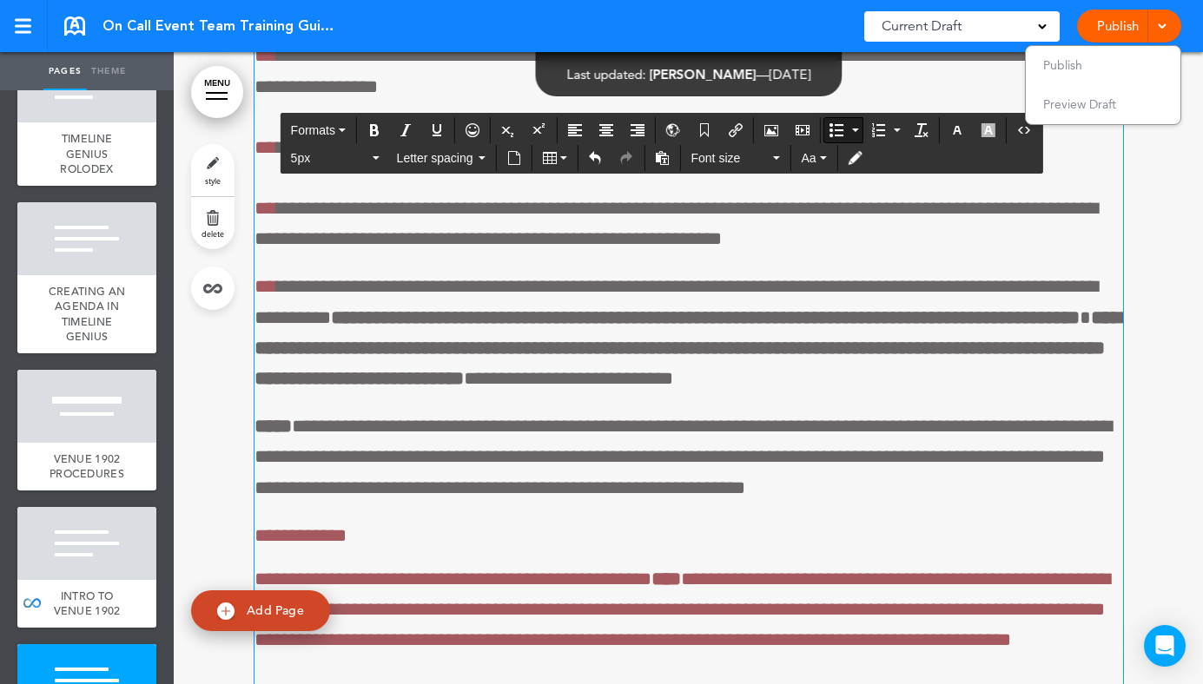
scroll to position [72539, 0]
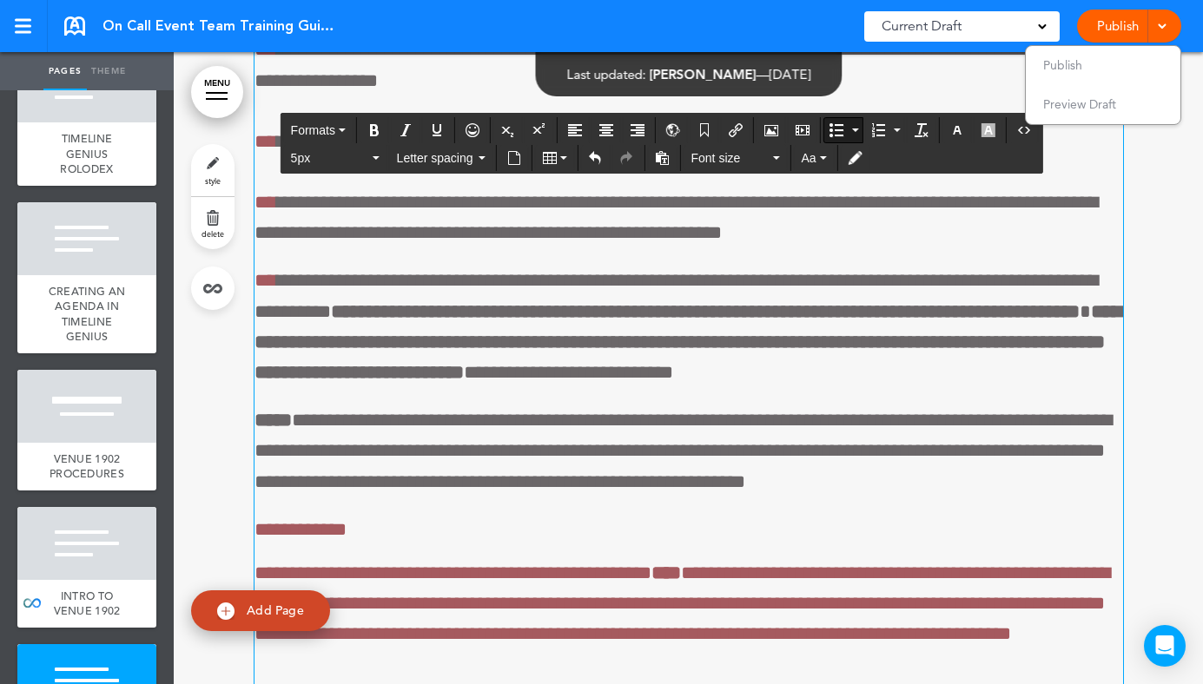
drag, startPoint x: 346, startPoint y: 545, endPoint x: 281, endPoint y: 497, distance: 80.6
copy p "**********"
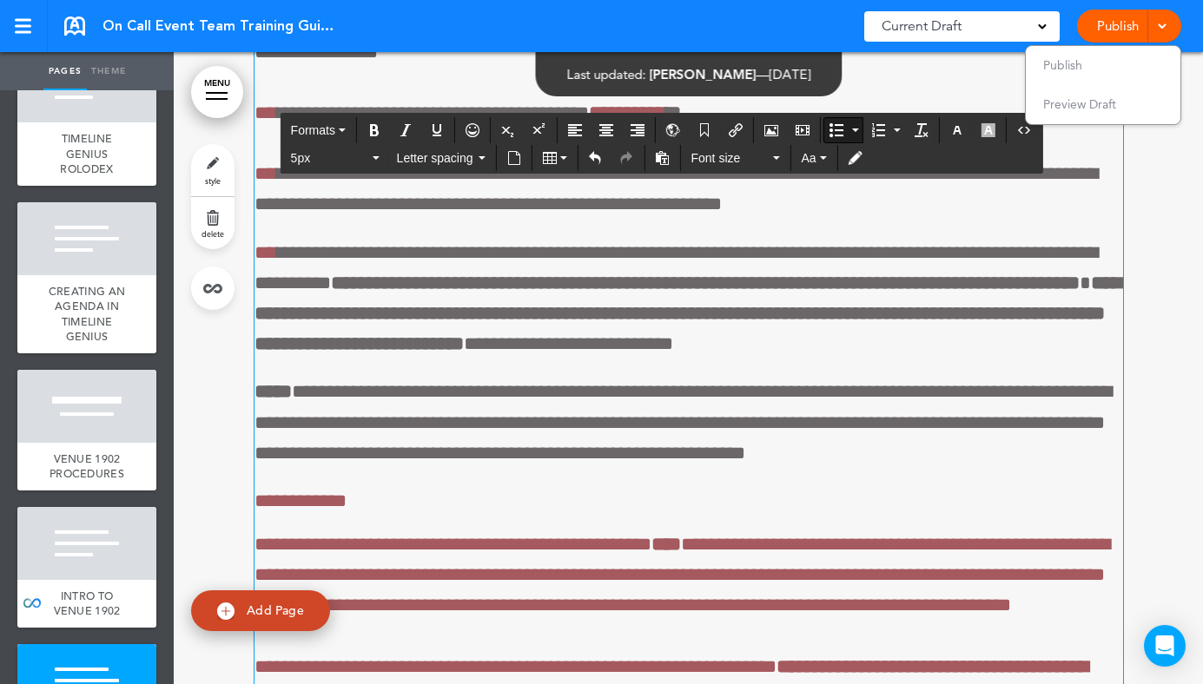
scroll to position [72609, 0]
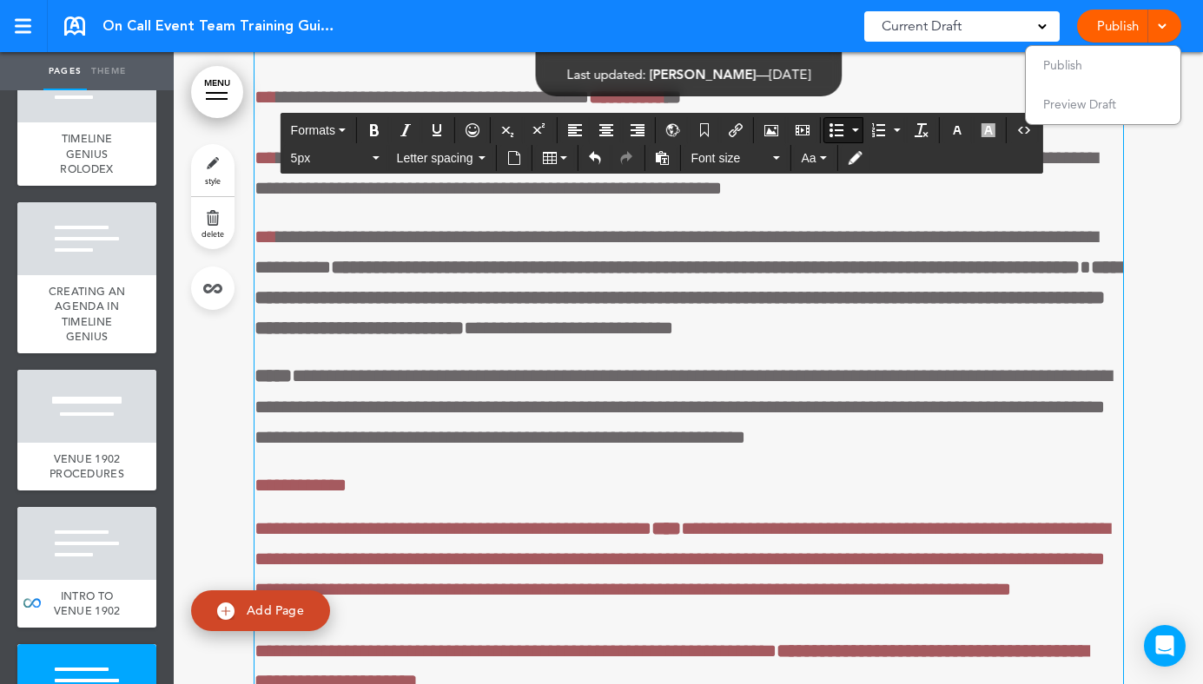
drag, startPoint x: 442, startPoint y: 533, endPoint x: 278, endPoint y: 477, distance: 173.5
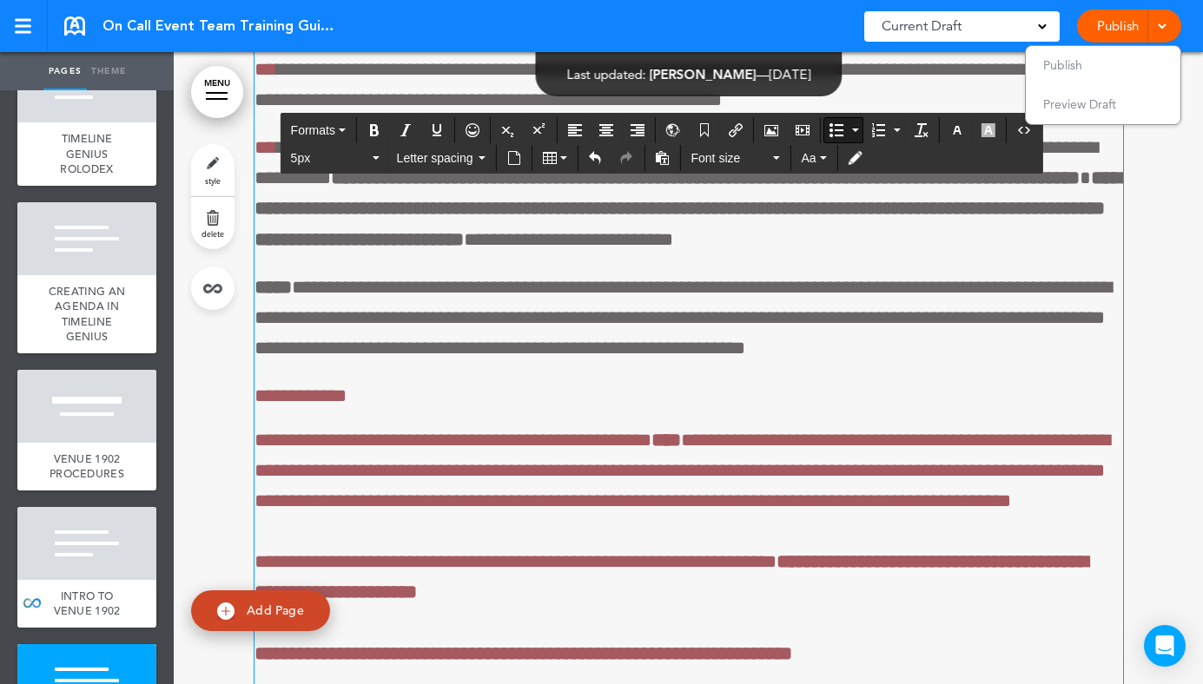
scroll to position [72647, 0]
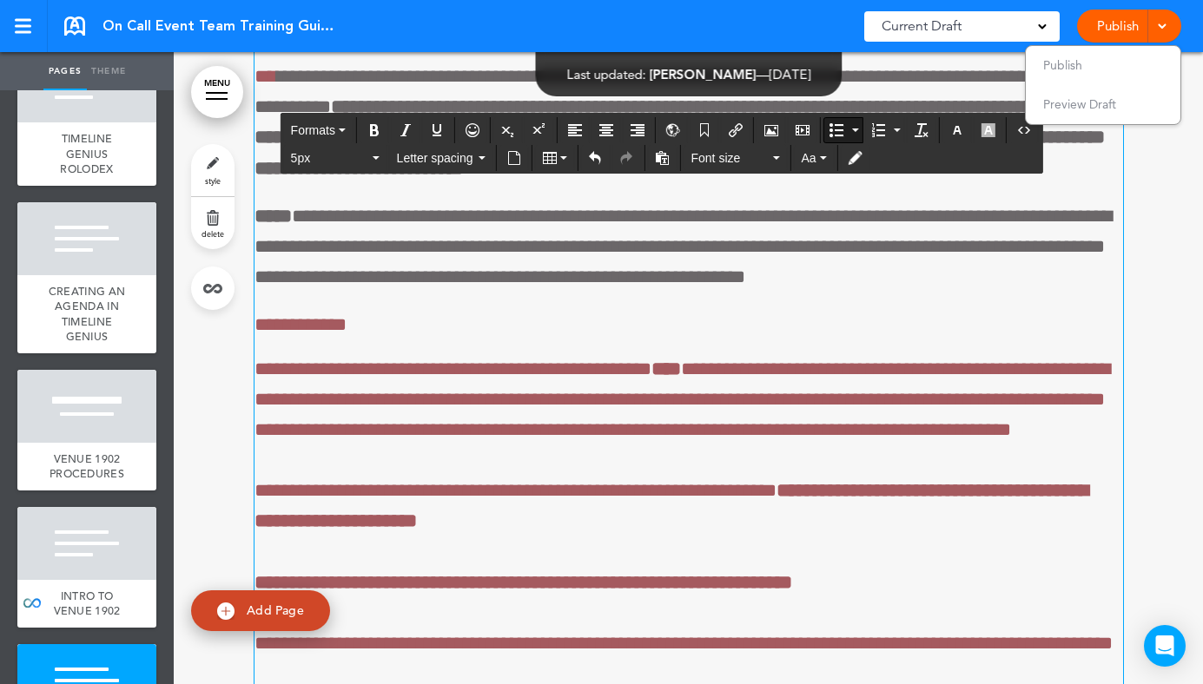
drag, startPoint x: 689, startPoint y: 497, endPoint x: 258, endPoint y: 444, distance: 433.9
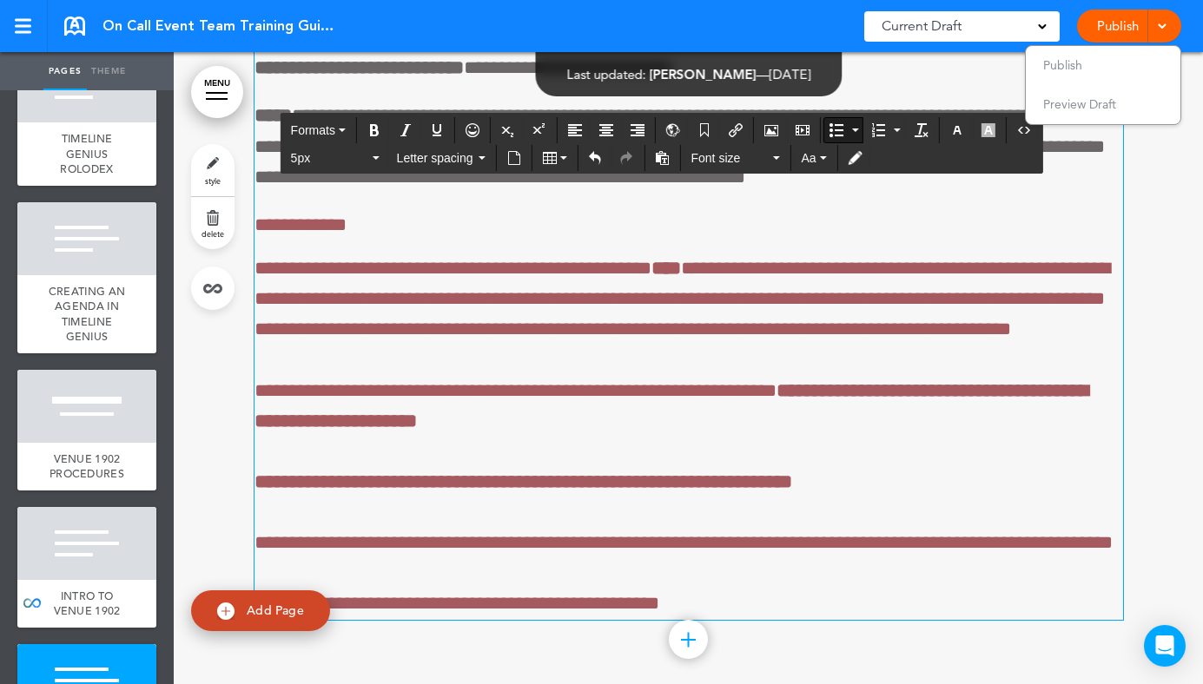
drag, startPoint x: 522, startPoint y: 405, endPoint x: 275, endPoint y: 315, distance: 262.6
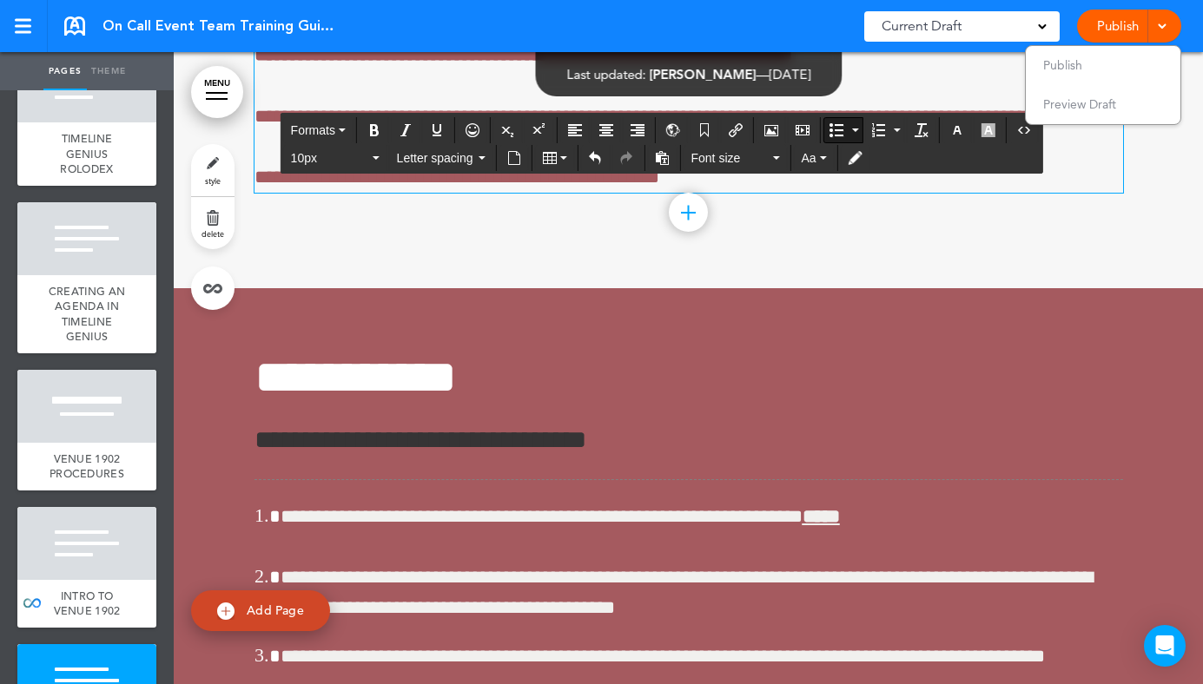
scroll to position [73041, 0]
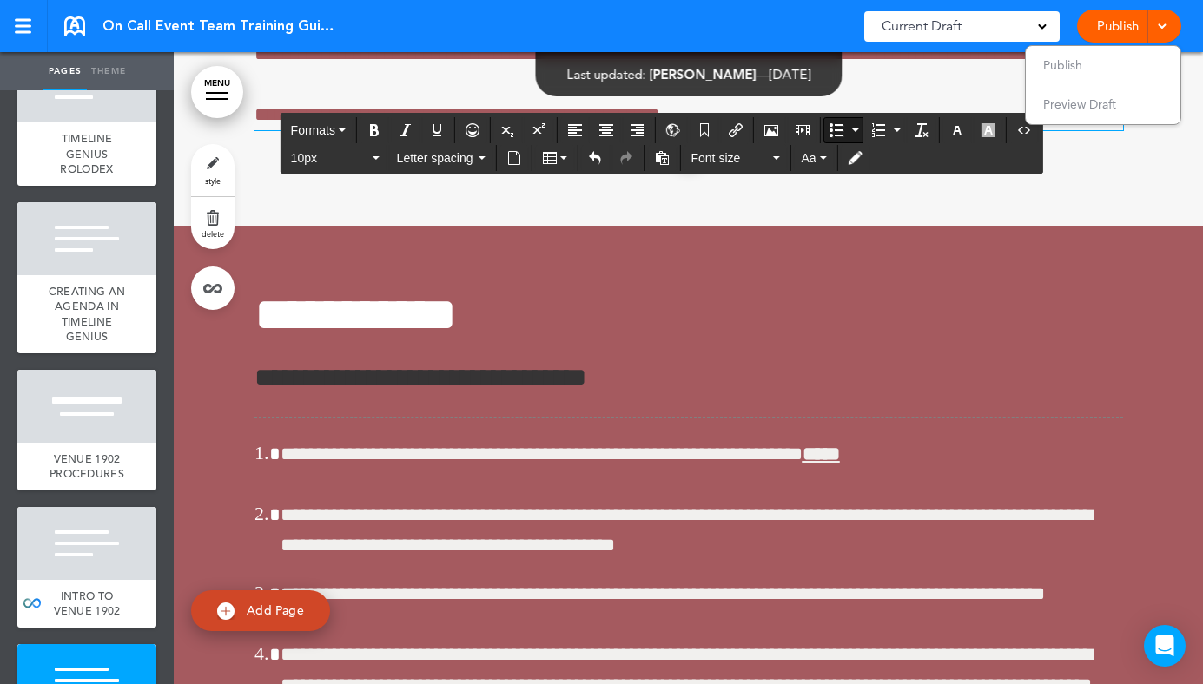
click at [1062, 71] on ul "Publish Preview Draft" at bounding box center [1103, 85] width 156 height 80
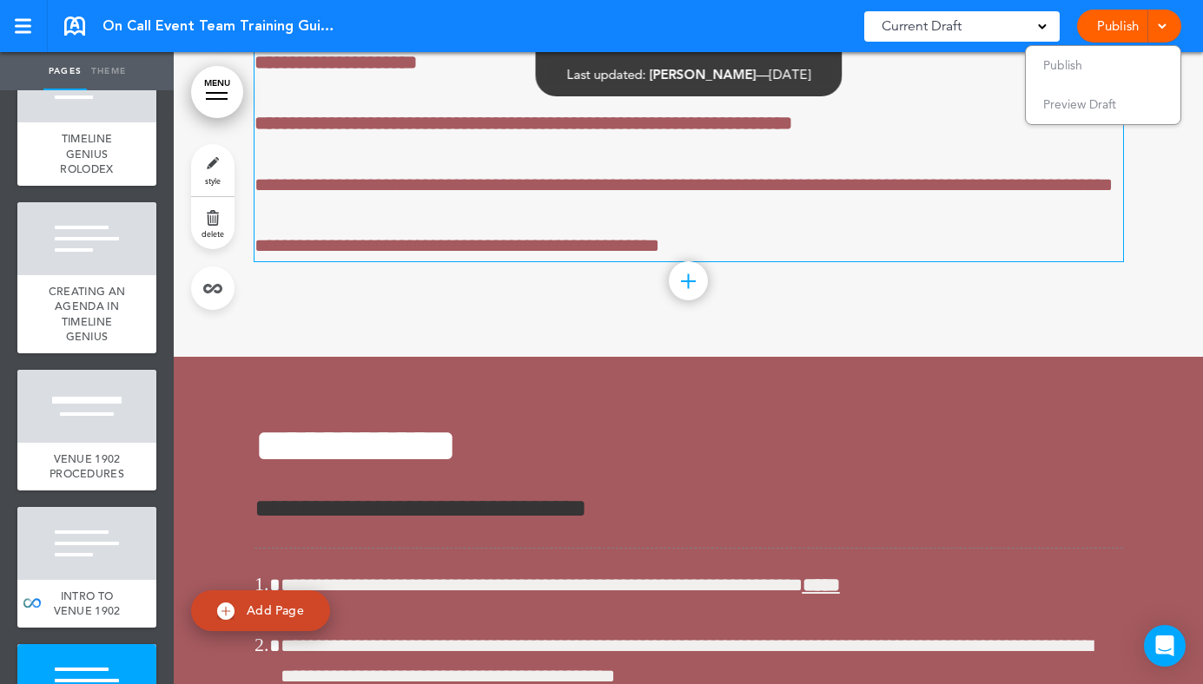
scroll to position [72795, 0]
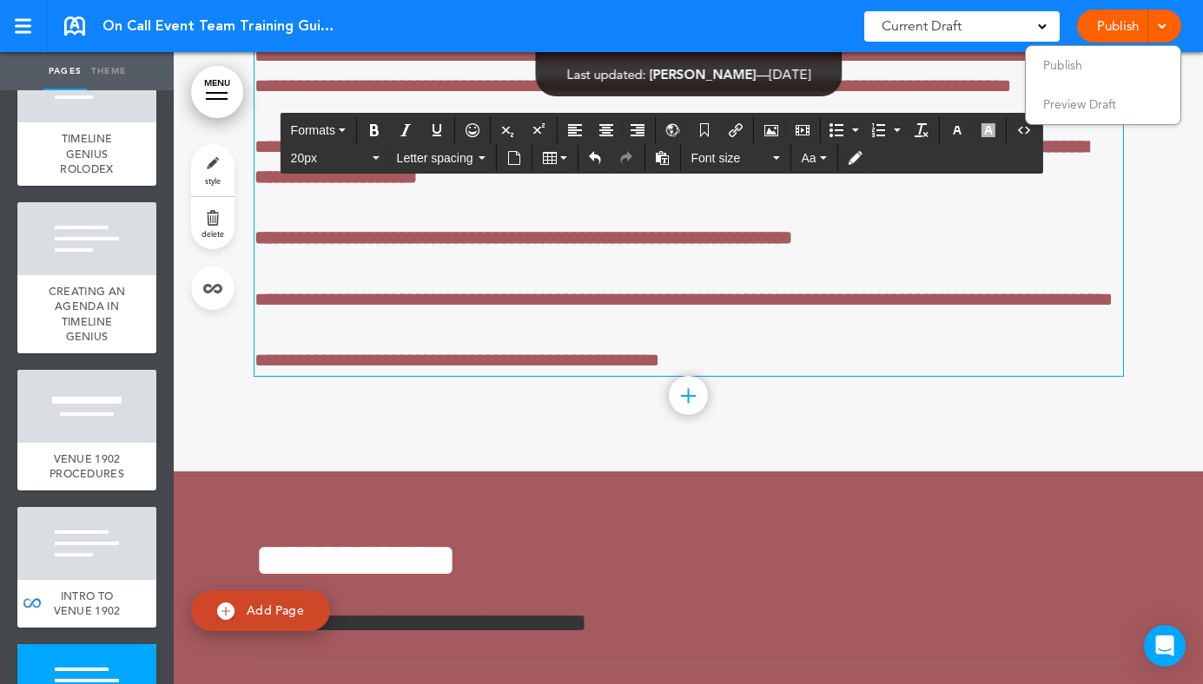
drag, startPoint x: 650, startPoint y: 477, endPoint x: 296, endPoint y: 385, distance: 366.0
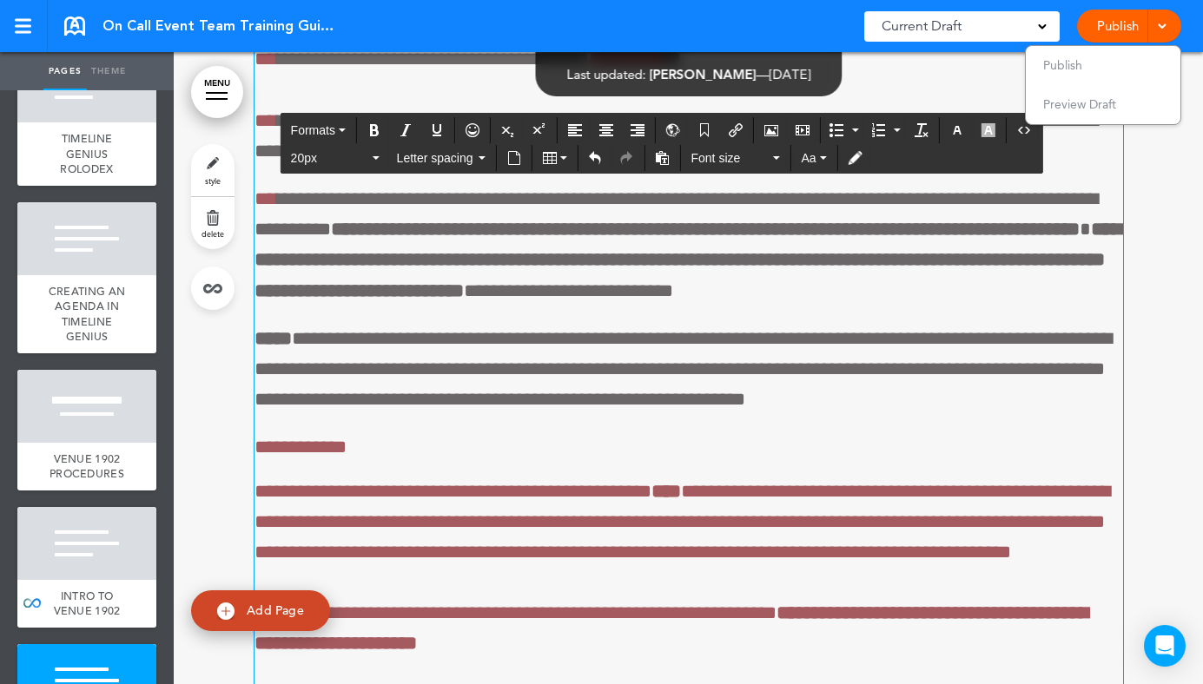
scroll to position [72388, 0]
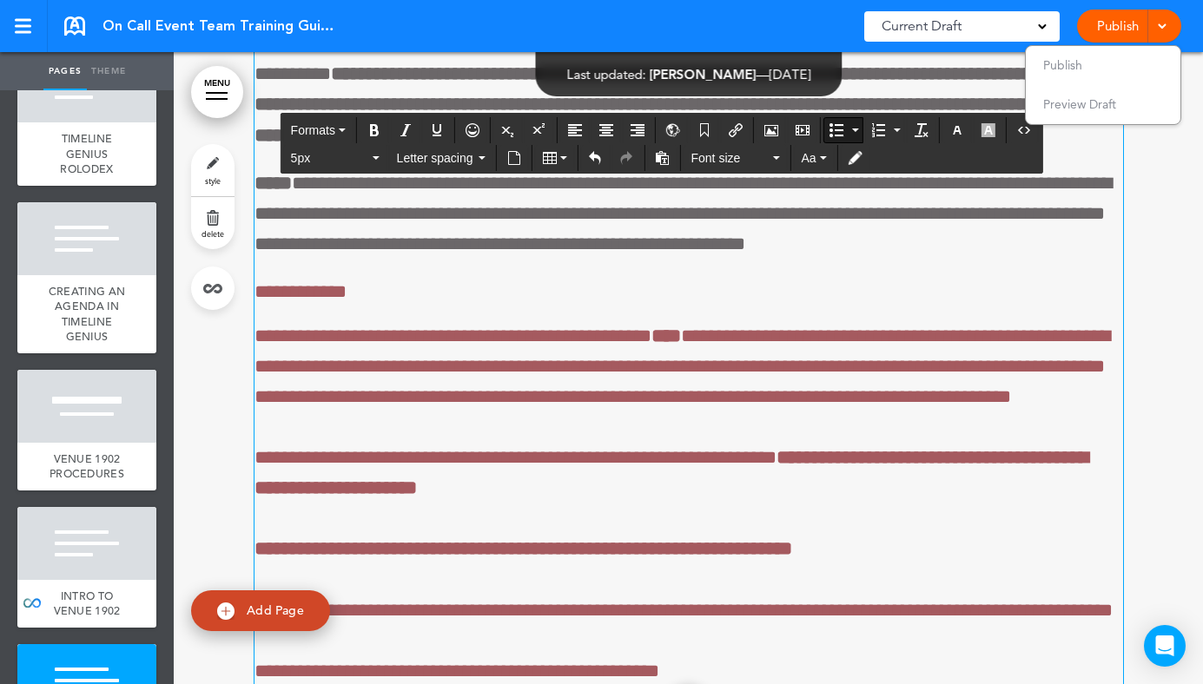
scroll to position [72583, 0]
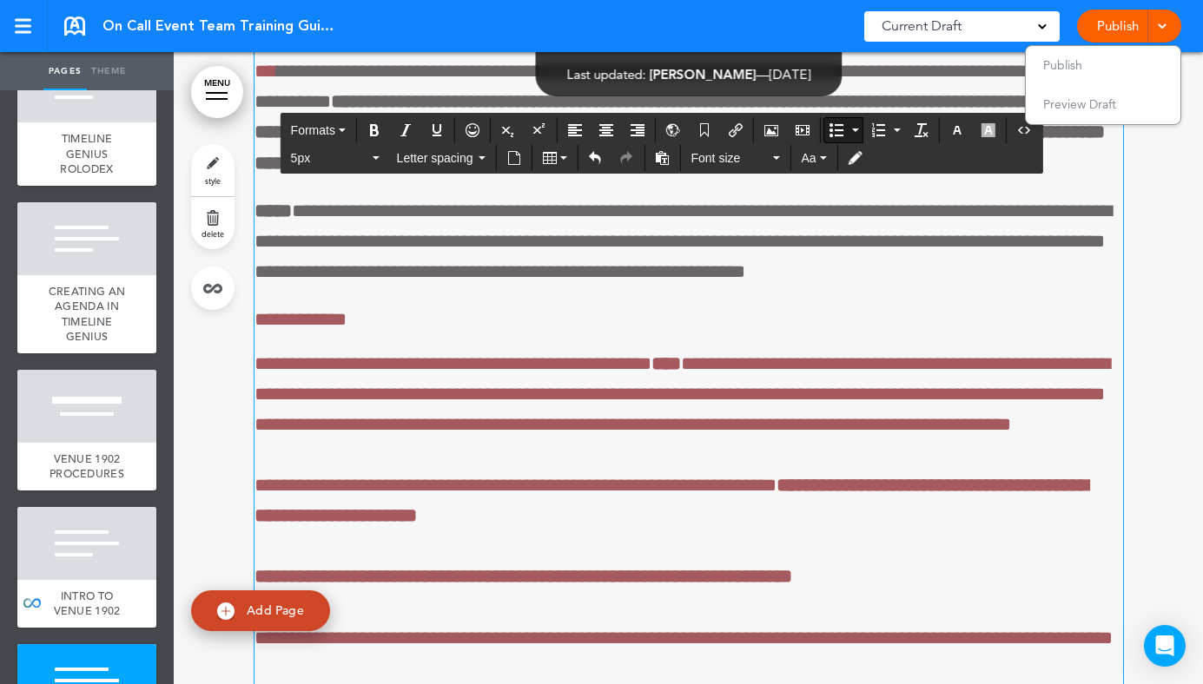
scroll to position [72336, 0]
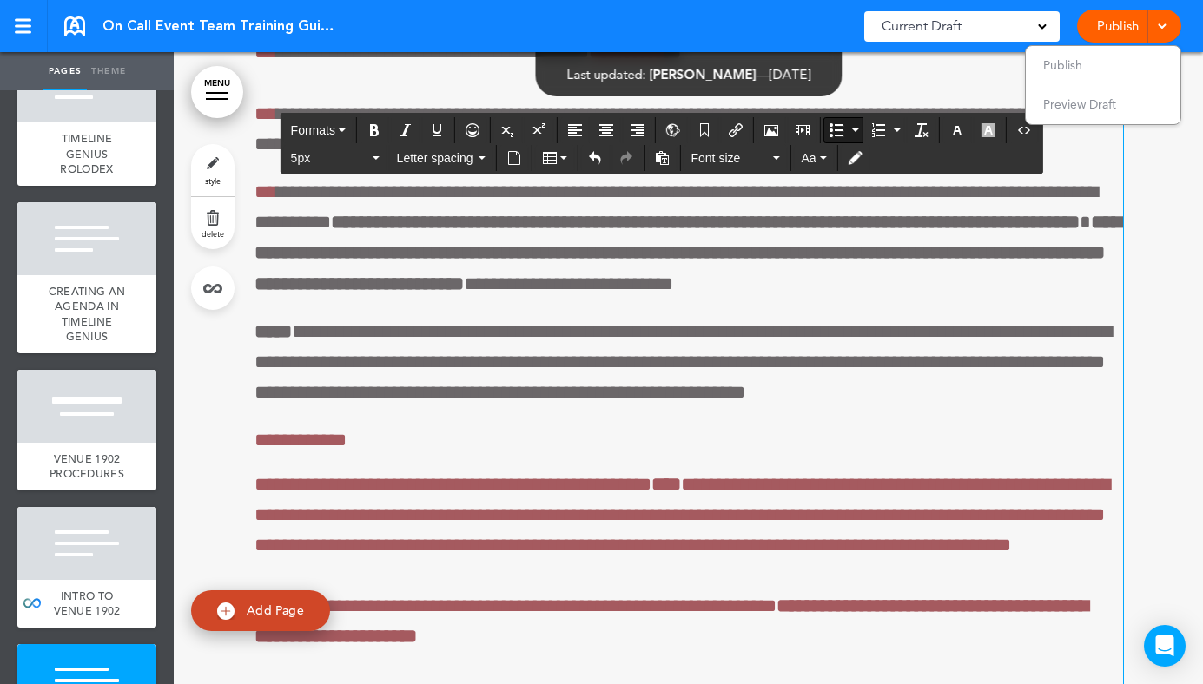
drag, startPoint x: 807, startPoint y: 384, endPoint x: 287, endPoint y: 287, distance: 529.1
drag, startPoint x: 952, startPoint y: 462, endPoint x: 272, endPoint y: 372, distance: 685.7
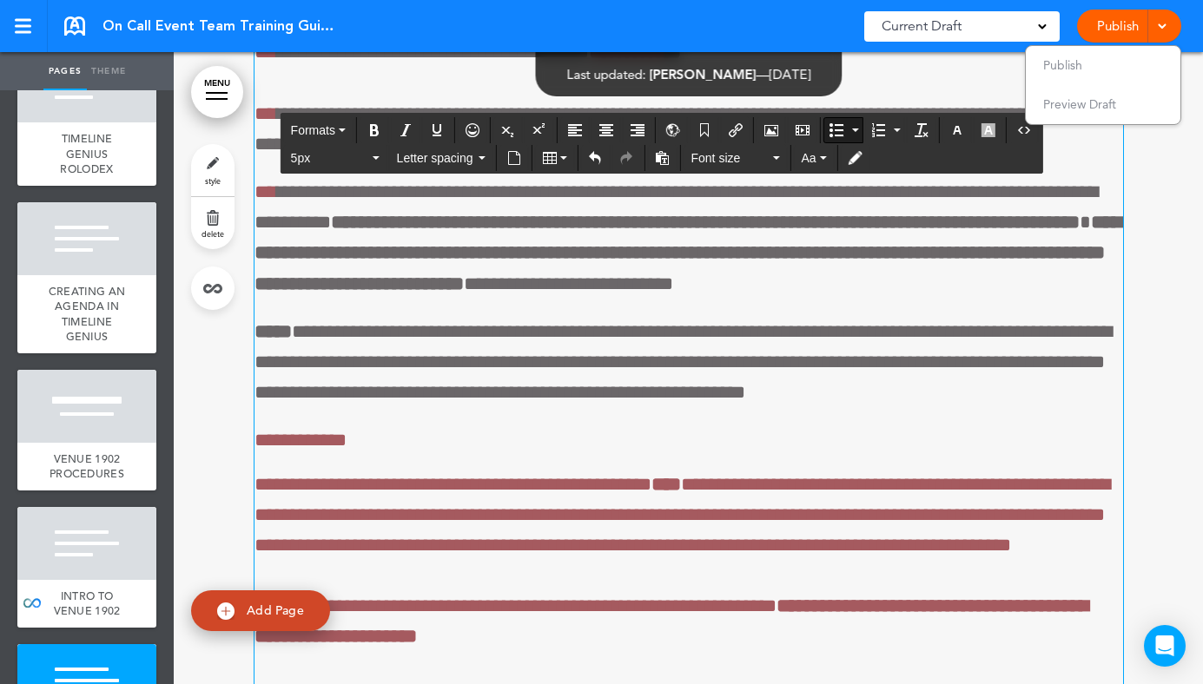
copy li "**********"
drag, startPoint x: 897, startPoint y: 457, endPoint x: 280, endPoint y: 365, distance: 623.3
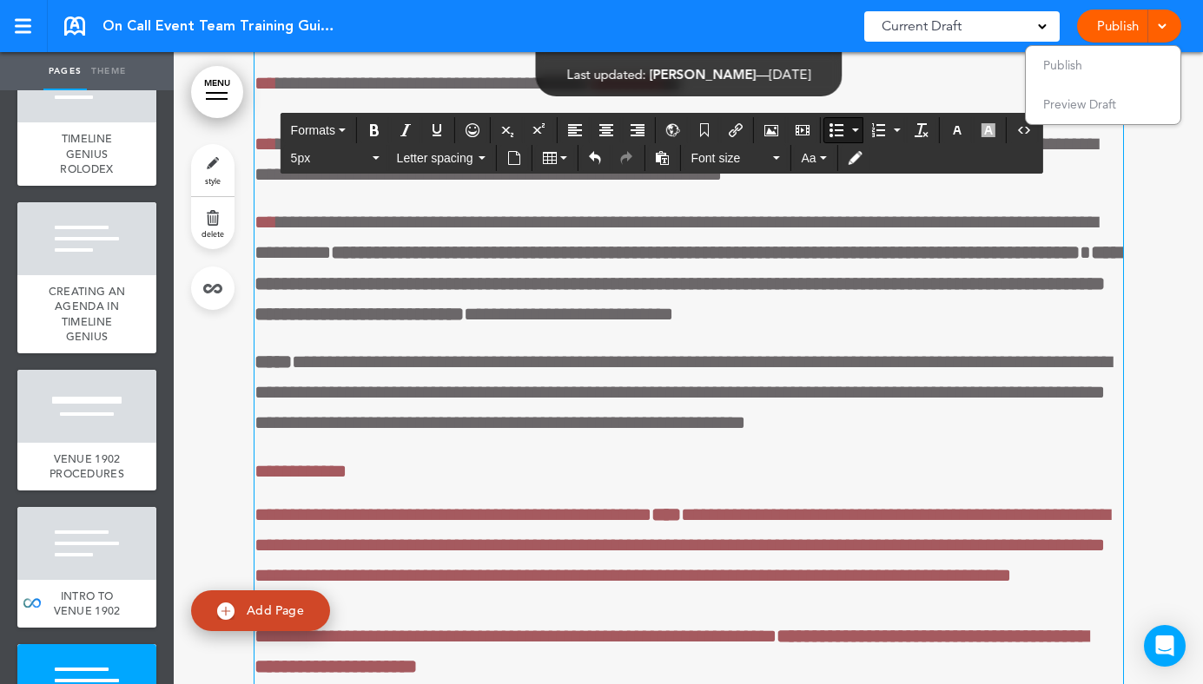
click at [1060, 56] on ul "Publish Preview Draft" at bounding box center [1103, 85] width 156 height 80
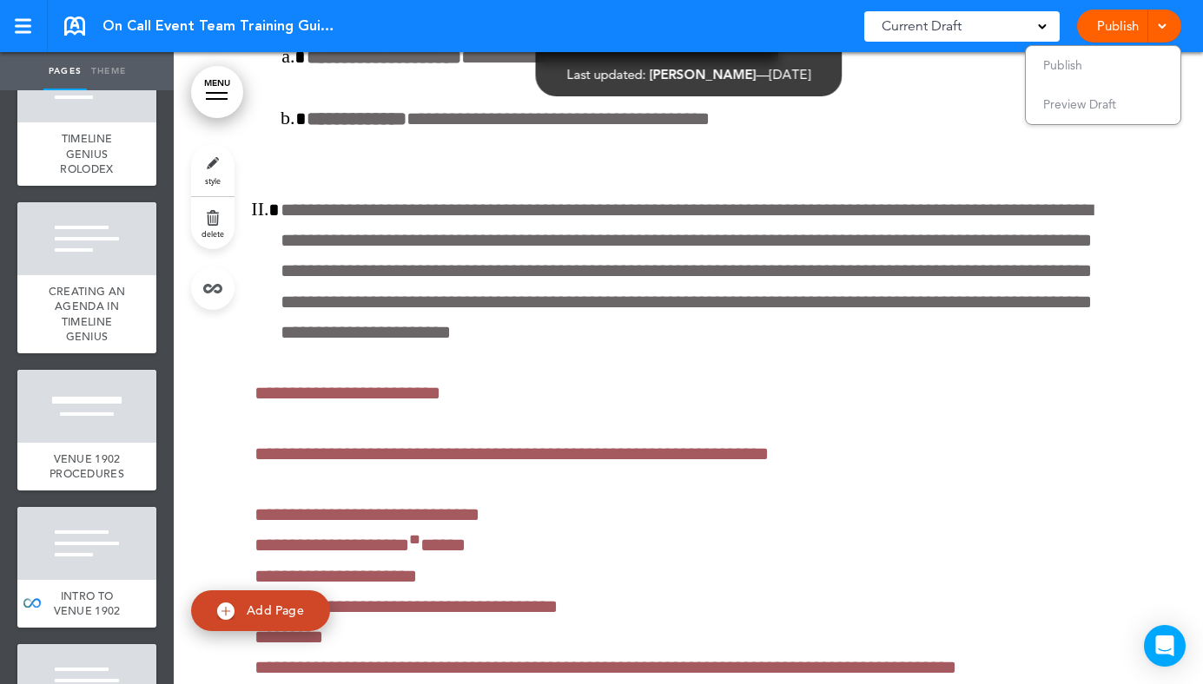
scroll to position [57603, 0]
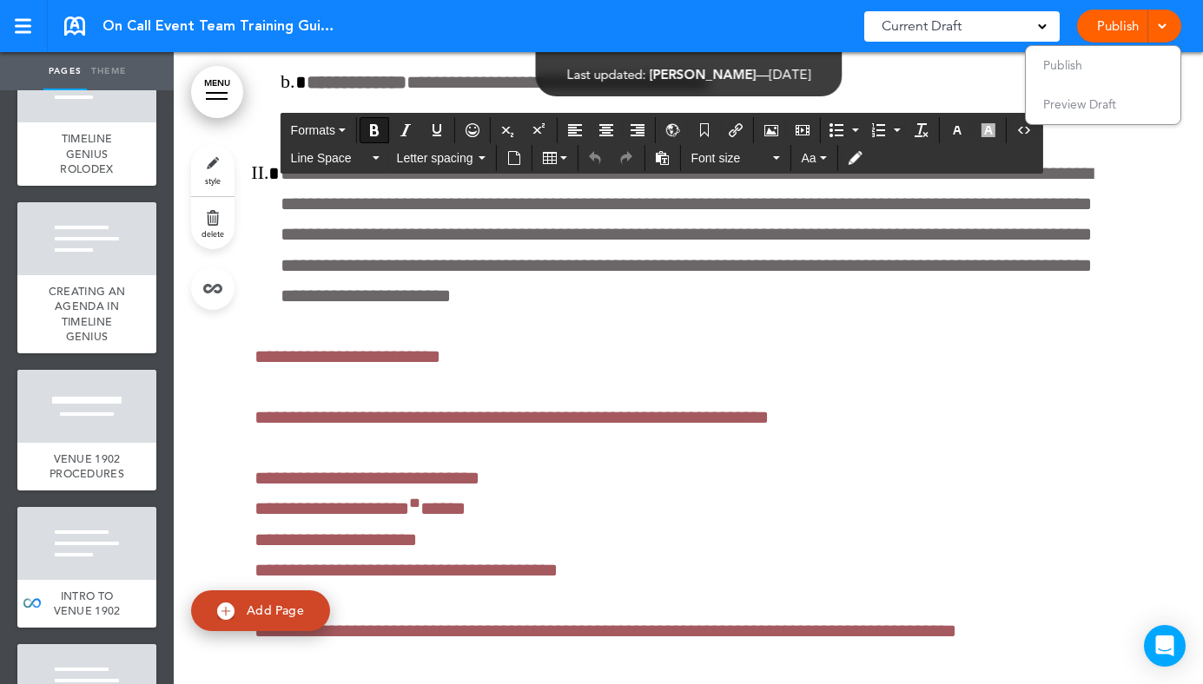
click at [785, 78] on span "Sep 3rd 2025" at bounding box center [789, 74] width 42 height 16
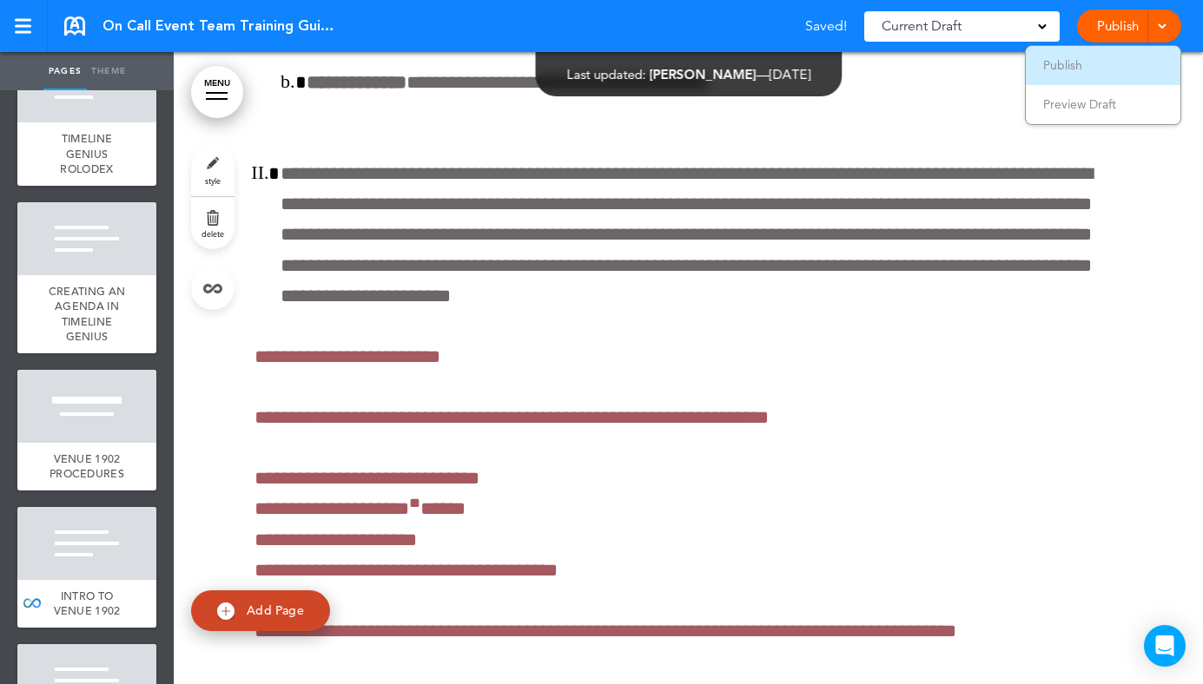
click at [1042, 76] on li "Publish" at bounding box center [1102, 65] width 155 height 39
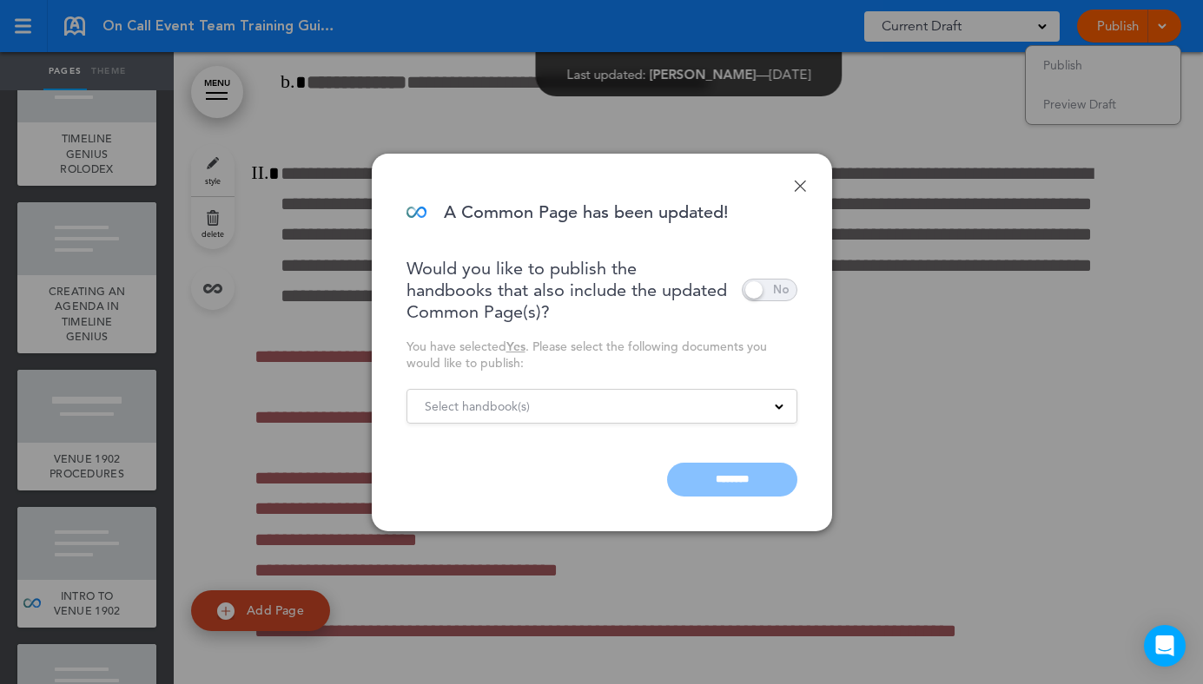
click at [804, 184] on link "Done" at bounding box center [800, 186] width 12 height 12
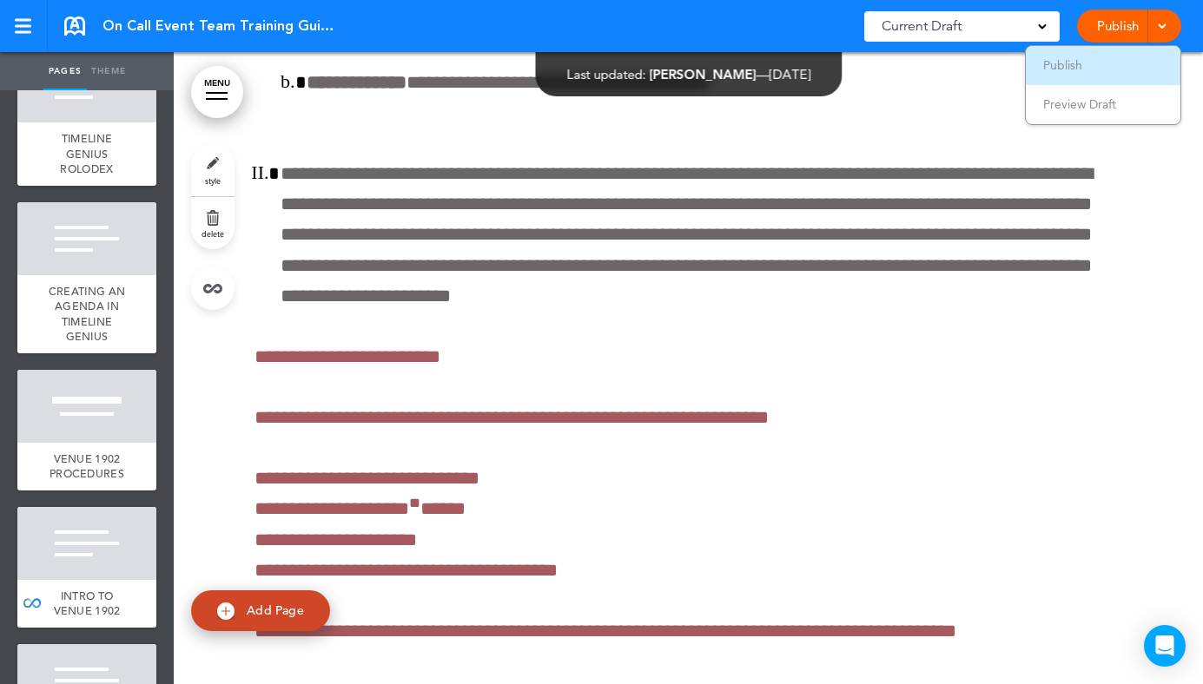
click at [1072, 69] on span "Publish" at bounding box center [1062, 65] width 39 height 16
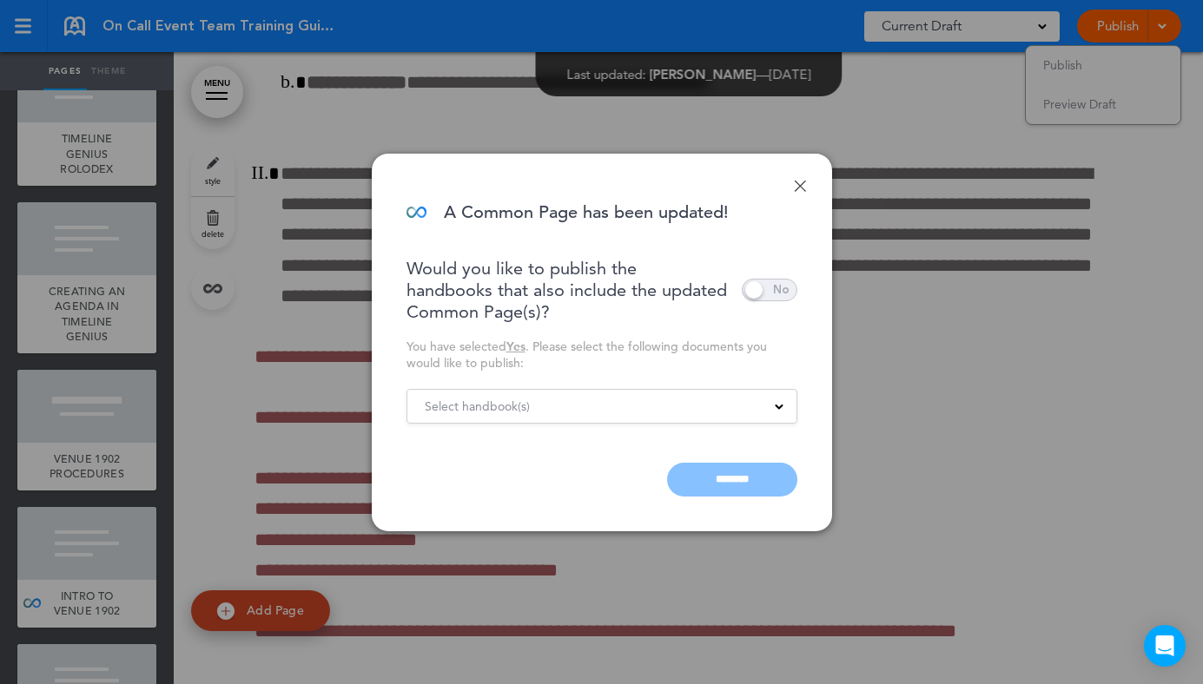
click at [708, 398] on div "Select handbook(s)" at bounding box center [601, 406] width 389 height 19
click at [690, 342] on div "You have selected Yes . Please select the following documents you would like to…" at bounding box center [601, 355] width 391 height 33
click at [709, 402] on div "Select handbook(s)" at bounding box center [601, 406] width 389 height 19
click at [623, 364] on div "You have selected Yes . Please select the following documents you would like to…" at bounding box center [601, 355] width 391 height 33
click at [679, 411] on div "Select handbook(s)" at bounding box center [601, 406] width 389 height 19
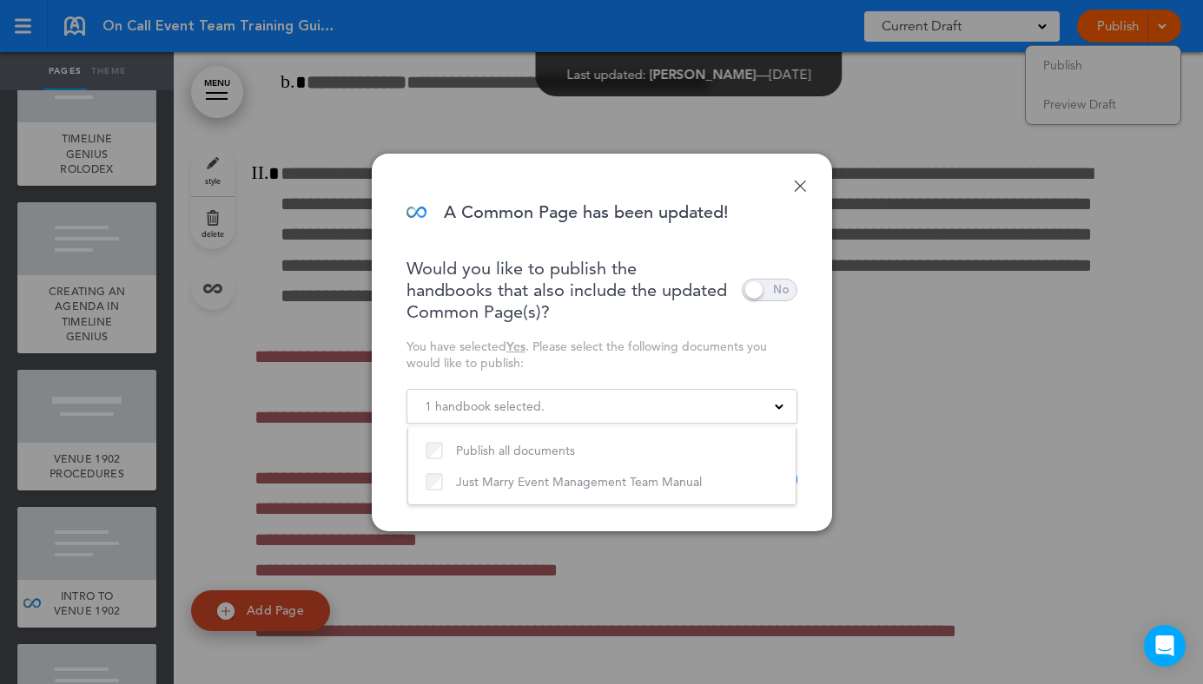
click at [702, 364] on div "You have selected Yes . Please select the following documents you would like to…" at bounding box center [601, 355] width 391 height 33
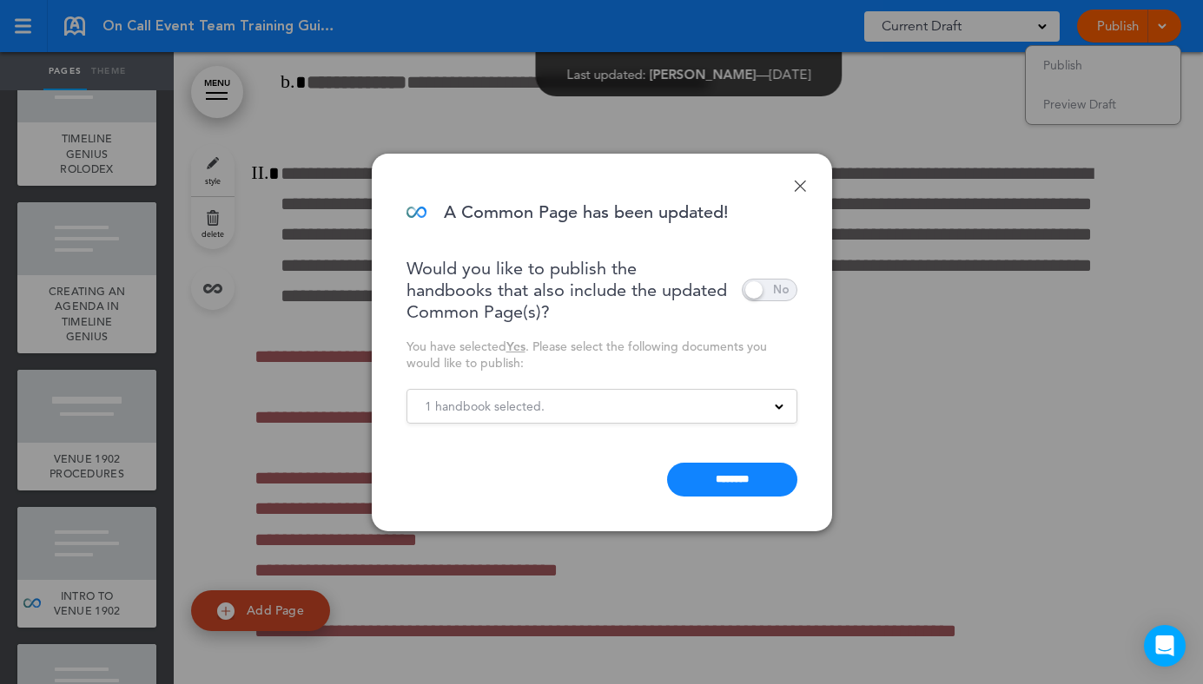
click at [713, 410] on div "1 handbook selected." at bounding box center [601, 406] width 389 height 19
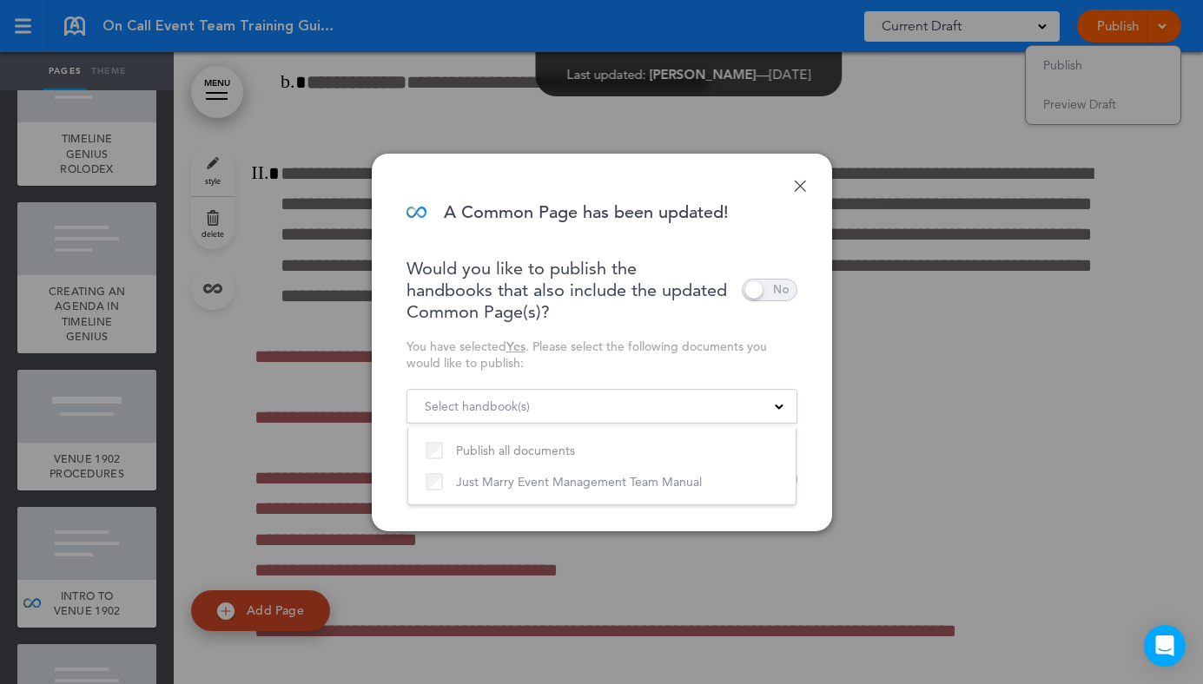
click at [764, 291] on span at bounding box center [769, 290] width 56 height 23
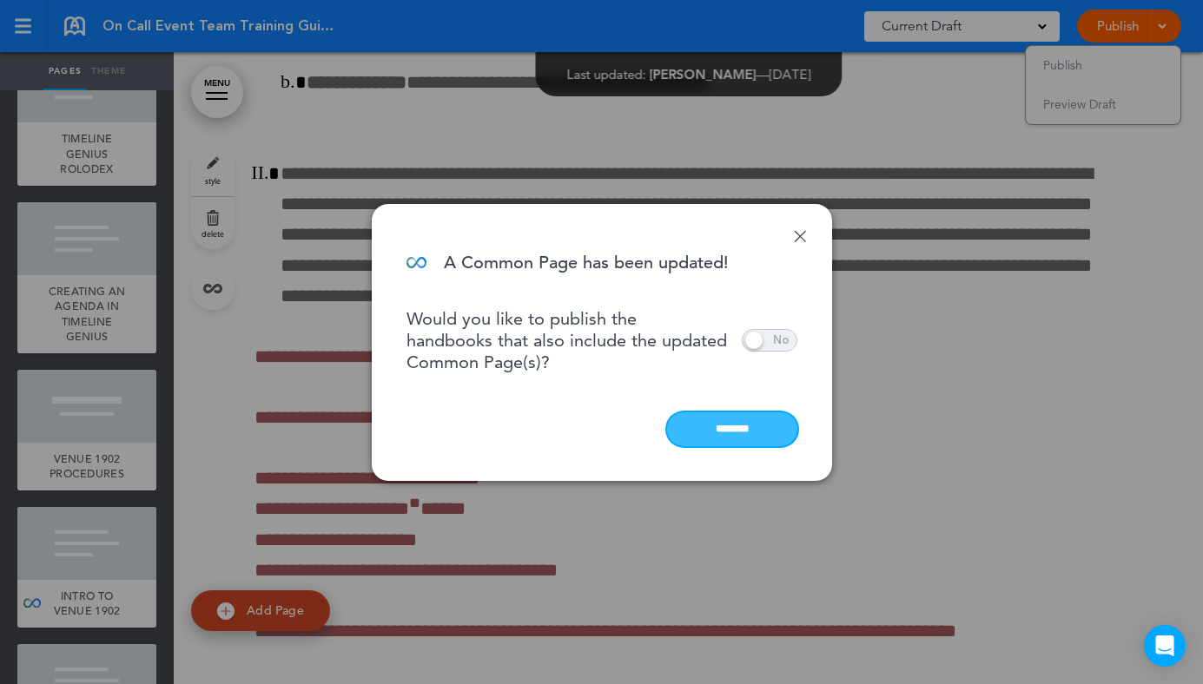
click at [729, 424] on input "********" at bounding box center [732, 429] width 130 height 34
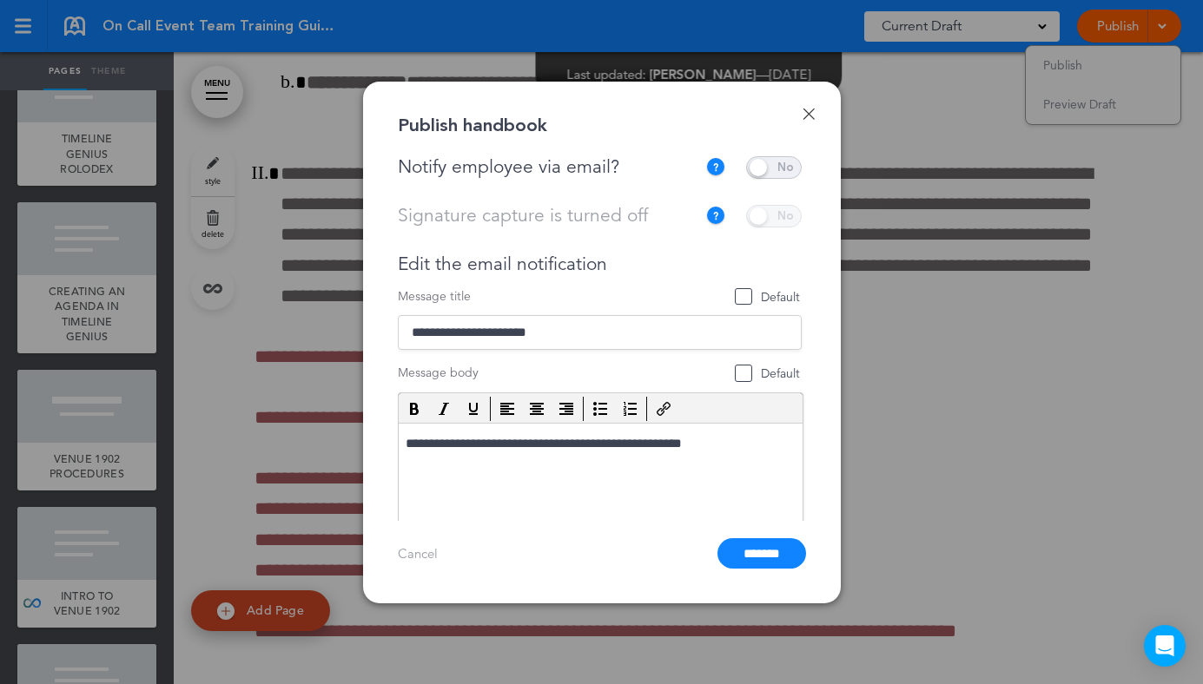
click at [812, 113] on link "Done" at bounding box center [808, 114] width 12 height 12
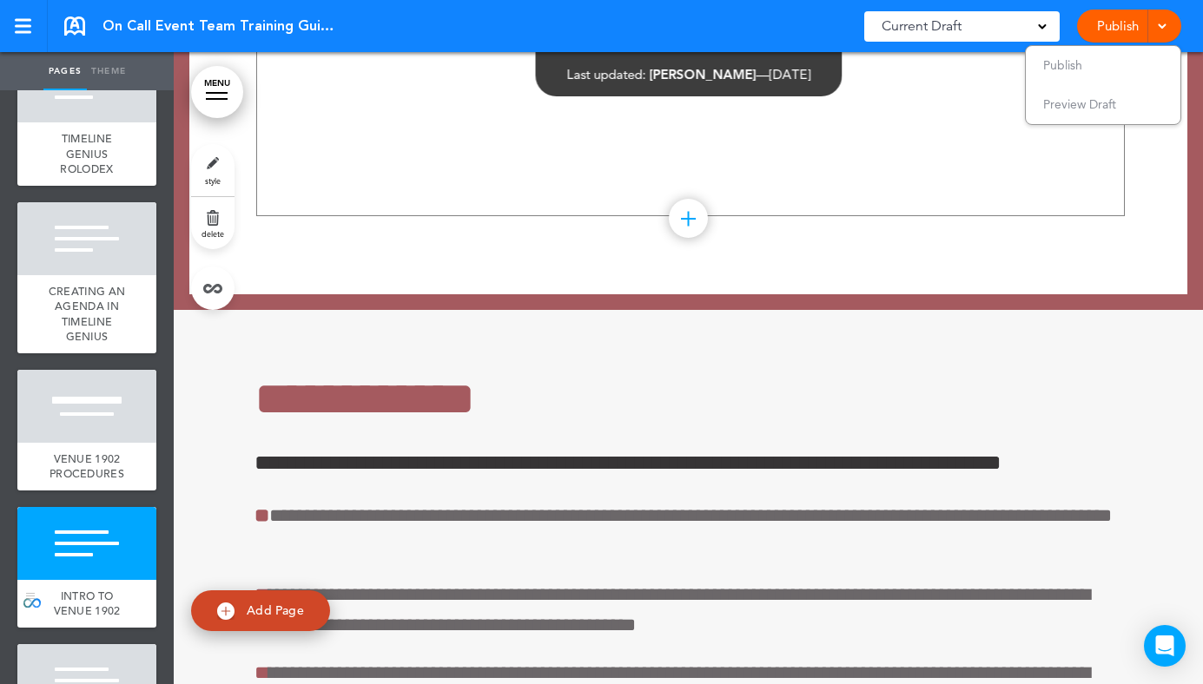
scroll to position [7500, 0]
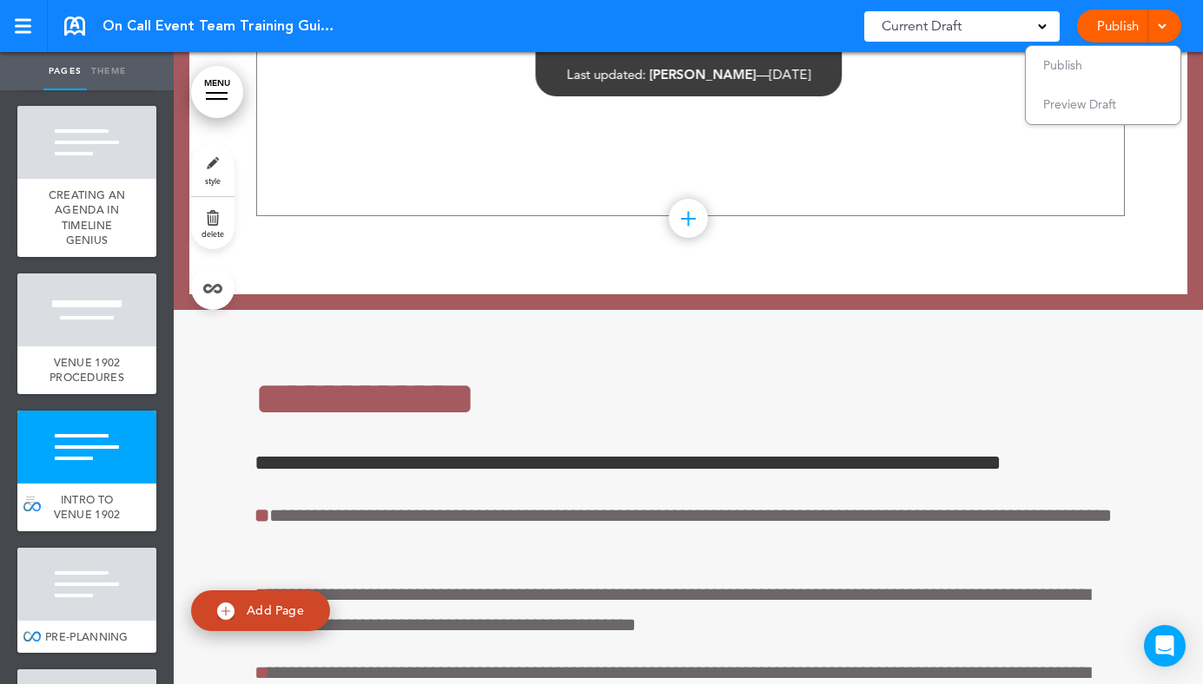
click at [102, 505] on div "INTRO TO VENUE 1902" at bounding box center [86, 508] width 139 height 48
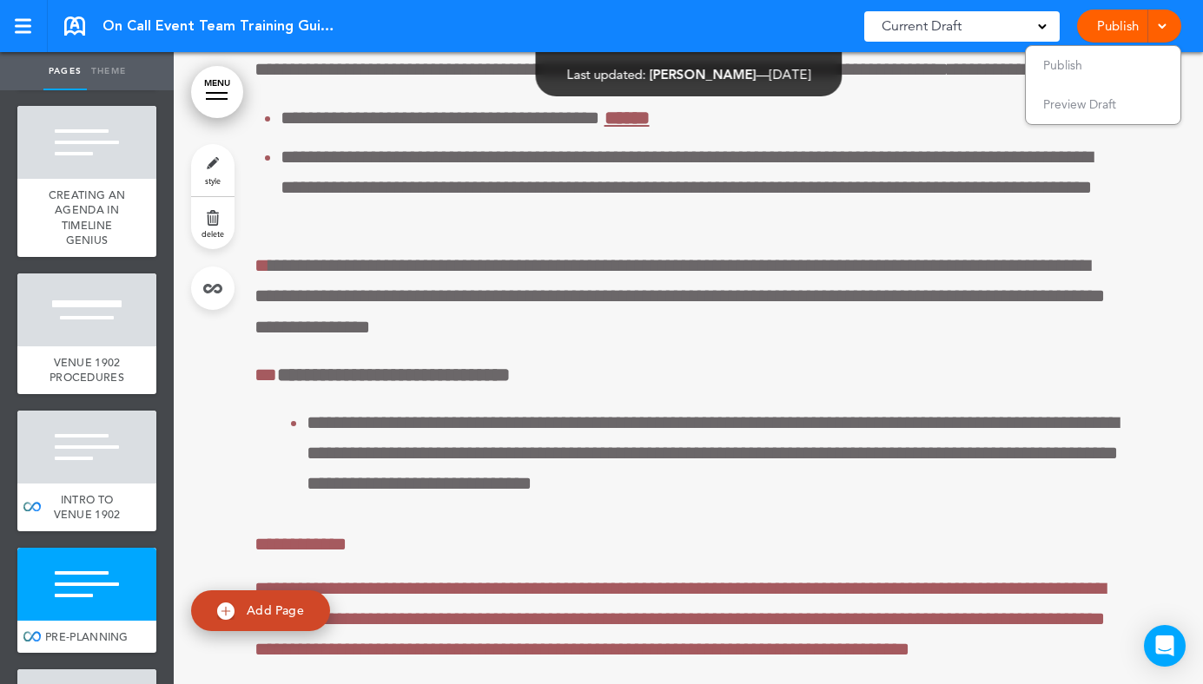
scroll to position [70418, 0]
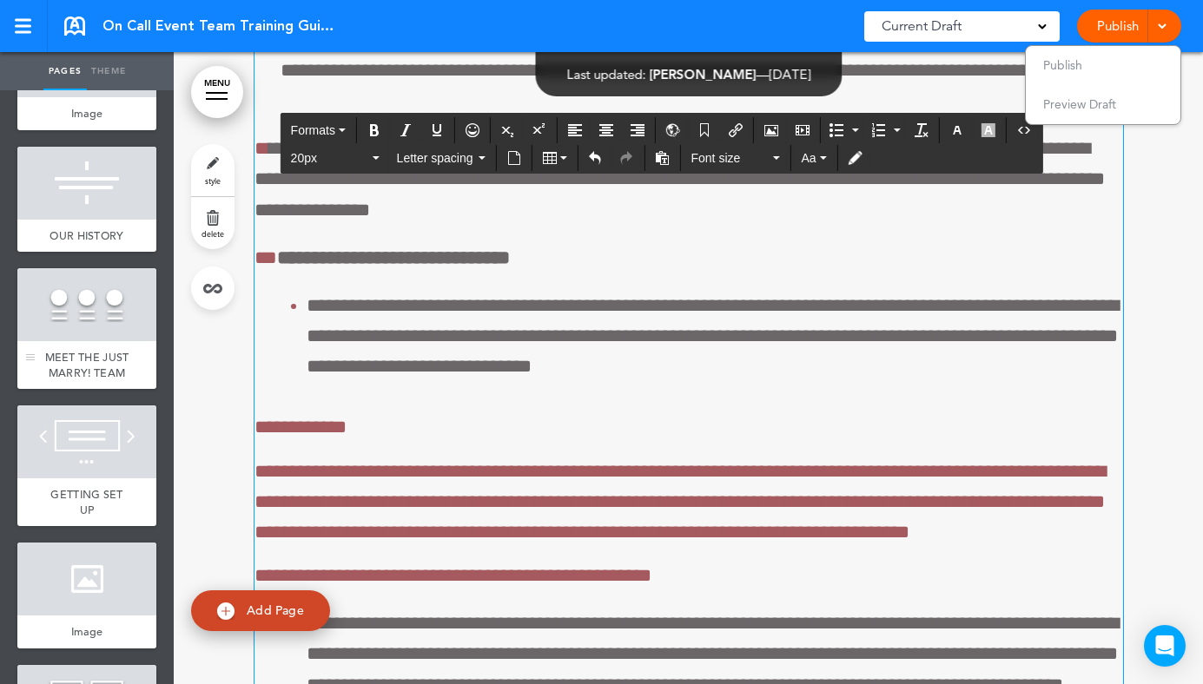
scroll to position [737, 0]
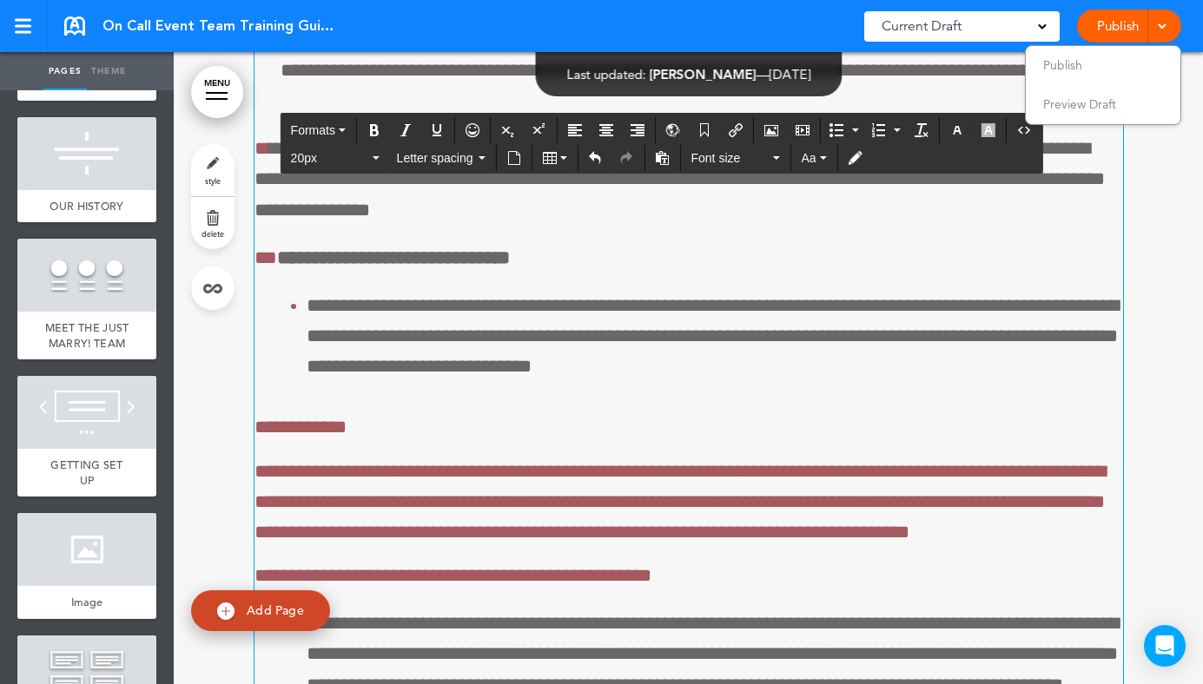
drag, startPoint x: 939, startPoint y: 381, endPoint x: 952, endPoint y: 413, distance: 34.7
drag, startPoint x: 952, startPoint y: 413, endPoint x: 964, endPoint y: 412, distance: 11.4
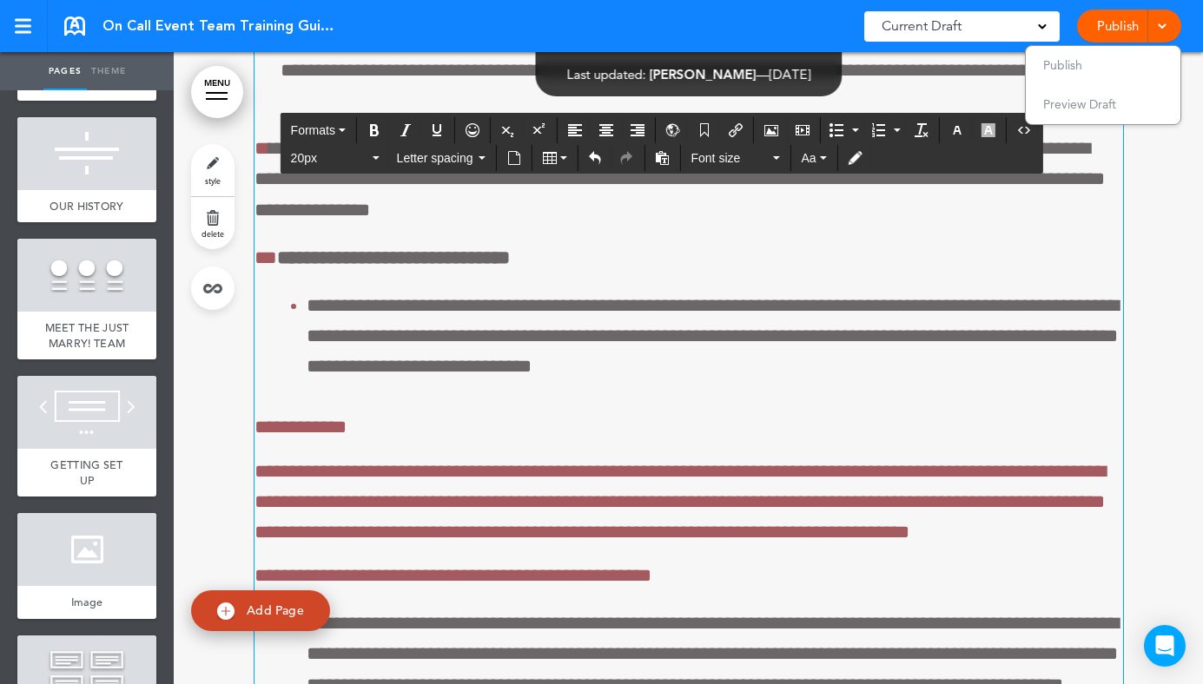
drag, startPoint x: 1119, startPoint y: 407, endPoint x: 378, endPoint y: 400, distance: 741.5
click at [375, 125] on icon "Bold" at bounding box center [374, 130] width 14 height 14
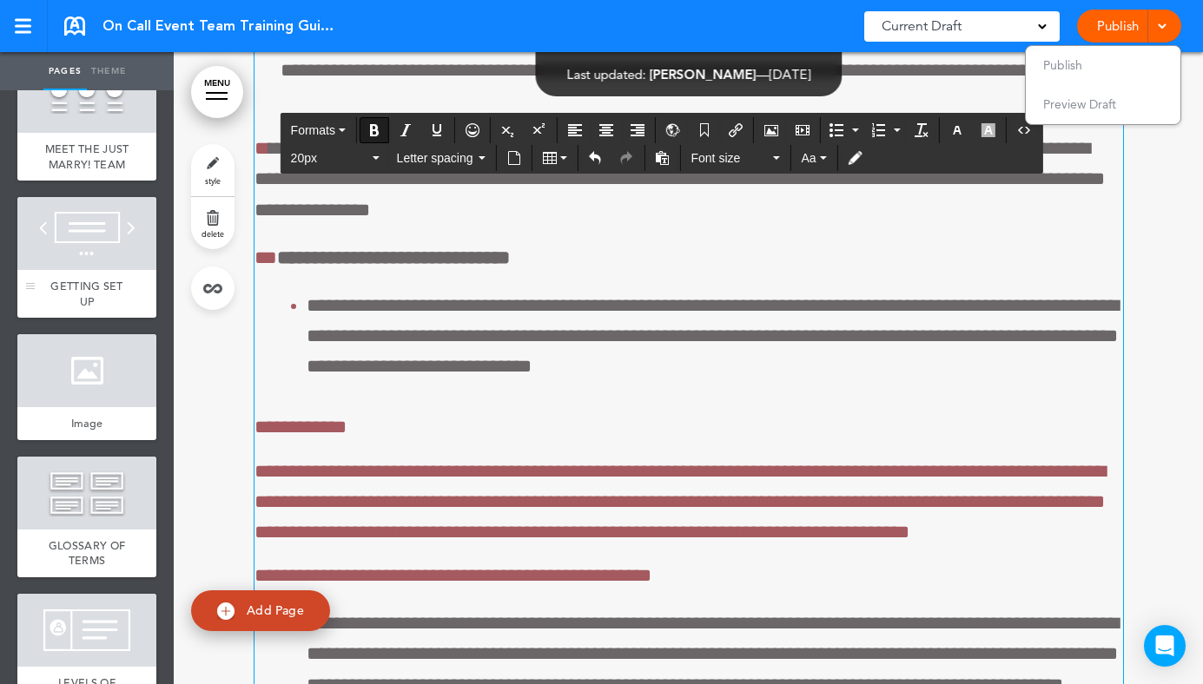
scroll to position [1146, 0]
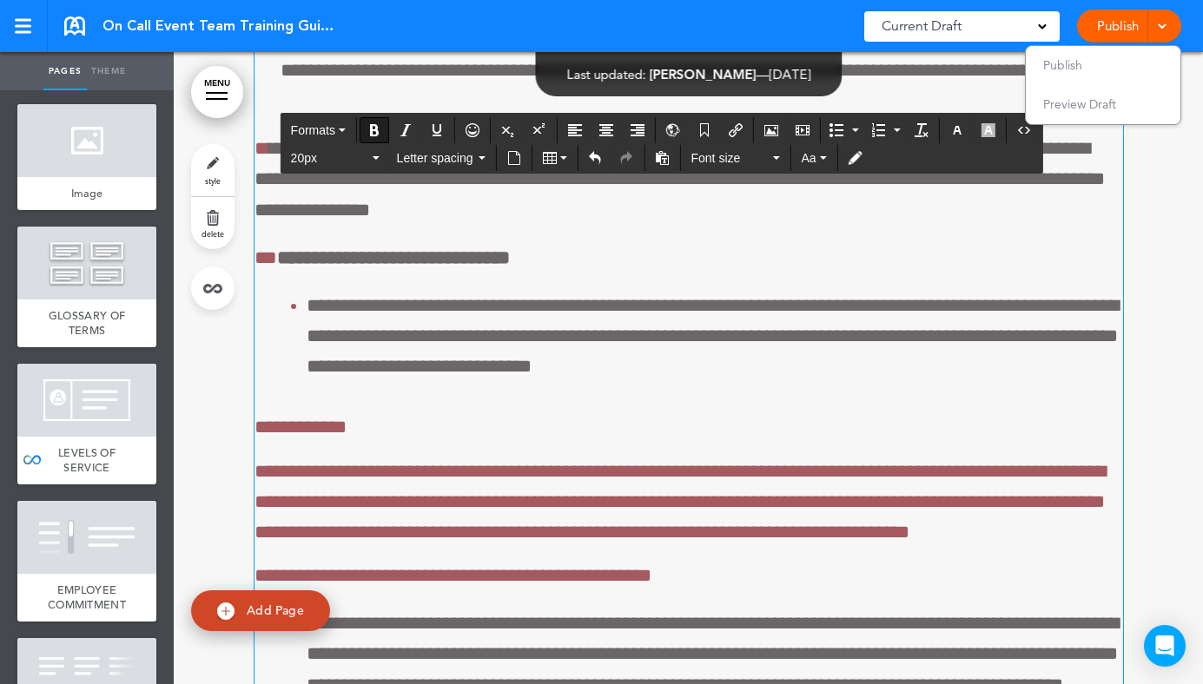
drag, startPoint x: 546, startPoint y: 400, endPoint x: 421, endPoint y: 399, distance: 125.0
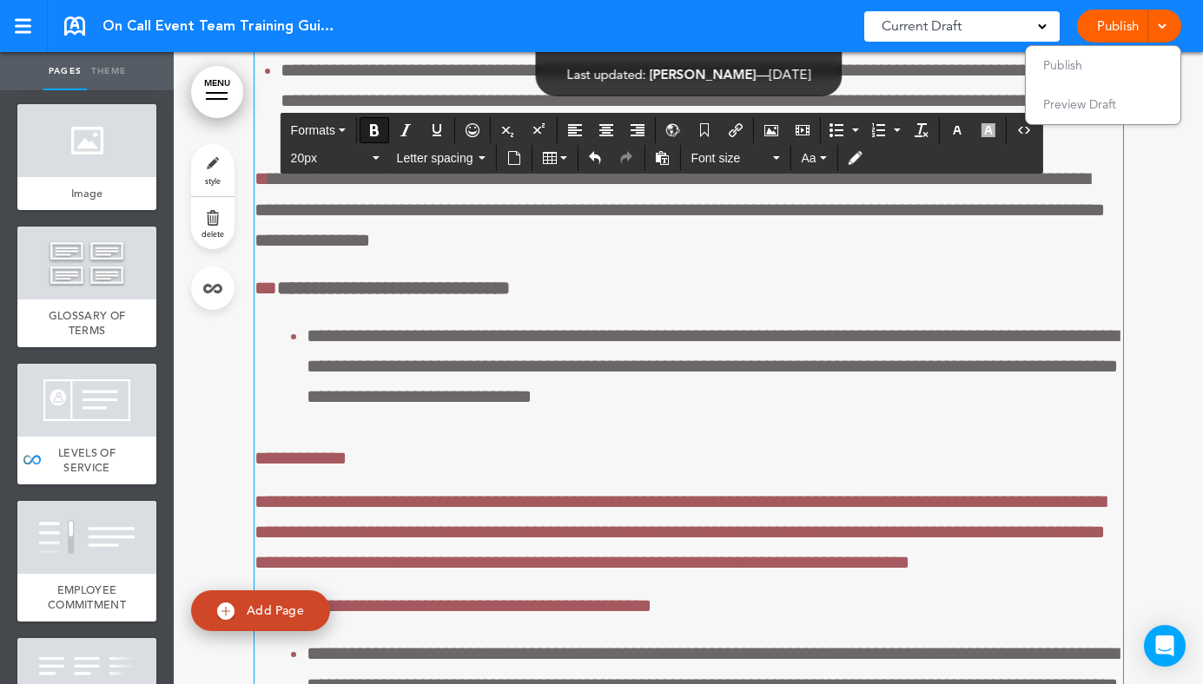
drag, startPoint x: 633, startPoint y: 430, endPoint x: 378, endPoint y: 406, distance: 256.3
copy strong "**********"
drag, startPoint x: 438, startPoint y: 435, endPoint x: 430, endPoint y: 401, distance: 35.0
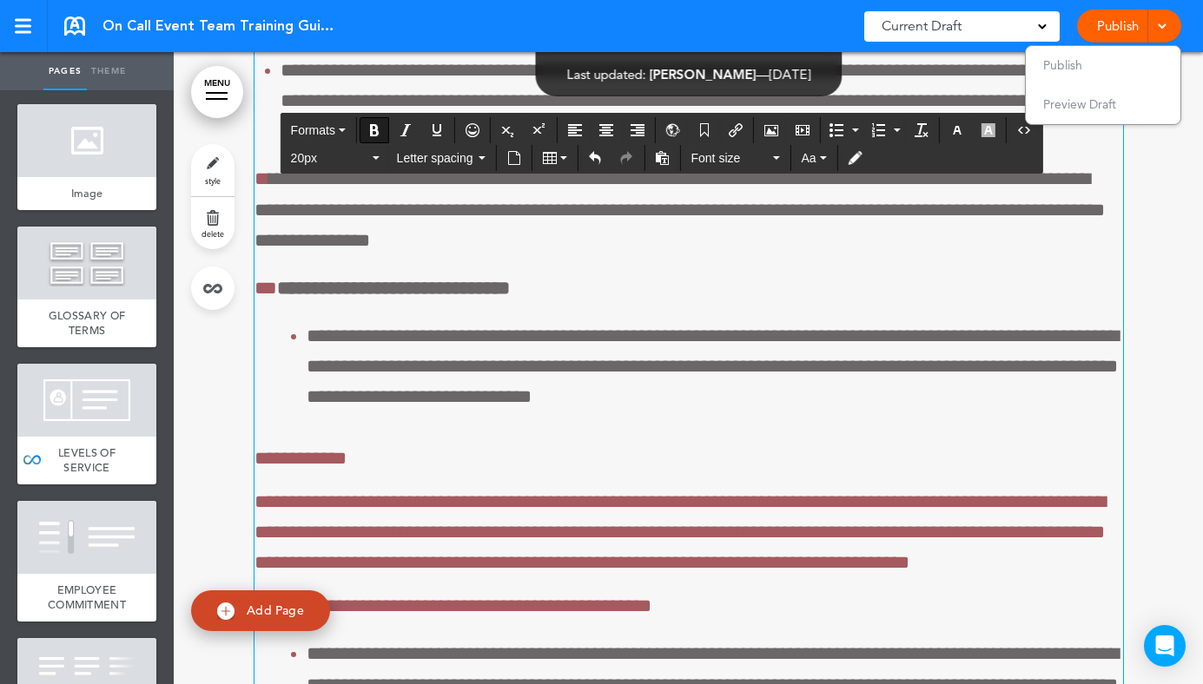
click at [1085, 60] on ul "Publish Preview Draft" at bounding box center [1103, 85] width 156 height 80
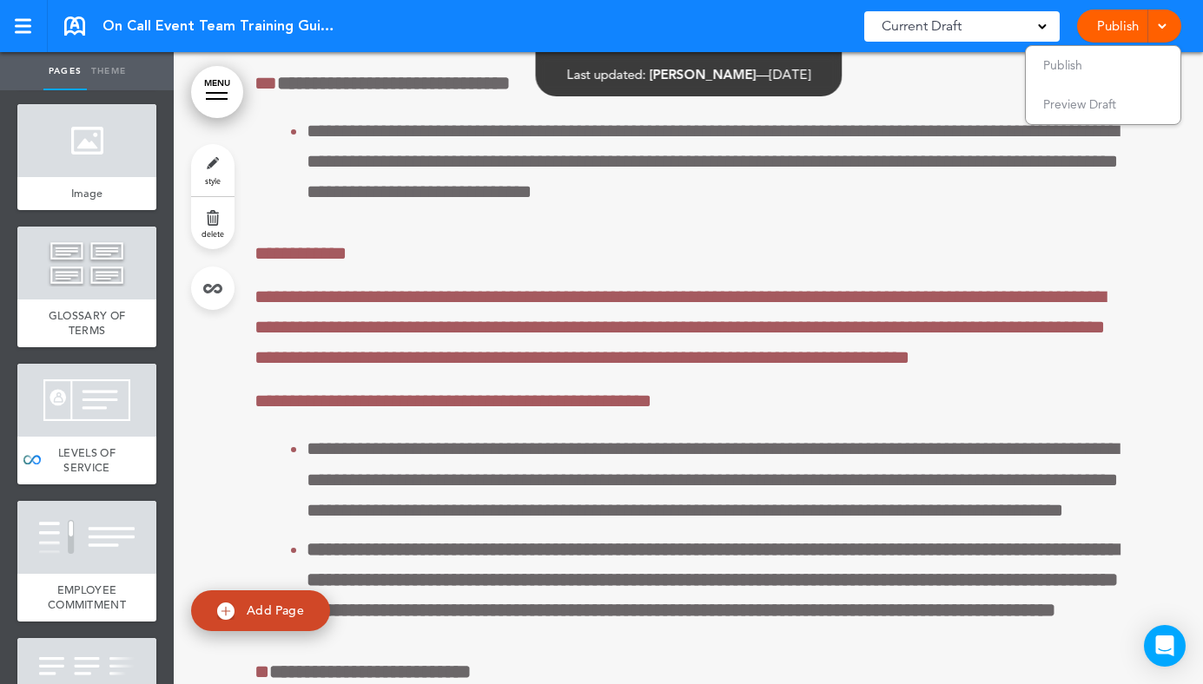
scroll to position [70716, 0]
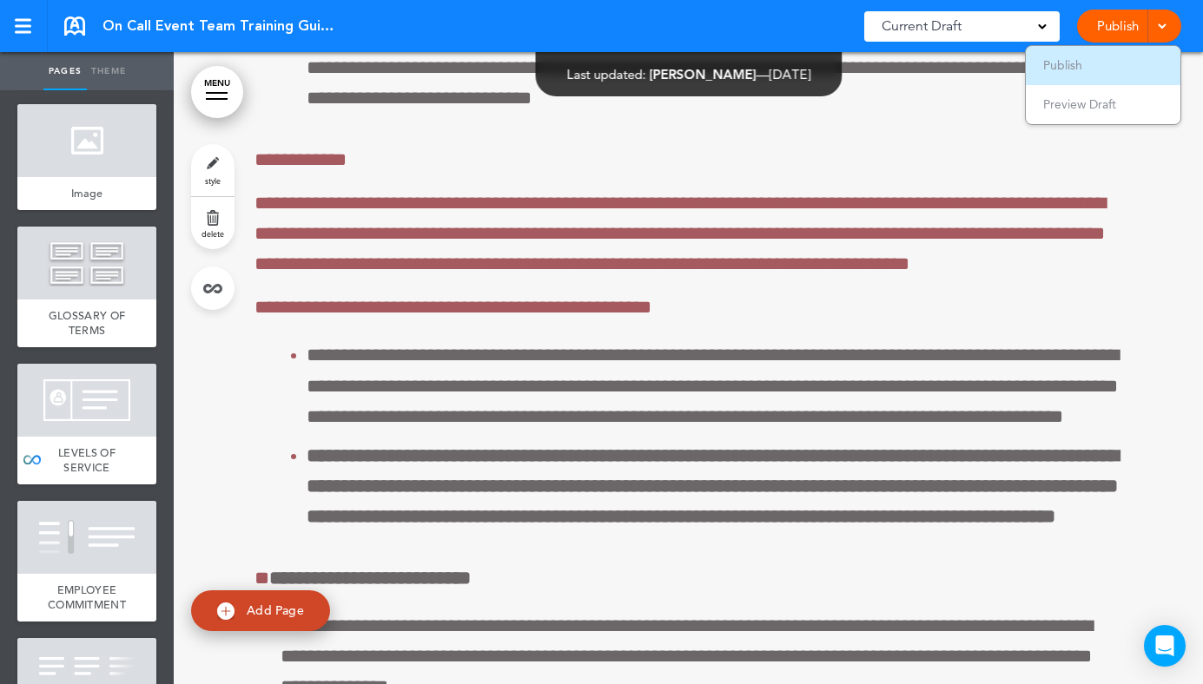
click at [1066, 71] on span "Publish" at bounding box center [1062, 65] width 39 height 16
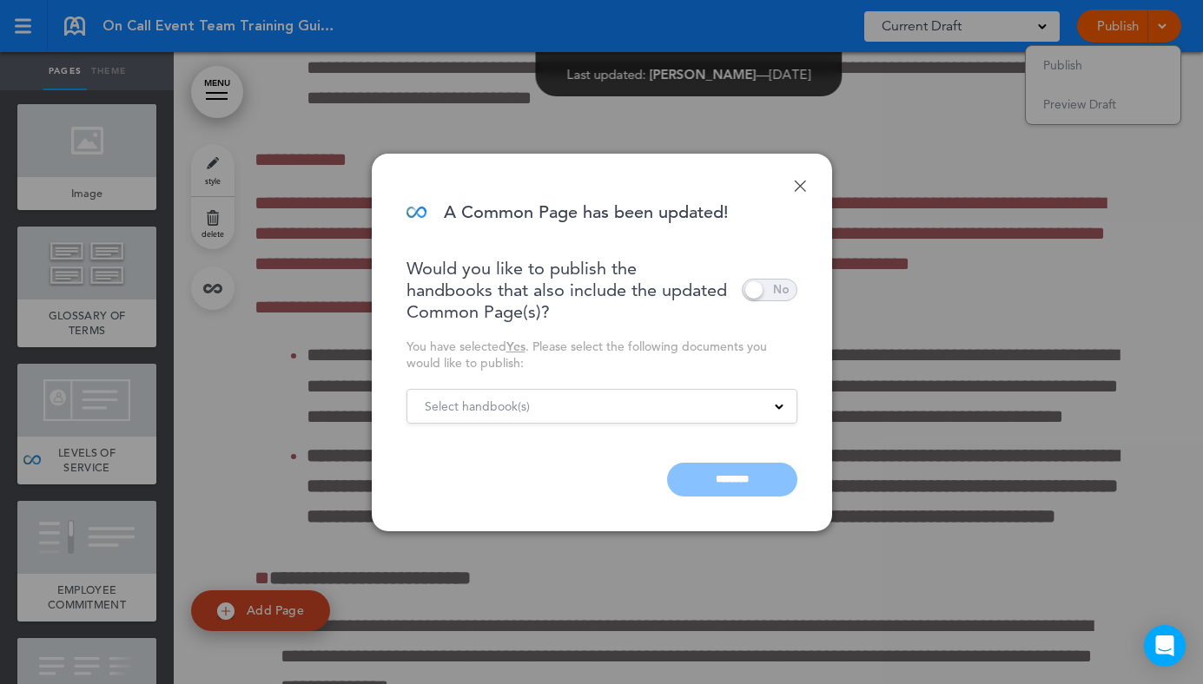
click at [663, 412] on div "Select handbook(s)" at bounding box center [601, 406] width 389 height 19
click at [664, 335] on div "Would you like to publish the handbooks that also include the updated Common Pa…" at bounding box center [601, 377] width 391 height 239
click at [737, 488] on input "********" at bounding box center [732, 480] width 130 height 34
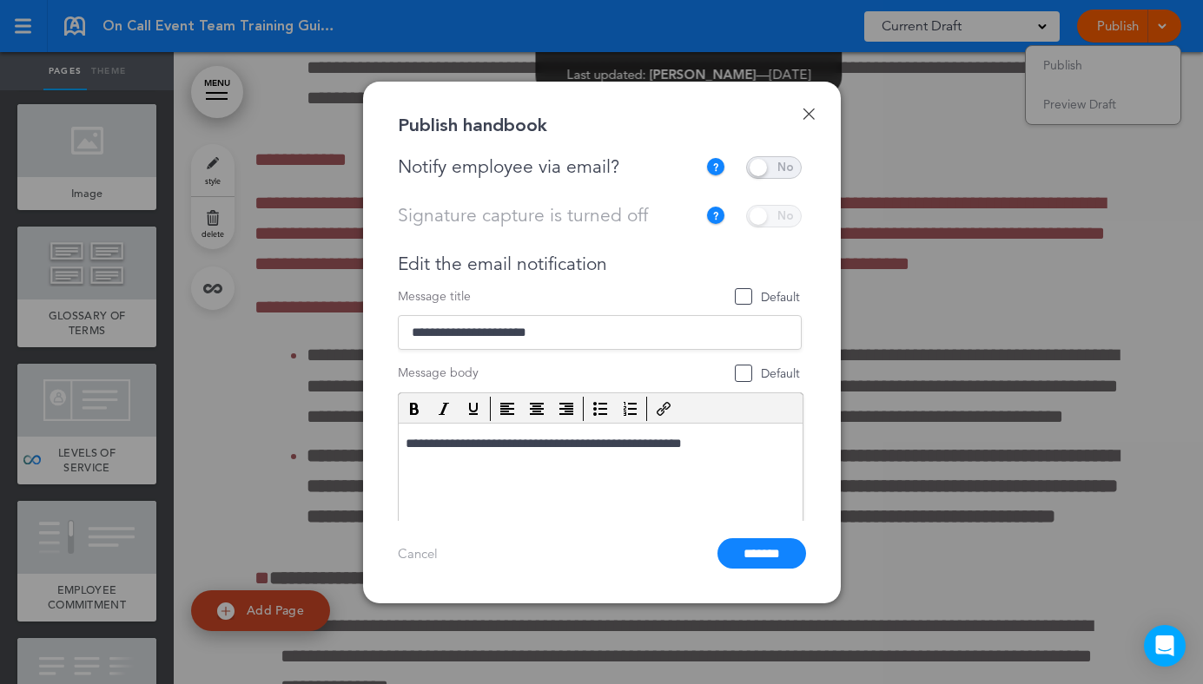
click at [761, 167] on span at bounding box center [774, 167] width 56 height 23
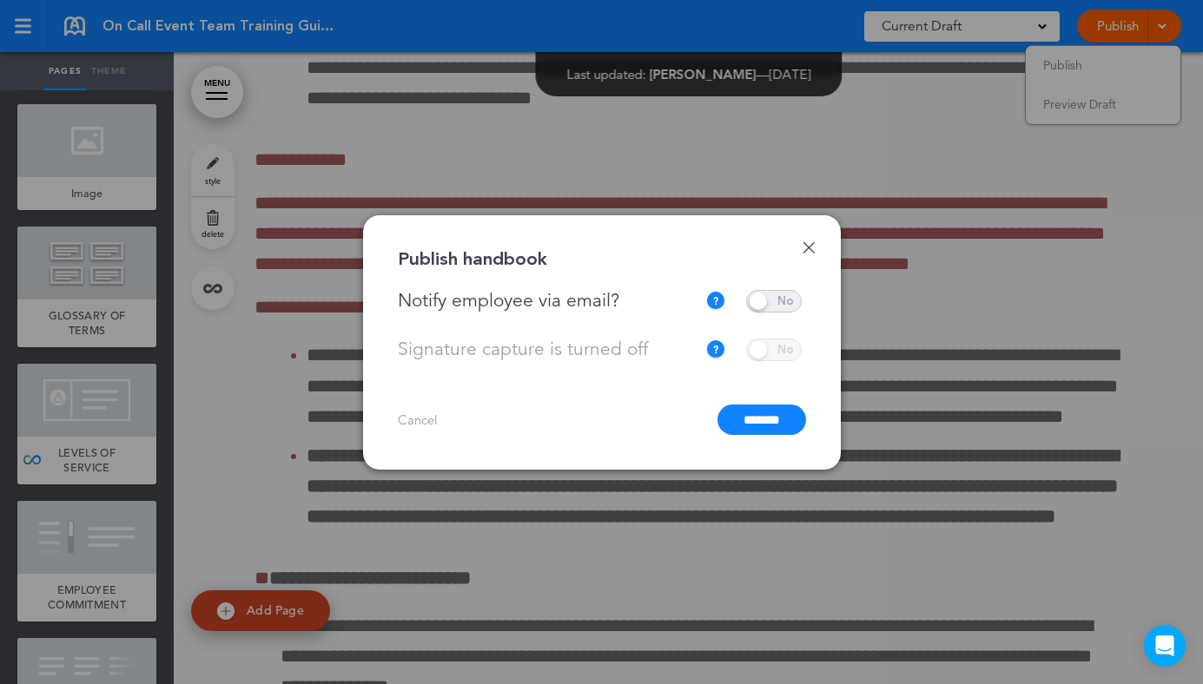
click at [754, 417] on input "*******" at bounding box center [761, 420] width 89 height 30
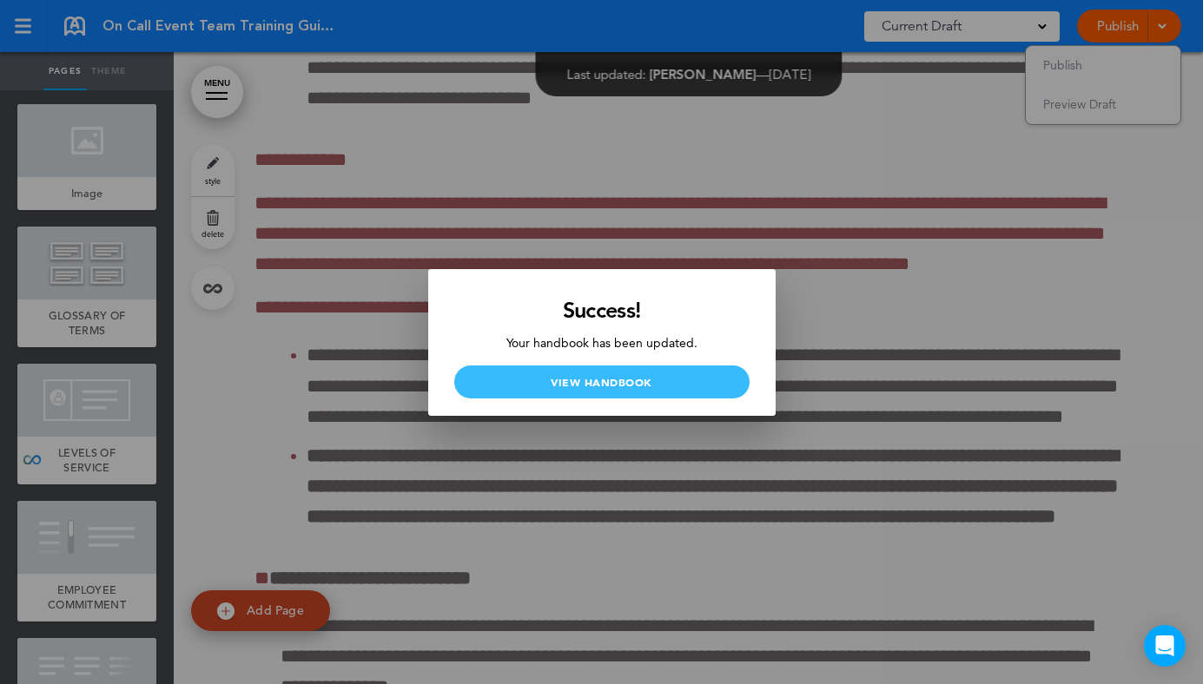
click at [655, 371] on link "View Handbook" at bounding box center [601, 382] width 295 height 33
click at [379, 328] on div at bounding box center [601, 342] width 1203 height 684
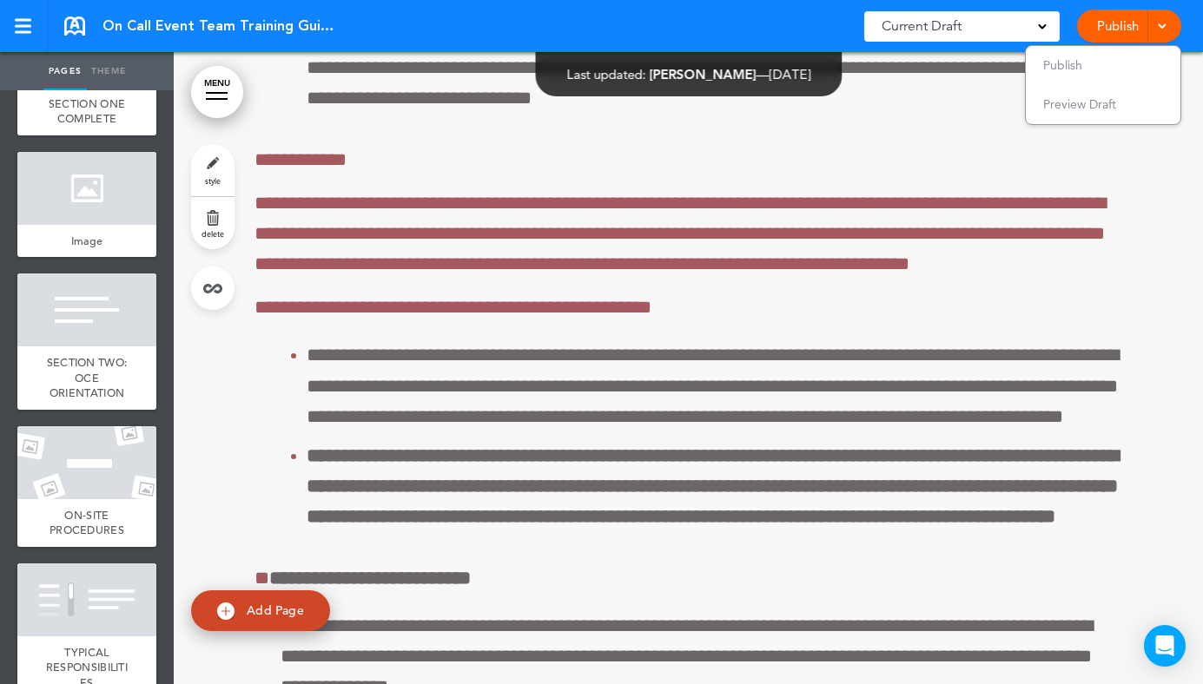
scroll to position [2881, 0]
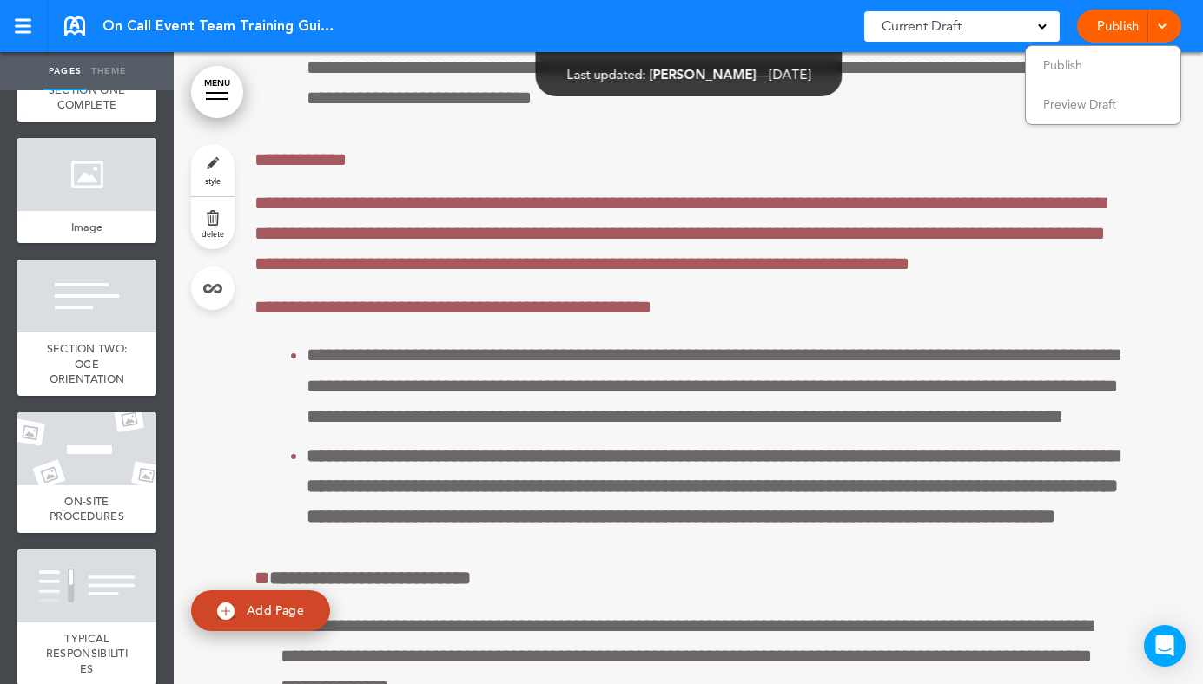
click at [229, 102] on link "MENU" at bounding box center [217, 92] width 52 height 52
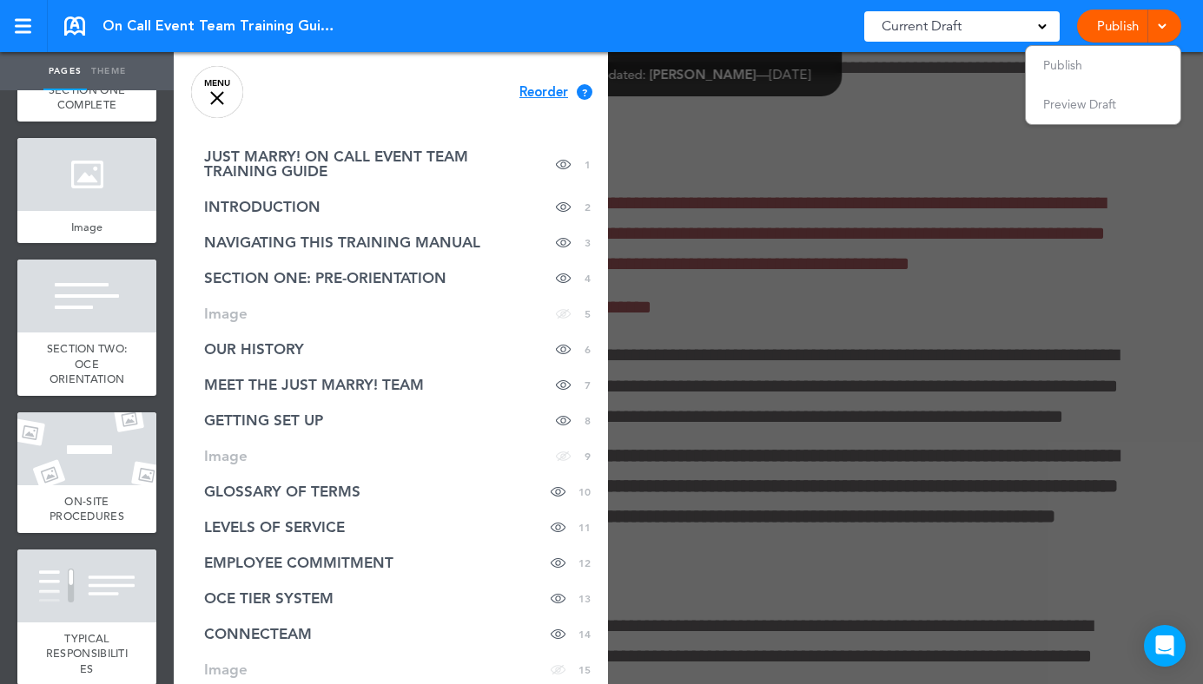
click at [222, 100] on link "MENU" at bounding box center [217, 92] width 52 height 52
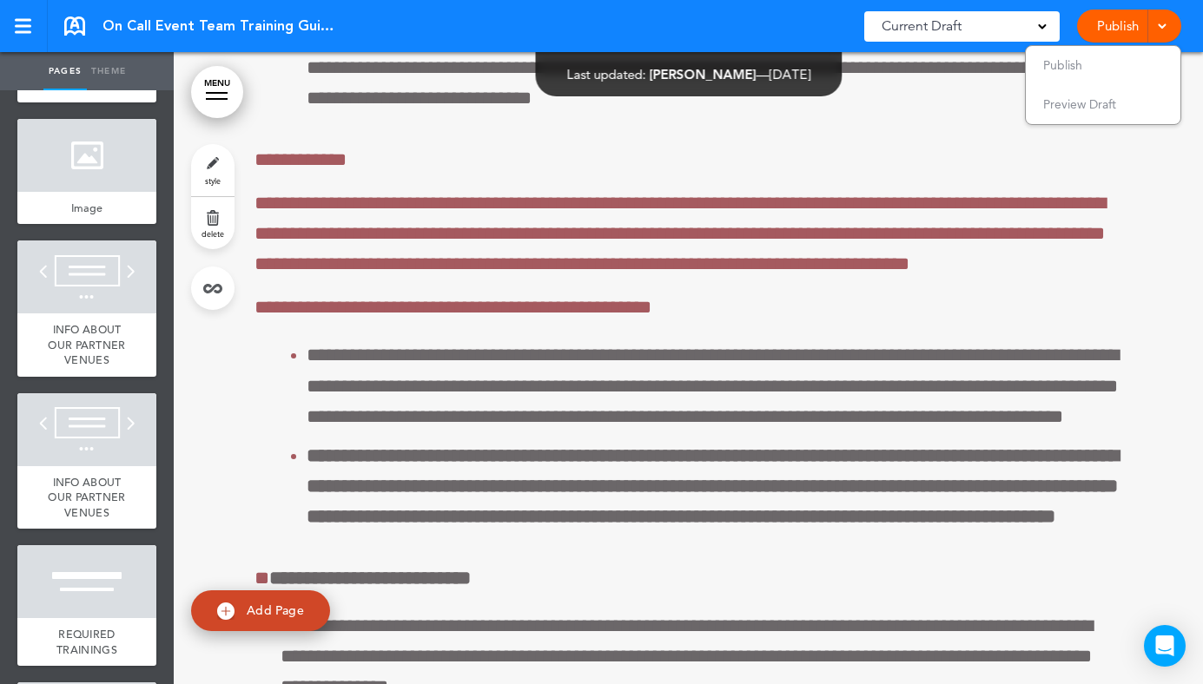
scroll to position [4225, 0]
click at [95, 362] on span "INFO ABOUT OUR PARTNER VENUES" at bounding box center [86, 345] width 77 height 45
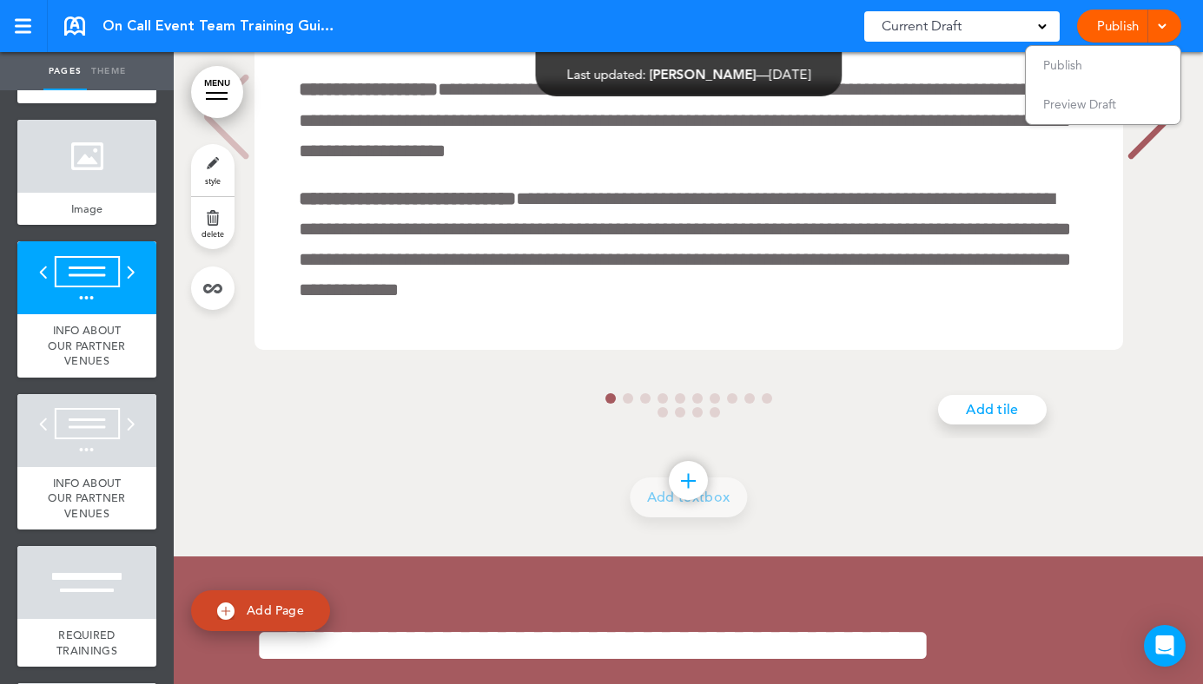
scroll to position [38585, 0]
click at [208, 172] on link "style" at bounding box center [212, 170] width 43 height 52
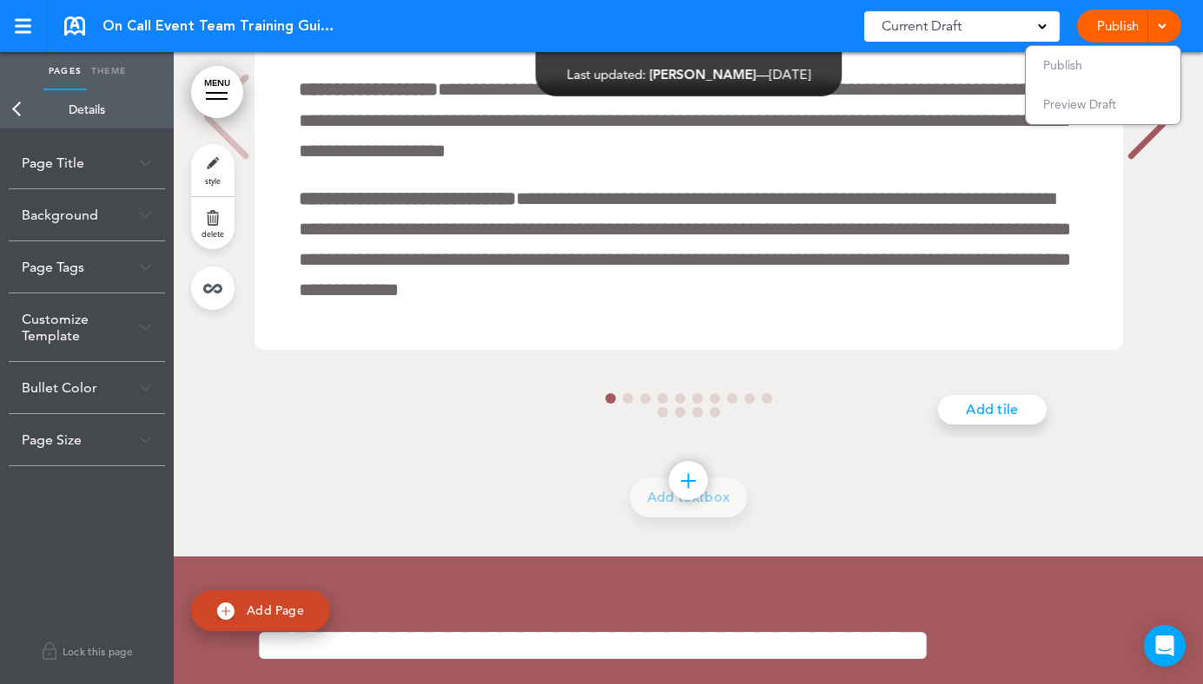
click at [119, 169] on div "Page Title" at bounding box center [87, 162] width 156 height 51
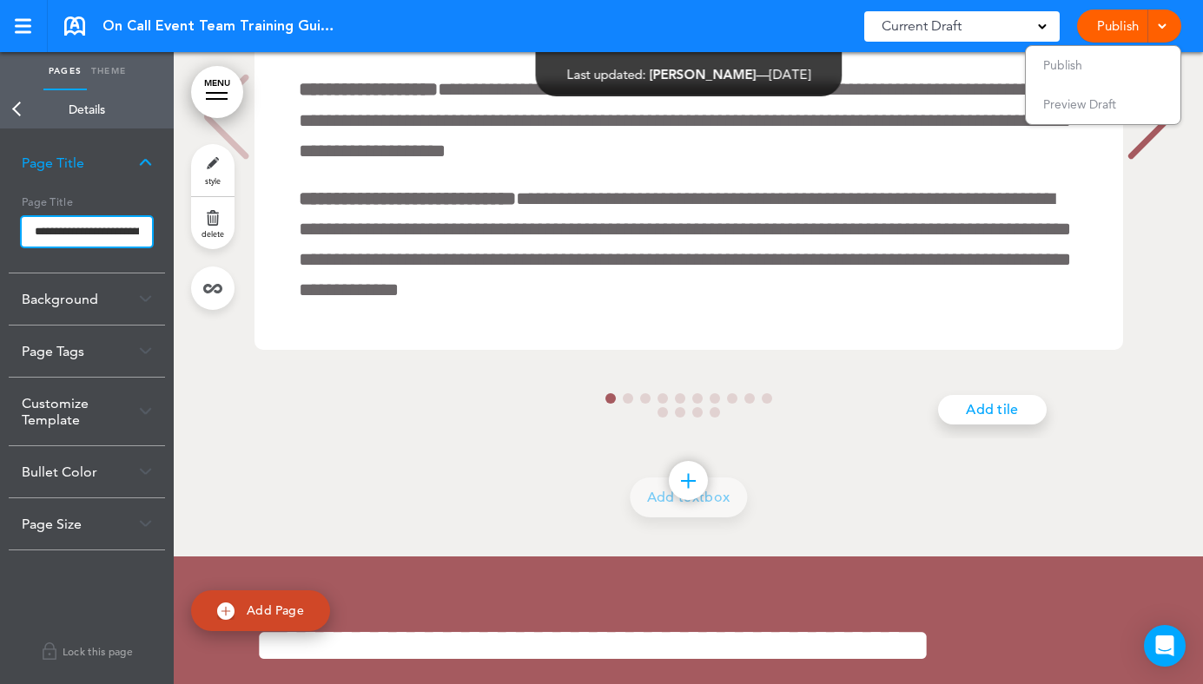
click at [111, 229] on input "**********" at bounding box center [87, 232] width 130 height 30
drag, startPoint x: 131, startPoint y: 230, endPoint x: 177, endPoint y: 231, distance: 46.0
click at [177, 231] on div "Pages Theme add page JUST MARRY! ON CALL EVENT TEAM TRAINING GUIDE add page INT…" at bounding box center [601, 342] width 1203 height 684
click at [113, 235] on input "**********" at bounding box center [87, 232] width 130 height 31
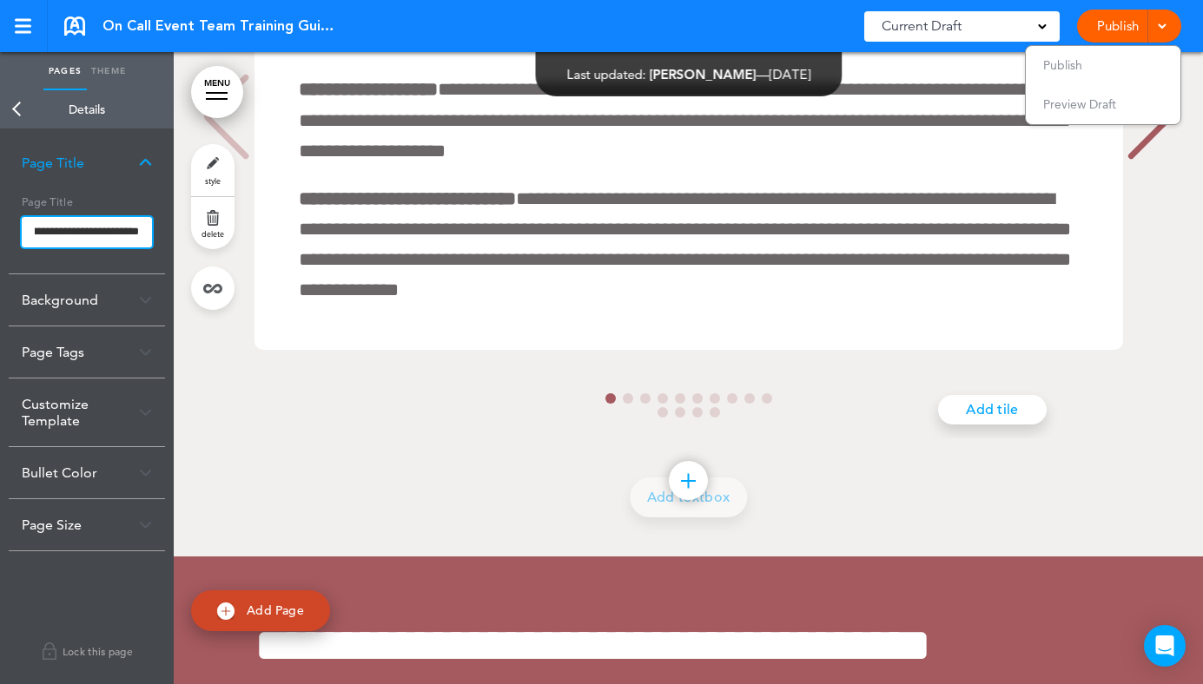
drag, startPoint x: 97, startPoint y: 232, endPoint x: 164, endPoint y: 232, distance: 66.9
click at [164, 232] on div "**********" at bounding box center [87, 230] width 156 height 85
click at [84, 234] on input "**********" at bounding box center [87, 232] width 130 height 31
click at [140, 227] on input "**********" at bounding box center [87, 232] width 130 height 31
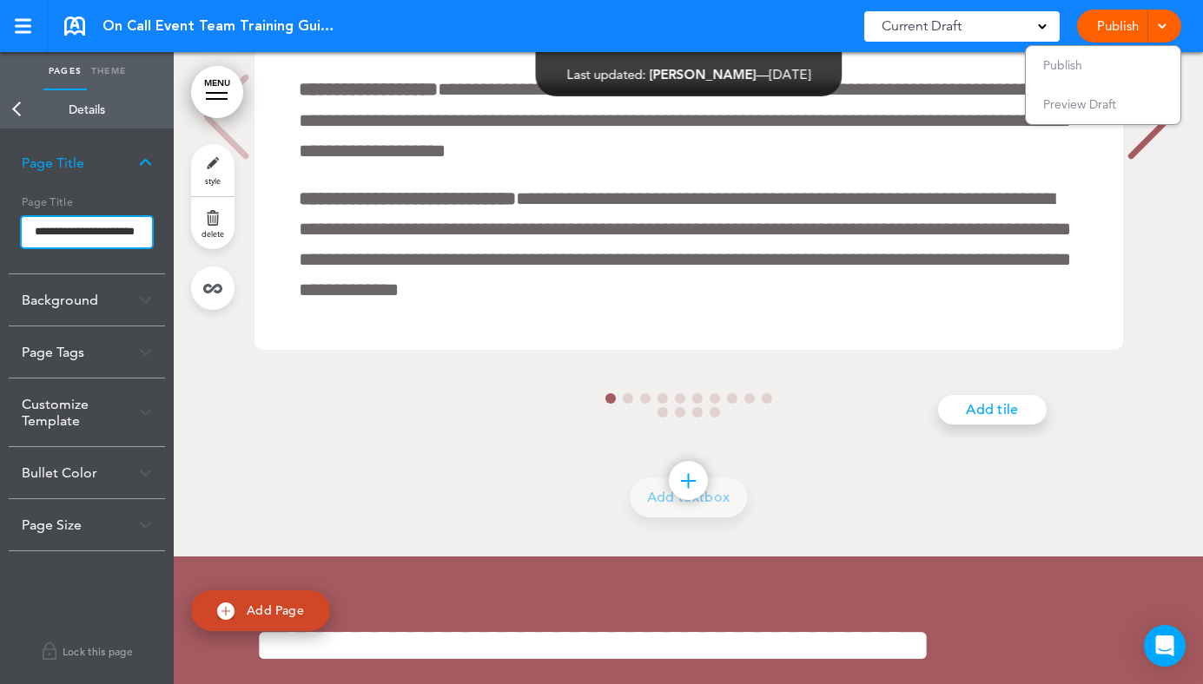
scroll to position [0, 52]
click at [85, 226] on input "**********" at bounding box center [87, 232] width 130 height 31
click at [105, 223] on input "**********" at bounding box center [87, 232] width 130 height 31
drag, startPoint x: 41, startPoint y: 231, endPoint x: 129, endPoint y: 231, distance: 88.6
click at [129, 231] on input "**********" at bounding box center [87, 232] width 130 height 31
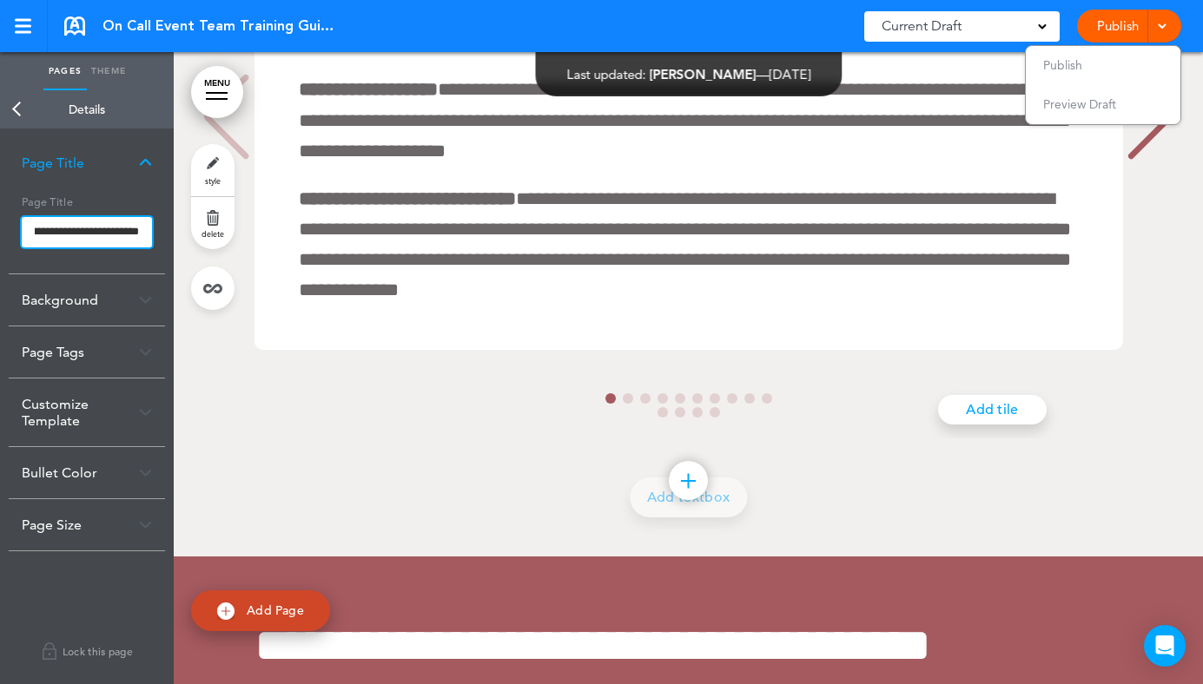
click at [129, 231] on input "**********" at bounding box center [87, 232] width 130 height 31
drag, startPoint x: 135, startPoint y: 231, endPoint x: 41, endPoint y: 231, distance: 94.6
click at [41, 231] on input "**********" at bounding box center [87, 232] width 130 height 31
drag, startPoint x: 43, startPoint y: 231, endPoint x: 14, endPoint y: 231, distance: 28.7
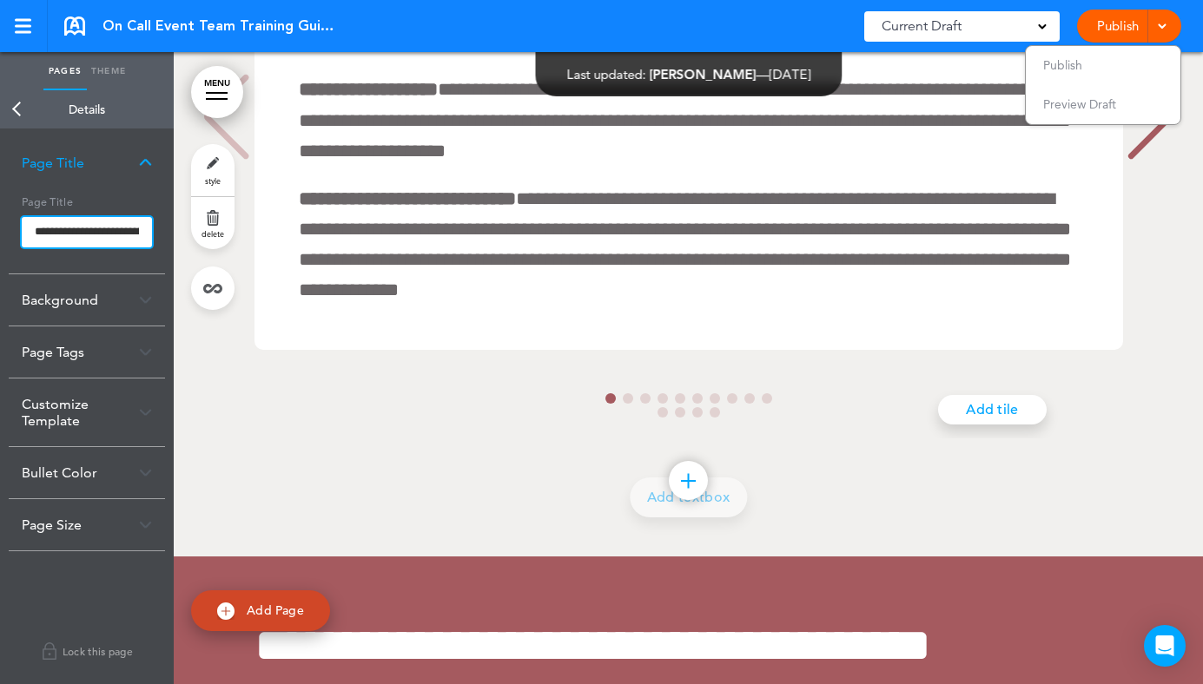
click at [12, 231] on div "**********" at bounding box center [87, 230] width 156 height 85
click at [32, 231] on input "**********" at bounding box center [87, 232] width 130 height 31
drag, startPoint x: 36, startPoint y: 231, endPoint x: 157, endPoint y: 234, distance: 121.6
click at [157, 234] on div "**********" at bounding box center [87, 230] width 156 height 85
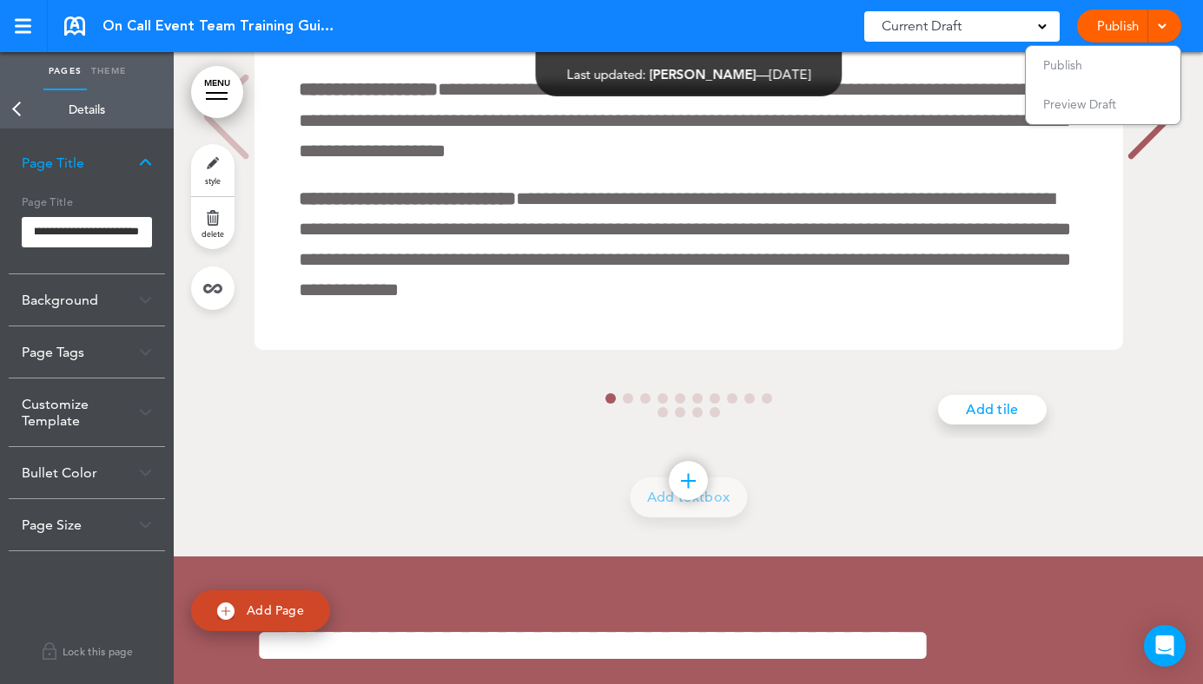
click at [265, 260] on body "Make this page common so it is available in other handbooks. This handbook Prev…" at bounding box center [601, 342] width 1203 height 684
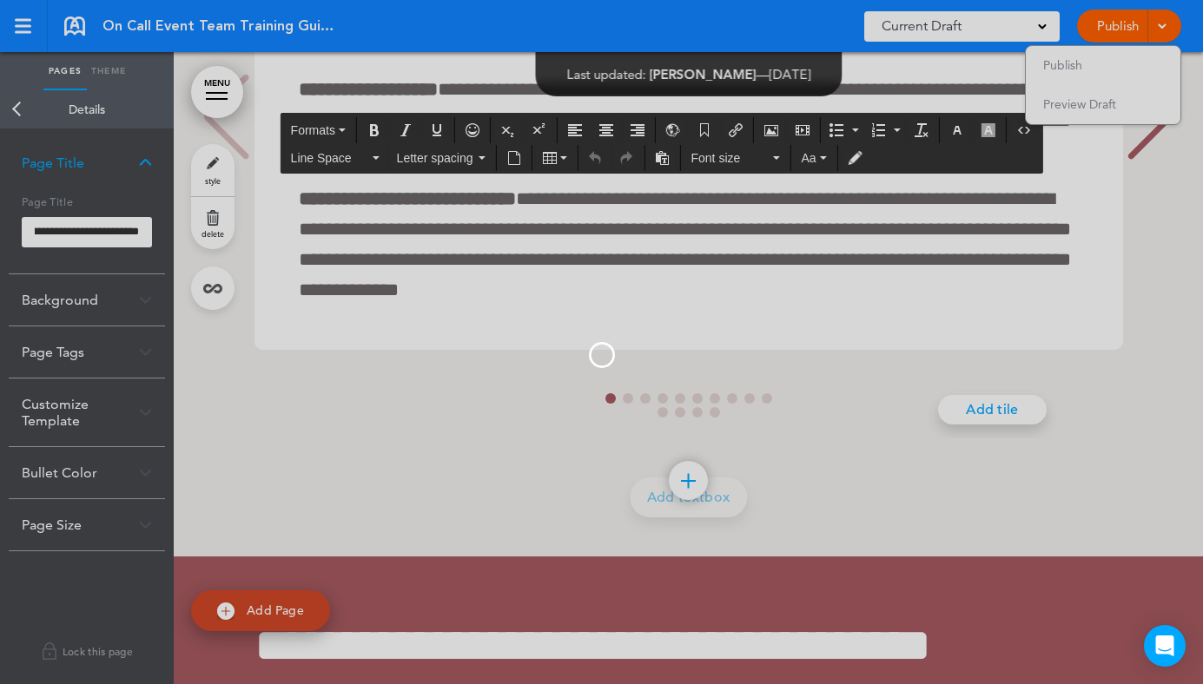
scroll to position [0, 0]
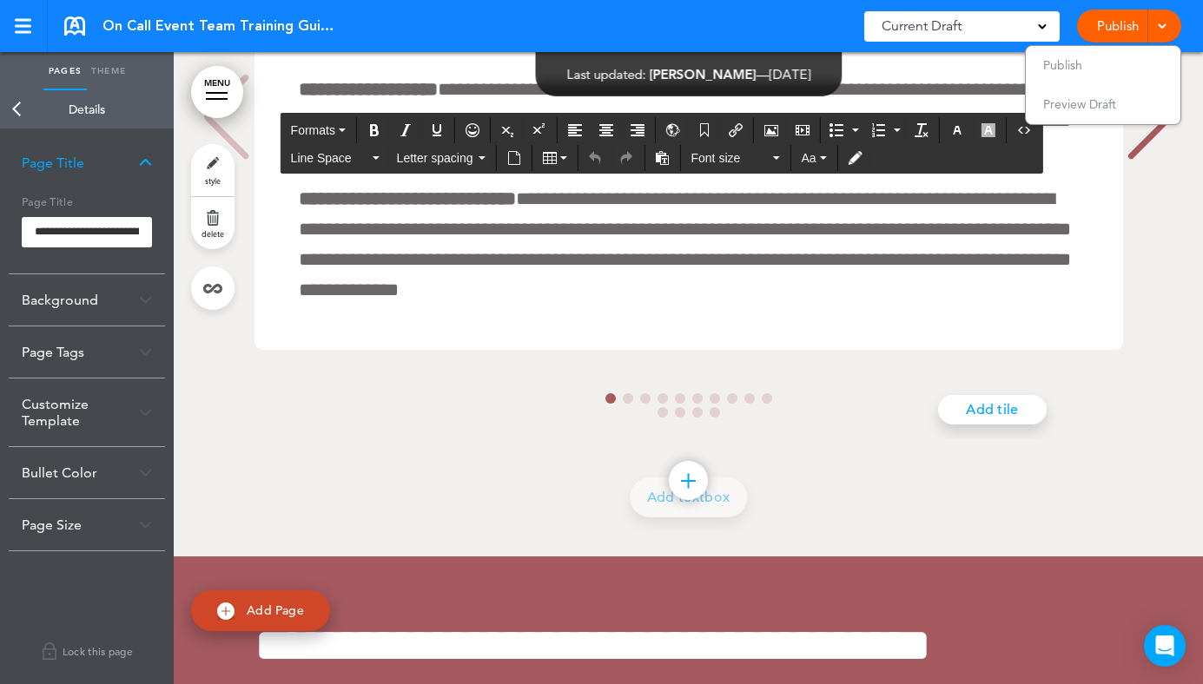
click at [142, 154] on div "Page Title" at bounding box center [87, 162] width 156 height 51
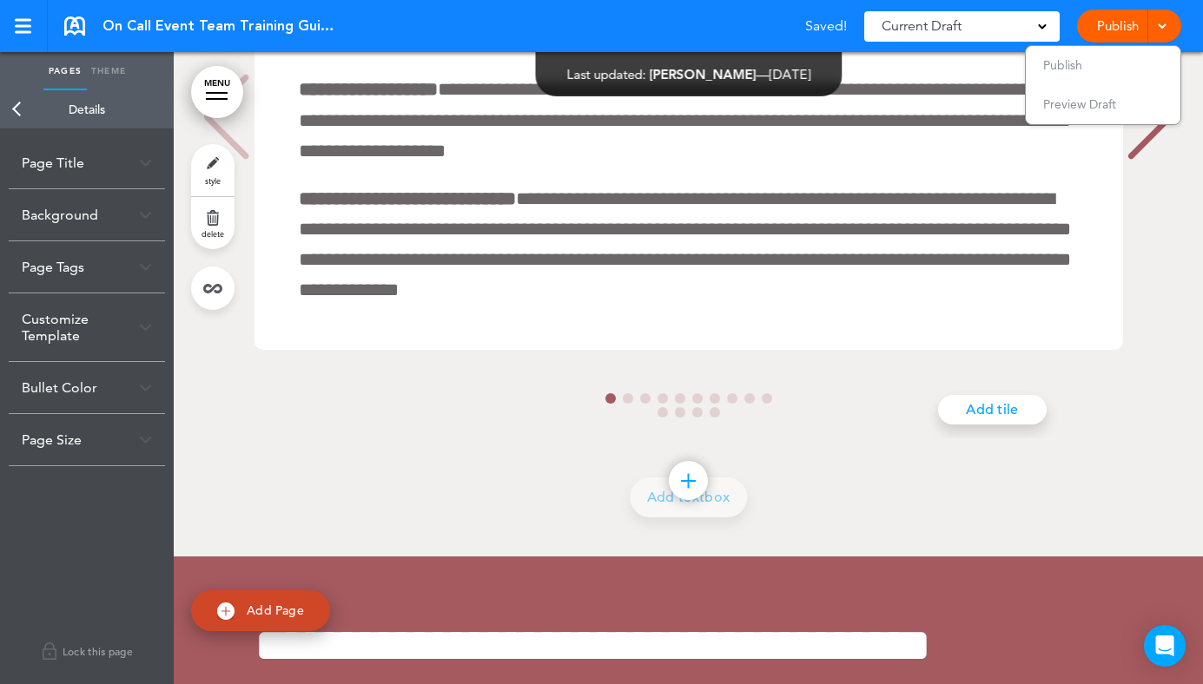
click at [16, 104] on link "Back" at bounding box center [17, 109] width 35 height 38
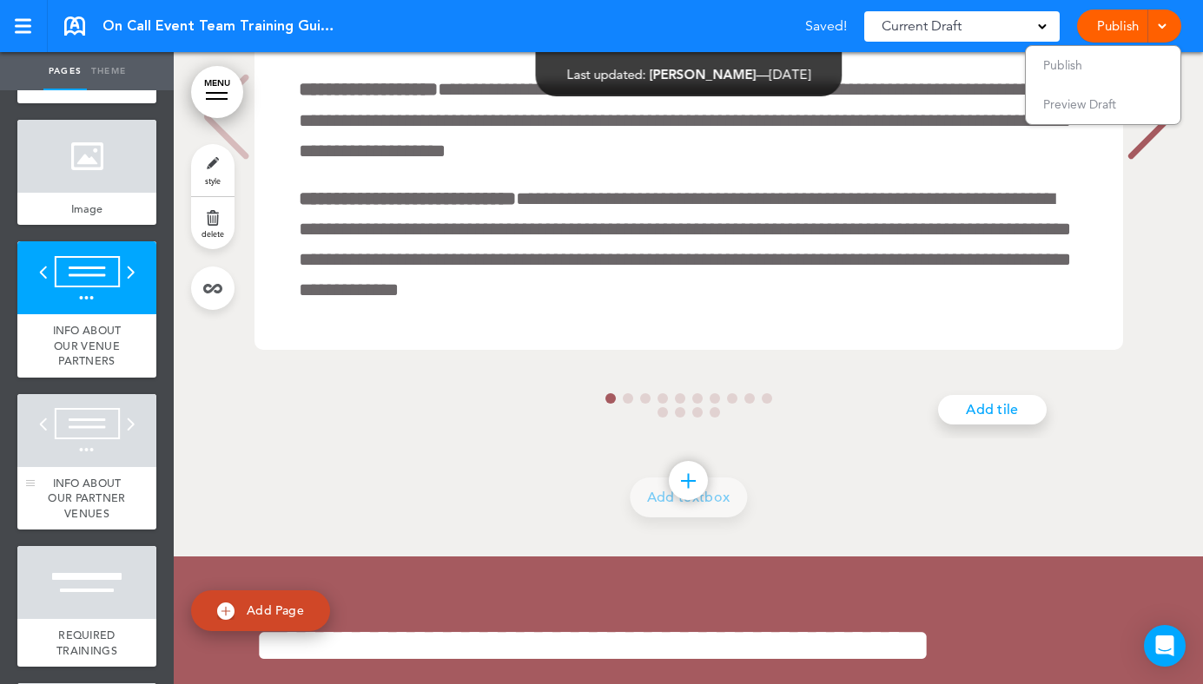
click at [100, 467] on div at bounding box center [86, 430] width 139 height 73
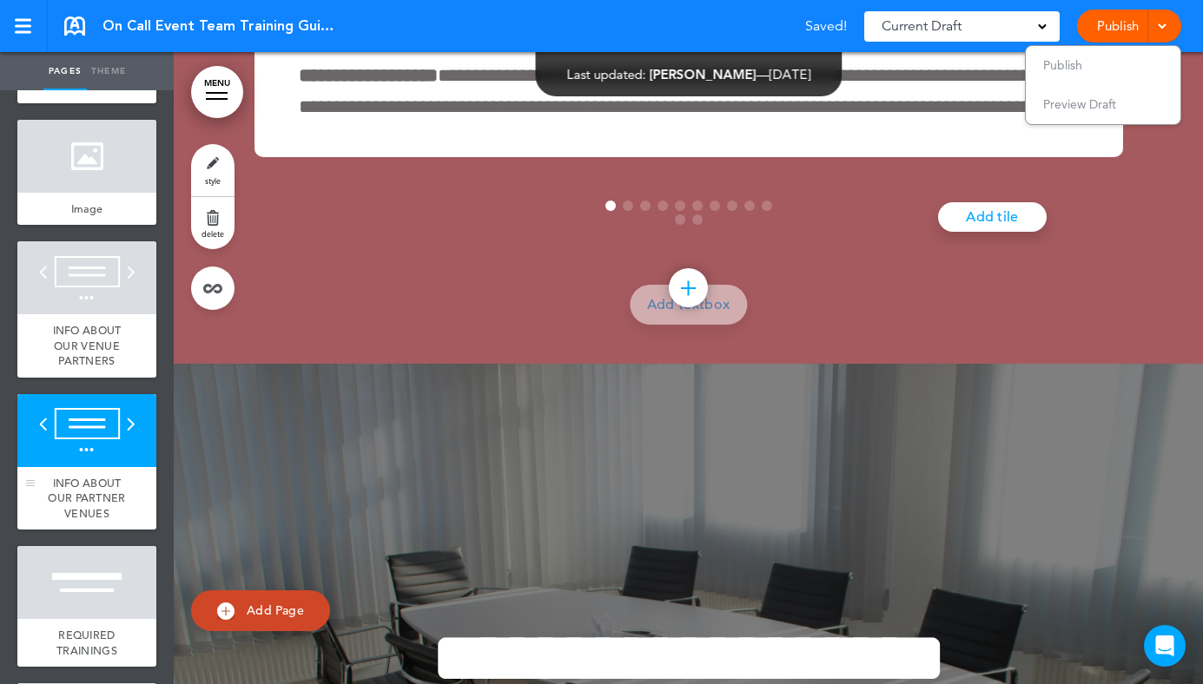
scroll to position [39673, 0]
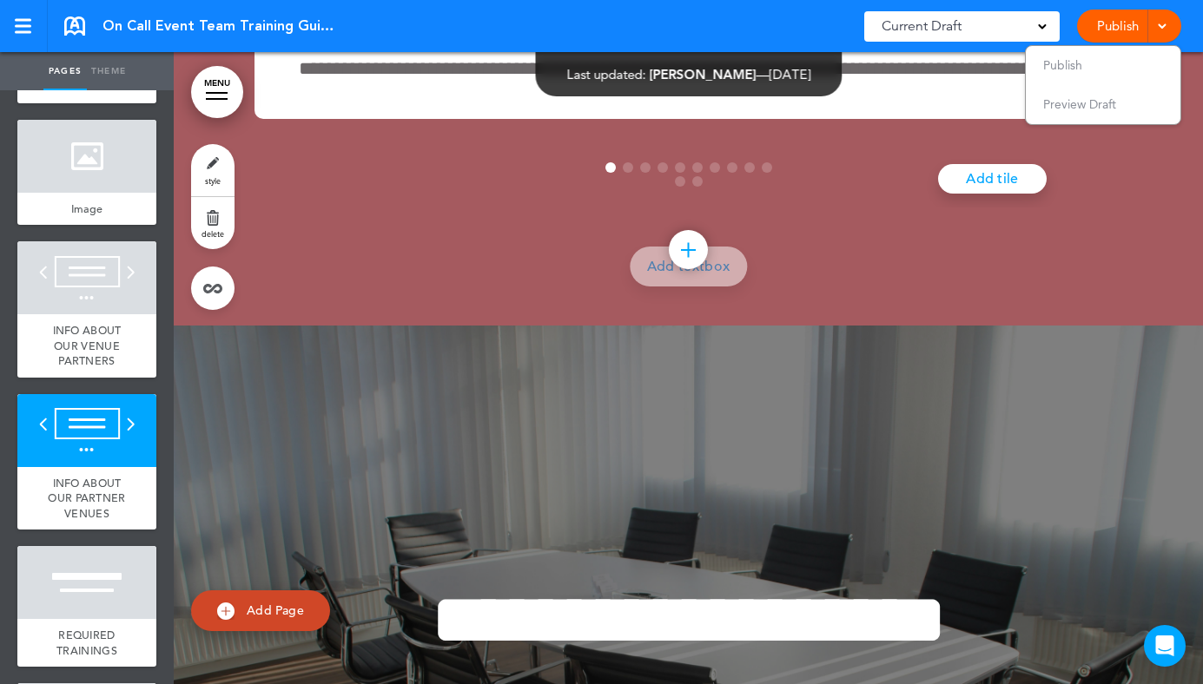
click at [210, 171] on link "style" at bounding box center [212, 170] width 43 height 52
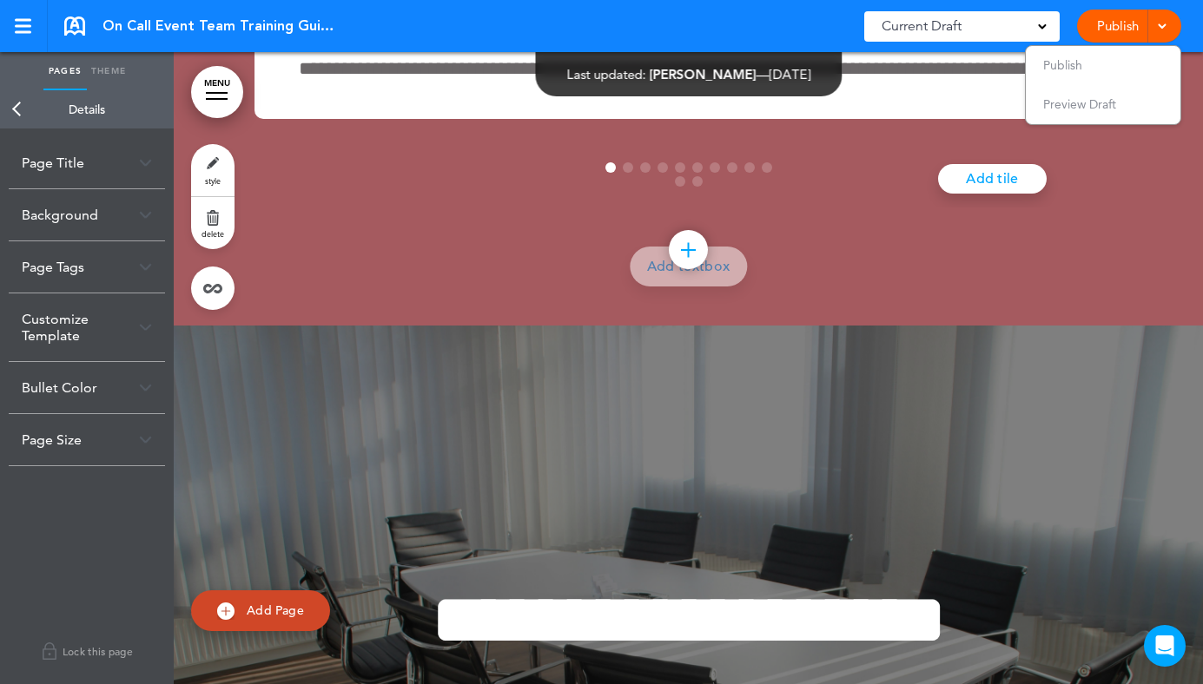
click at [77, 169] on div "Page Title" at bounding box center [87, 162] width 156 height 51
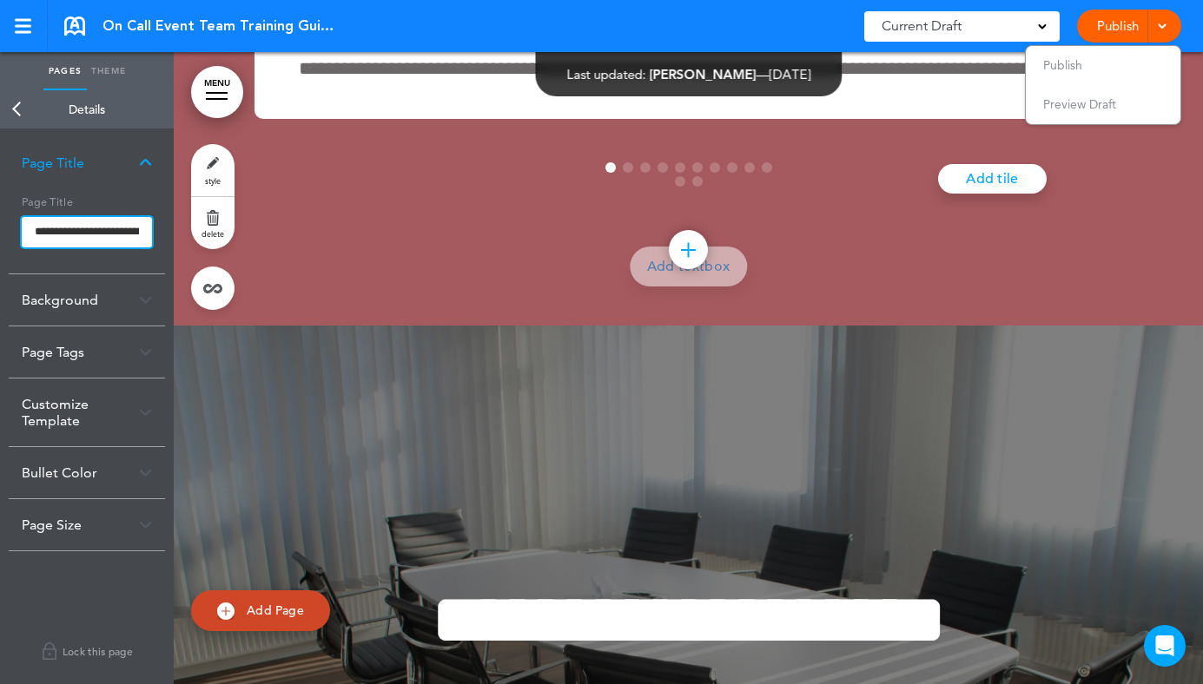
click at [70, 227] on input "**********" at bounding box center [87, 232] width 130 height 31
click at [36, 227] on input "**********" at bounding box center [87, 232] width 130 height 31
drag, startPoint x: 36, startPoint y: 227, endPoint x: 169, endPoint y: 227, distance: 133.7
click at [169, 227] on div "**********" at bounding box center [87, 406] width 174 height 556
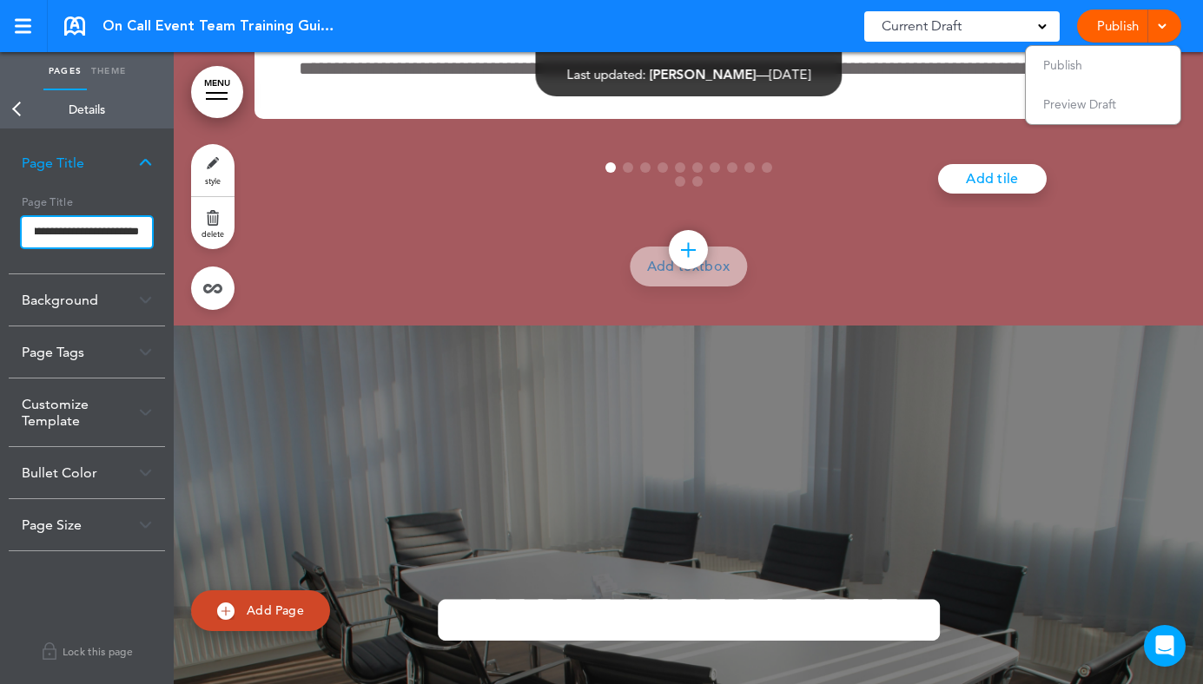
paste input "text"
type input "**********"
click at [168, 243] on body "Make this page common so it is available in other handbooks. This handbook Prev…" at bounding box center [601, 342] width 1203 height 684
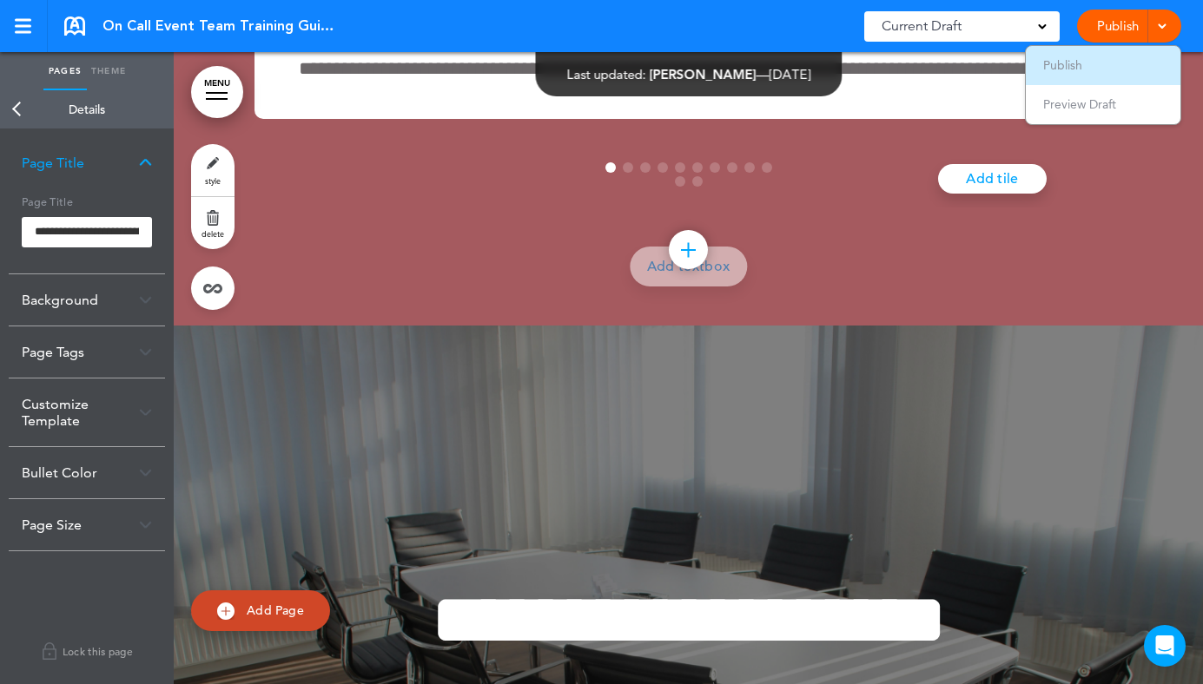
click at [1064, 56] on li "Publish" at bounding box center [1102, 65] width 155 height 39
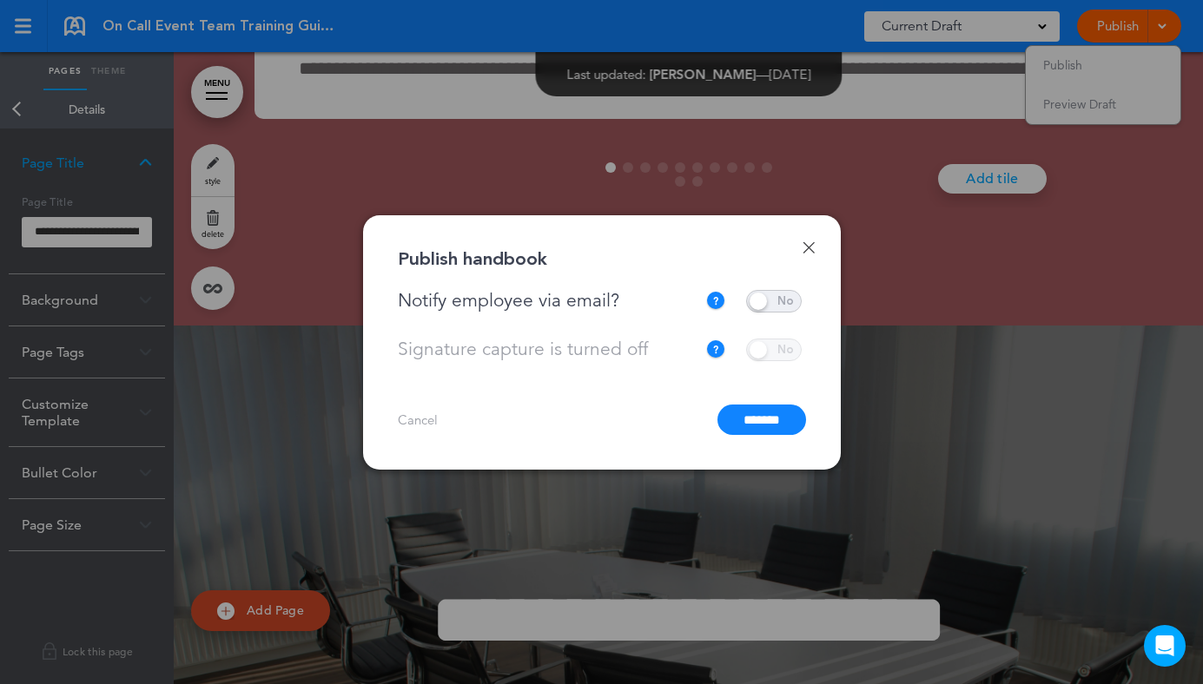
click at [776, 425] on input "*******" at bounding box center [761, 420] width 89 height 30
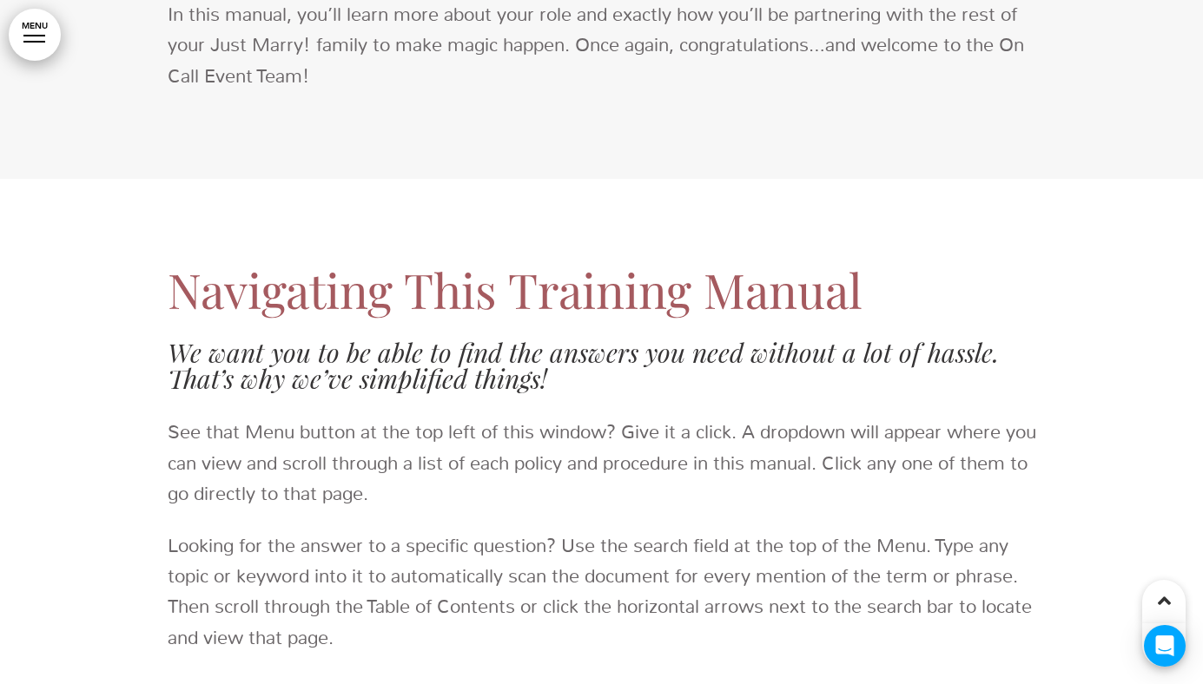
scroll to position [1614, 0]
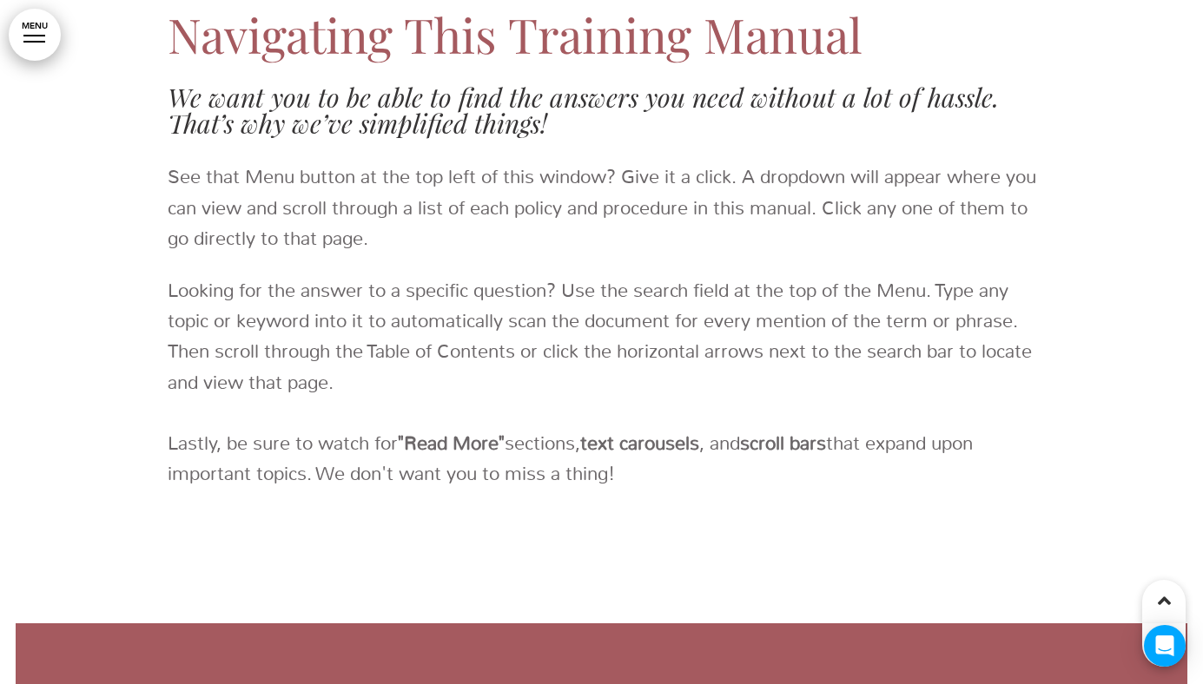
click at [40, 42] on link "MENU" at bounding box center [35, 35] width 52 height 52
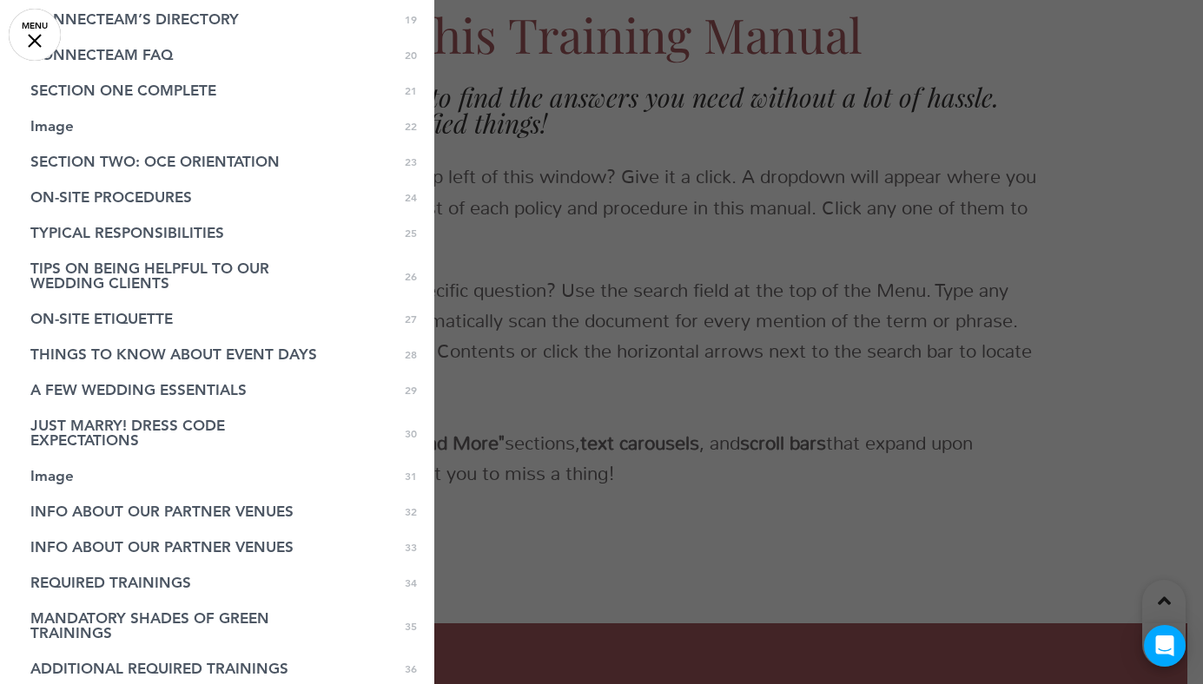
scroll to position [778, 0]
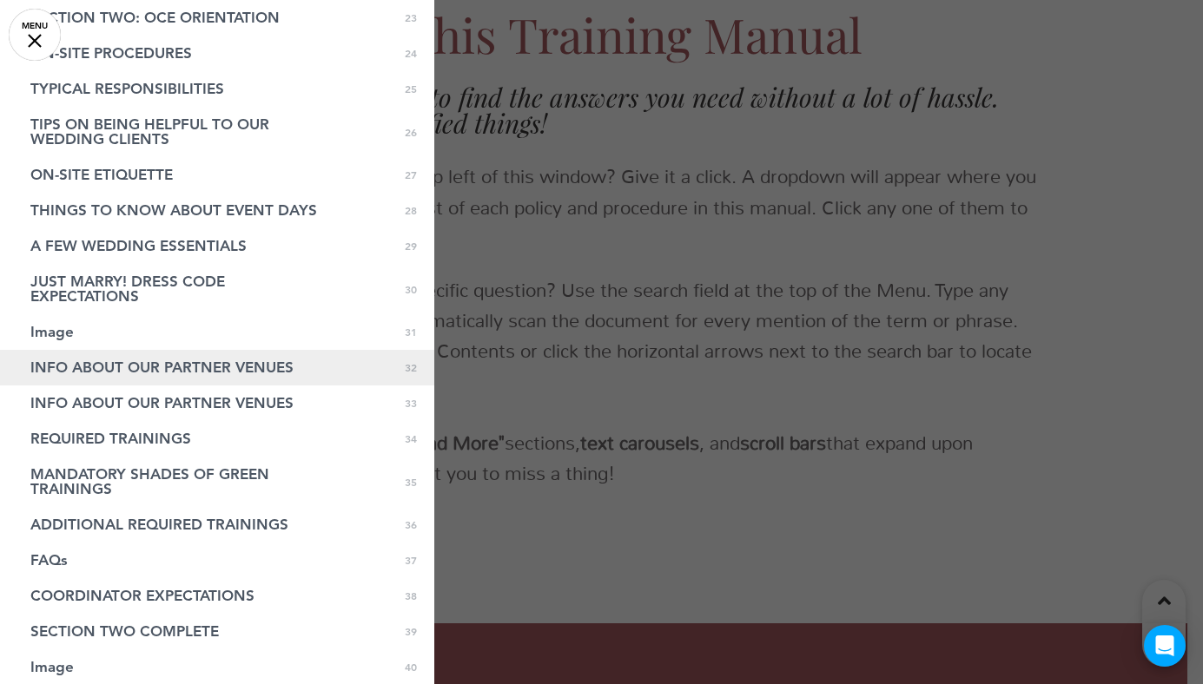
click at [174, 364] on span "INFO ABOUT OUR PARTNER VENUES" at bounding box center [161, 367] width 263 height 15
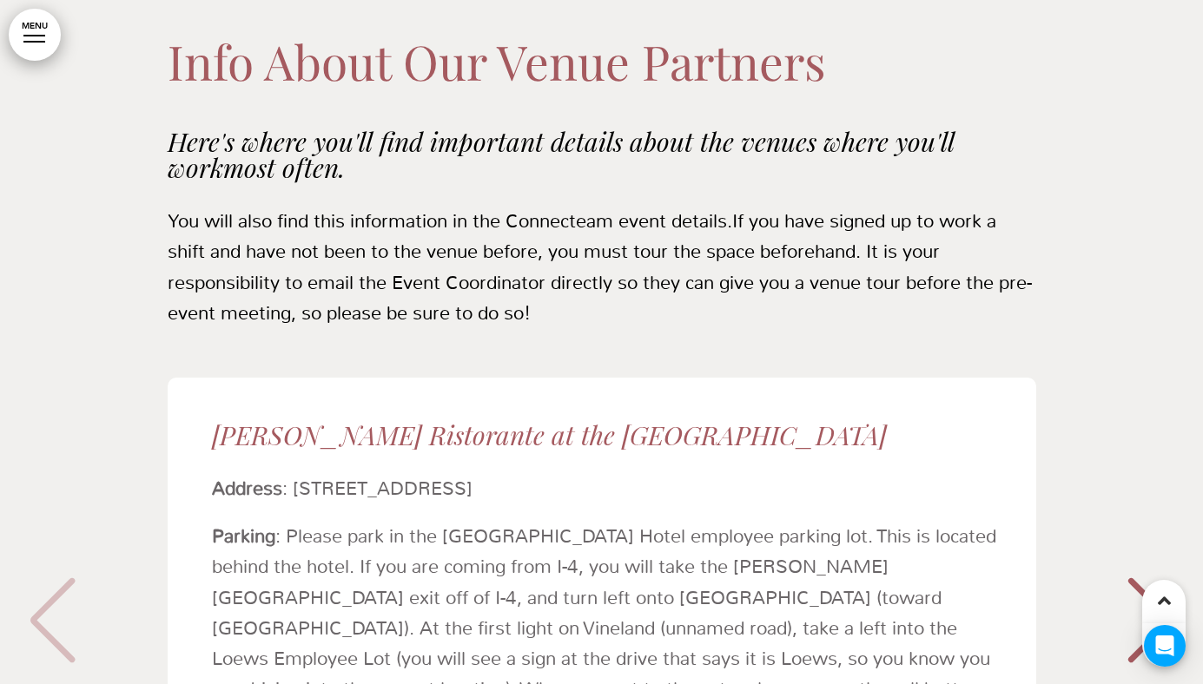
scroll to position [32787, 0]
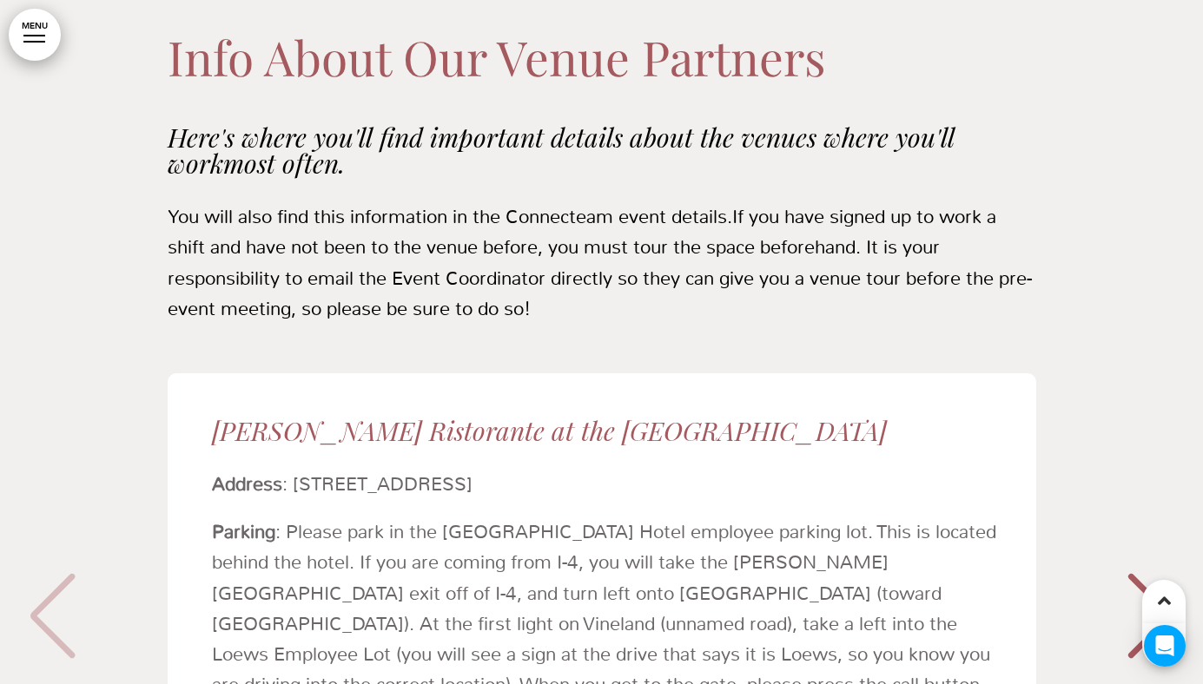
click at [22, 43] on link "MENU" at bounding box center [35, 35] width 52 height 52
